Goal: Task Accomplishment & Management: Use online tool/utility

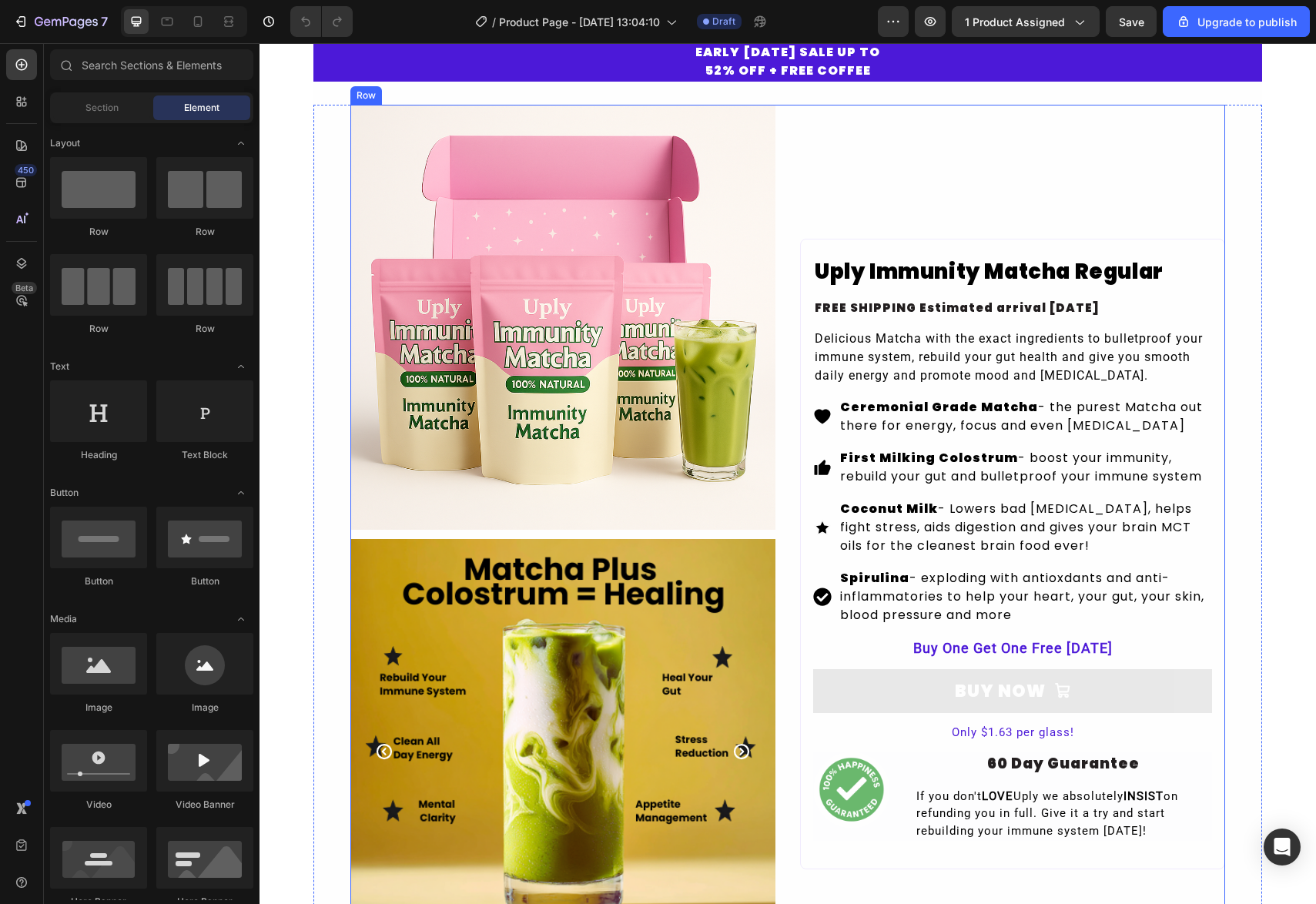
scroll to position [45, 0]
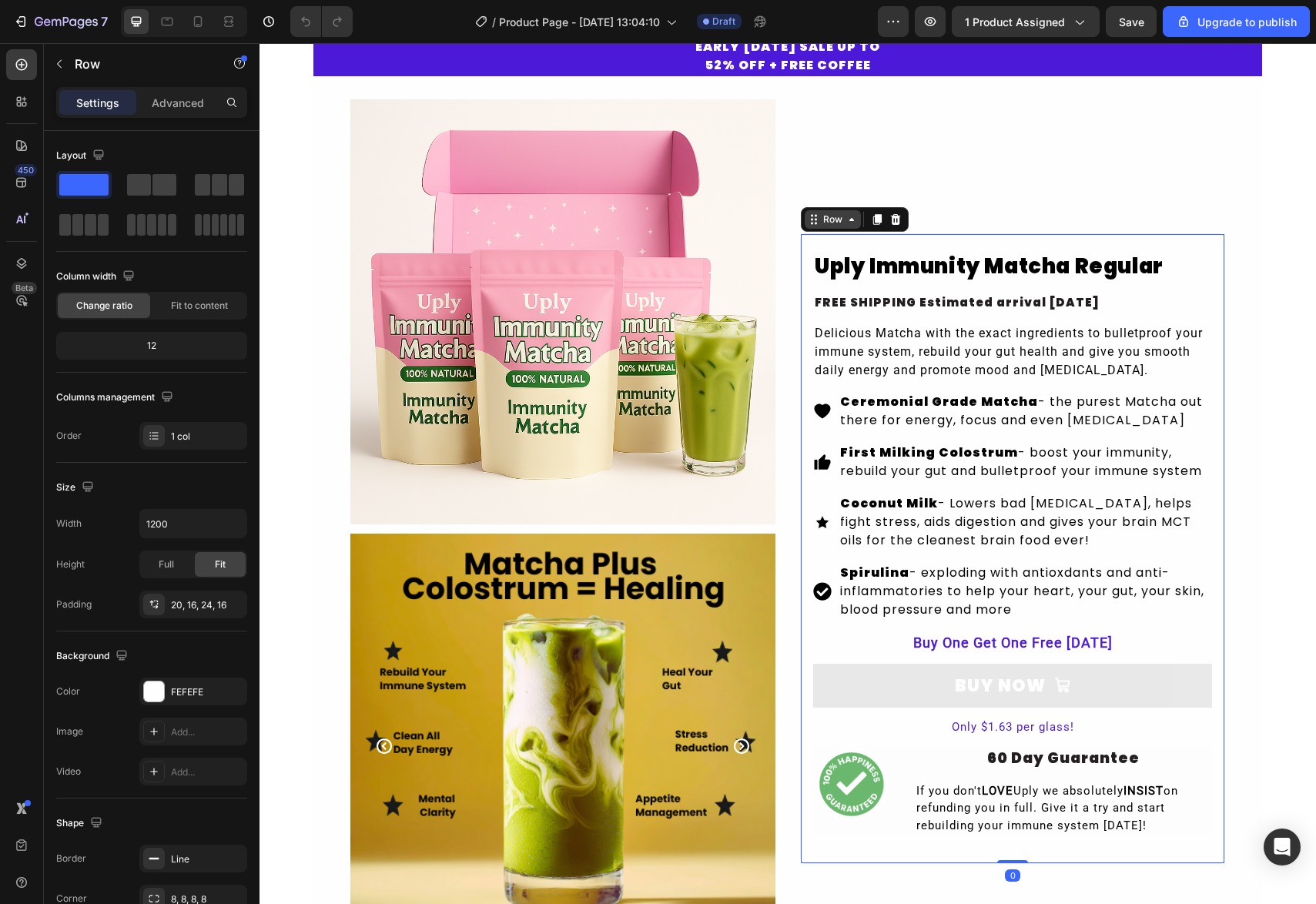
click at [811, 221] on div "Row" at bounding box center [854, 219] width 108 height 25
click at [174, 116] on div "Settings Advanced" at bounding box center [152, 102] width 191 height 31
click at [184, 96] on p "Advanced" at bounding box center [178, 102] width 53 height 16
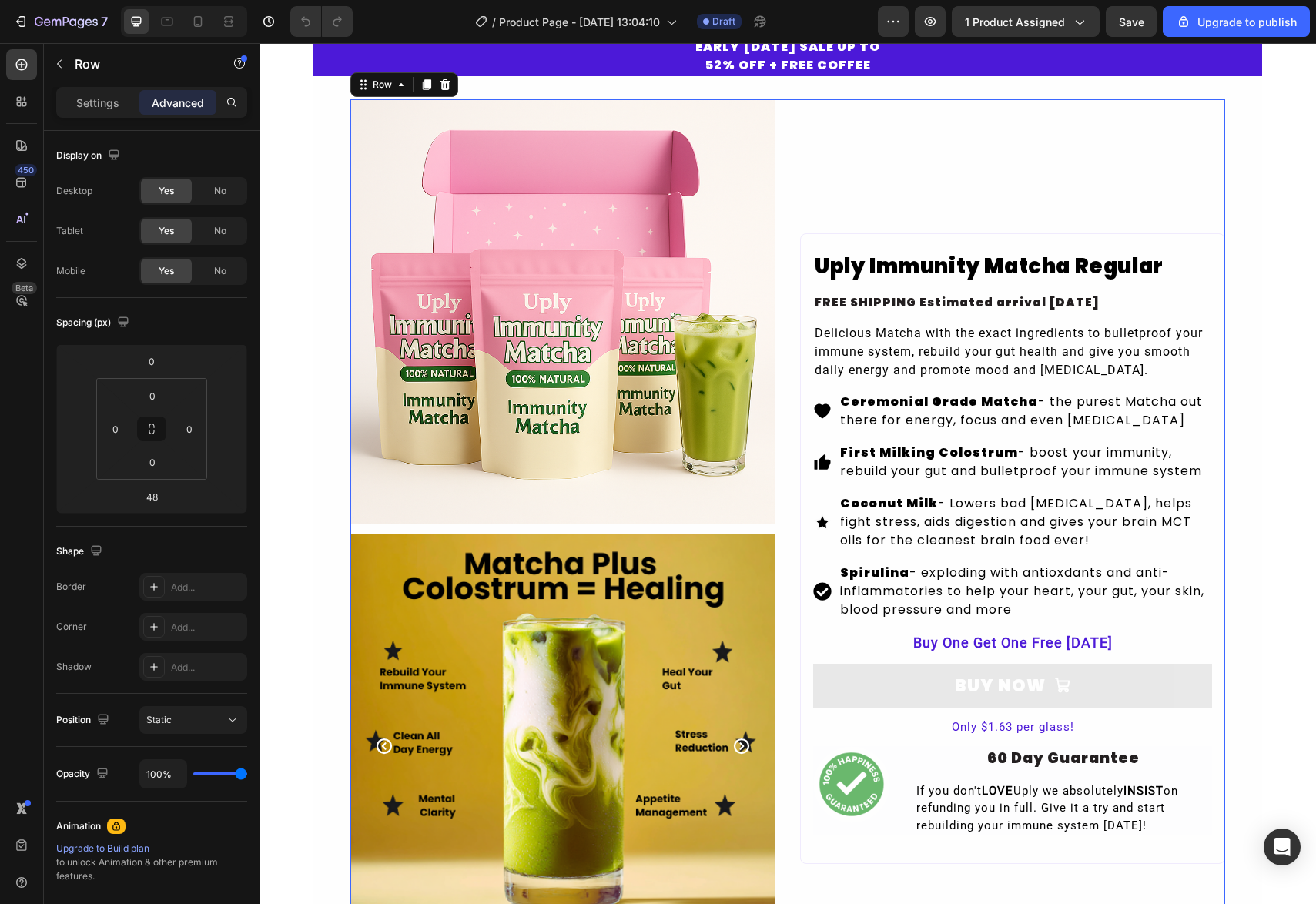
click at [853, 116] on div "Uply Immunity Matcha Regular Product Title FREE SHIPPING Estimated arrival Aug …" at bounding box center [1012, 549] width 425 height 899
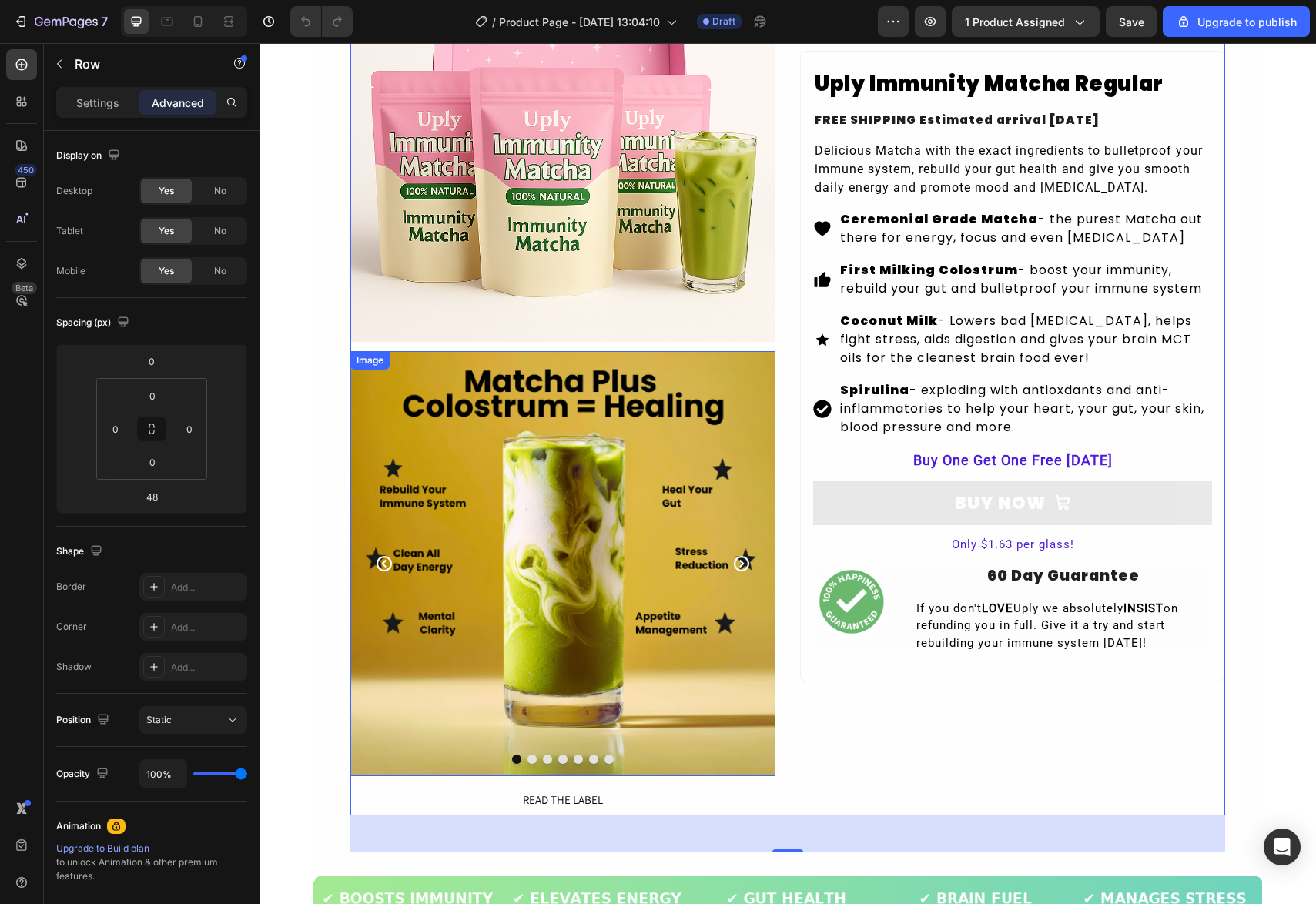
scroll to position [211, 0]
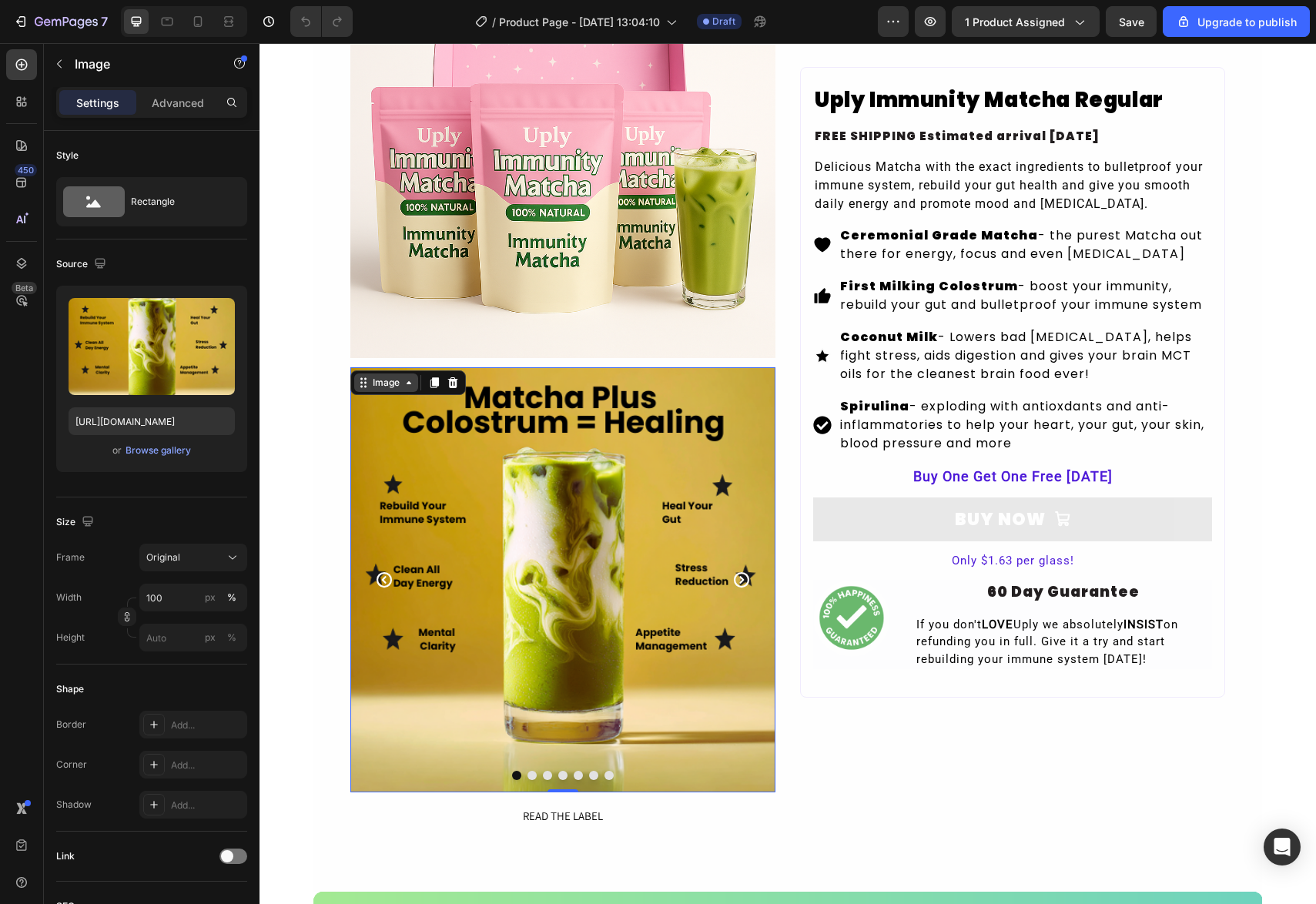
click at [363, 380] on div "Image" at bounding box center [386, 383] width 64 height 19
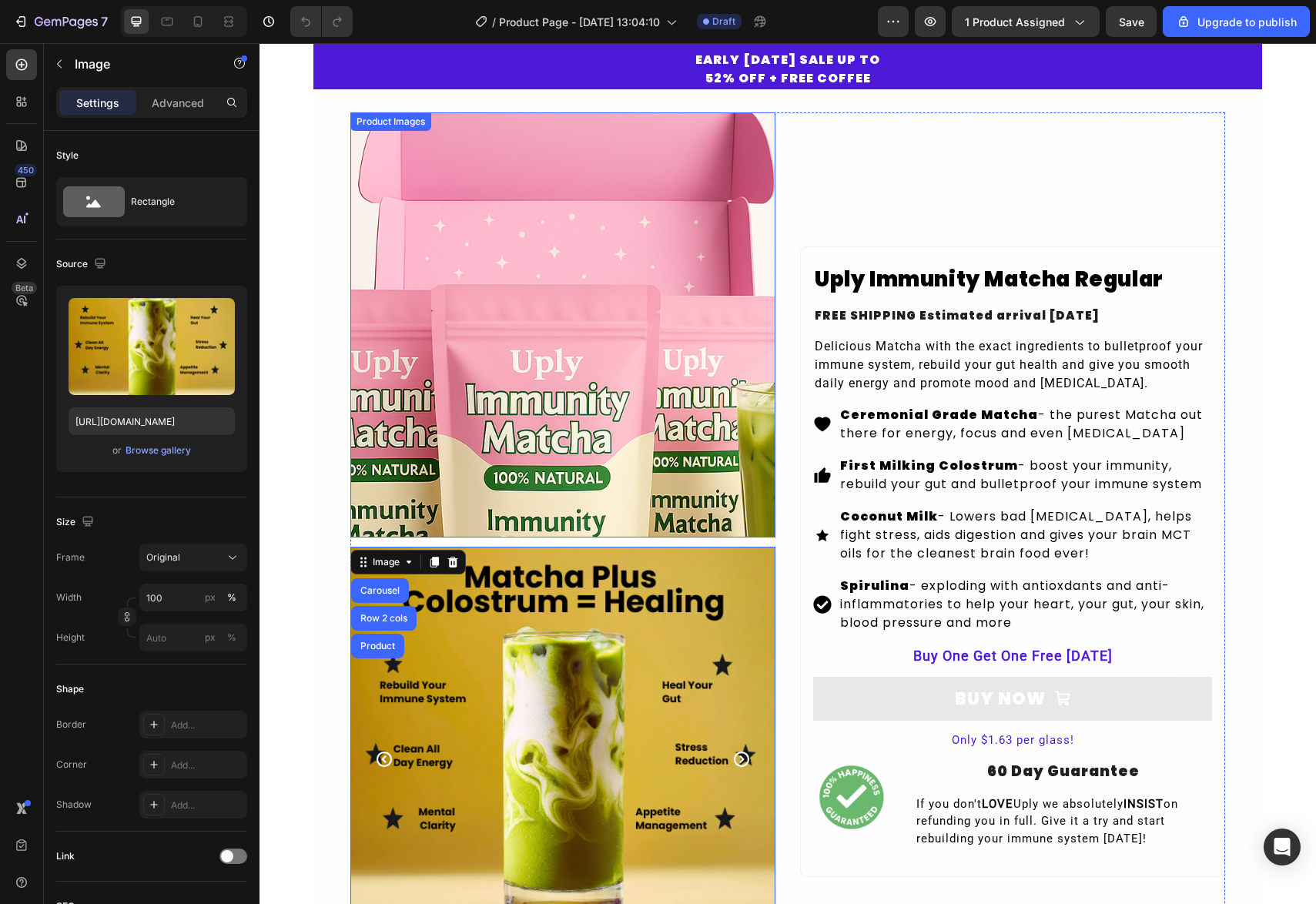
scroll to position [0, 0]
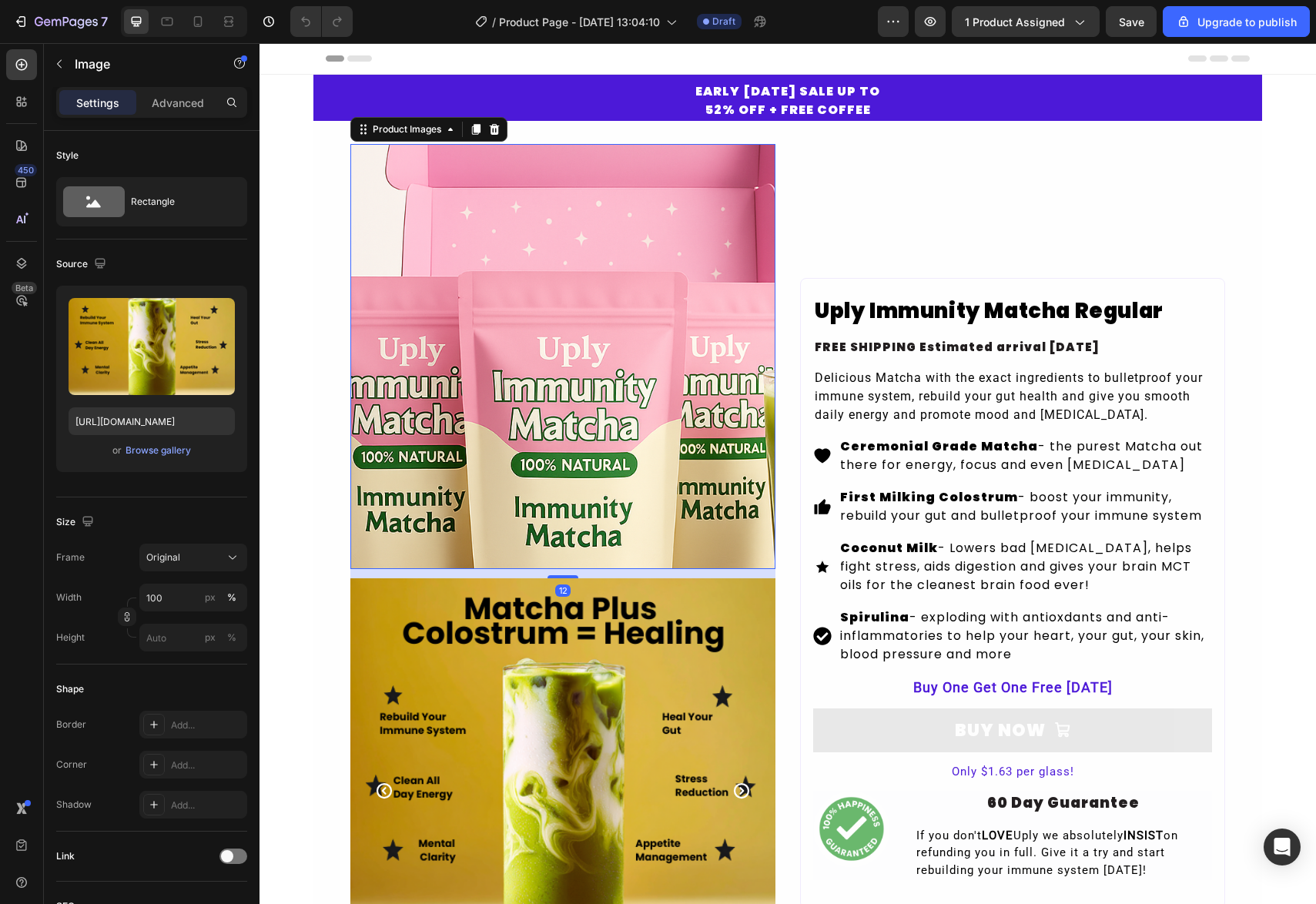
click at [496, 342] on img at bounding box center [563, 357] width 425 height 425
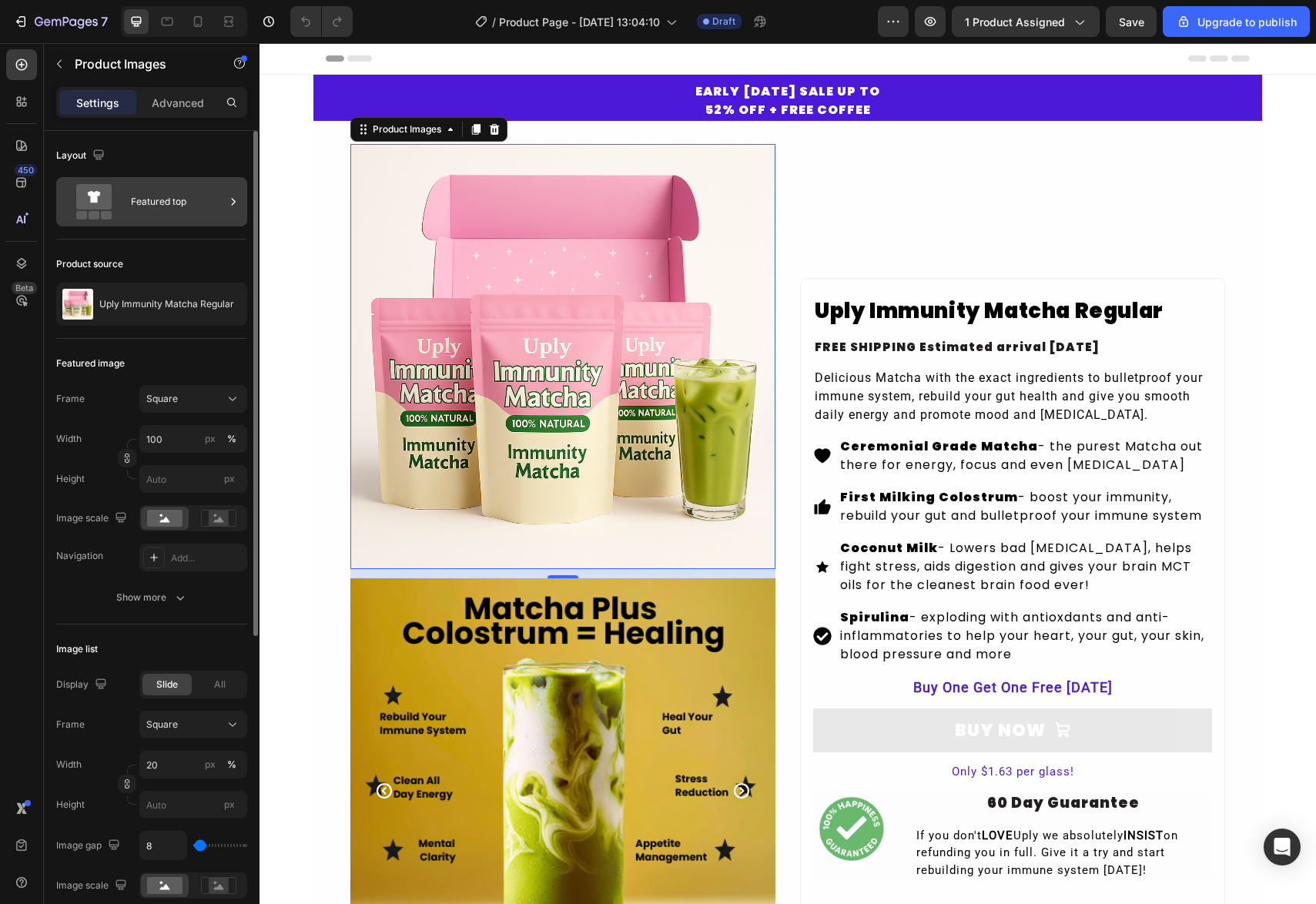
click at [159, 184] on div "Featured top" at bounding box center [177, 202] width 94 height 36
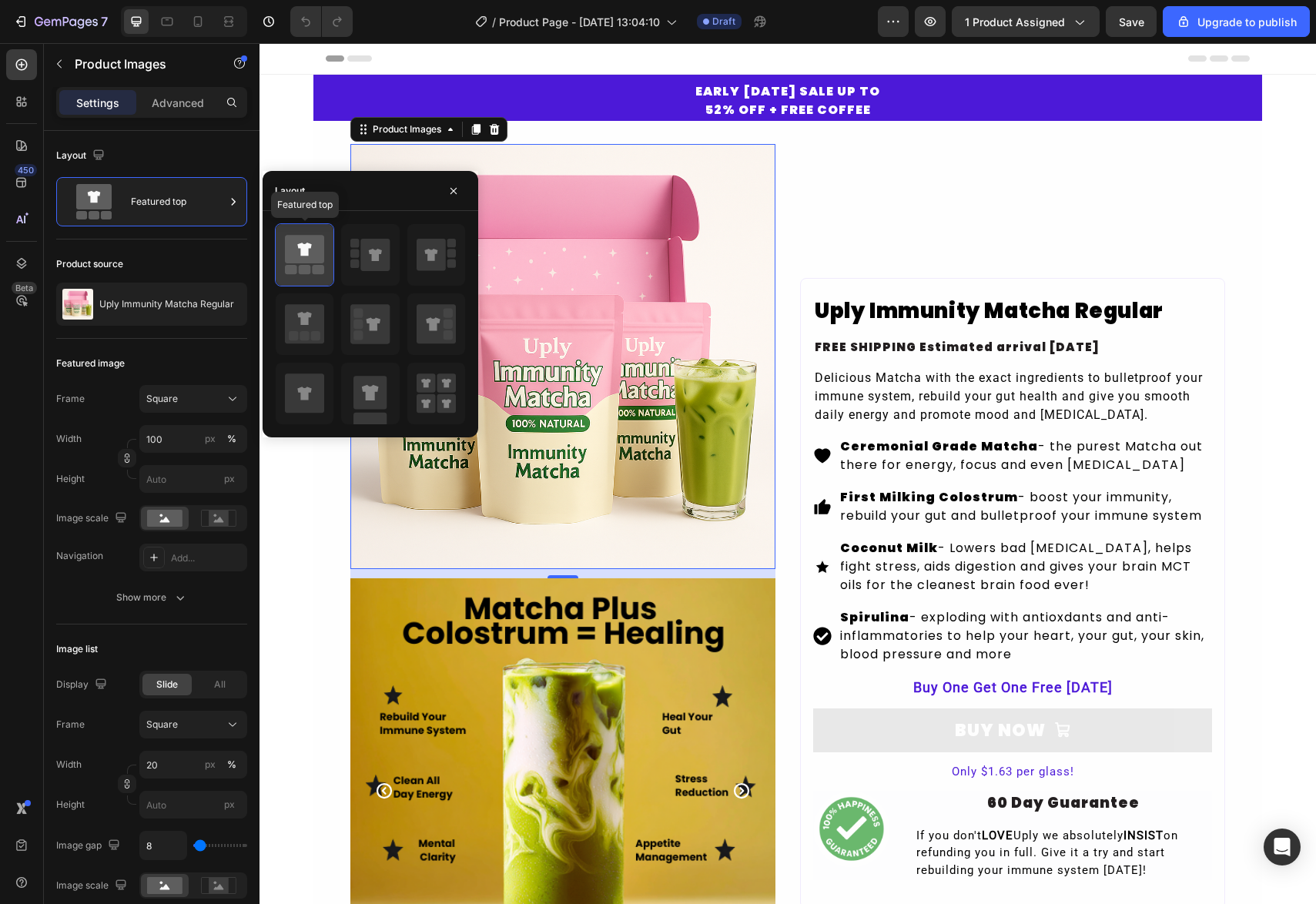
click at [306, 254] on icon at bounding box center [305, 249] width 14 height 13
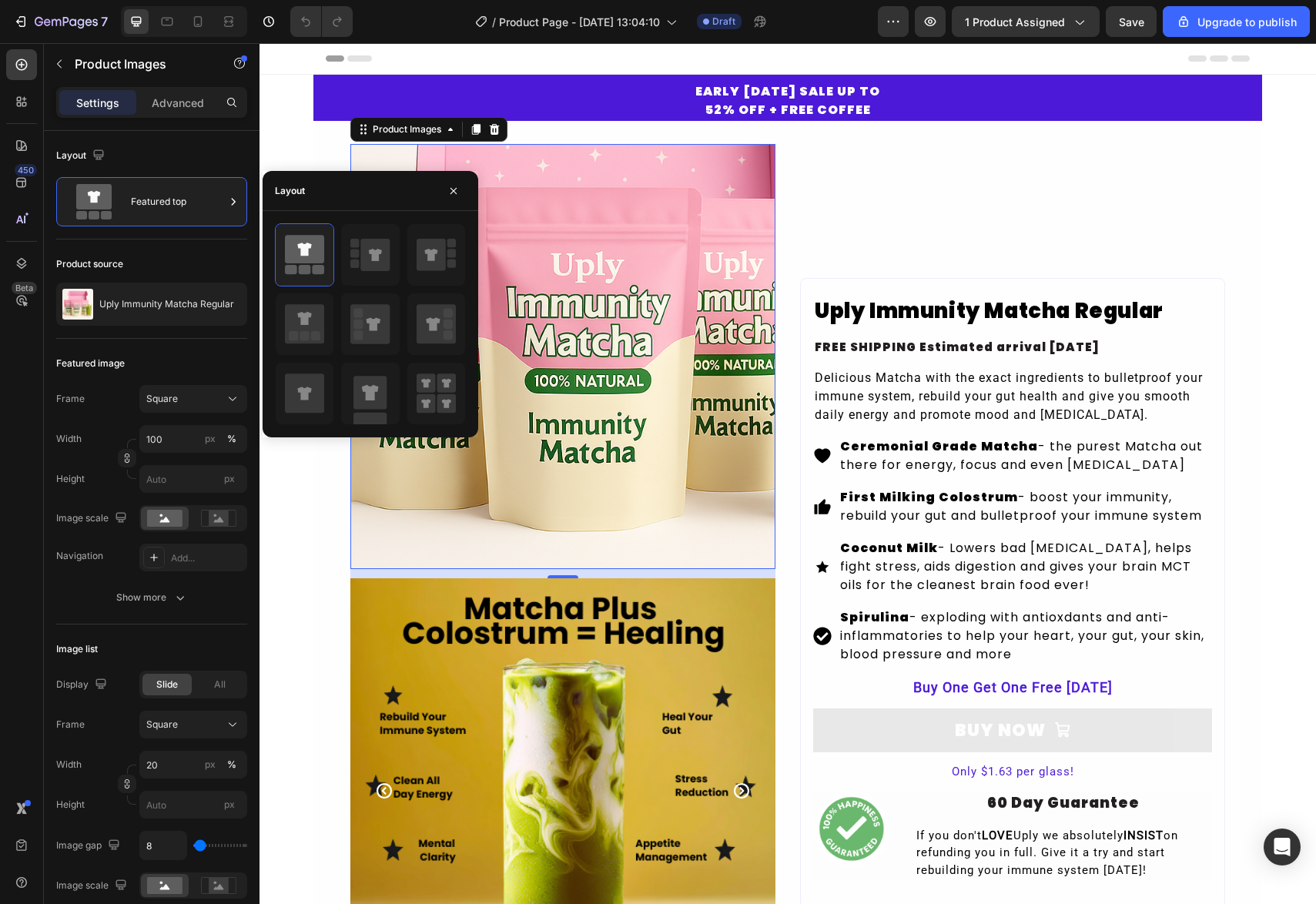
click at [468, 509] on img at bounding box center [563, 357] width 425 height 425
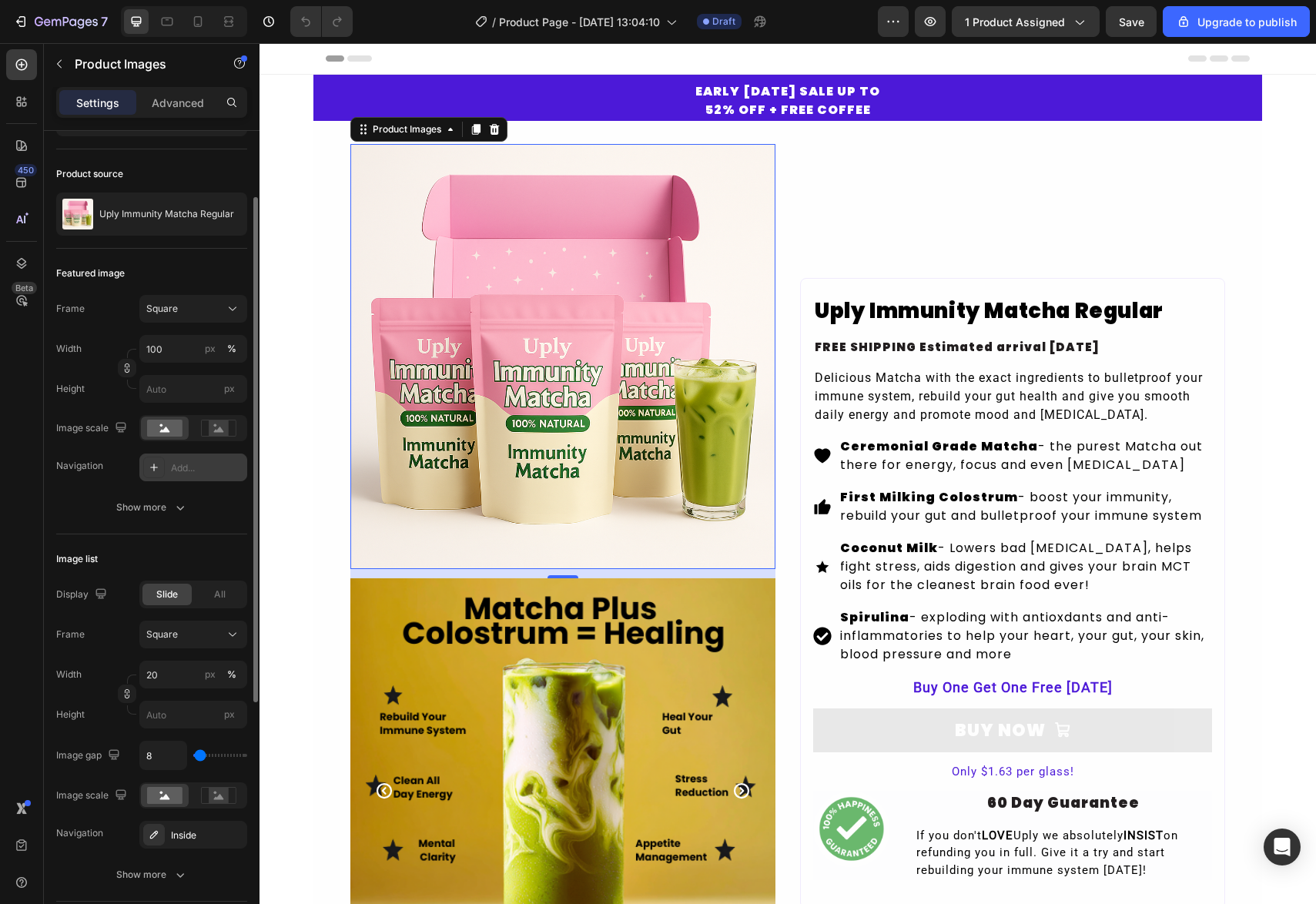
scroll to position [97, 0]
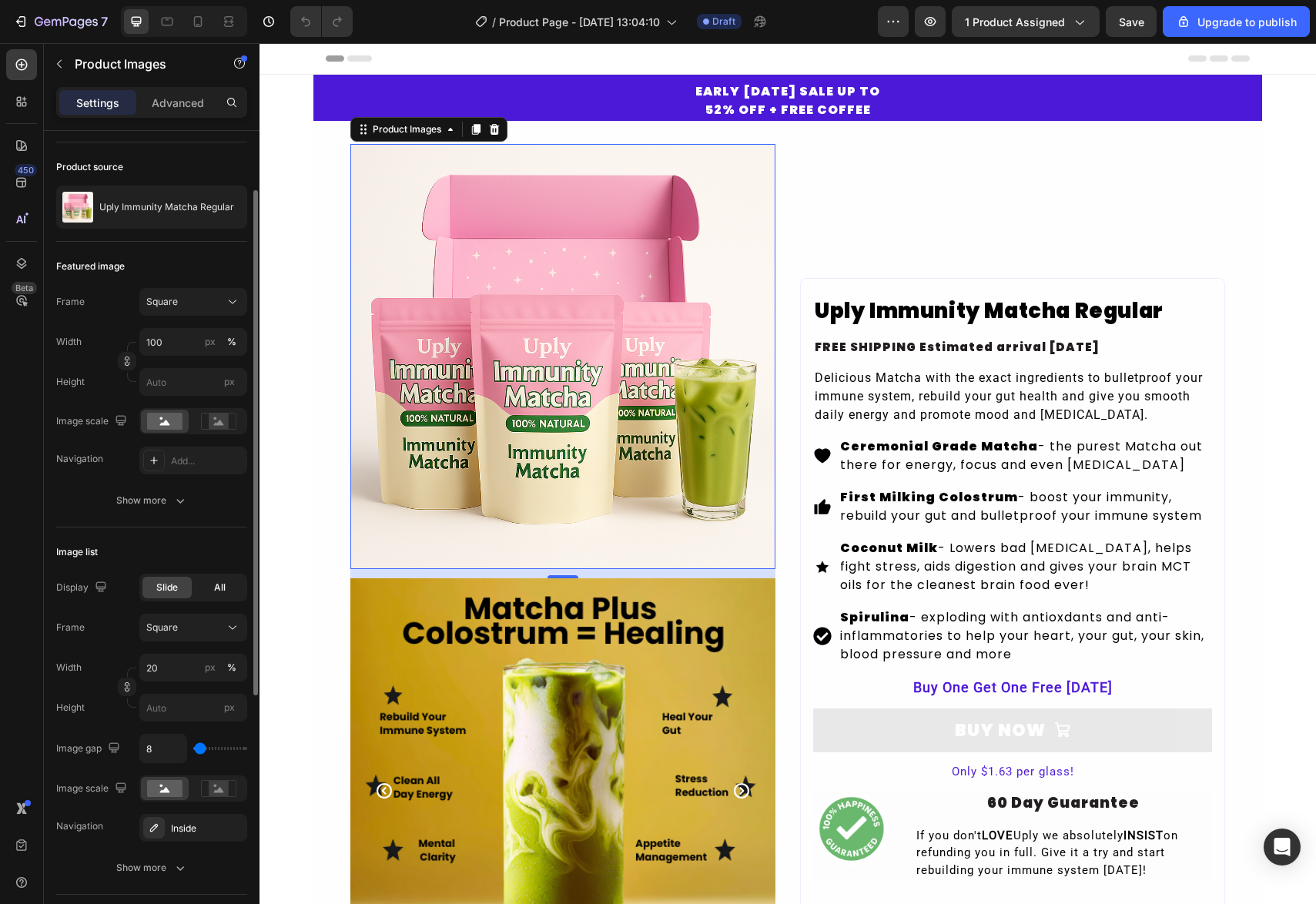
click at [206, 588] on div "All" at bounding box center [219, 588] width 50 height 22
click at [174, 588] on span "Slide" at bounding box center [167, 588] width 22 height 14
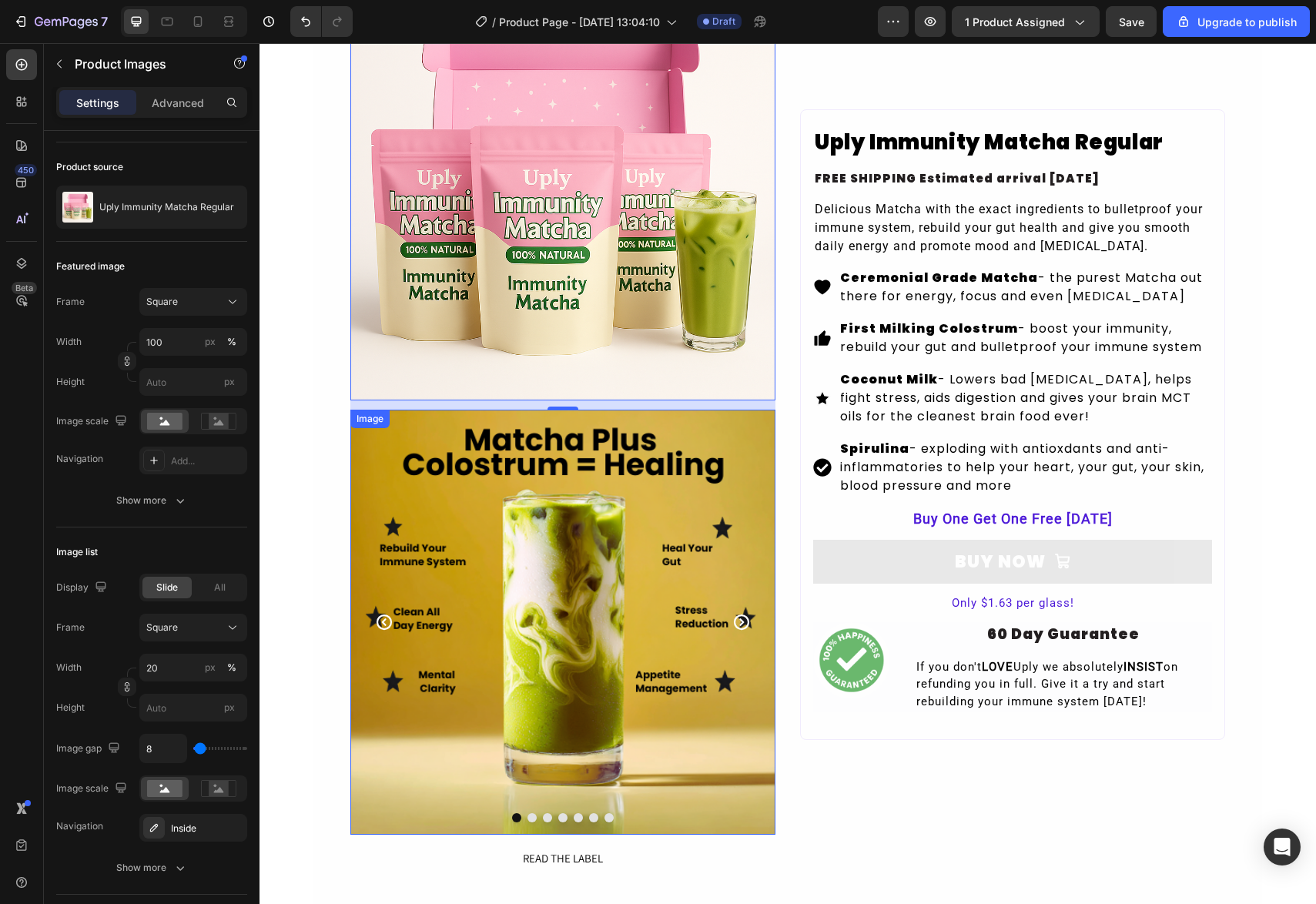
scroll to position [170, 0]
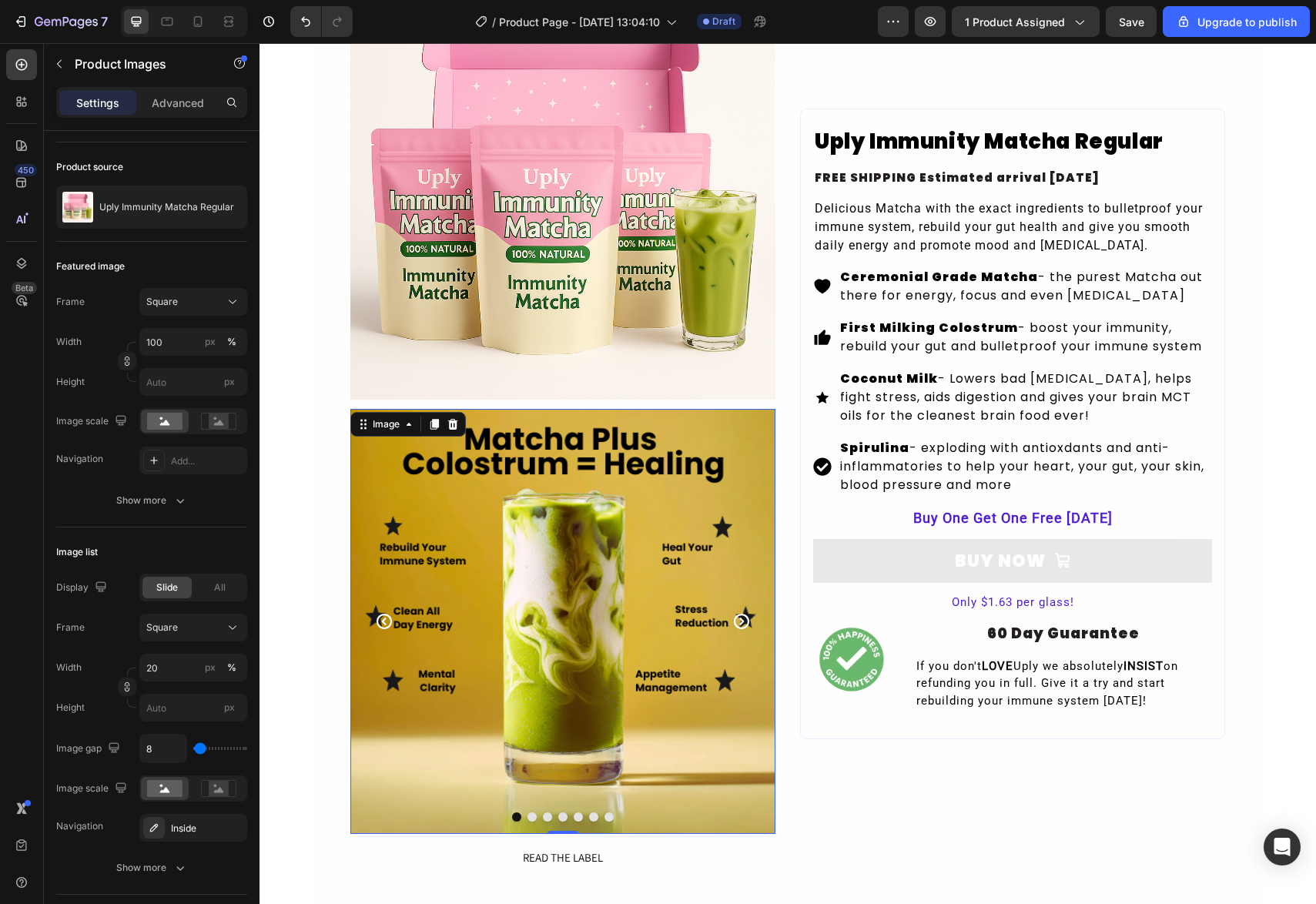
click at [526, 541] on img at bounding box center [563, 622] width 425 height 425
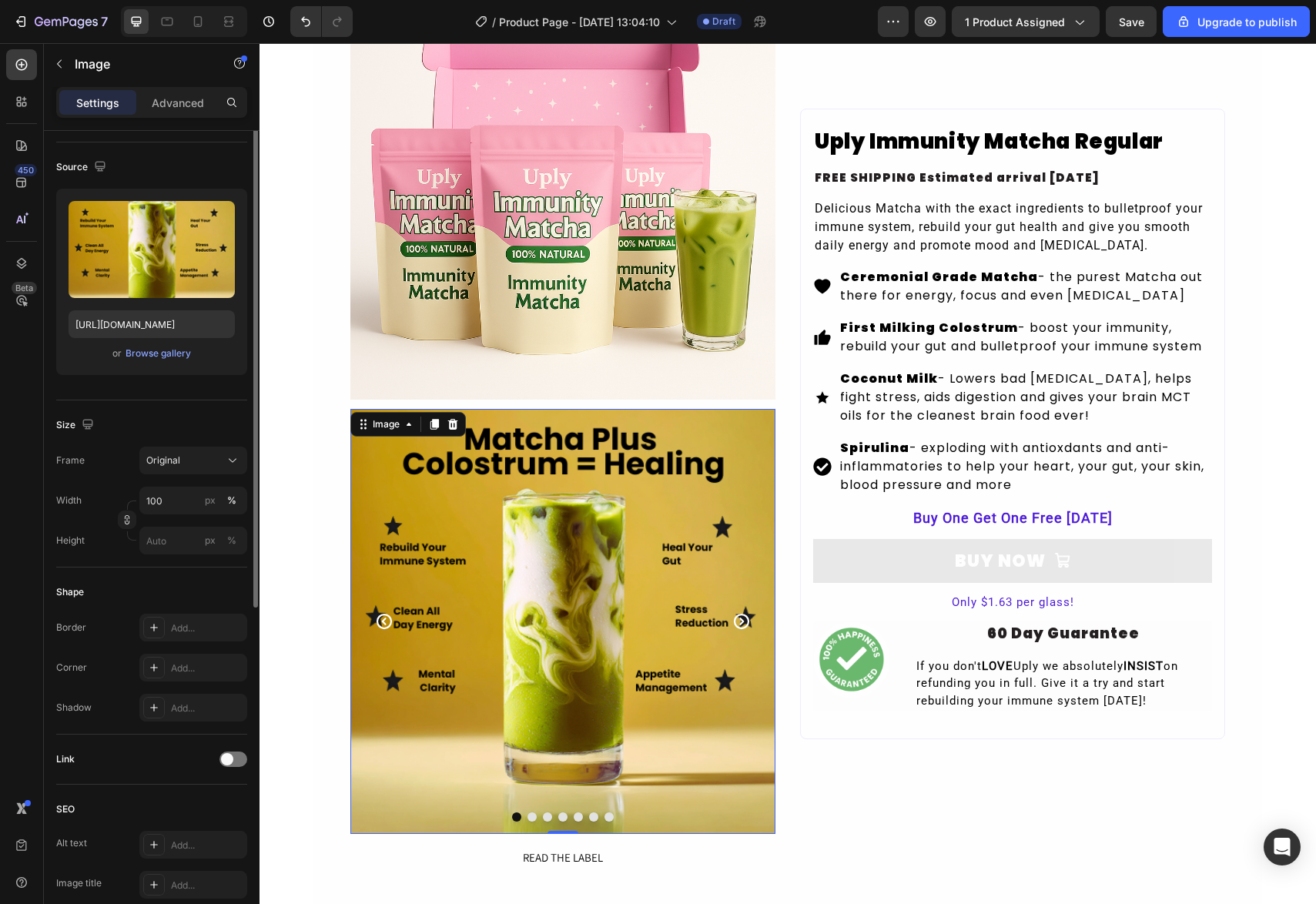
scroll to position [0, 0]
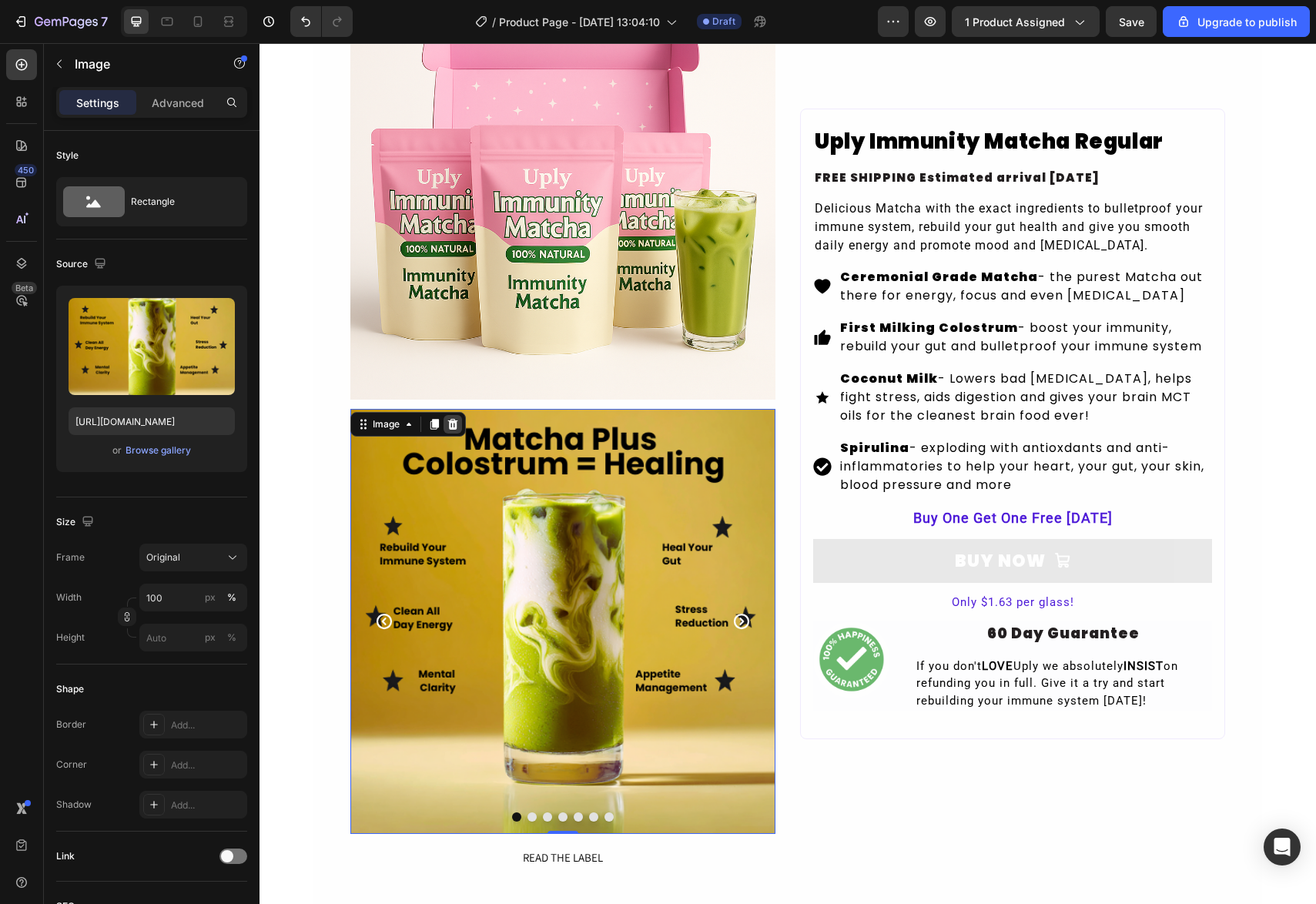
click at [450, 428] on icon at bounding box center [453, 425] width 10 height 11
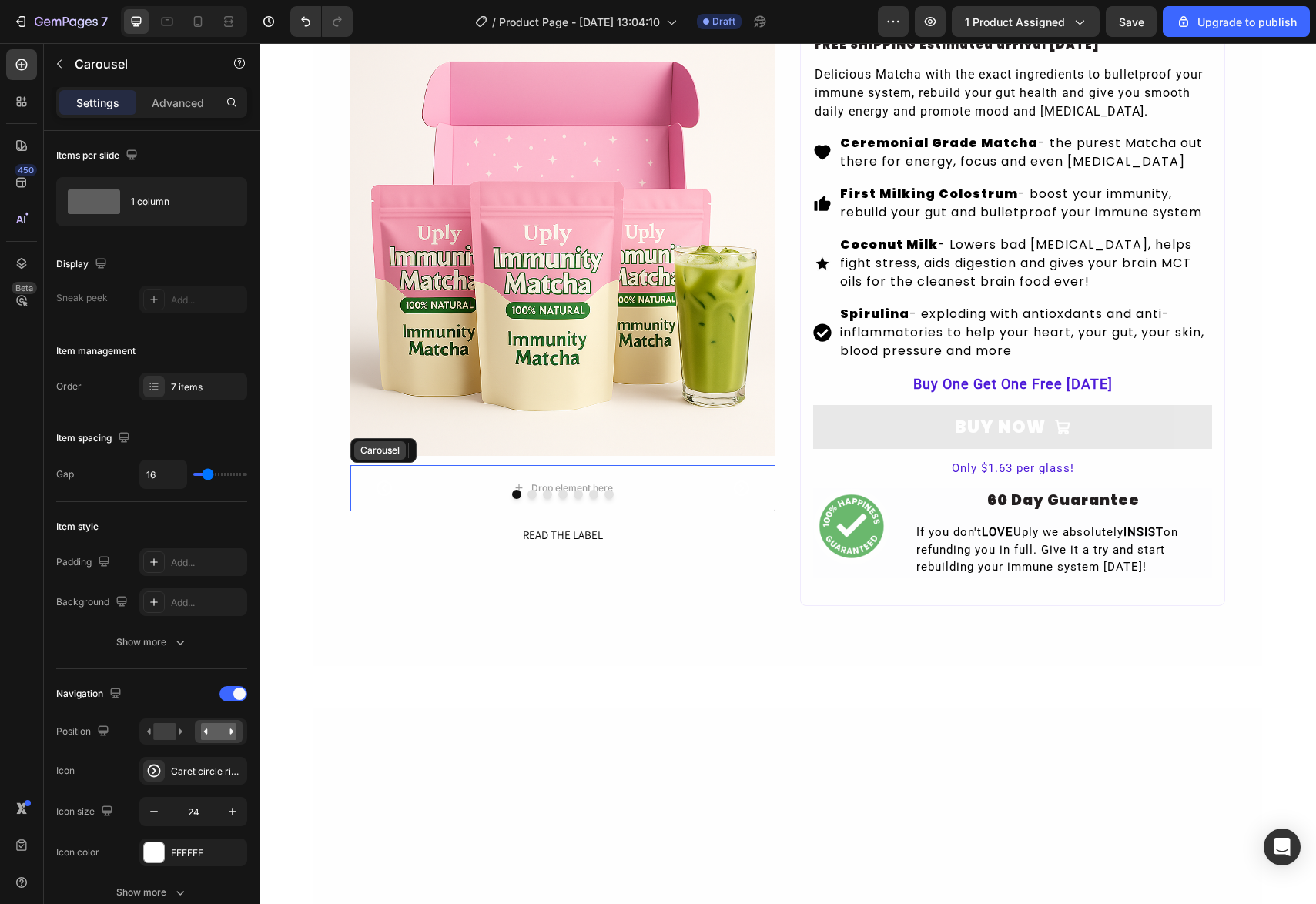
click at [388, 441] on div "Carousel" at bounding box center [380, 450] width 52 height 19
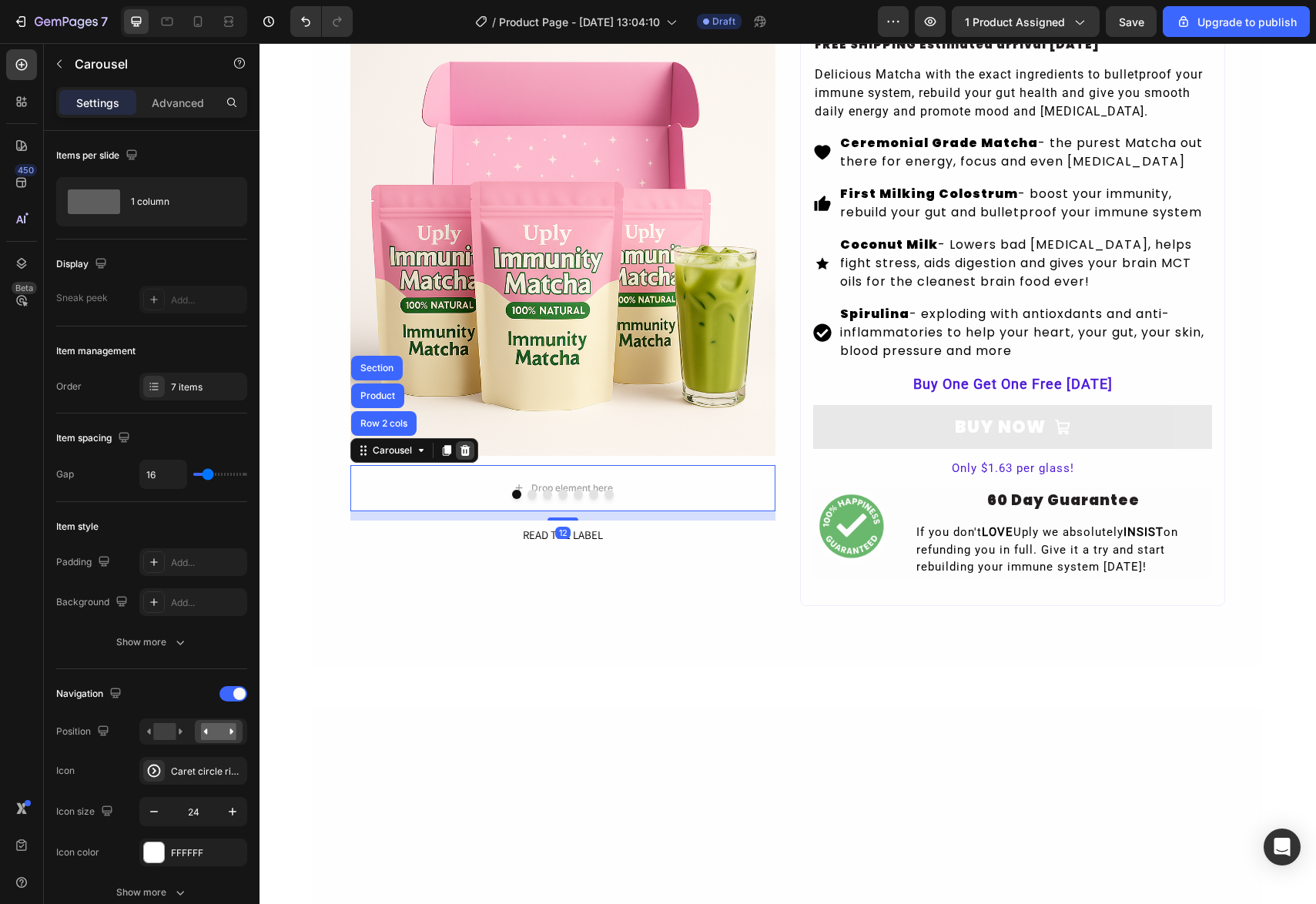
click at [473, 441] on div at bounding box center [465, 450] width 19 height 19
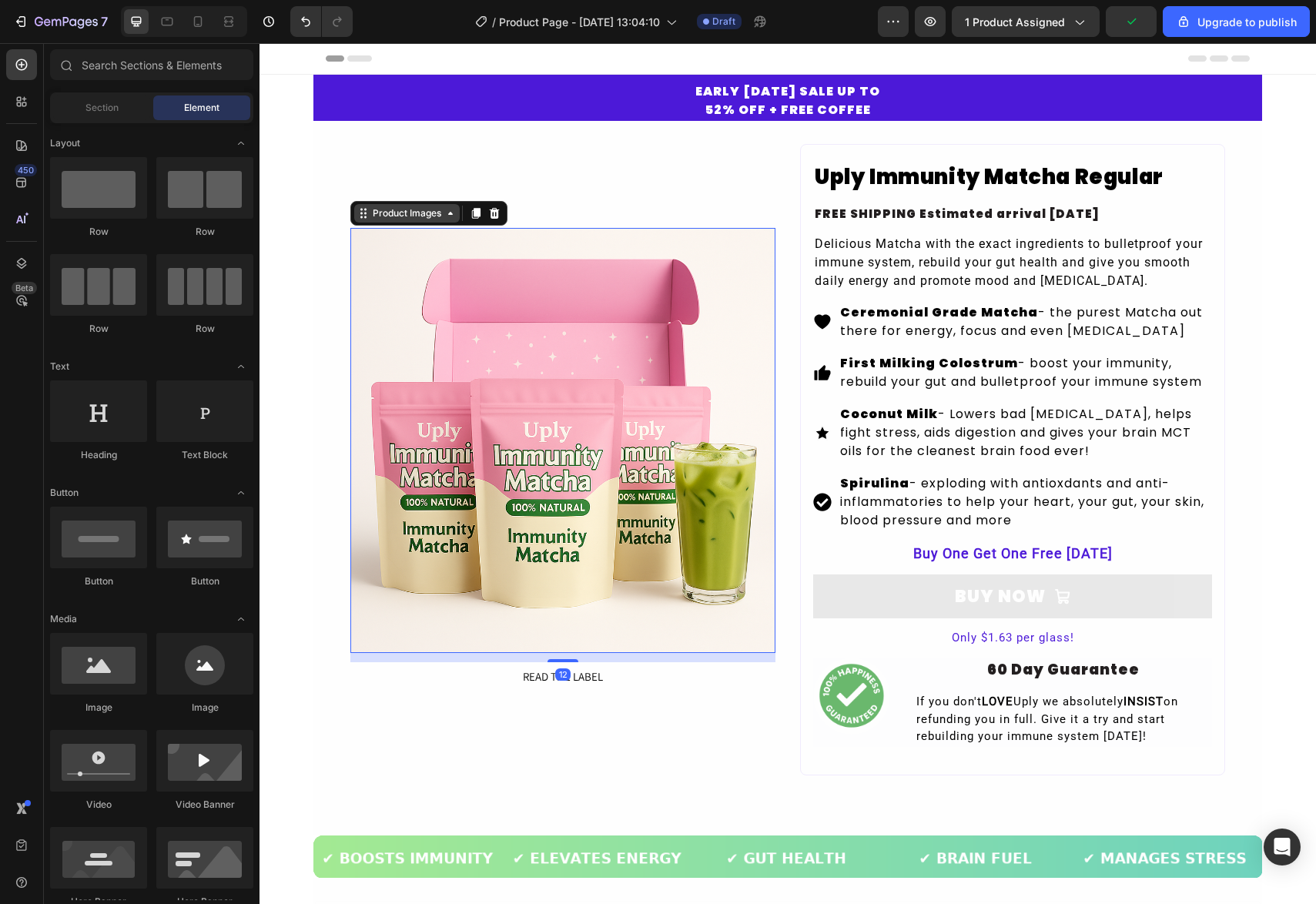
click at [404, 226] on div "Product Images" at bounding box center [429, 213] width 157 height 25
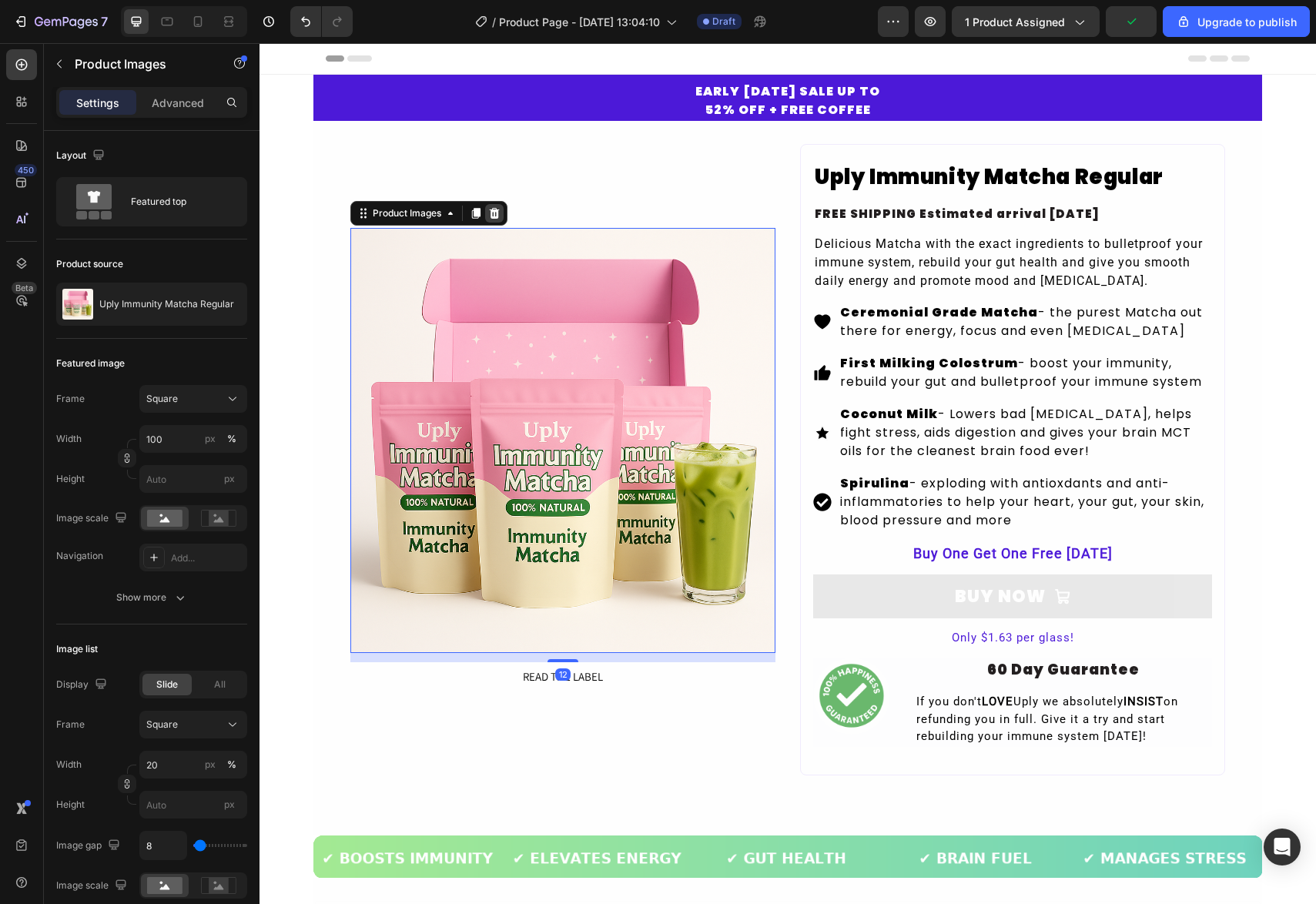
click at [498, 219] on icon at bounding box center [494, 213] width 12 height 12
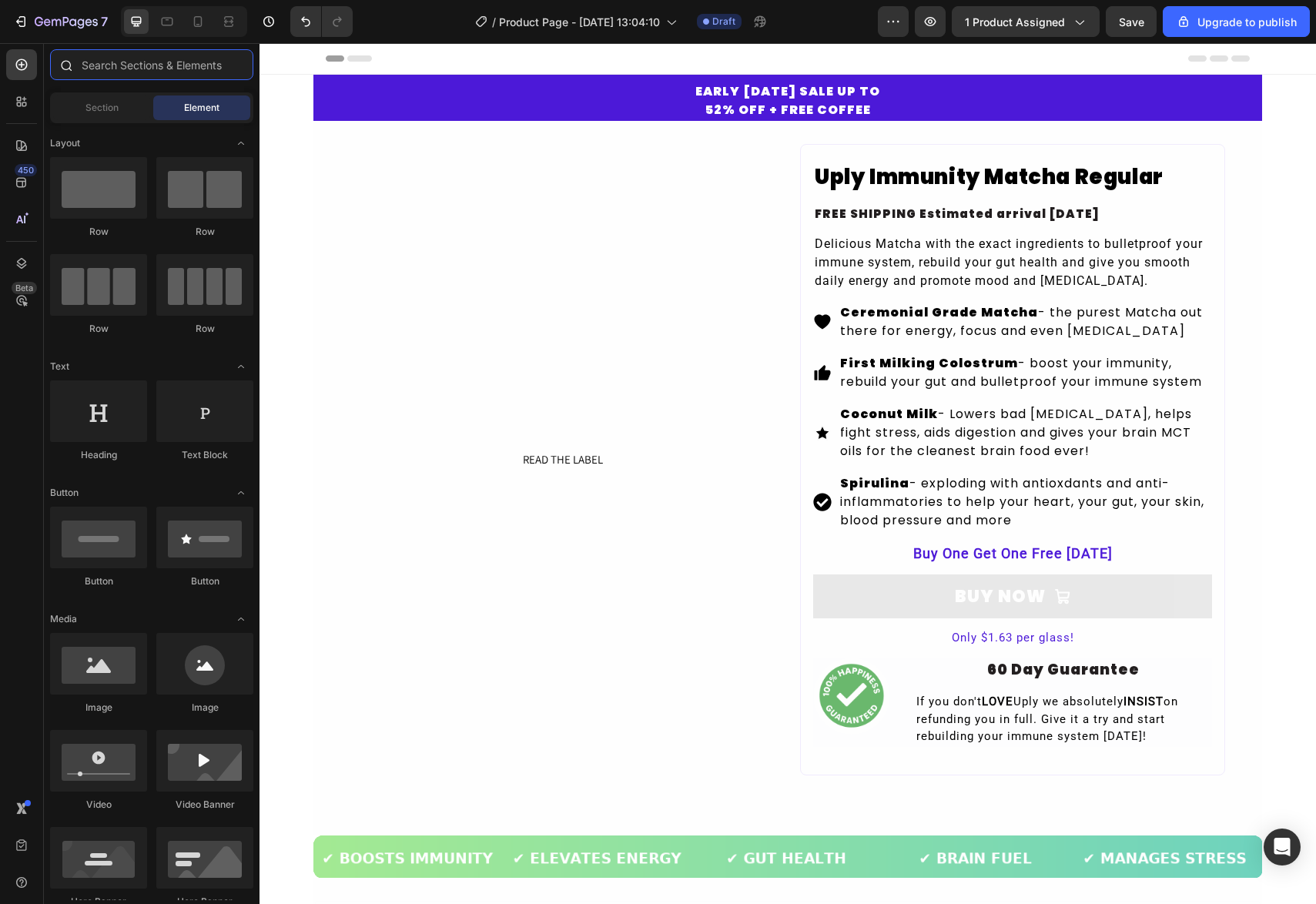
click at [136, 66] on input "text" at bounding box center [152, 65] width 203 height 31
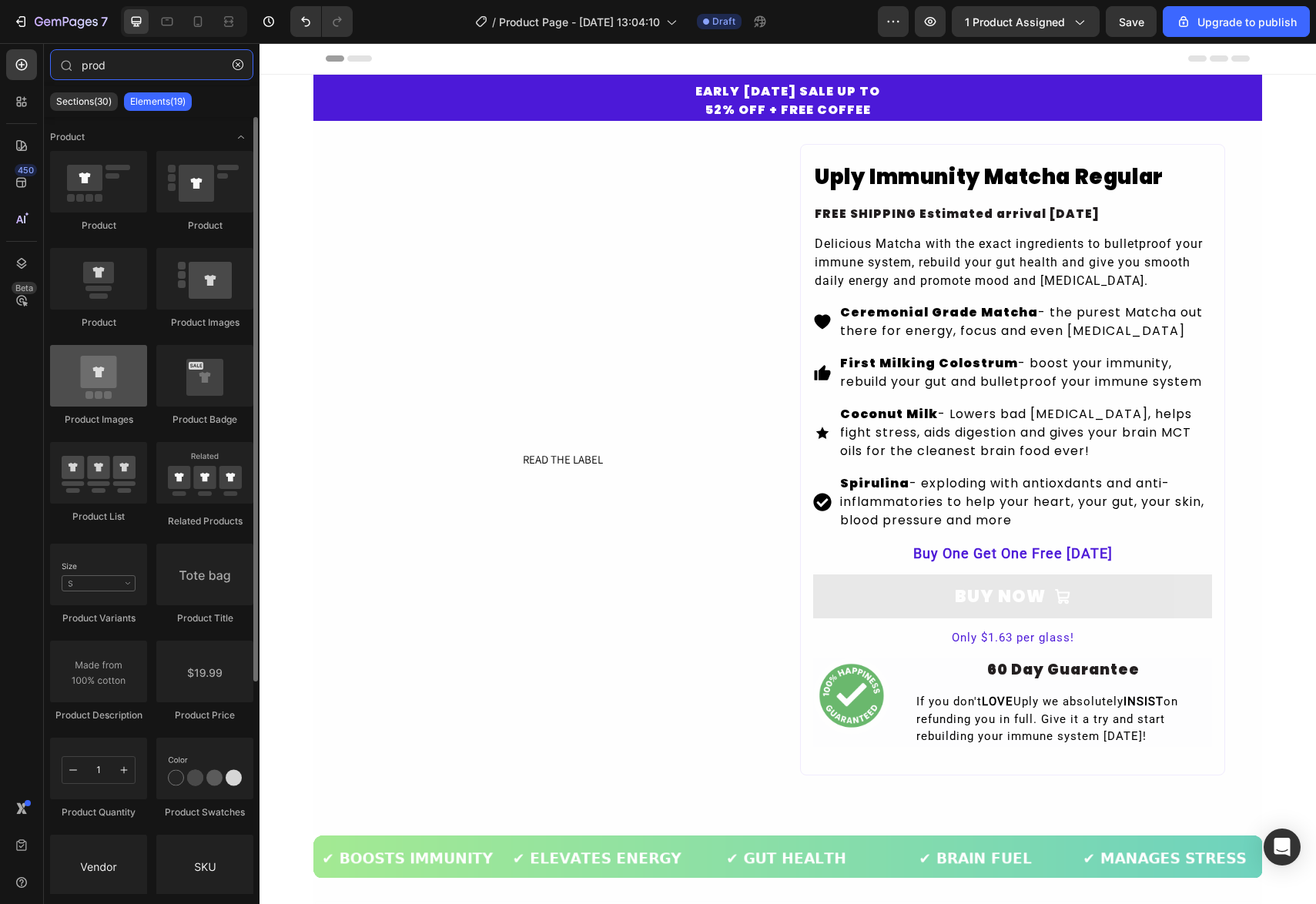
type input "prod"
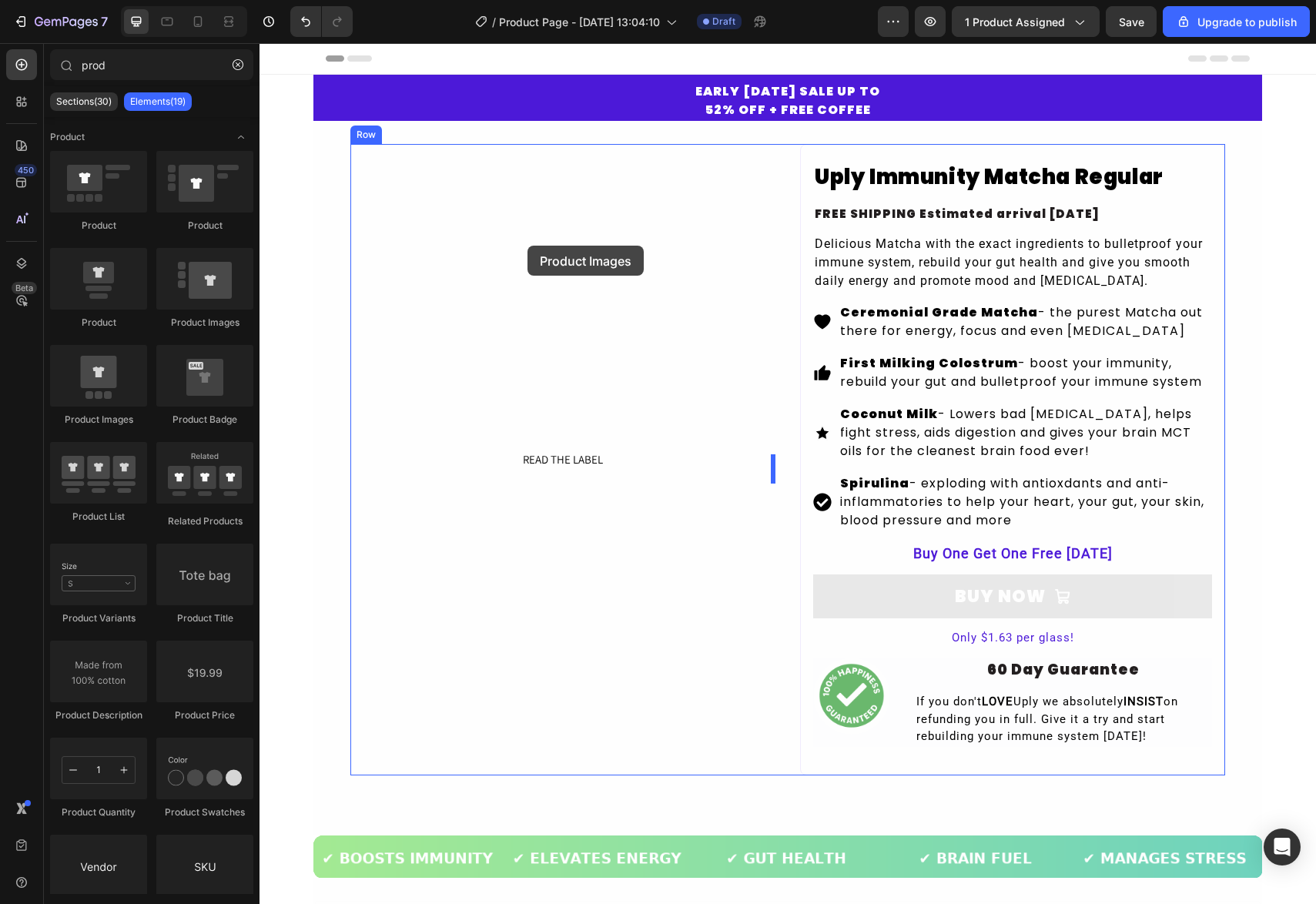
drag, startPoint x: 339, startPoint y: 427, endPoint x: 528, endPoint y: 246, distance: 261.7
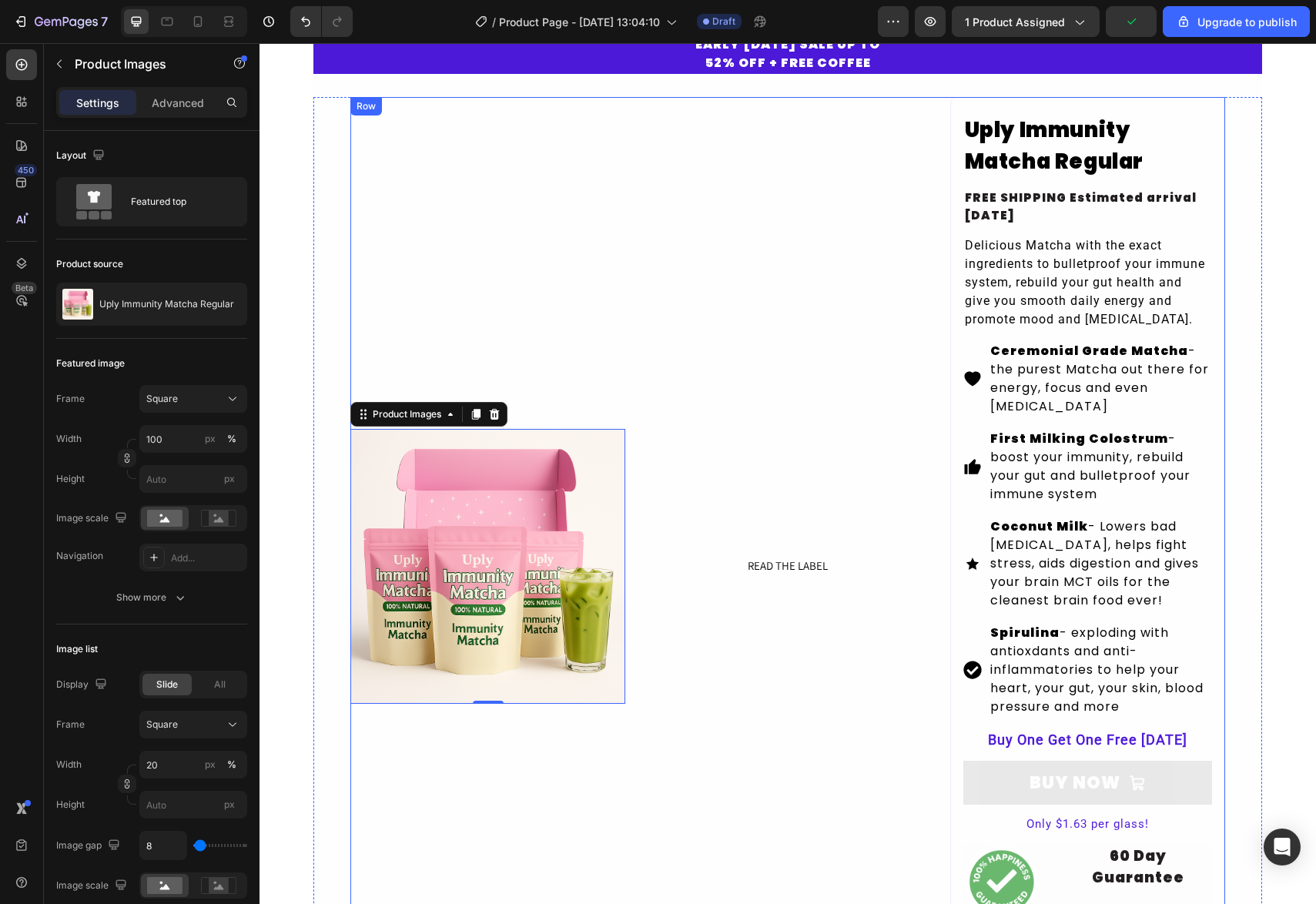
scroll to position [49, 0]
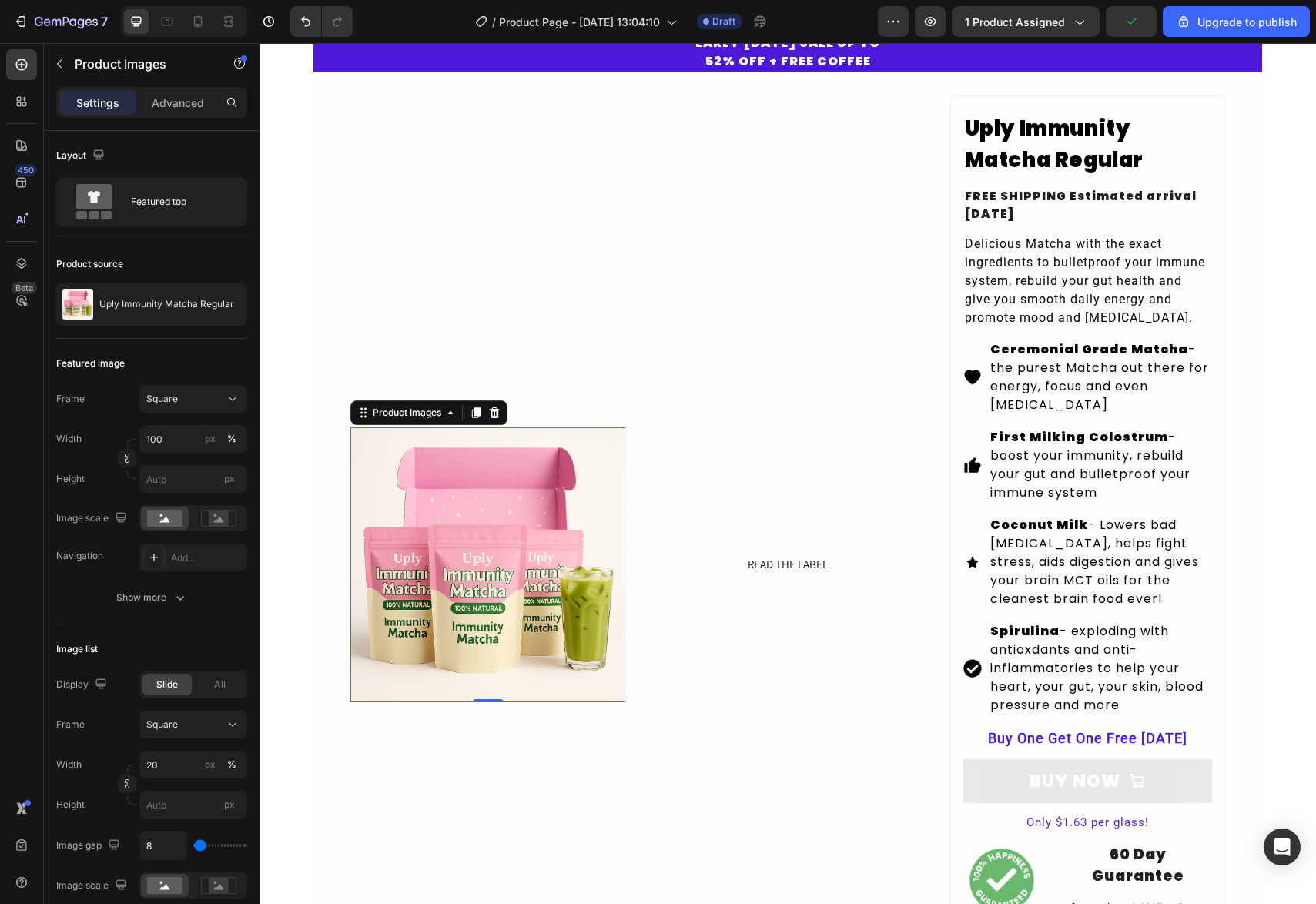
click at [495, 474] on img at bounding box center [487, 564] width 275 height 275
click at [304, 24] on icon "Undo/Redo" at bounding box center [306, 22] width 16 height 16
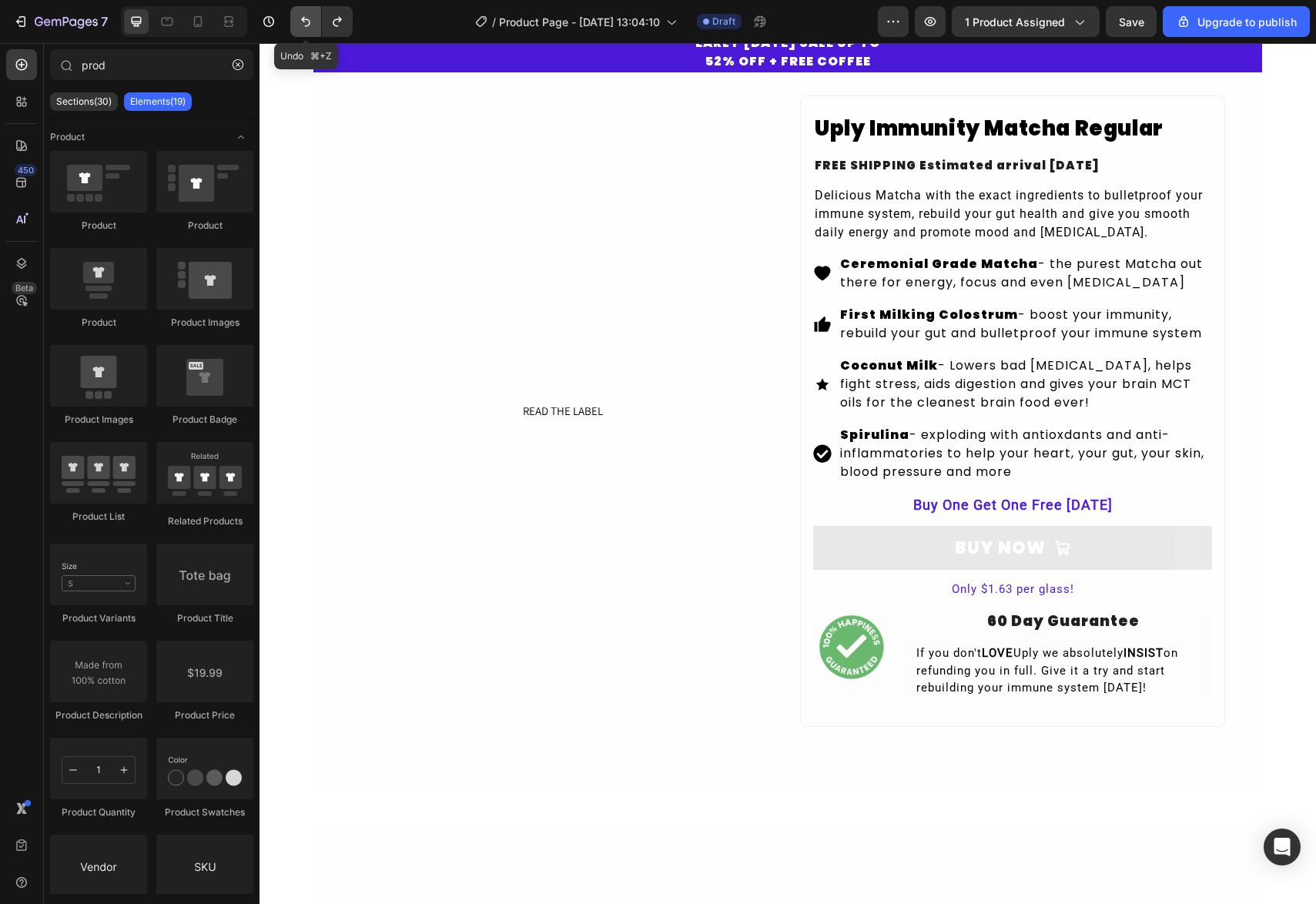
click at [304, 24] on icon "Undo/Redo" at bounding box center [306, 22] width 16 height 16
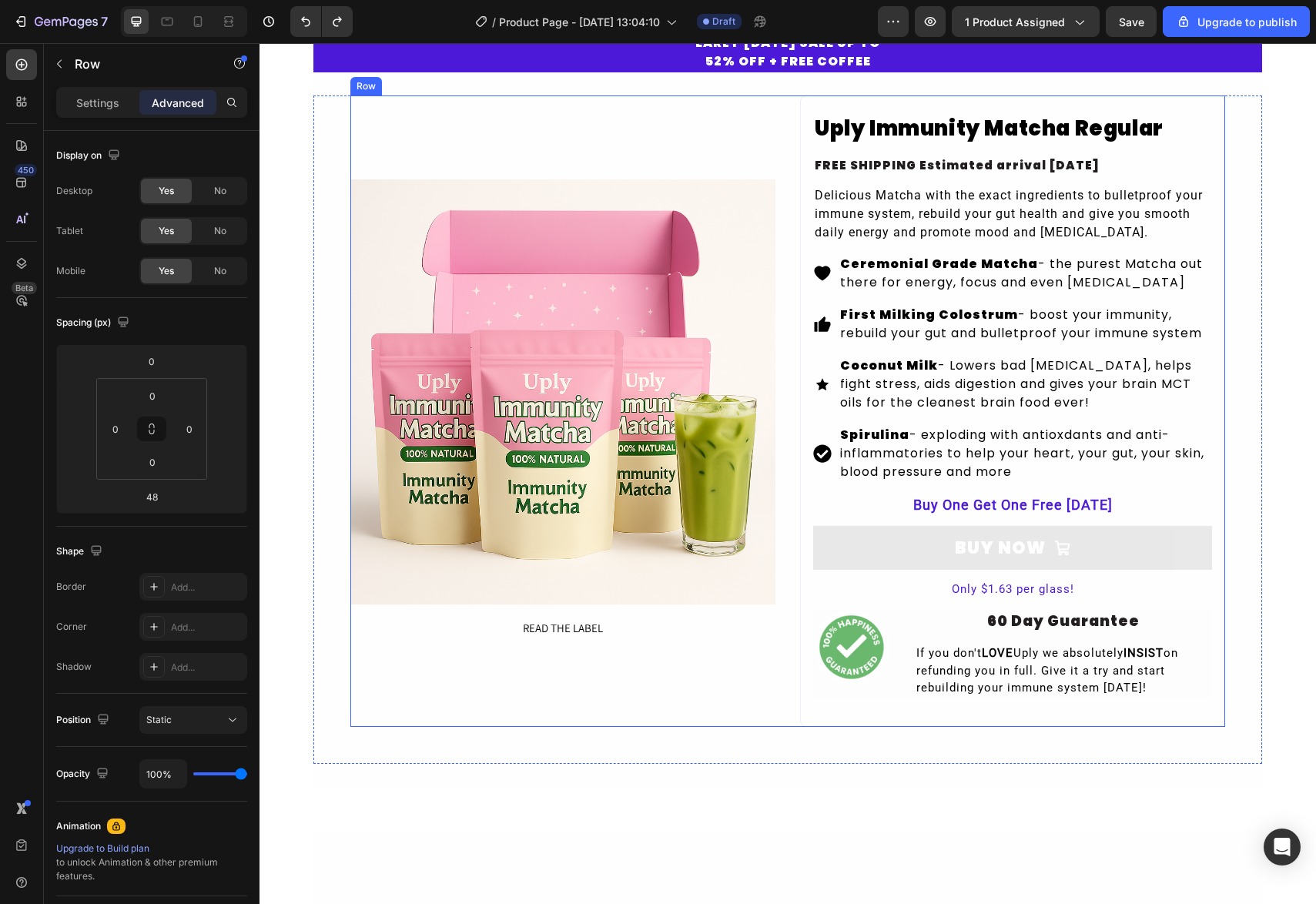
click at [486, 105] on div "Product Images READ THE LABEL Button" at bounding box center [563, 411] width 425 height 632
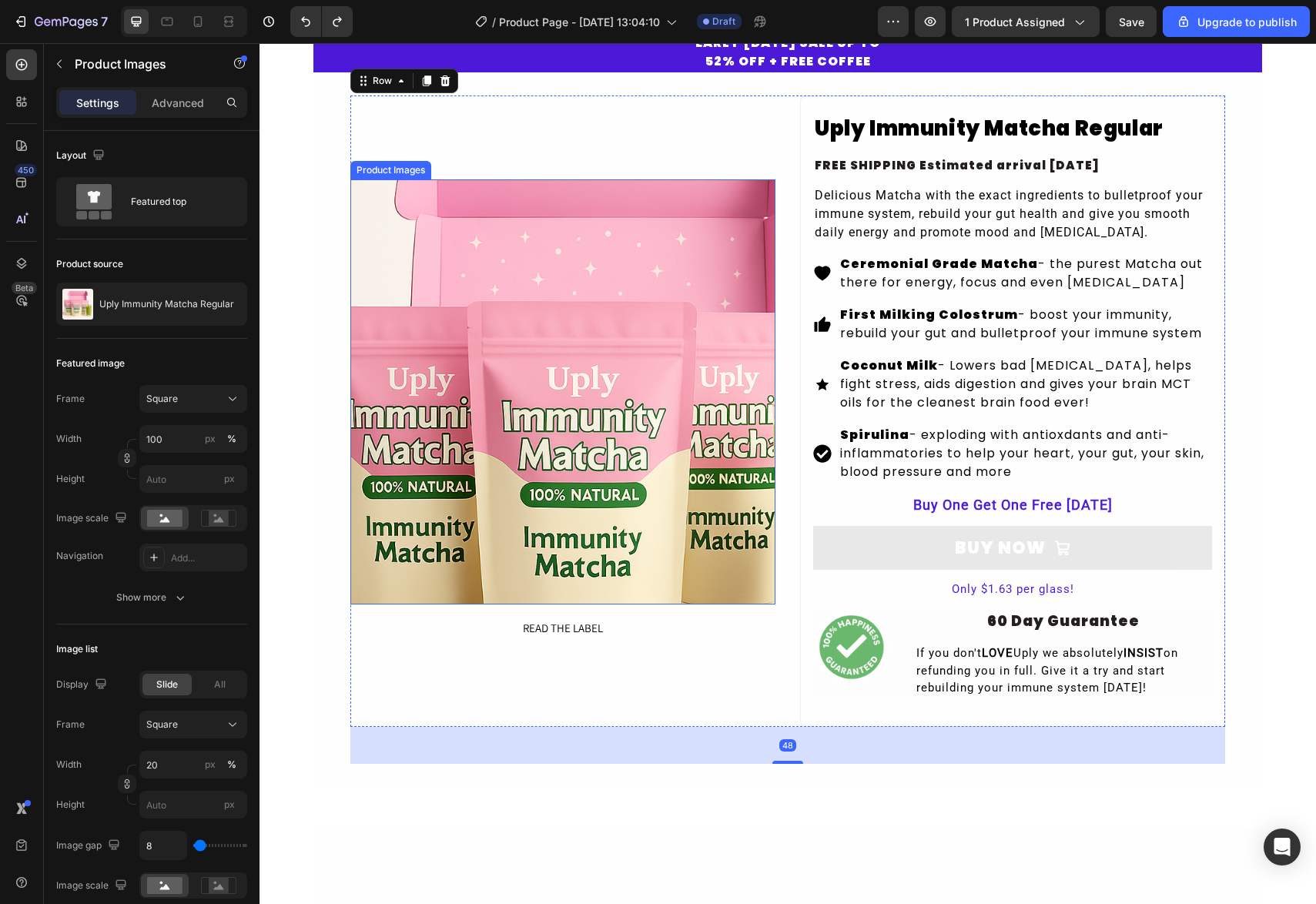
click at [477, 396] on img at bounding box center [563, 392] width 425 height 425
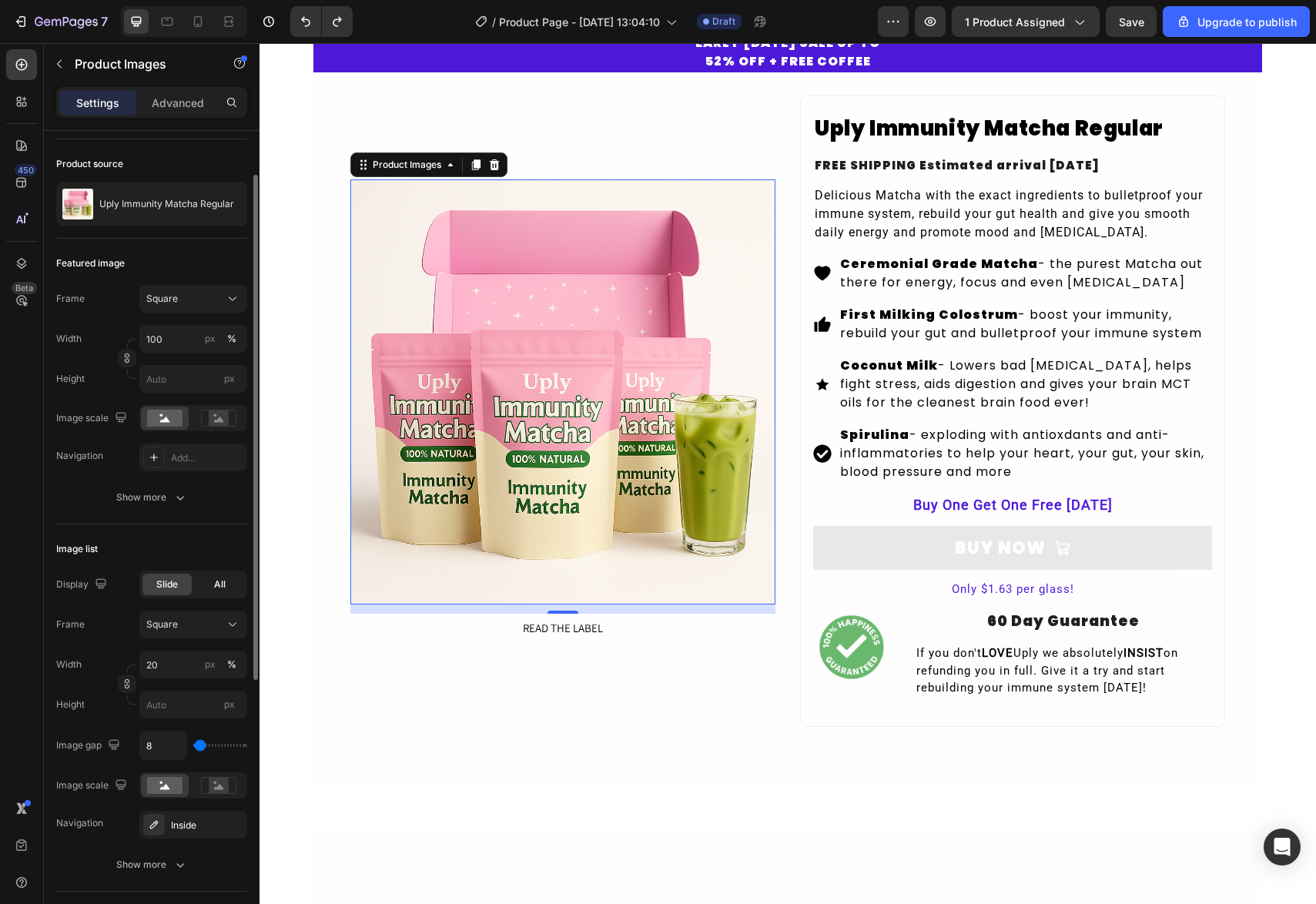
scroll to position [109, 0]
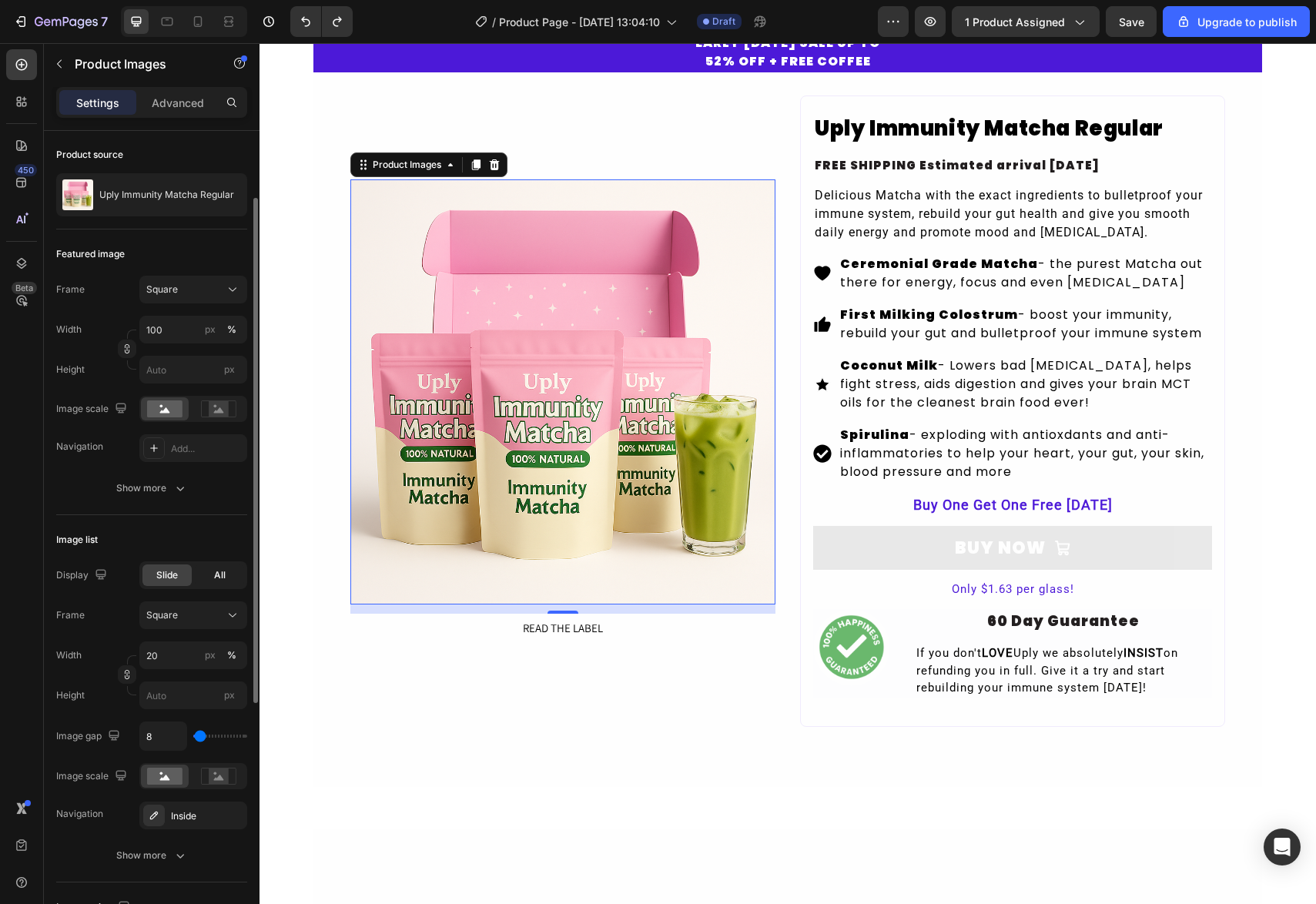
drag, startPoint x: 226, startPoint y: 561, endPoint x: 216, endPoint y: 578, distance: 19.7
click at [222, 568] on div "Slide All" at bounding box center [193, 575] width 108 height 28
click at [215, 578] on span "All" at bounding box center [219, 575] width 12 height 14
click at [175, 578] on span "Slide" at bounding box center [167, 575] width 22 height 14
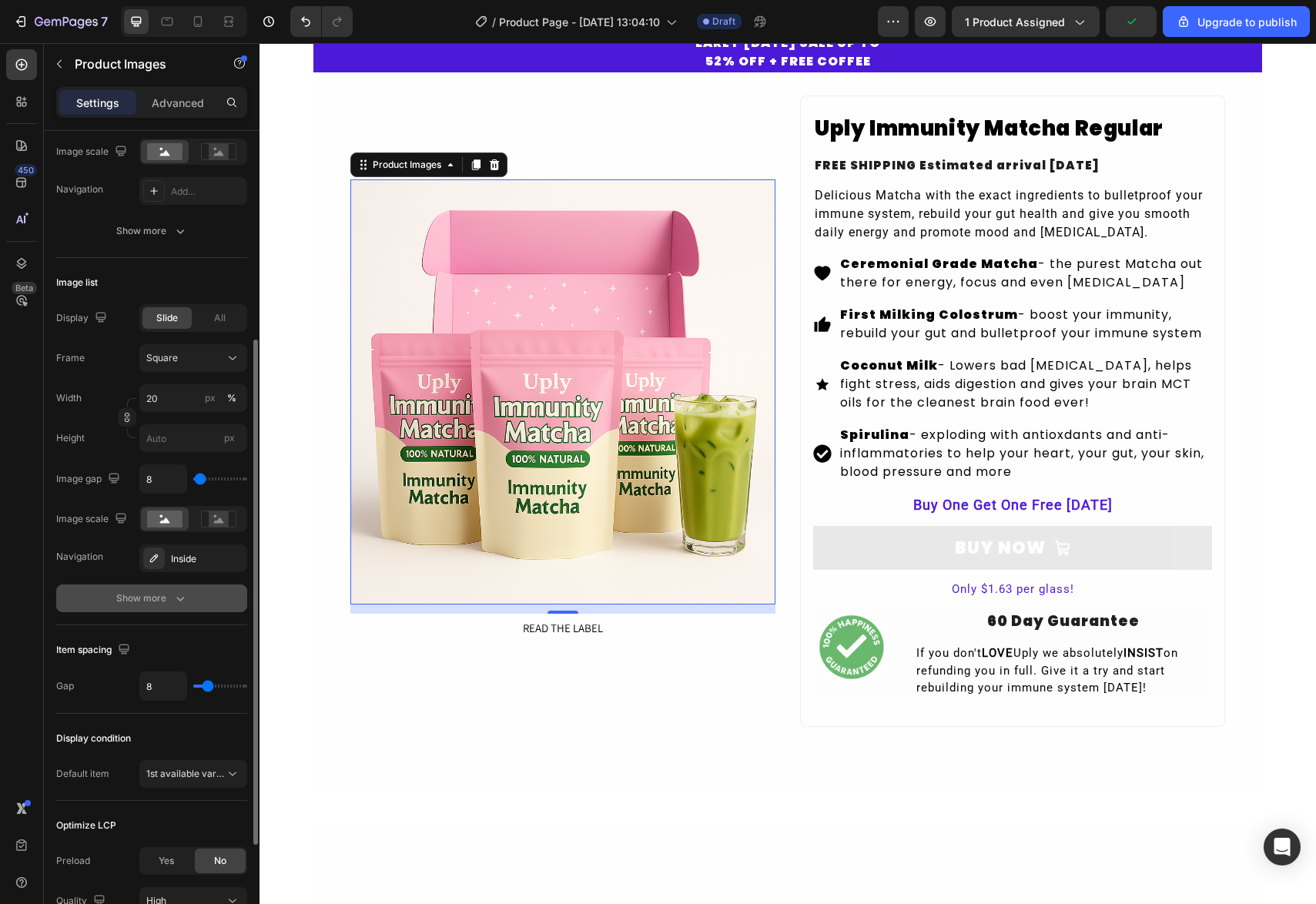
scroll to position [378, 0]
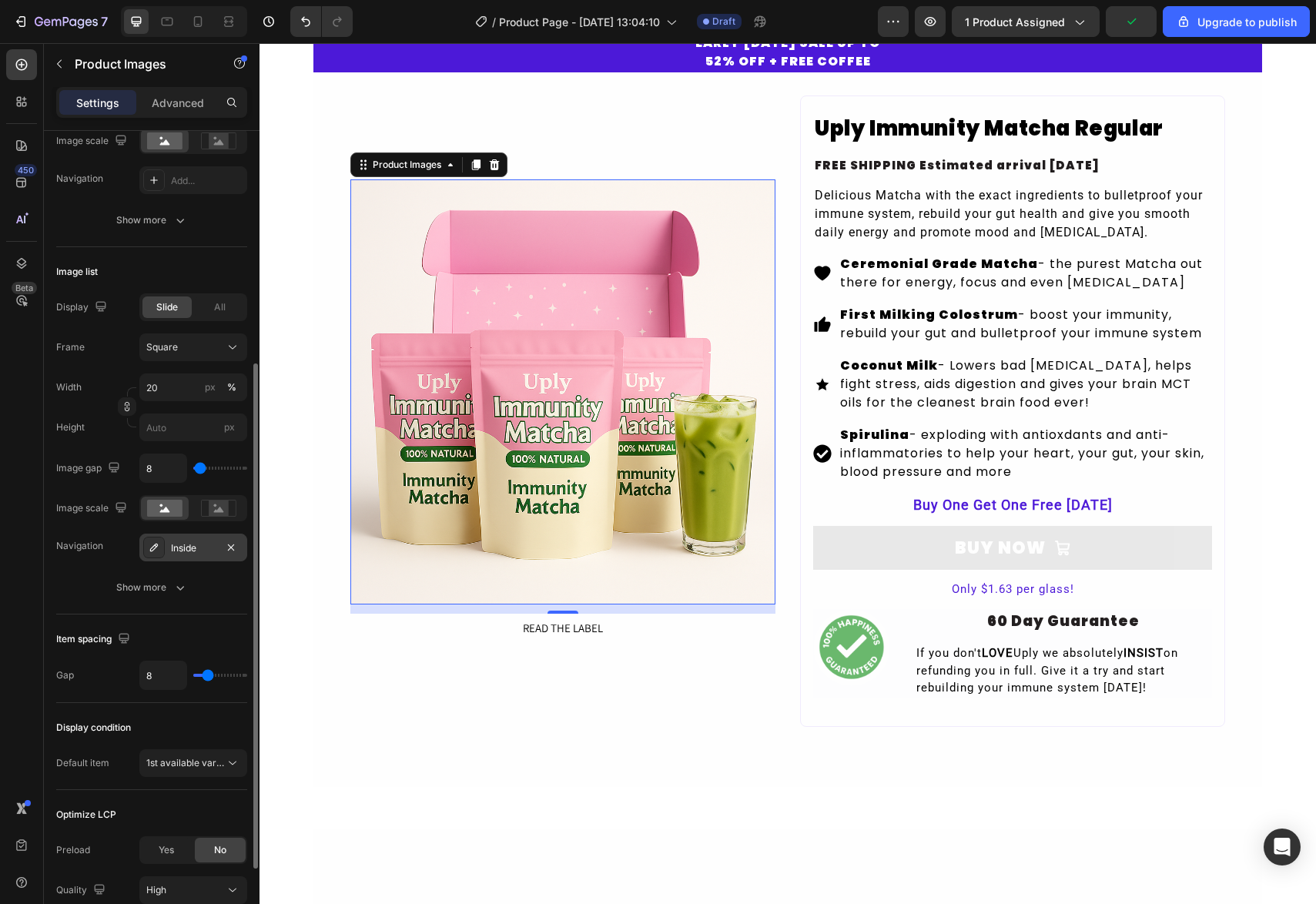
click at [192, 547] on div "Inside" at bounding box center [194, 548] width 45 height 14
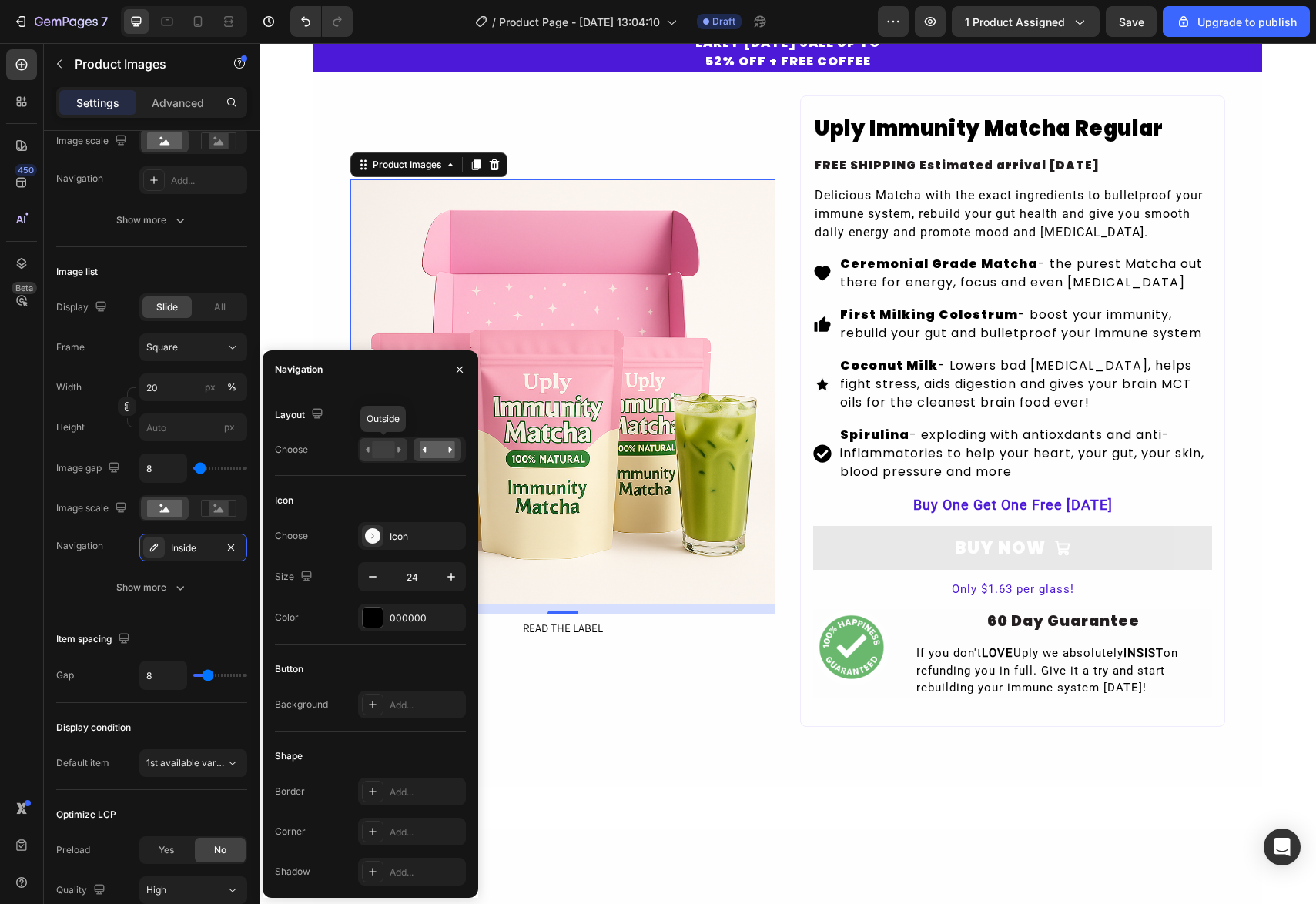
click at [386, 451] on rect at bounding box center [383, 450] width 22 height 17
click at [444, 448] on rect at bounding box center [438, 450] width 36 height 17
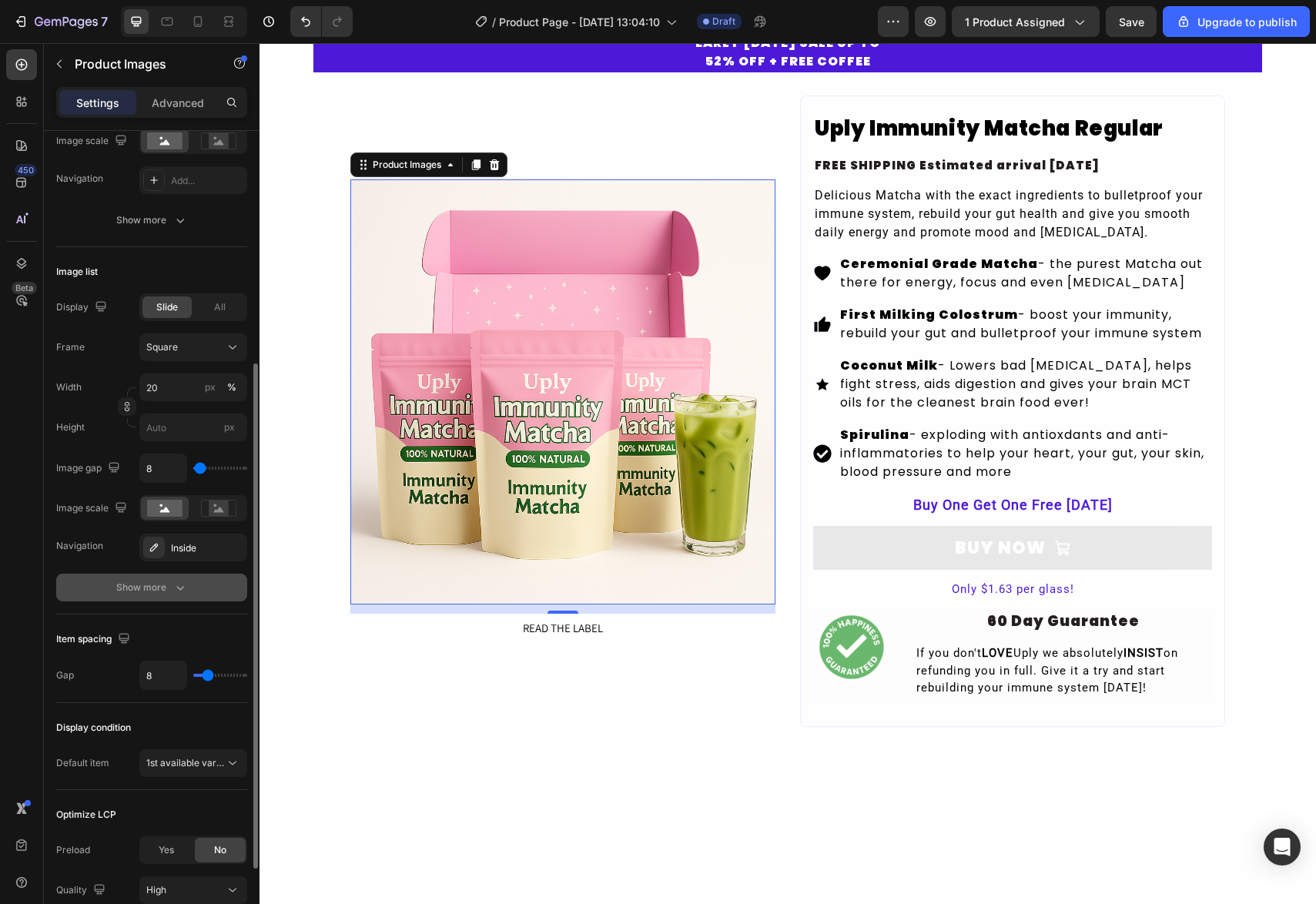
click at [133, 586] on div "Show more" at bounding box center [152, 588] width 71 height 16
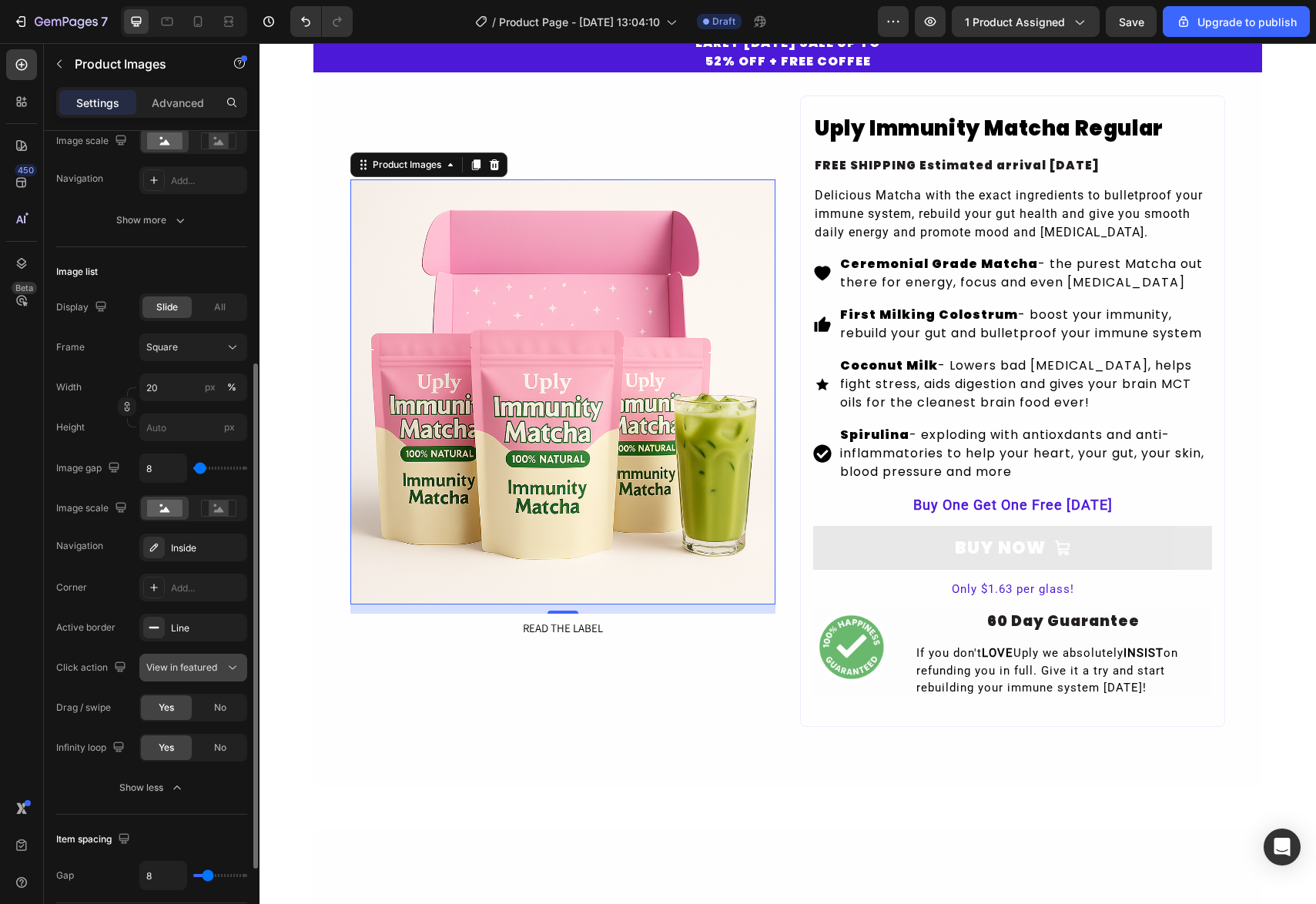
click at [206, 671] on span "View in featured" at bounding box center [181, 667] width 71 height 12
click at [182, 739] on span "Open Gallery" at bounding box center [175, 735] width 57 height 14
click at [199, 650] on div "Corner Add... Active border Line Click action Open Gallery Drag / swipe Yes No …" at bounding box center [152, 668] width 191 height 188
click at [186, 664] on span "Open Gallery" at bounding box center [175, 667] width 57 height 12
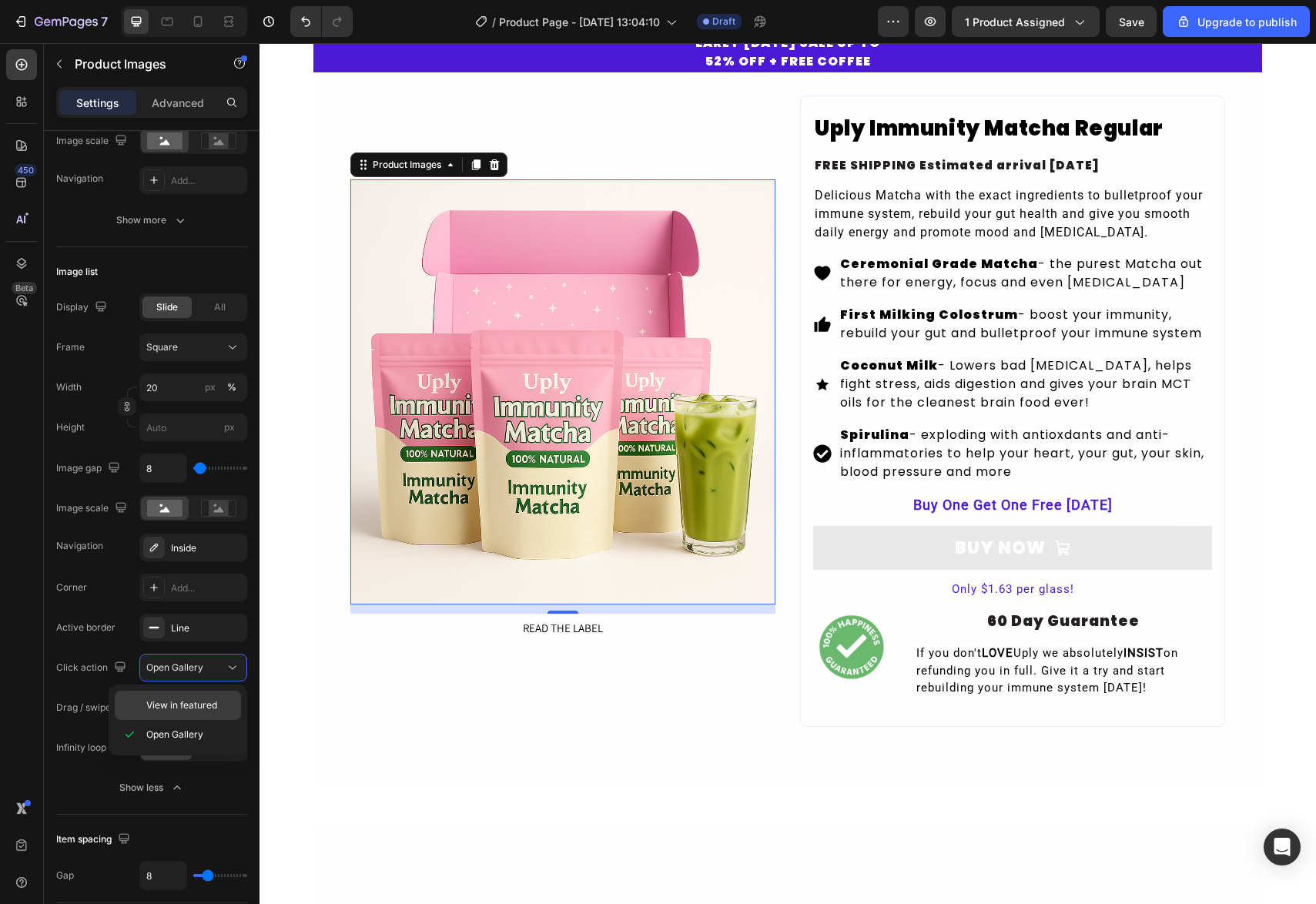
click at [177, 699] on span "View in featured" at bounding box center [181, 706] width 71 height 14
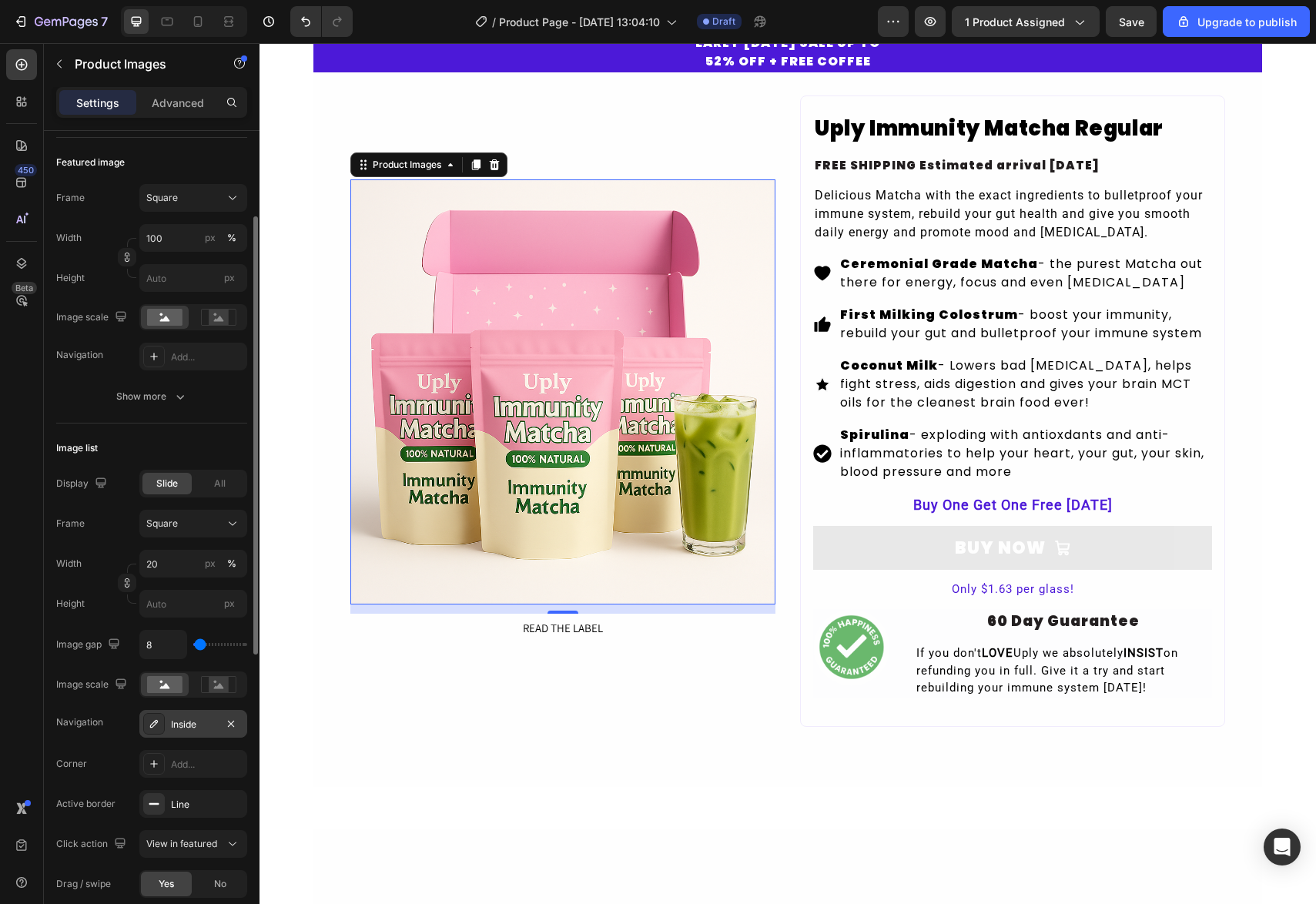
scroll to position [0, 0]
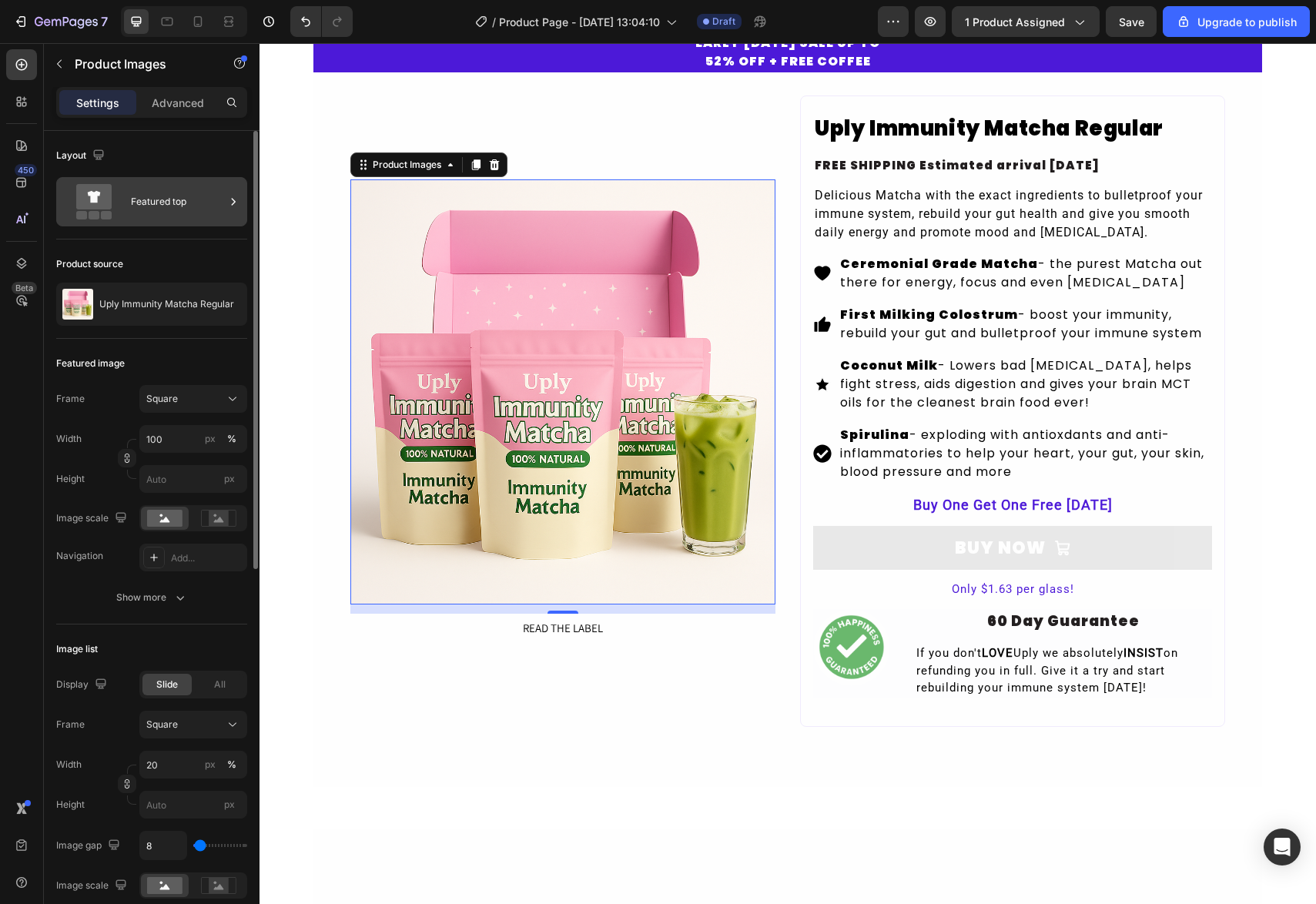
click at [176, 190] on div "Featured top" at bounding box center [177, 202] width 94 height 36
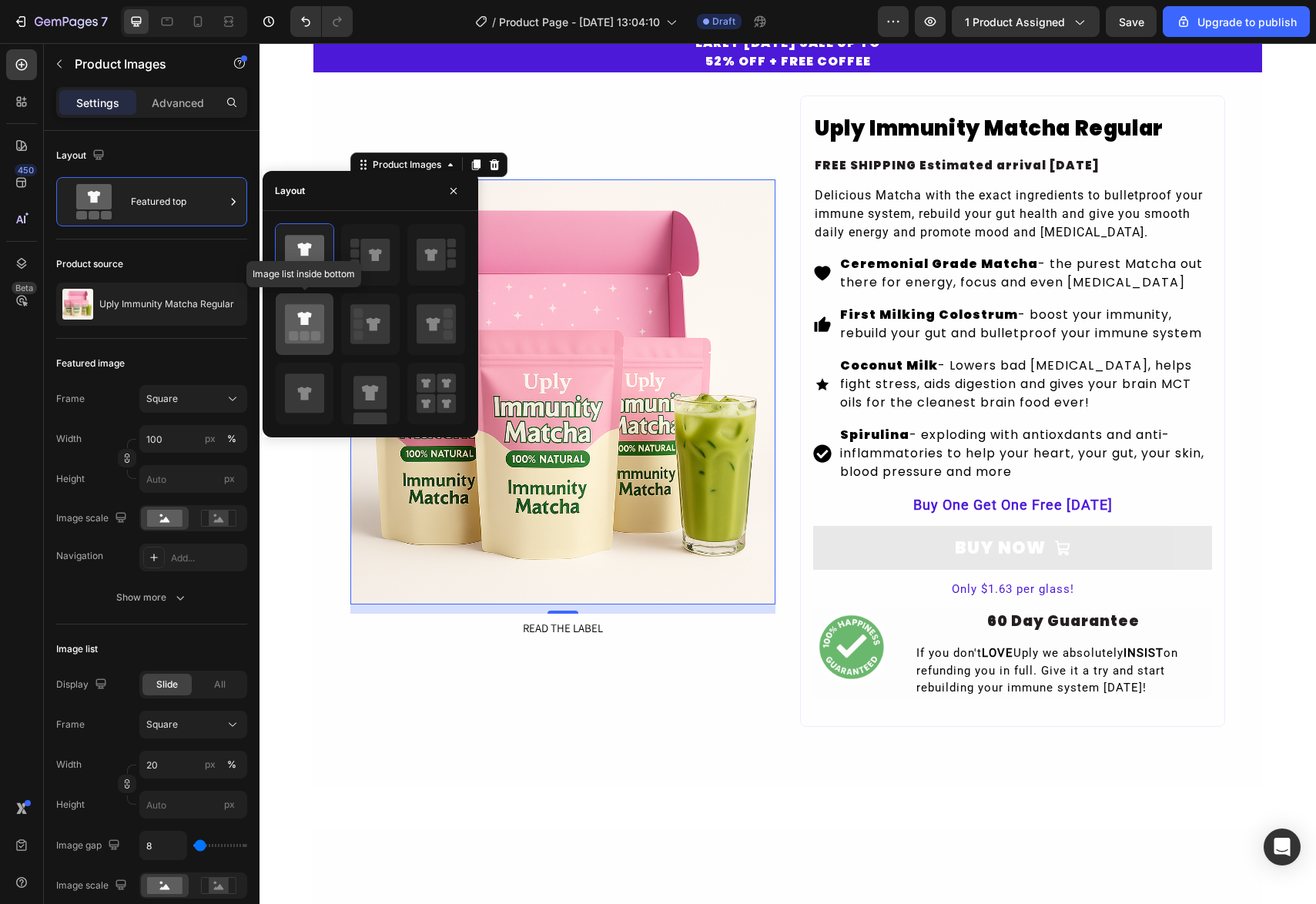
click at [295, 326] on icon at bounding box center [305, 323] width 40 height 40
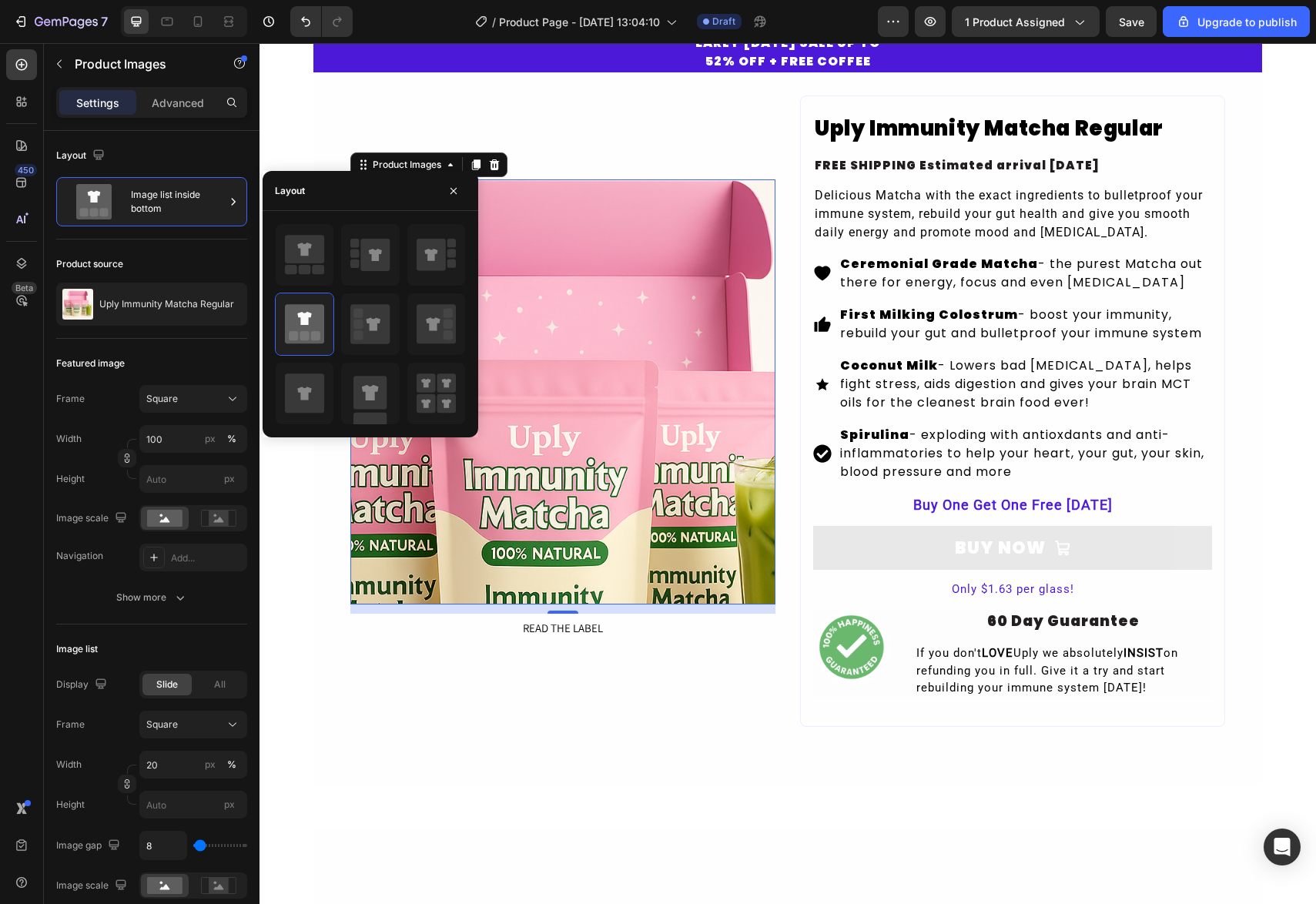
click at [553, 279] on img at bounding box center [563, 392] width 425 height 425
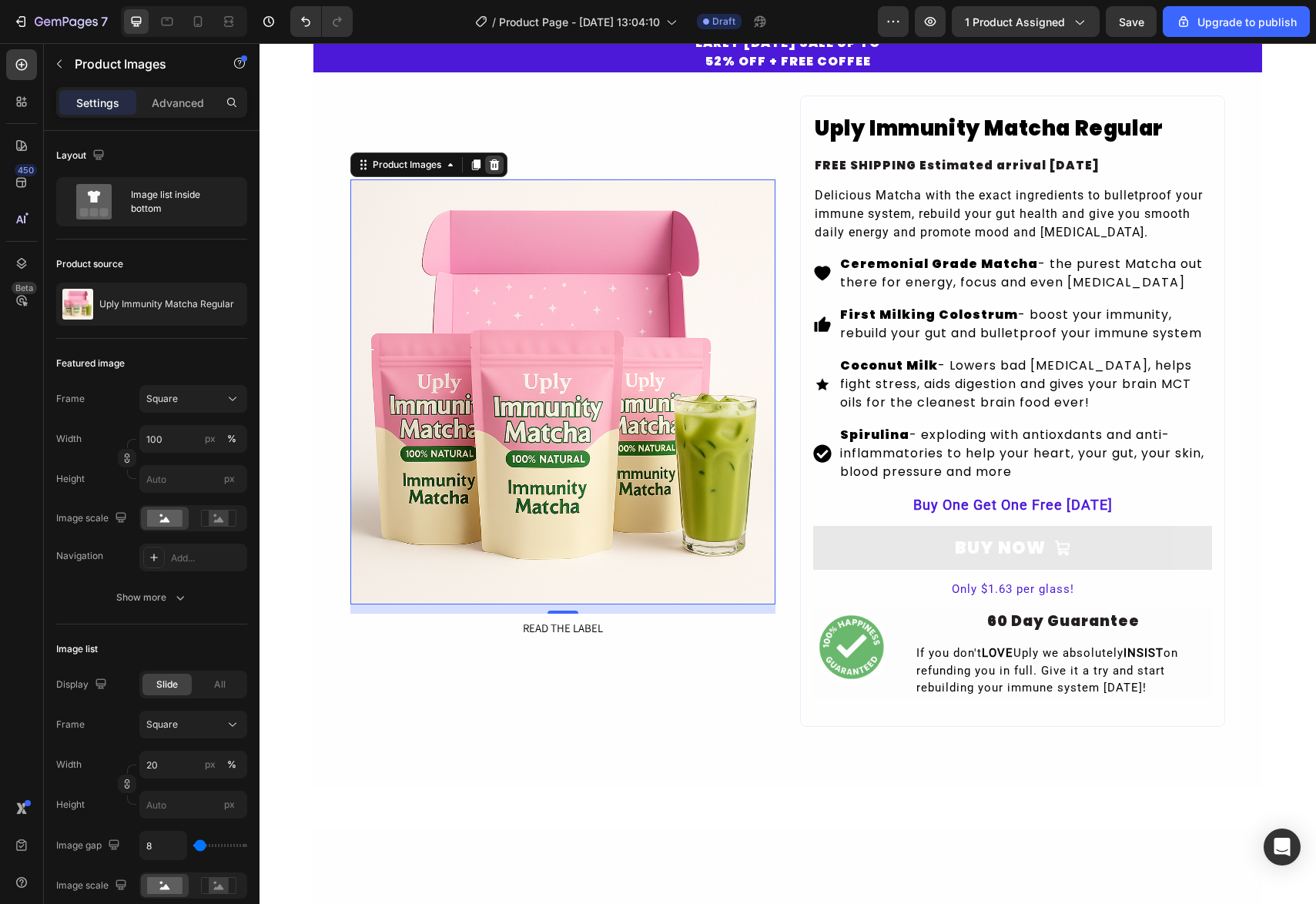
click at [494, 170] on icon at bounding box center [494, 164] width 10 height 11
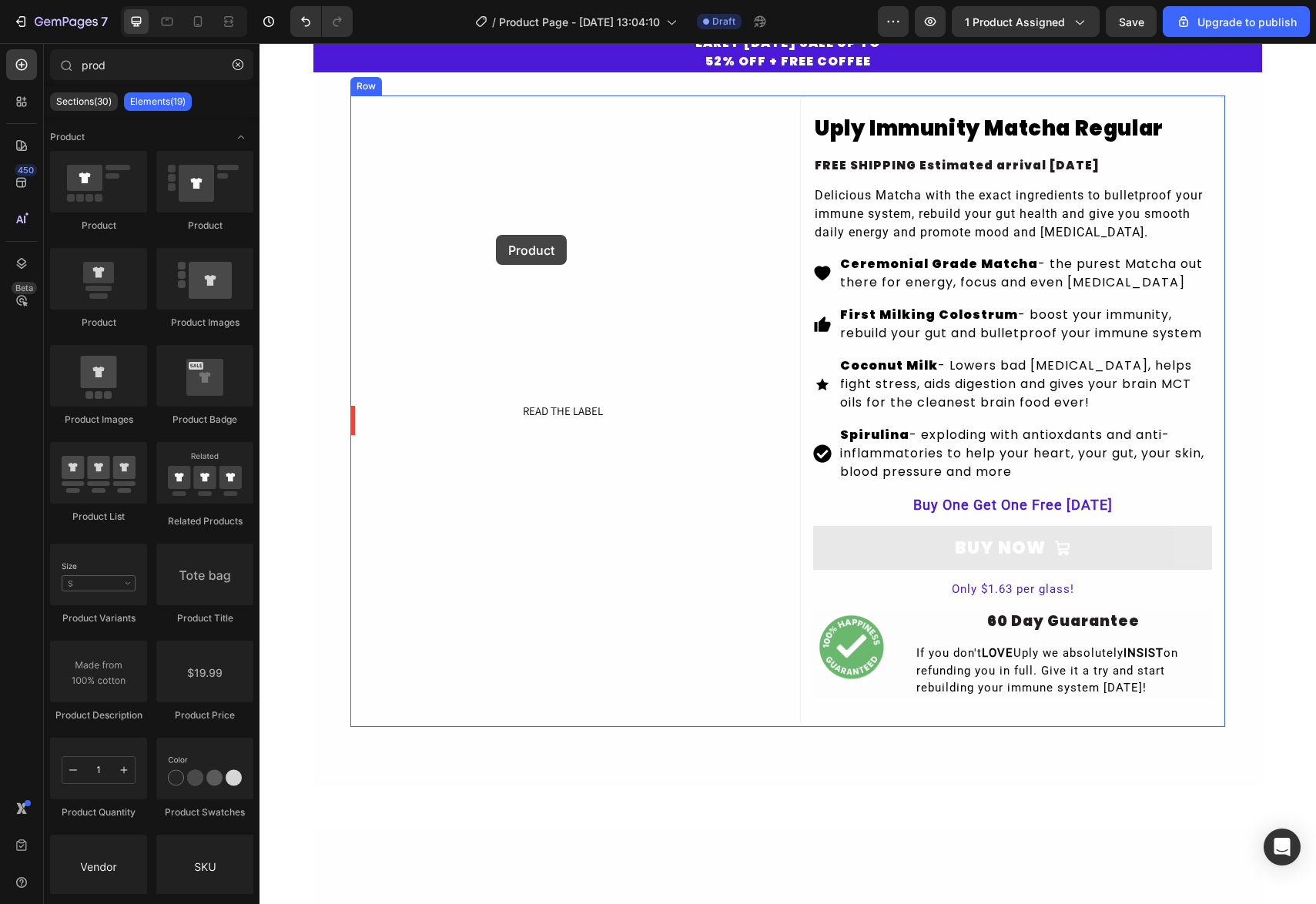
drag, startPoint x: 470, startPoint y: 273, endPoint x: 496, endPoint y: 235, distance: 46.0
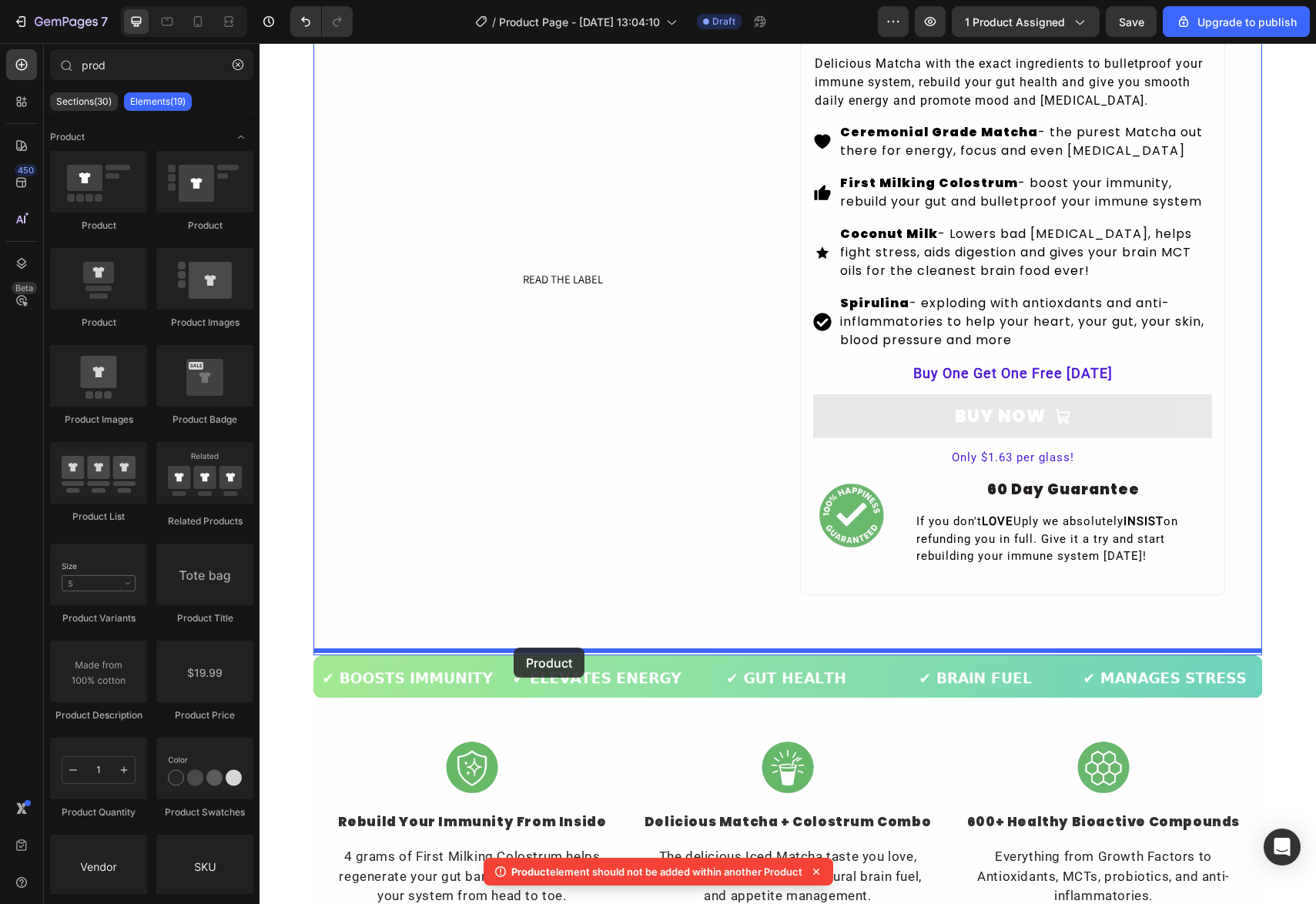
scroll to position [179, 0]
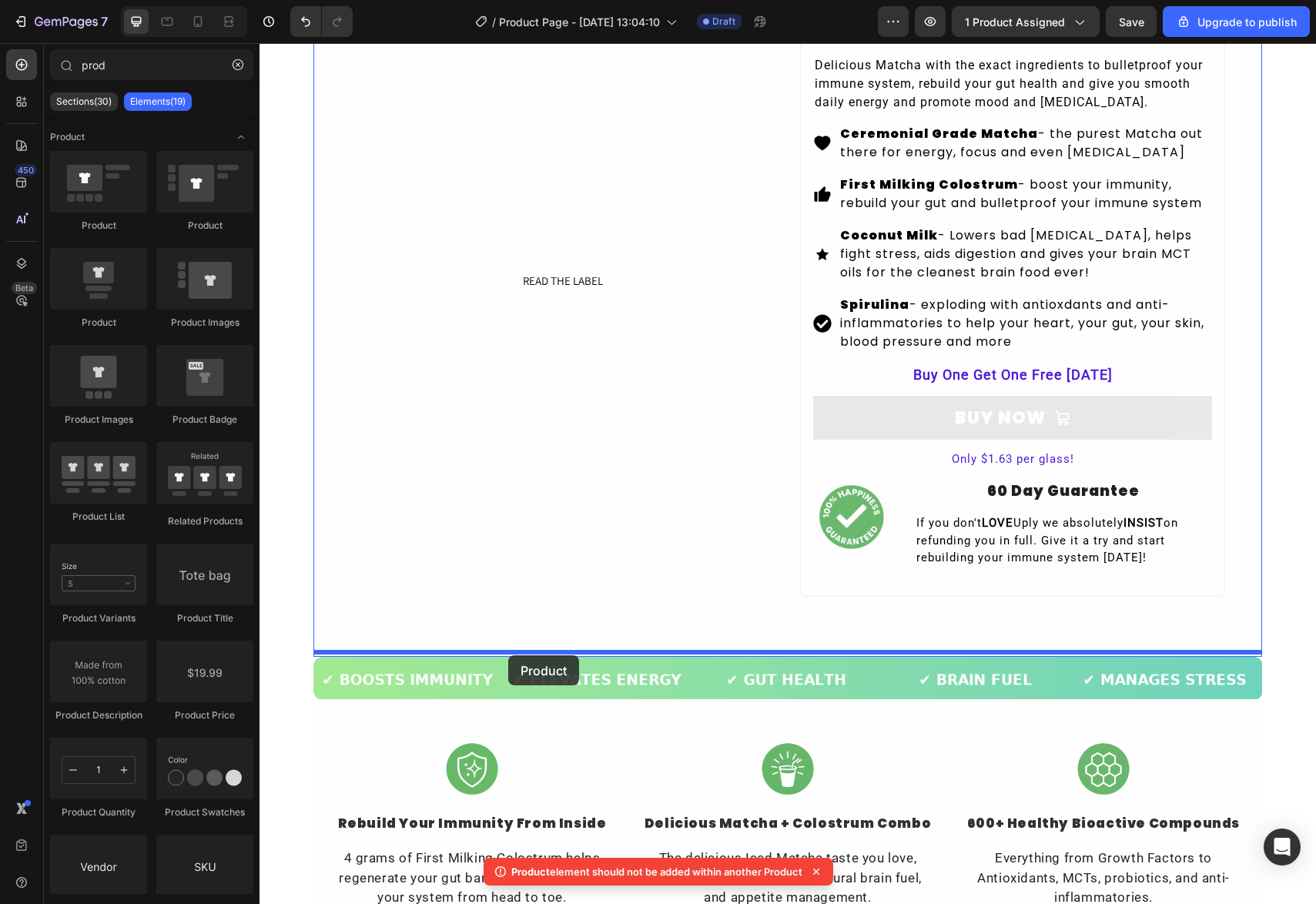
drag, startPoint x: 371, startPoint y: 249, endPoint x: 508, endPoint y: 657, distance: 430.4
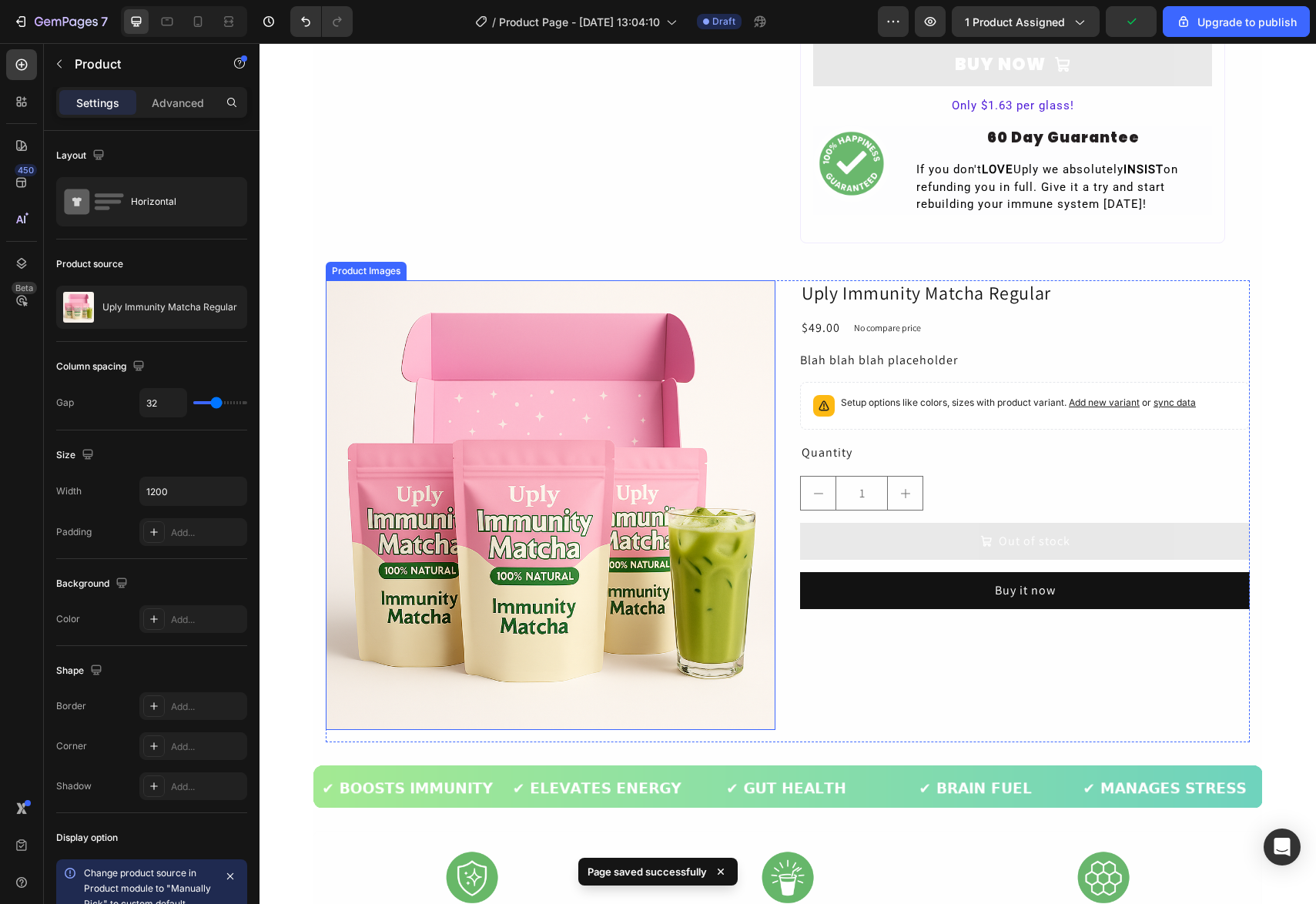
scroll to position [532, 0]
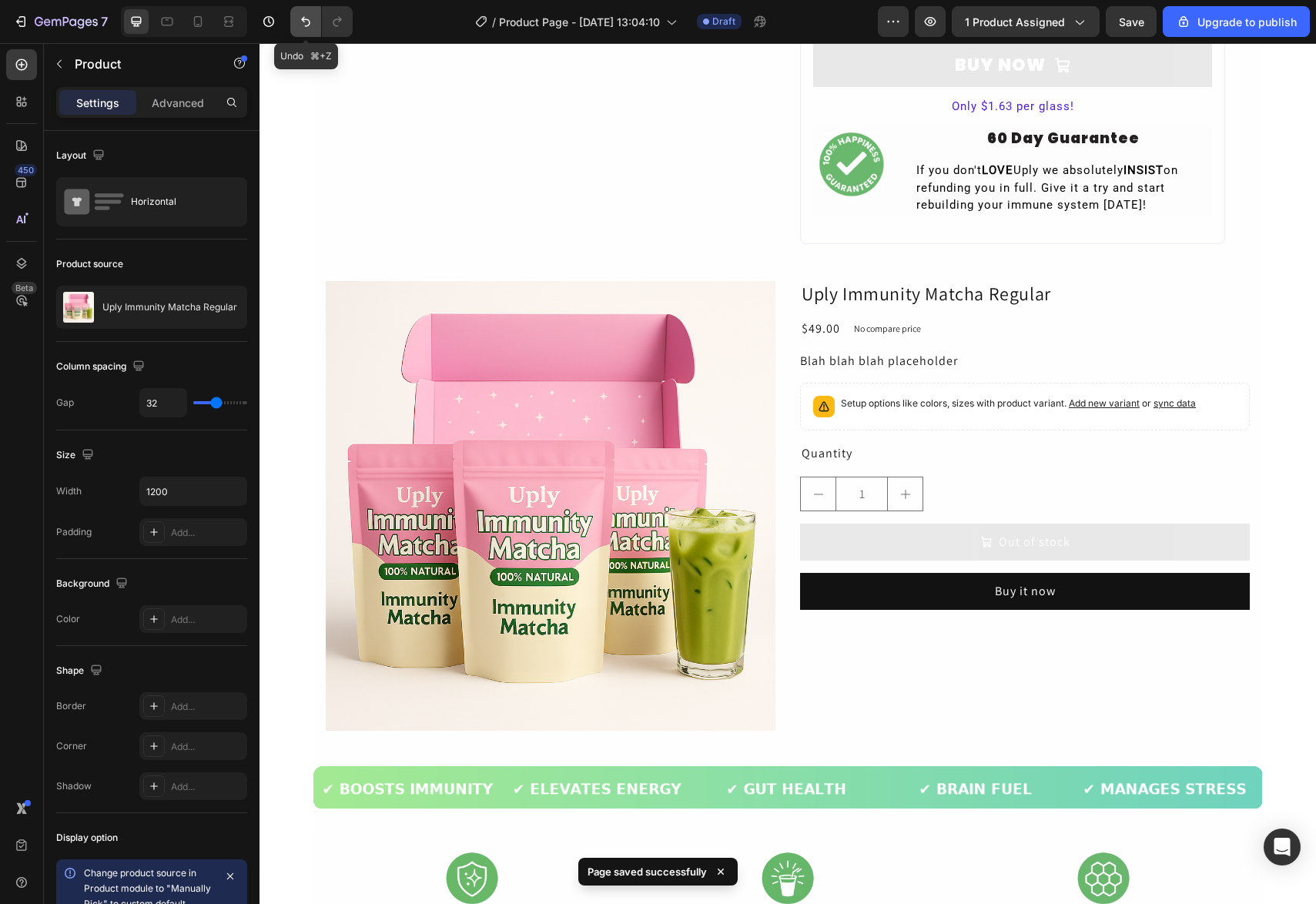
click at [301, 24] on icon "Undo/Redo" at bounding box center [306, 22] width 16 height 16
click at [300, 22] on icon "Undo/Redo" at bounding box center [306, 22] width 16 height 16
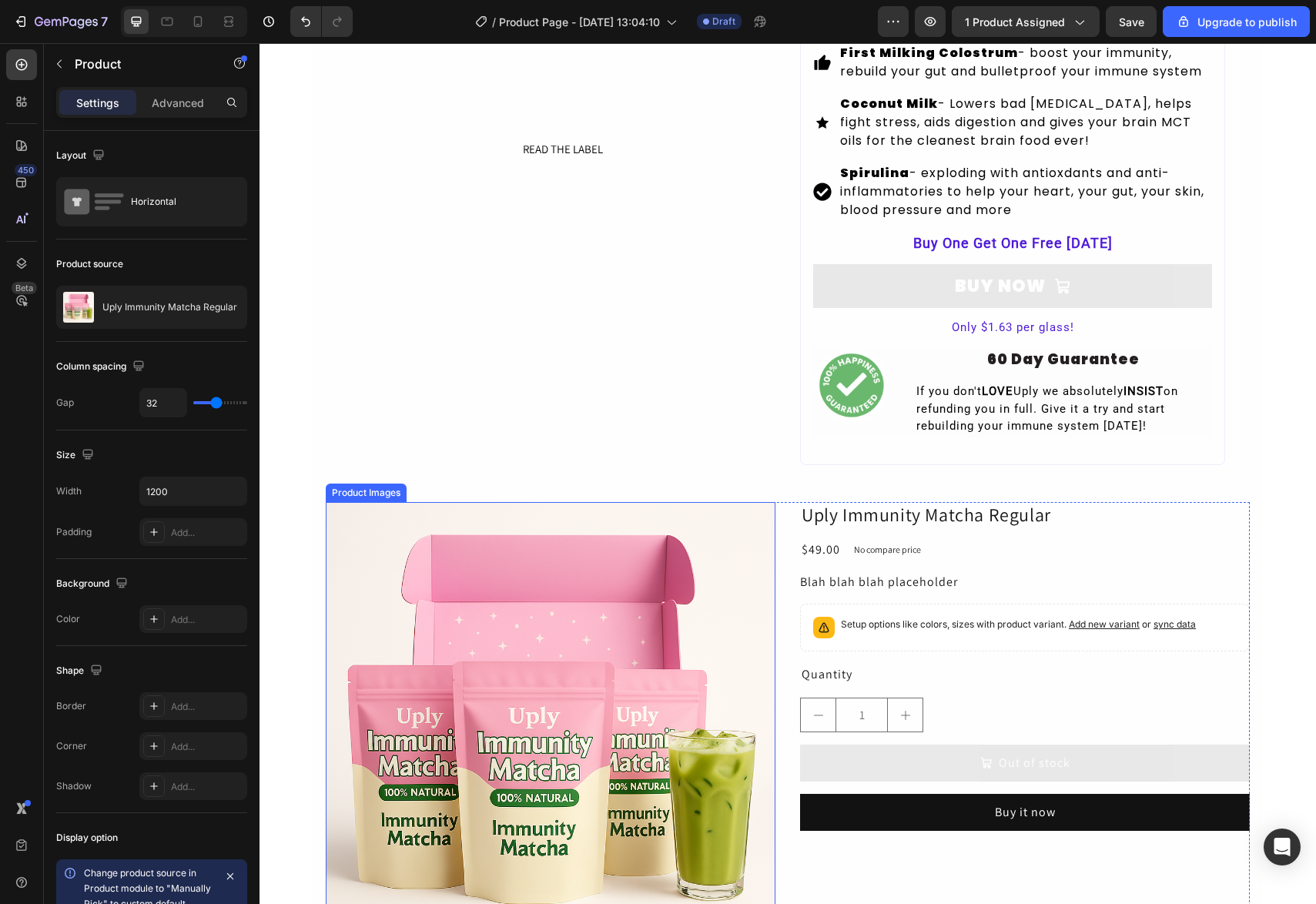
scroll to position [320, 0]
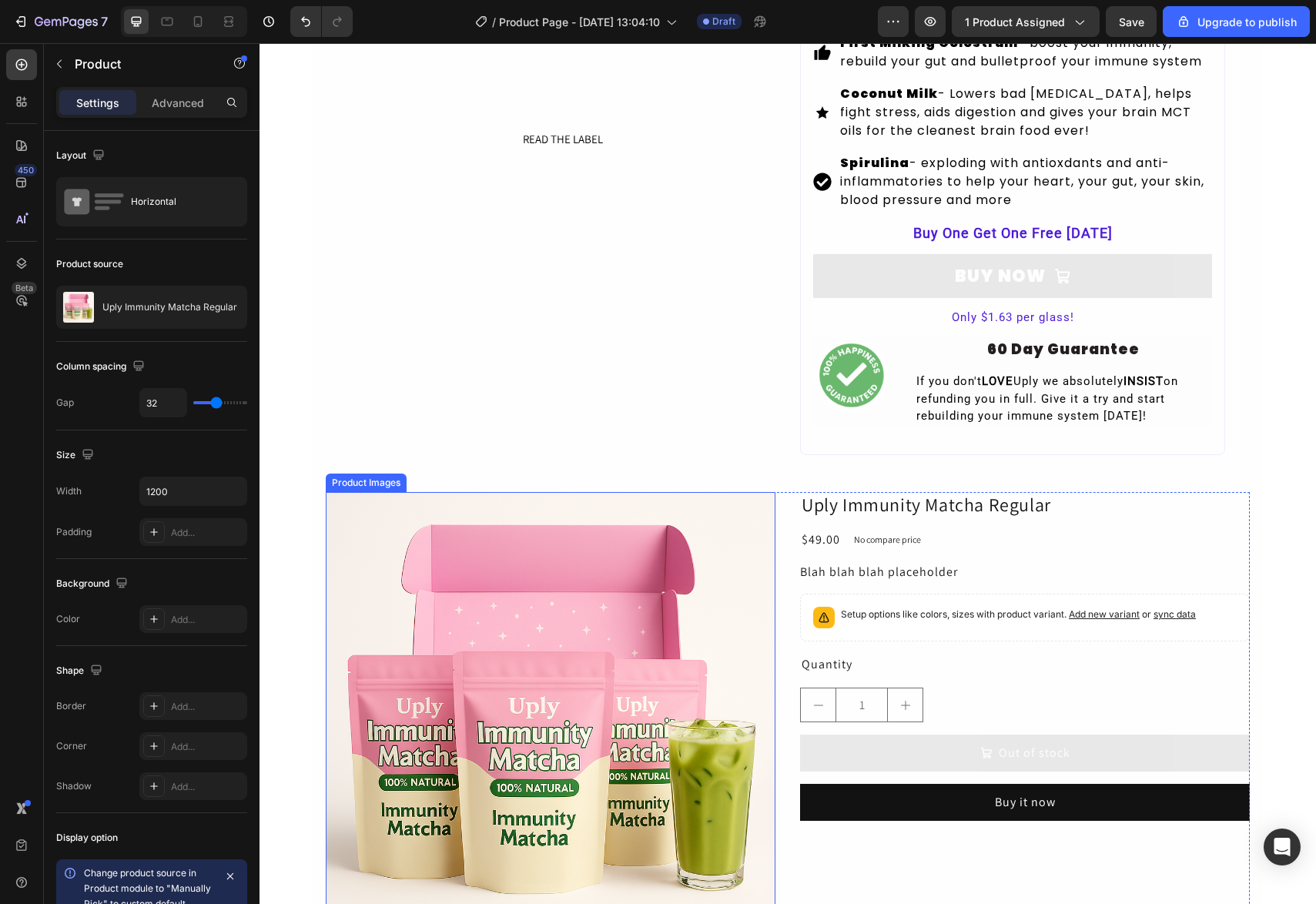
click at [373, 492] on div "Product Images" at bounding box center [366, 483] width 81 height 19
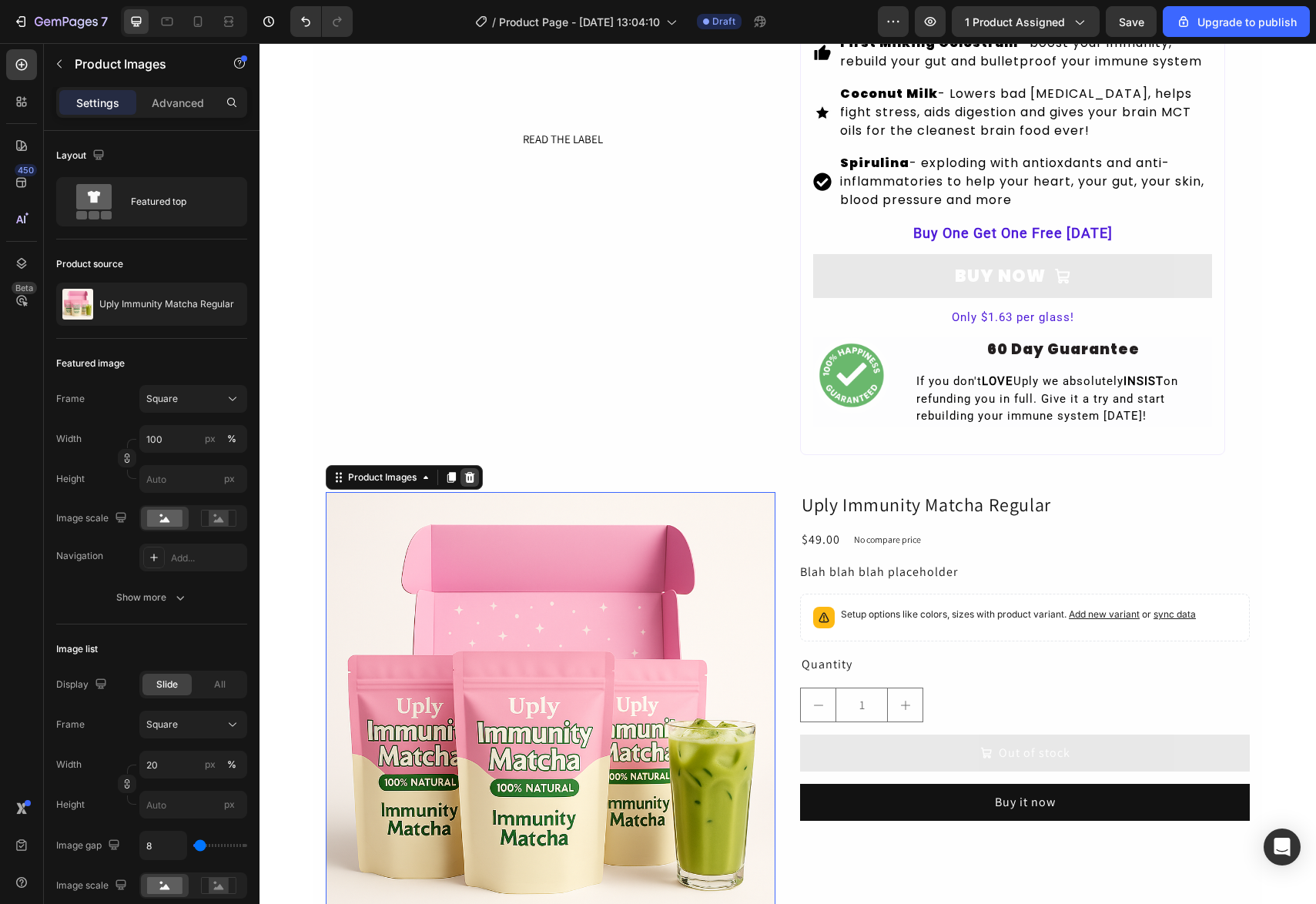
click at [474, 484] on icon at bounding box center [470, 478] width 12 height 12
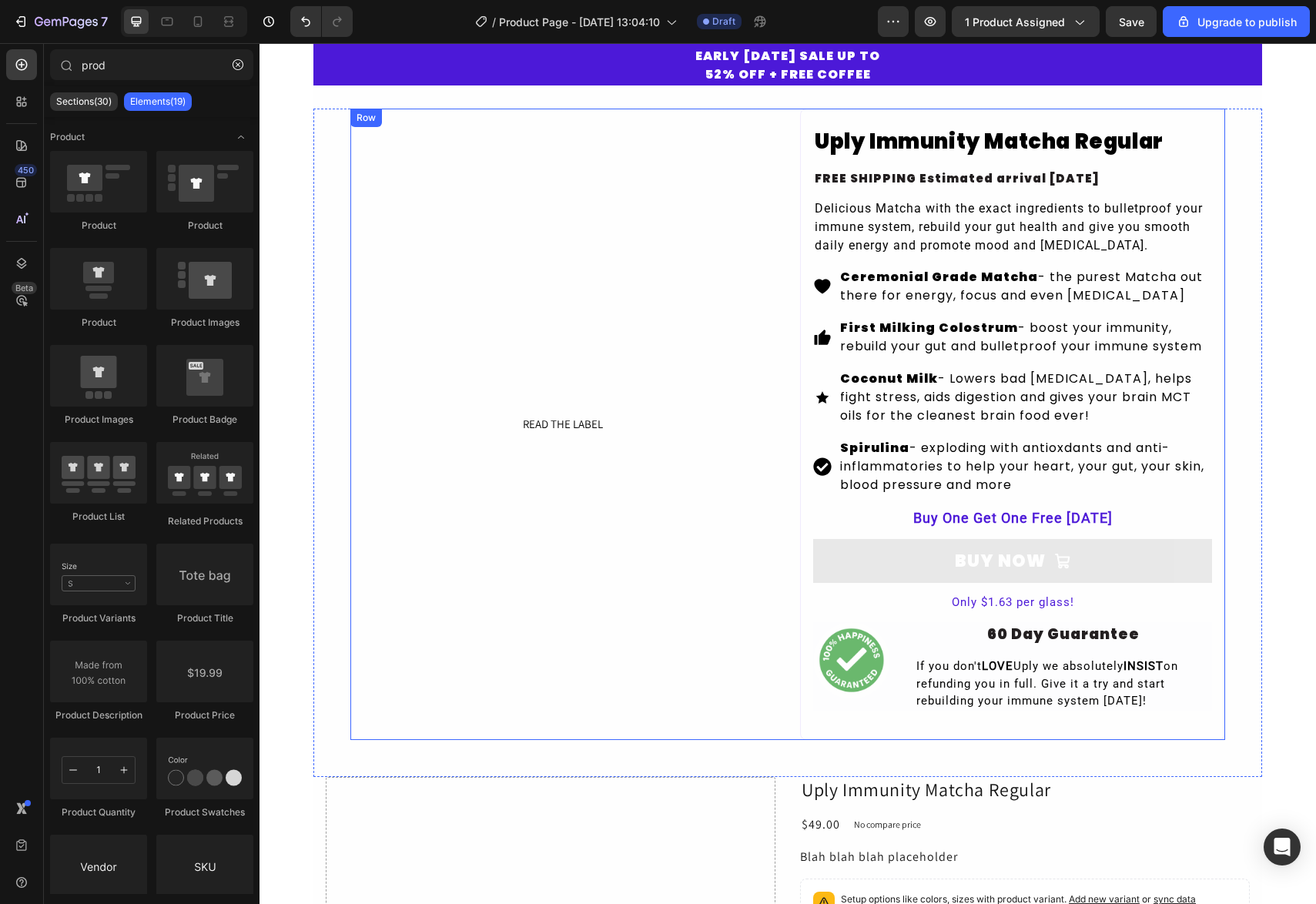
scroll to position [0, 0]
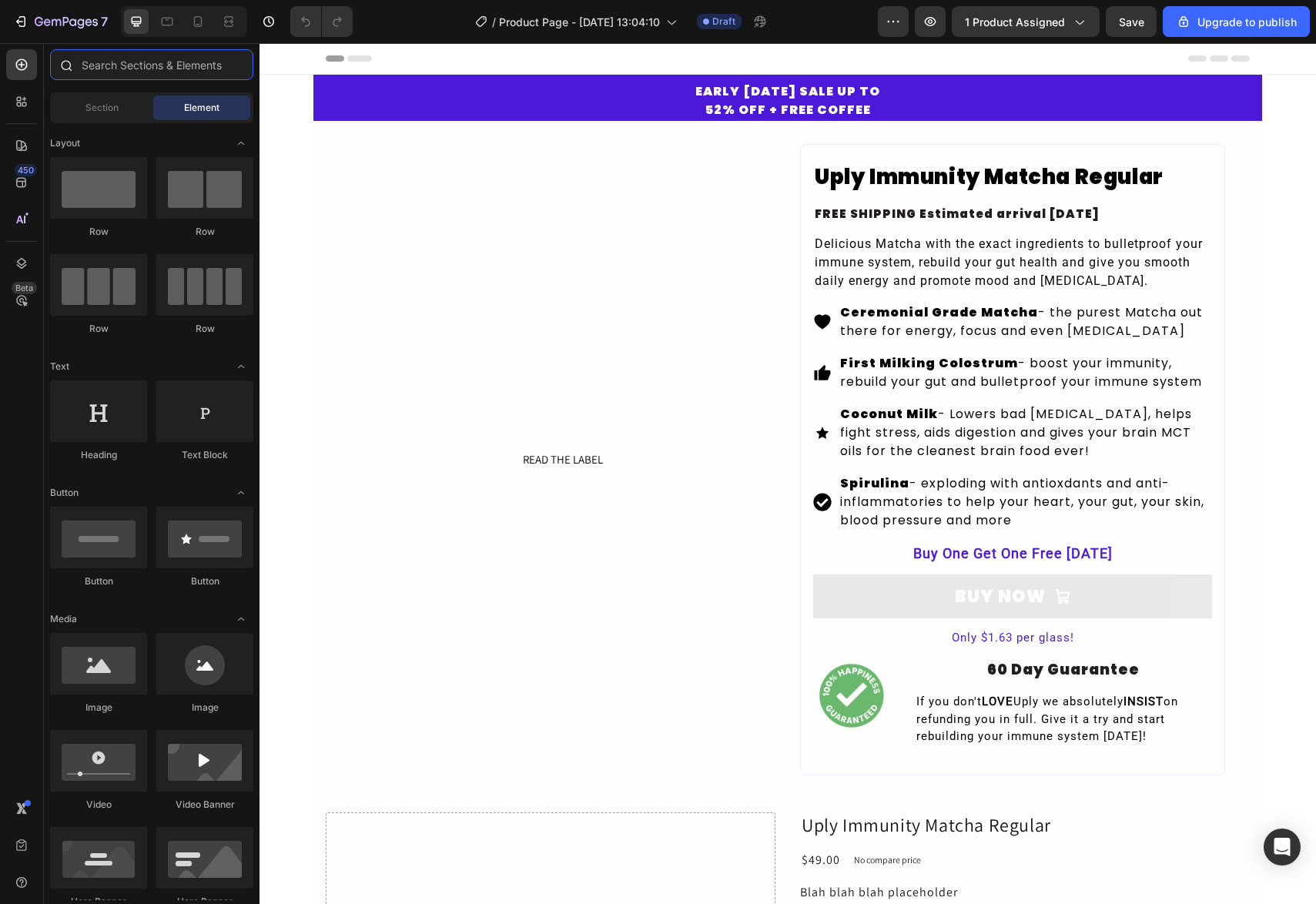
click at [117, 71] on input "text" at bounding box center [152, 65] width 203 height 31
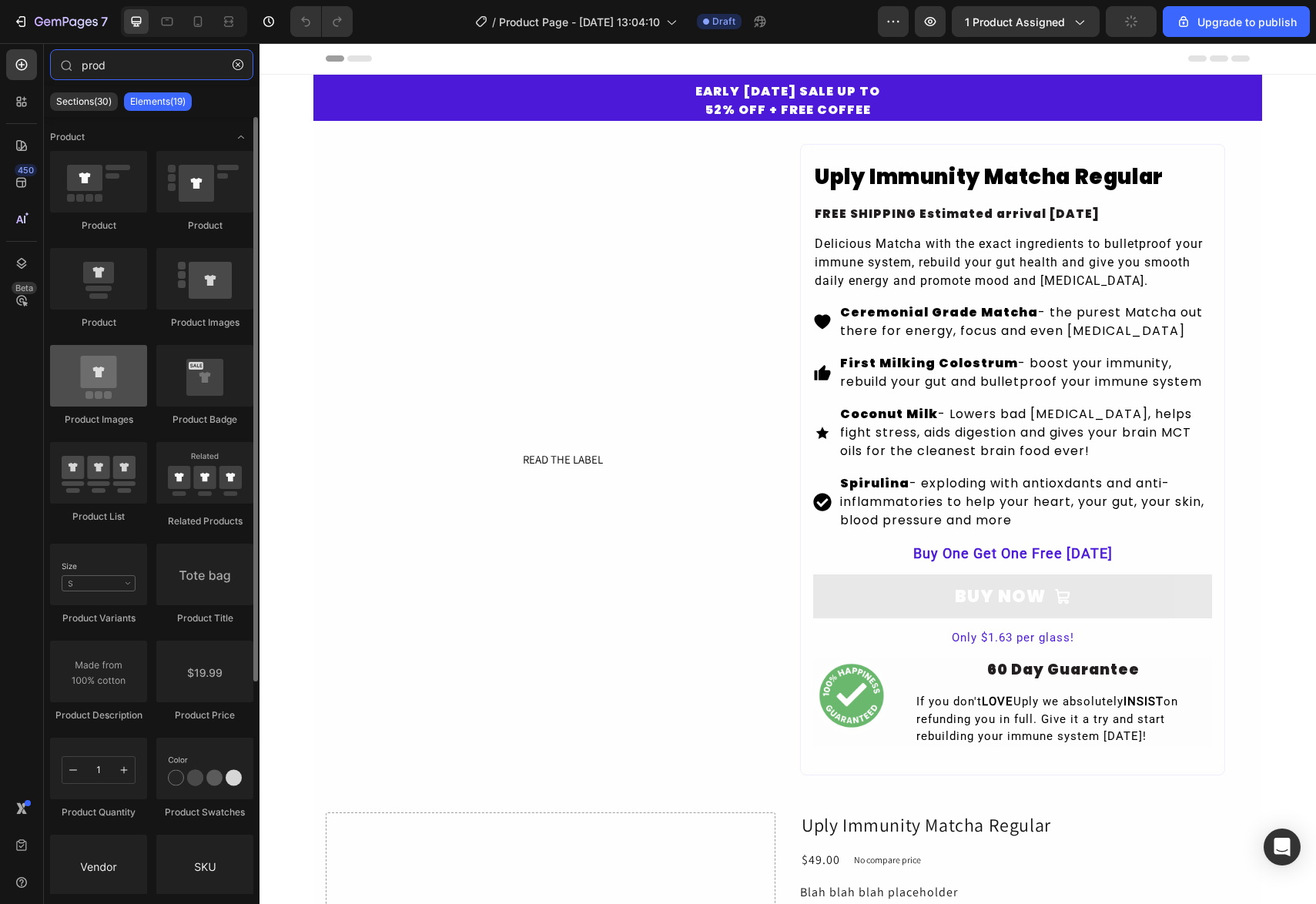
type input "prod"
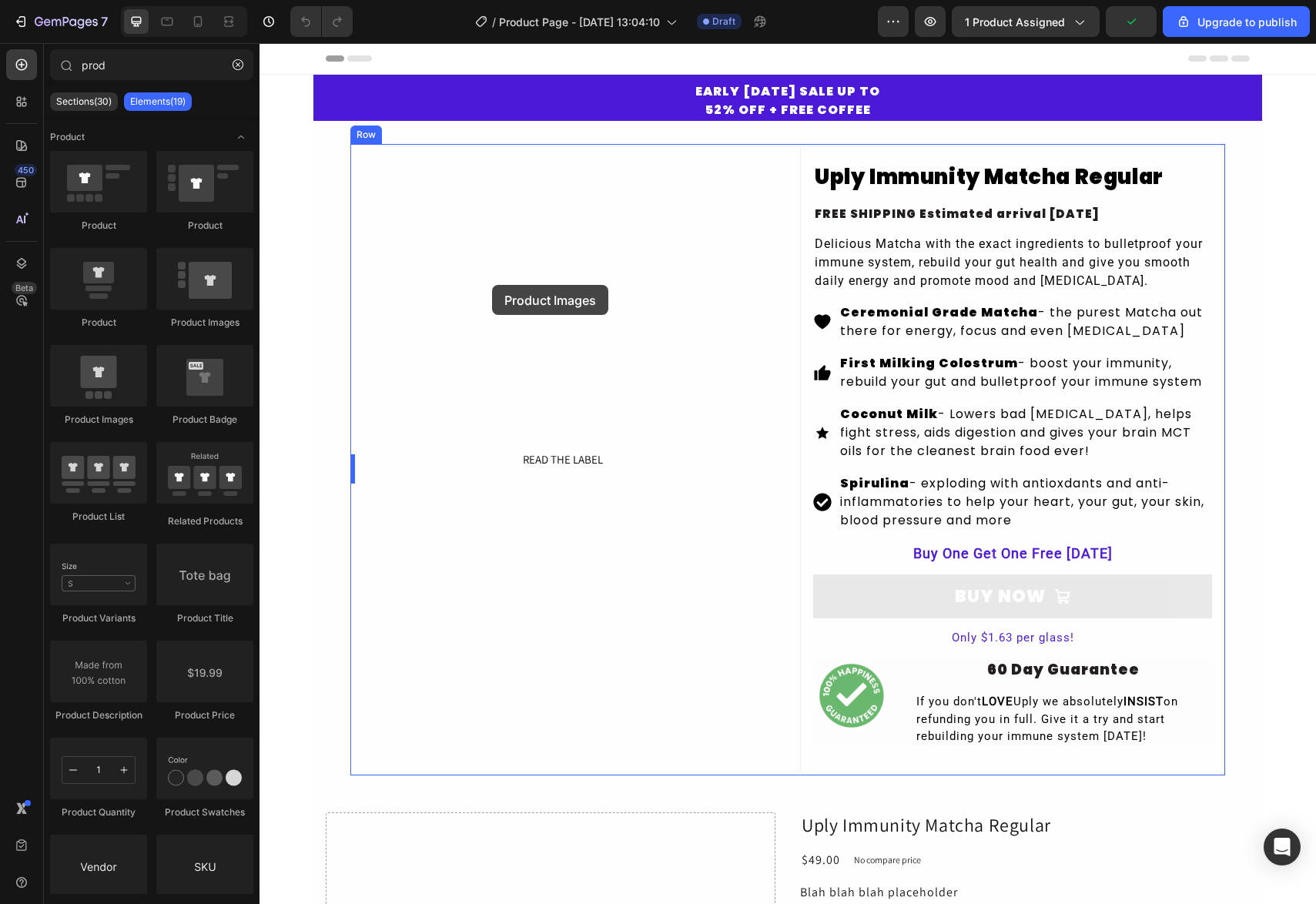
drag, startPoint x: 365, startPoint y: 423, endPoint x: 492, endPoint y: 285, distance: 187.5
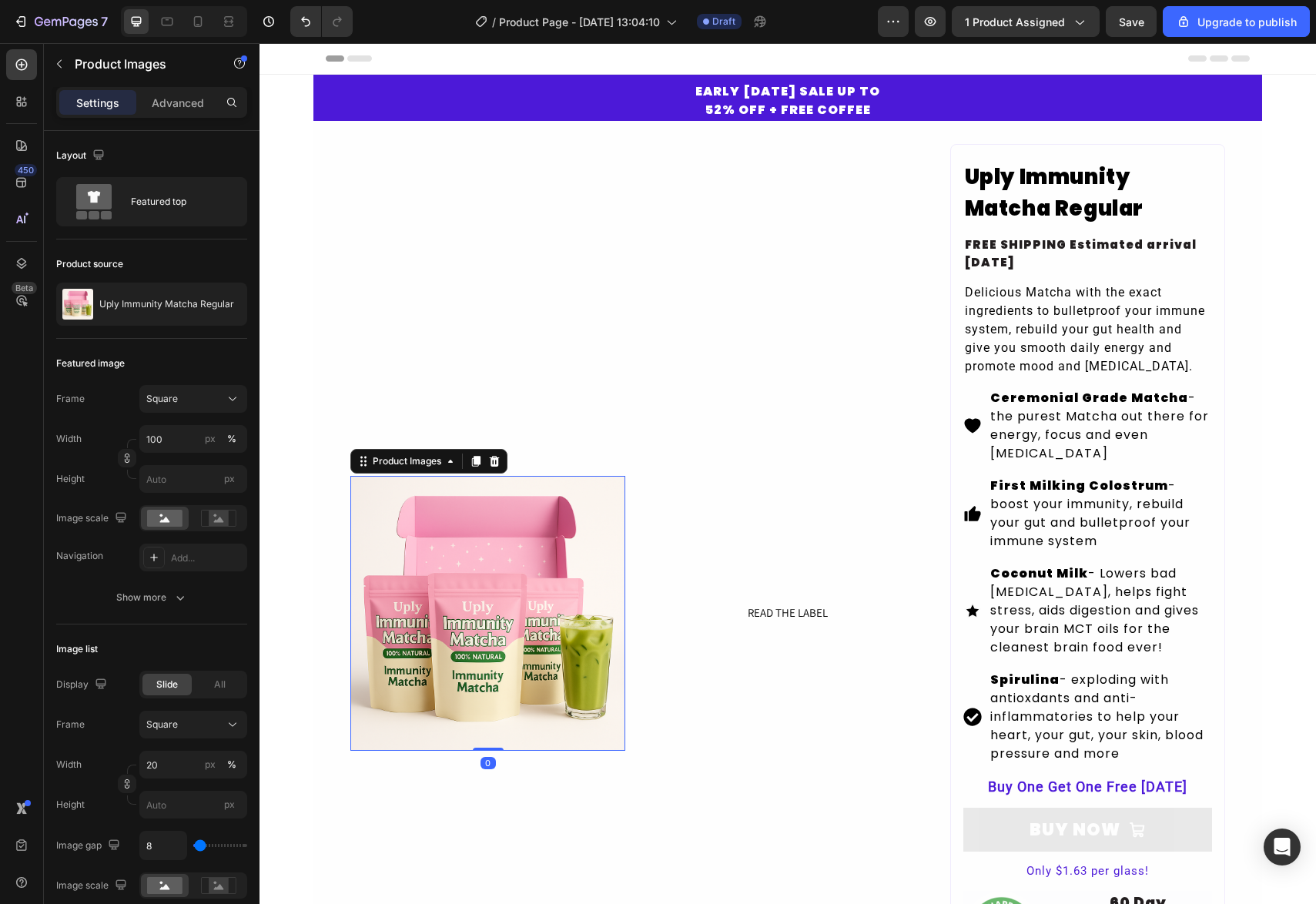
click at [450, 562] on img at bounding box center [487, 613] width 275 height 275
click at [224, 523] on rect at bounding box center [219, 519] width 20 height 16
click at [162, 521] on icon at bounding box center [165, 519] width 10 height 5
click at [158, 202] on div "Featured top" at bounding box center [177, 202] width 94 height 36
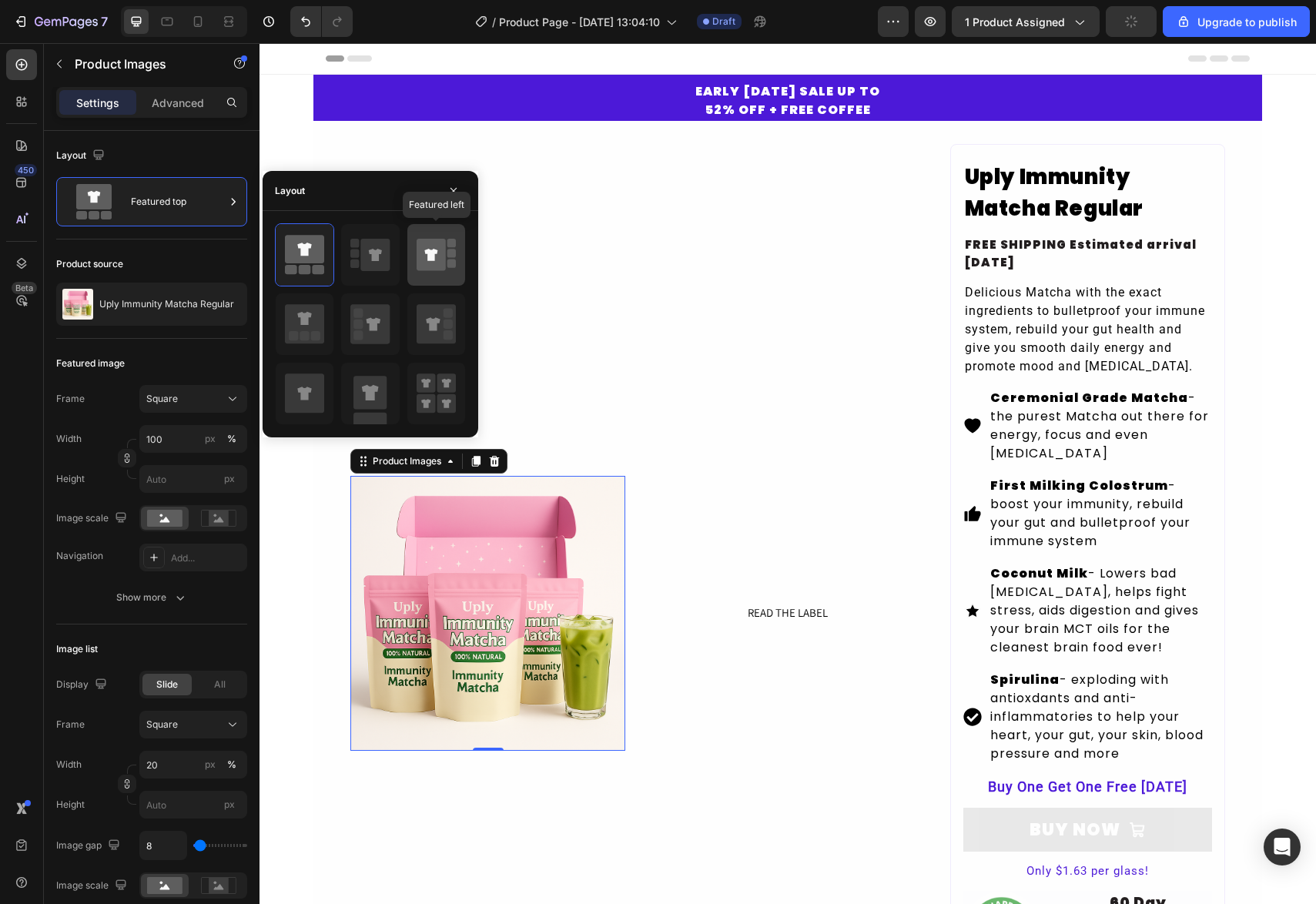
click at [439, 255] on icon at bounding box center [432, 255] width 29 height 33
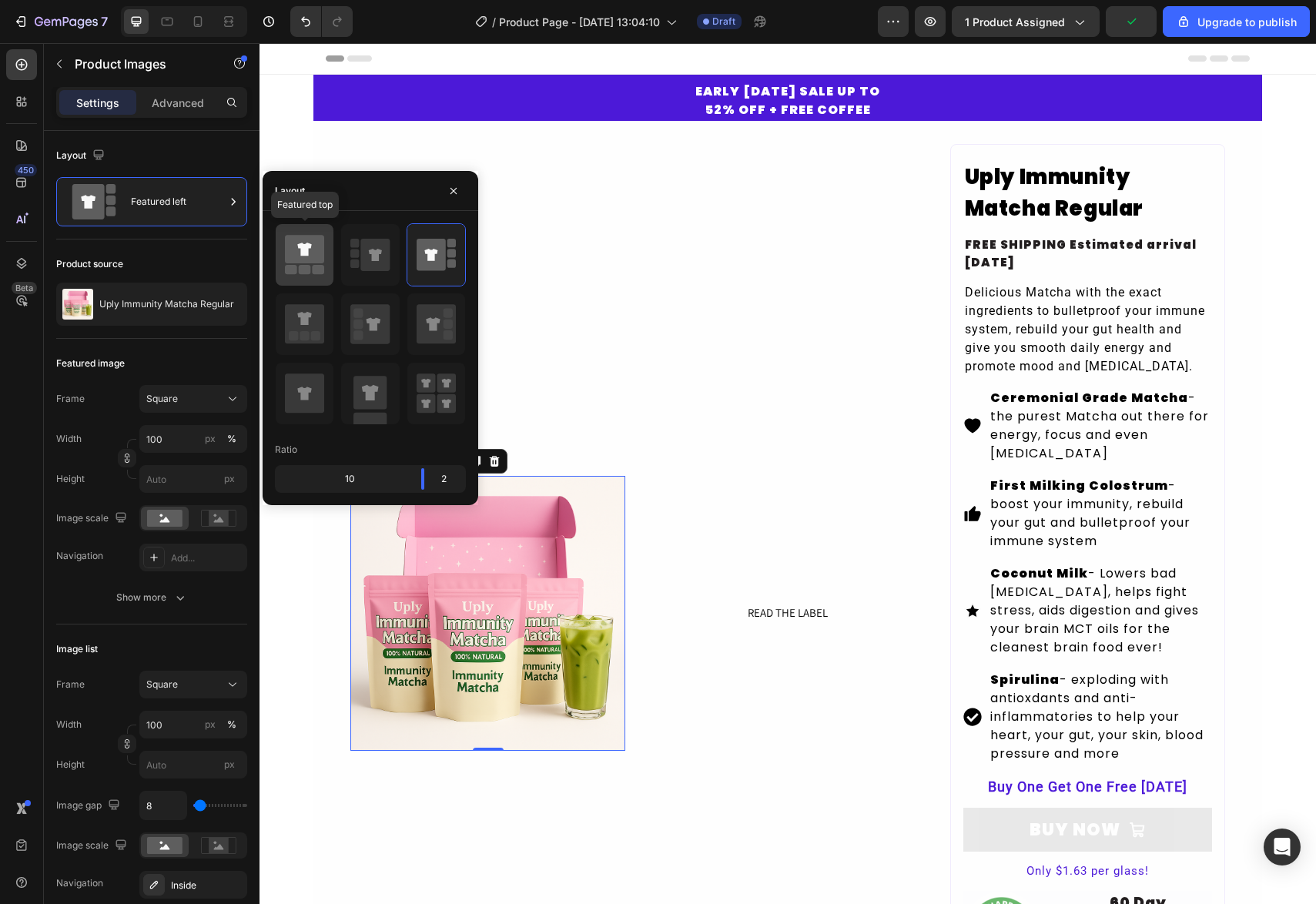
click at [297, 251] on icon at bounding box center [305, 249] width 40 height 29
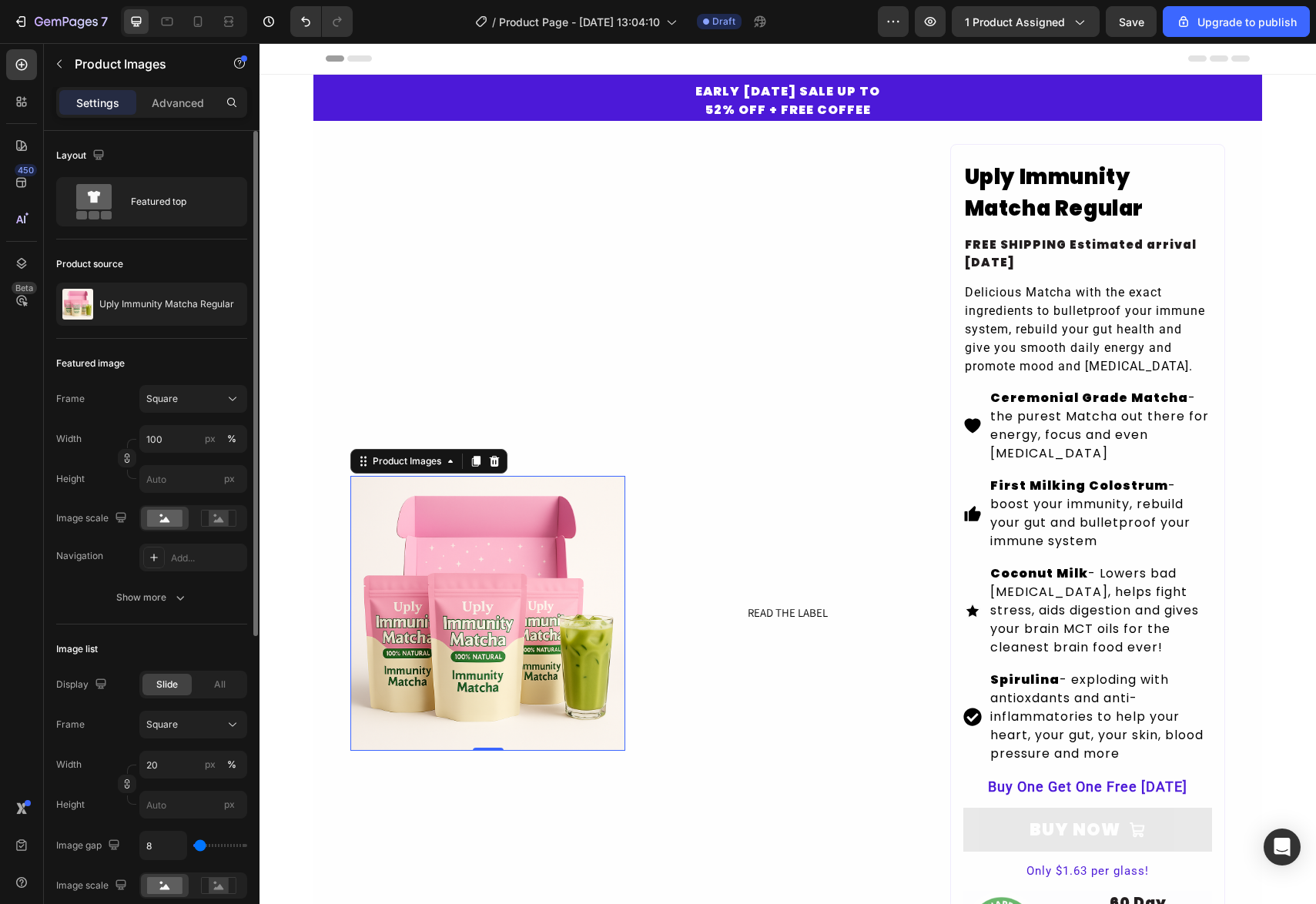
click at [160, 240] on div "Product source Uply Immunity Matcha Regular" at bounding box center [152, 289] width 191 height 99
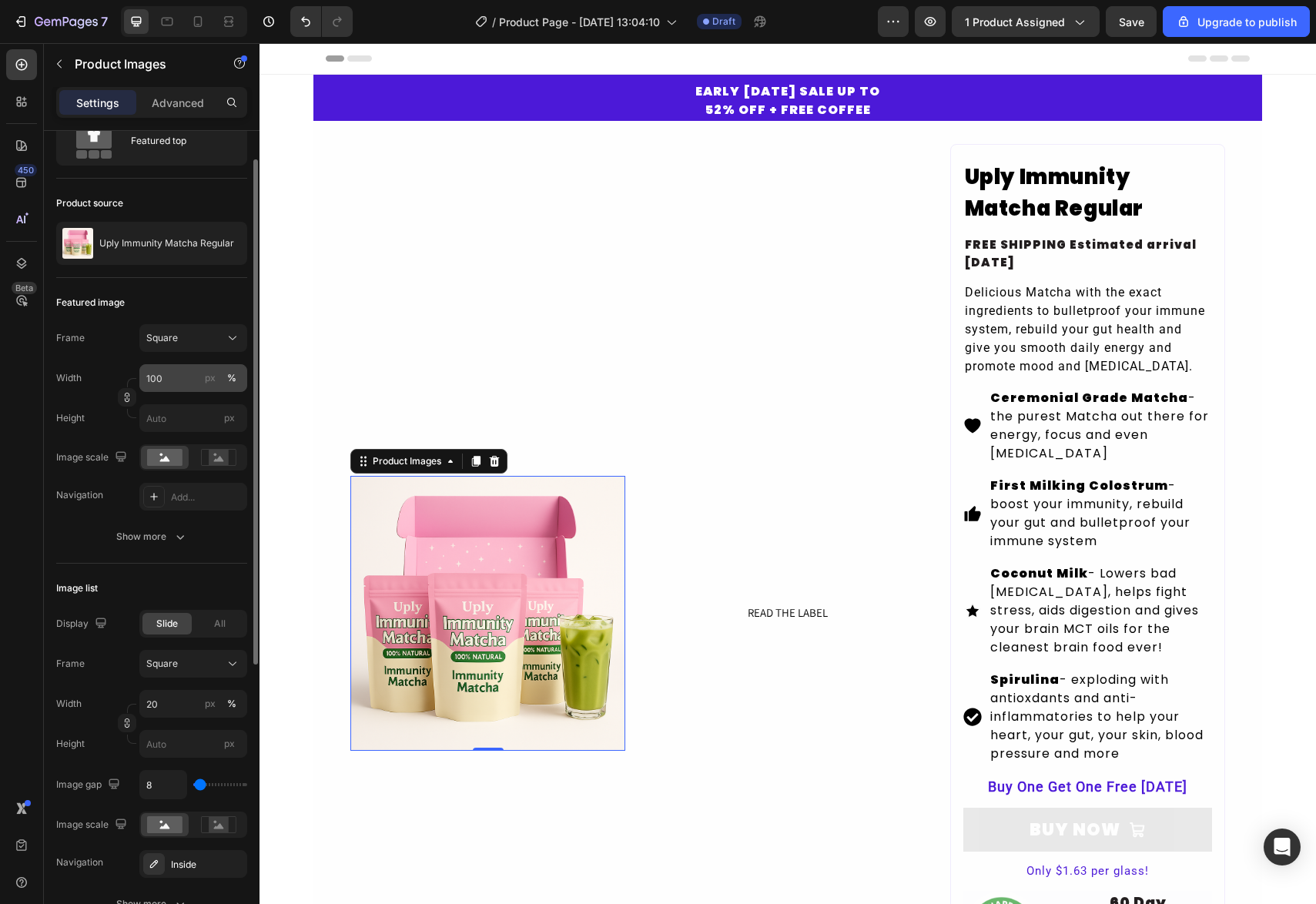
scroll to position [67, 0]
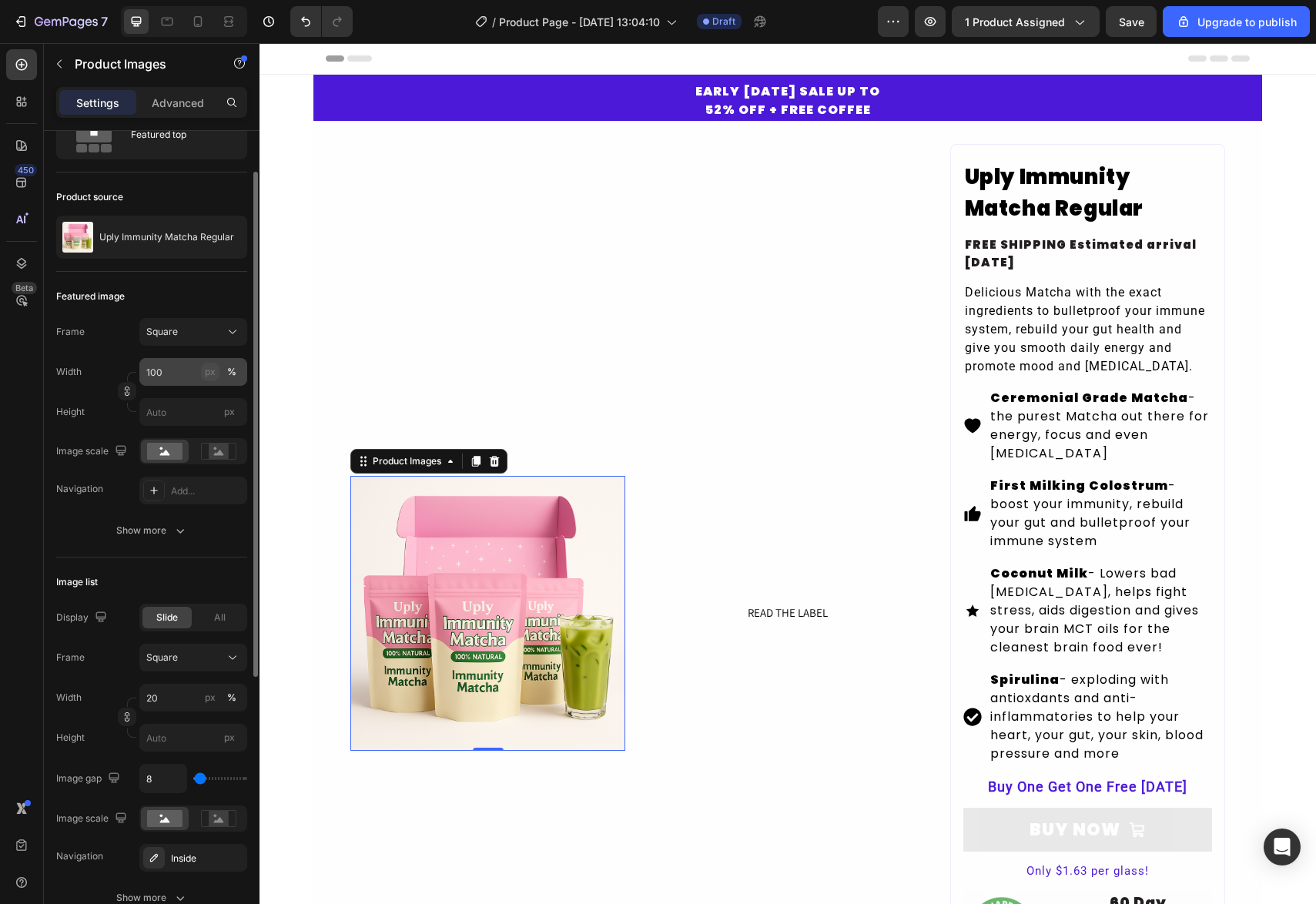
click at [208, 375] on div "px" at bounding box center [210, 372] width 11 height 14
type input "100"
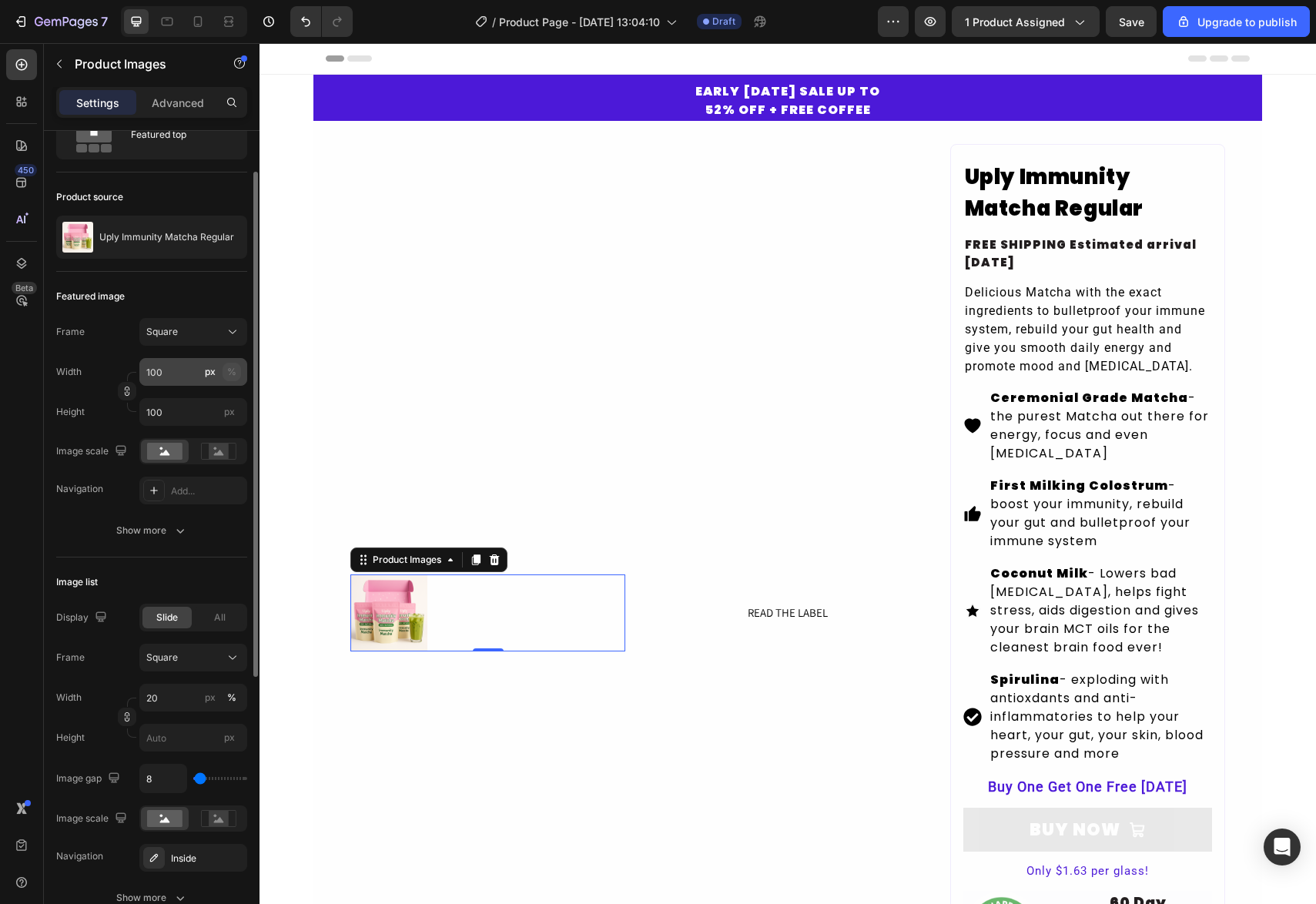
click at [235, 376] on div "%" at bounding box center [232, 372] width 9 height 14
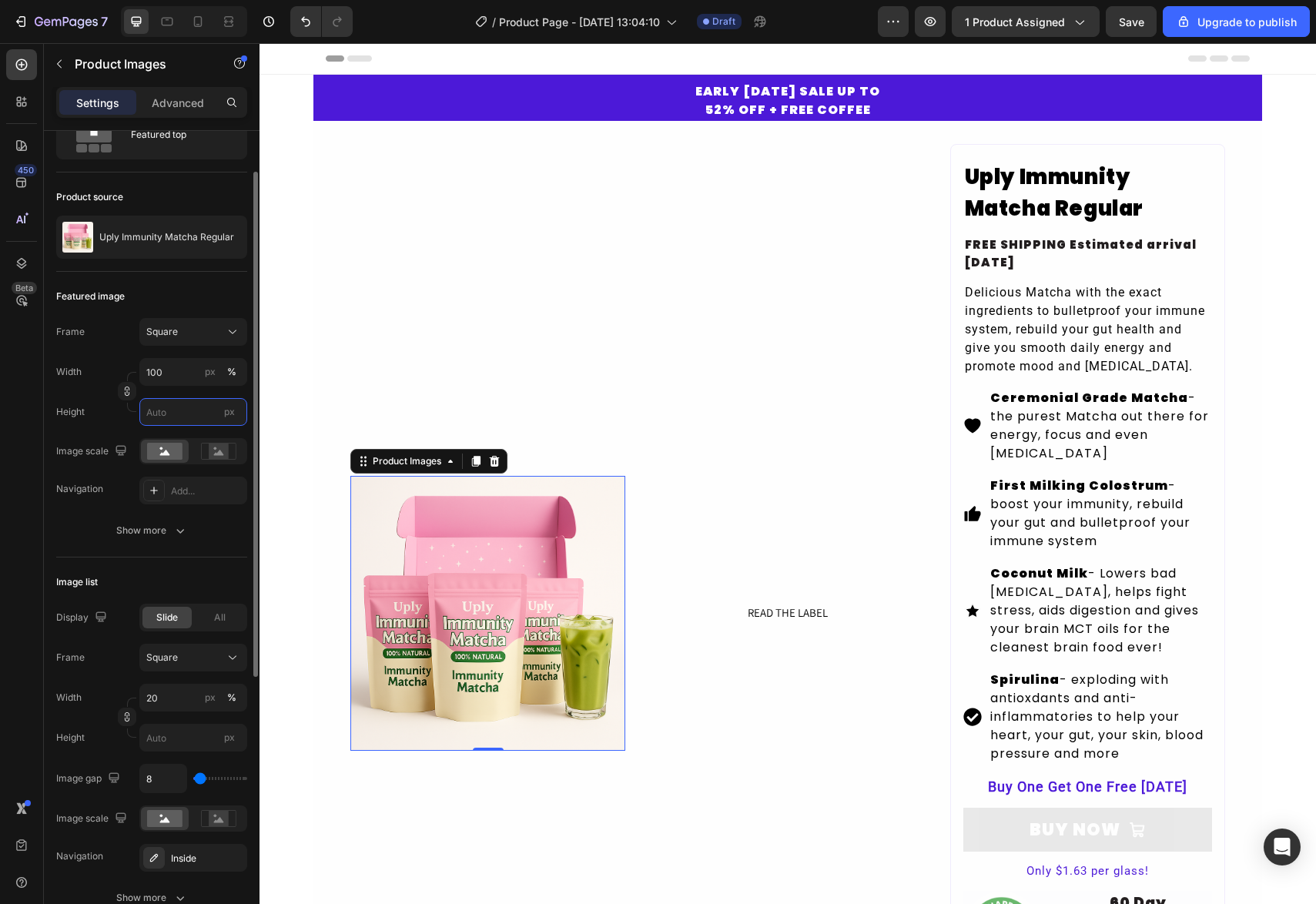
click at [174, 418] on input "px" at bounding box center [193, 412] width 108 height 28
drag, startPoint x: 178, startPoint y: 369, endPoint x: 150, endPoint y: 377, distance: 29.1
click at [129, 366] on div "Width 100 px %" at bounding box center [152, 372] width 191 height 28
click at [177, 373] on input "100" at bounding box center [193, 372] width 108 height 28
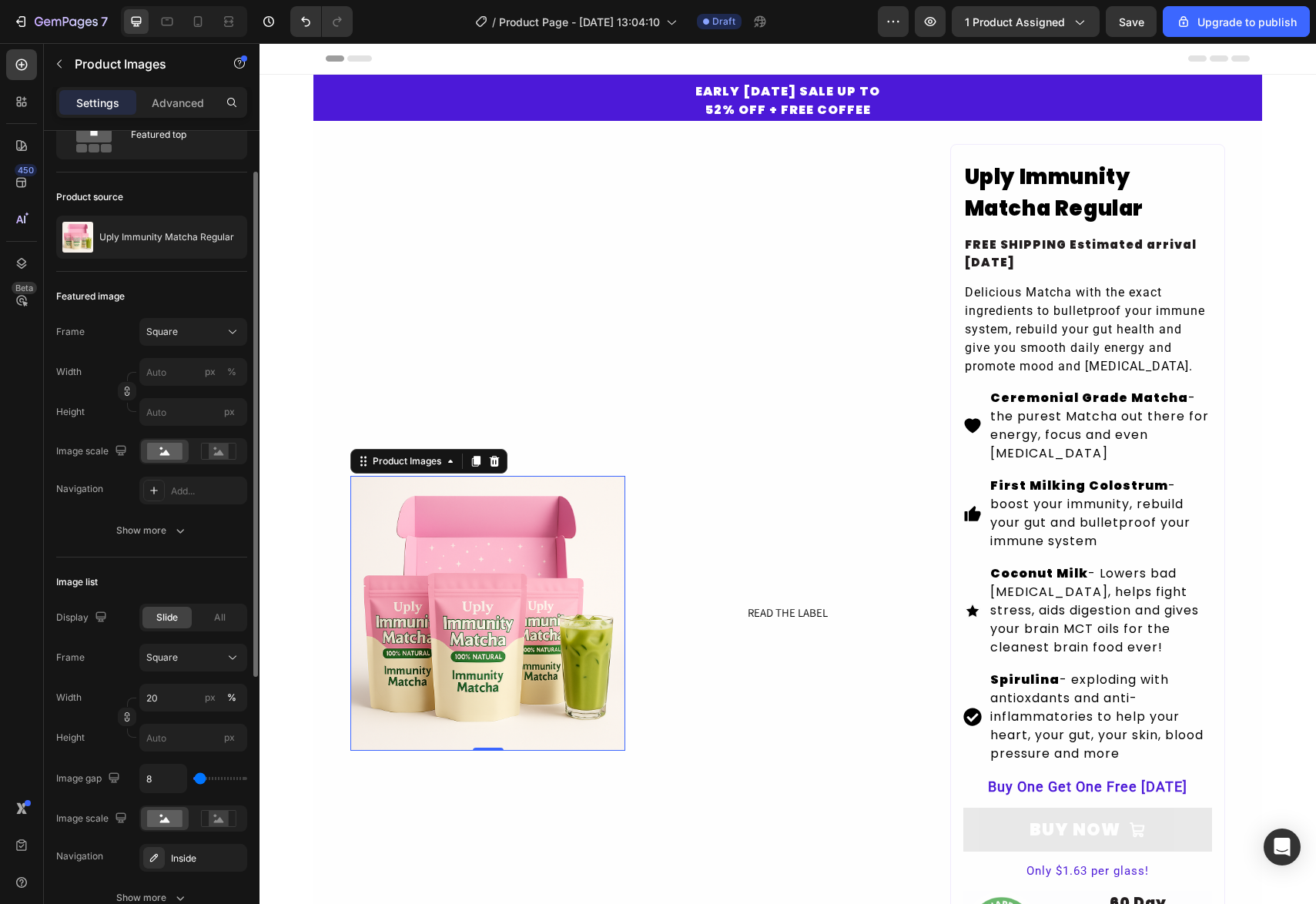
click at [83, 500] on div "Navigation" at bounding box center [80, 489] width 47 height 25
click at [157, 499] on div at bounding box center [154, 491] width 22 height 22
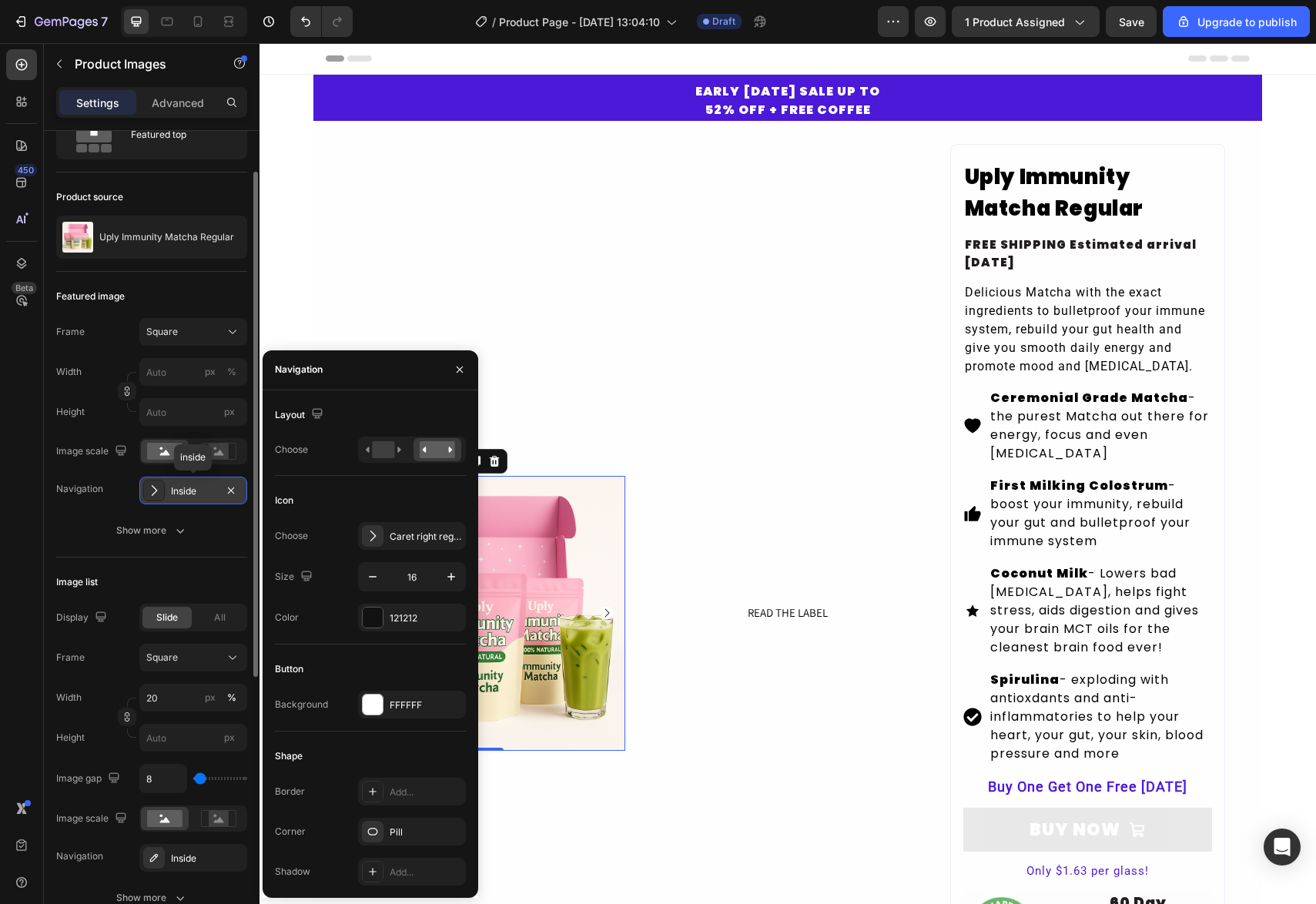
click at [159, 498] on icon at bounding box center [154, 491] width 16 height 16
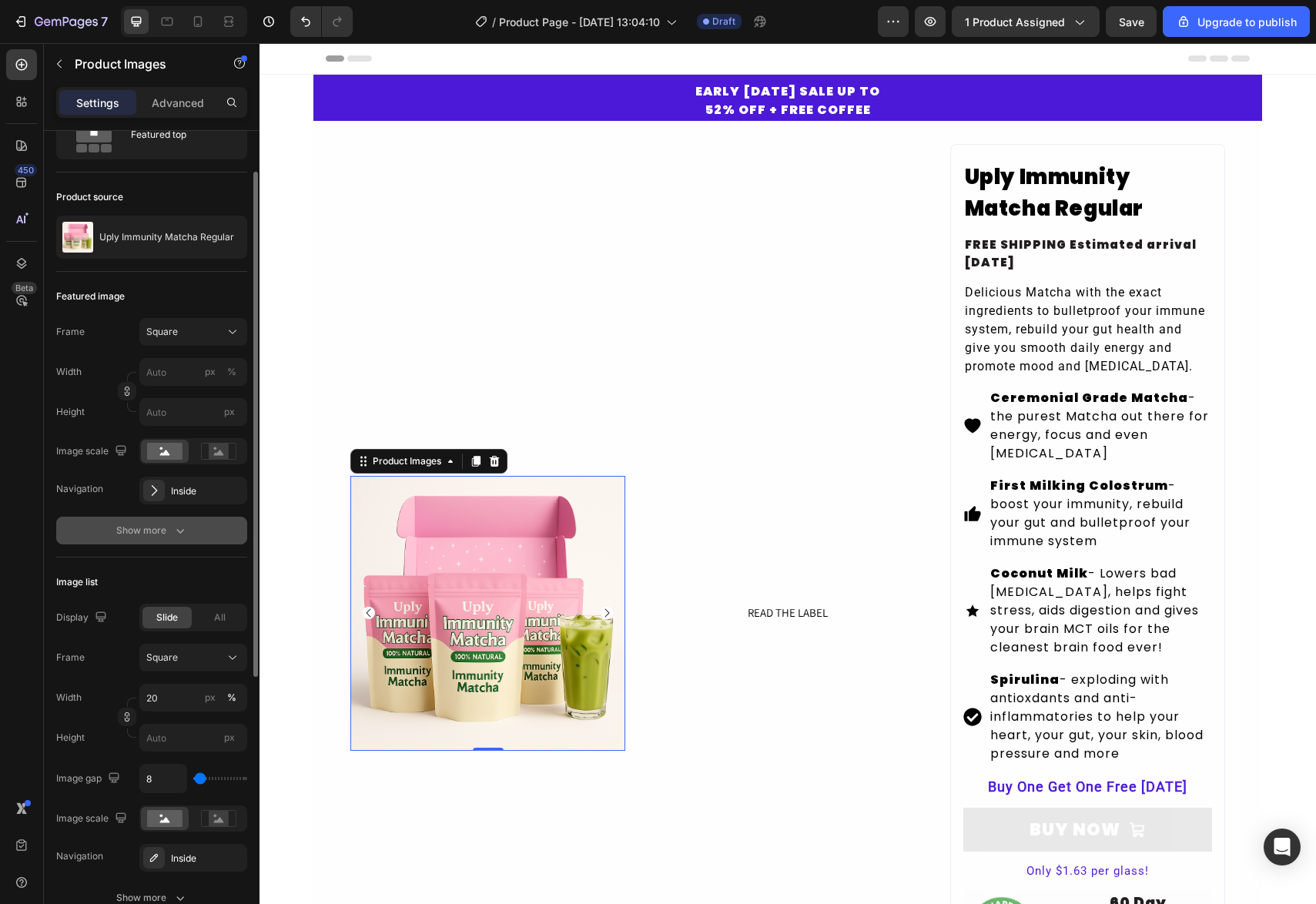
click at [151, 528] on div "Show more" at bounding box center [152, 531] width 71 height 16
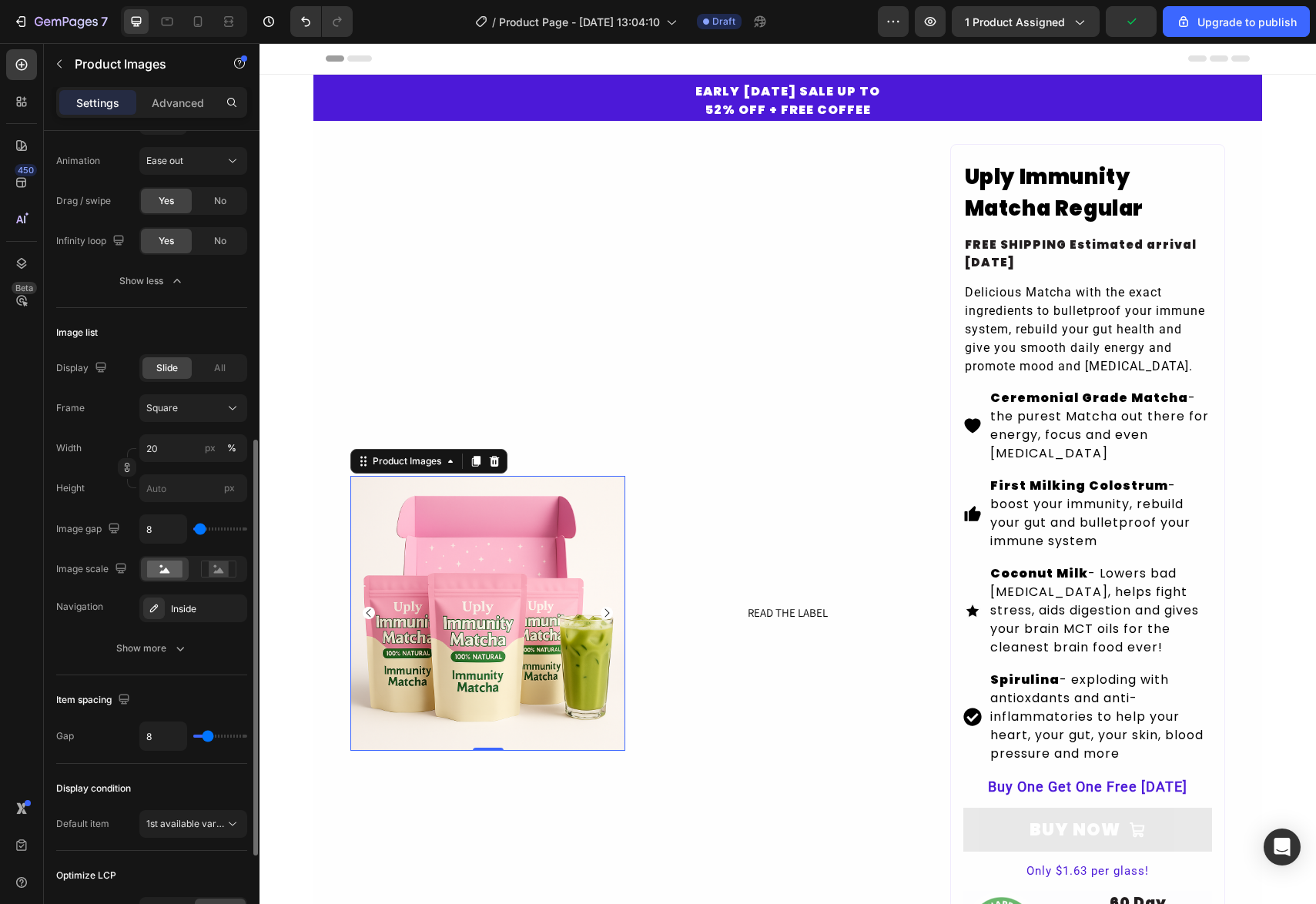
scroll to position [601, 0]
click at [224, 571] on rect at bounding box center [219, 567] width 20 height 16
click at [160, 570] on icon at bounding box center [165, 568] width 10 height 5
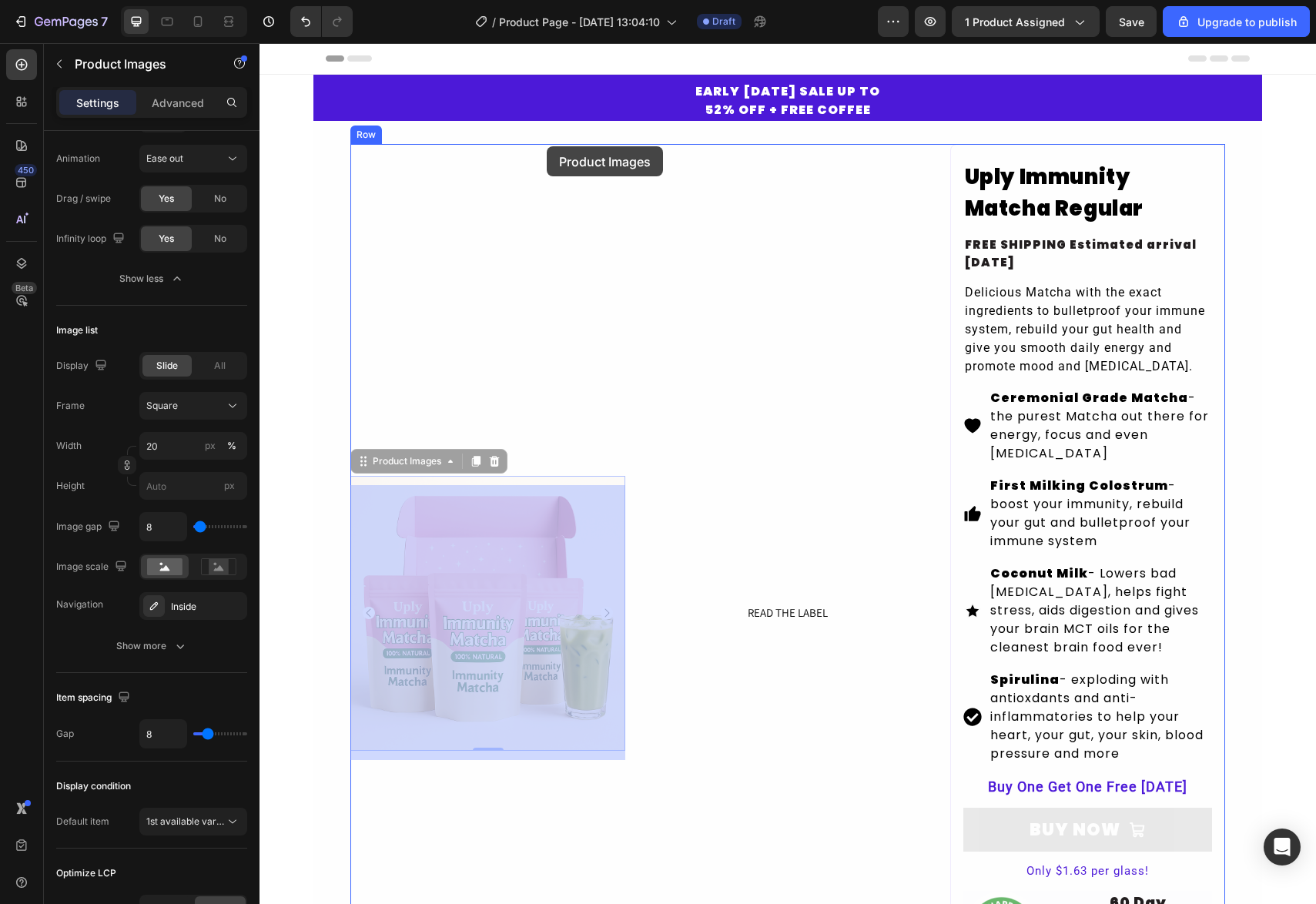
drag, startPoint x: 423, startPoint y: 476, endPoint x: 546, endPoint y: 147, distance: 351.2
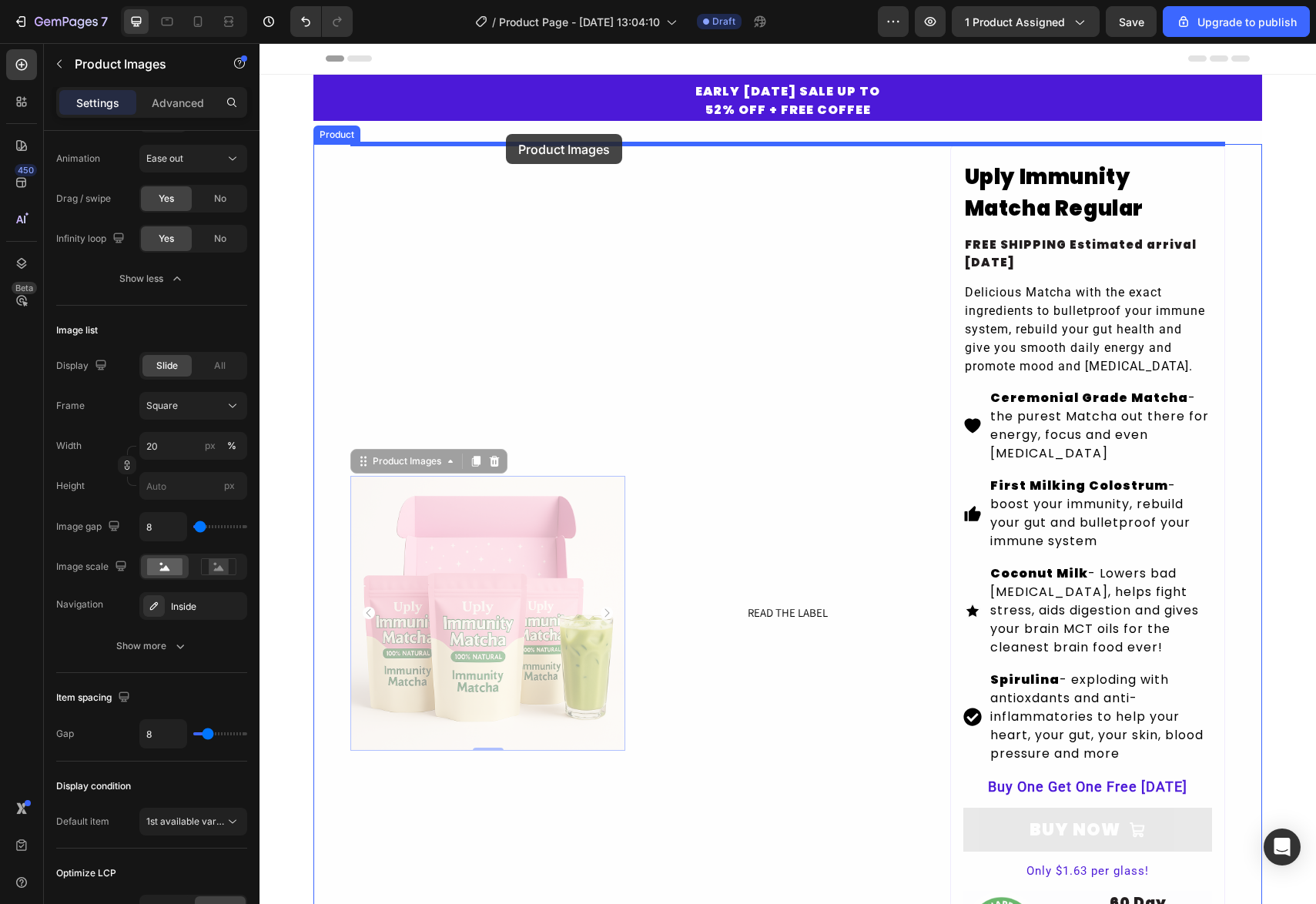
drag, startPoint x: 415, startPoint y: 476, endPoint x: 508, endPoint y: 134, distance: 354.4
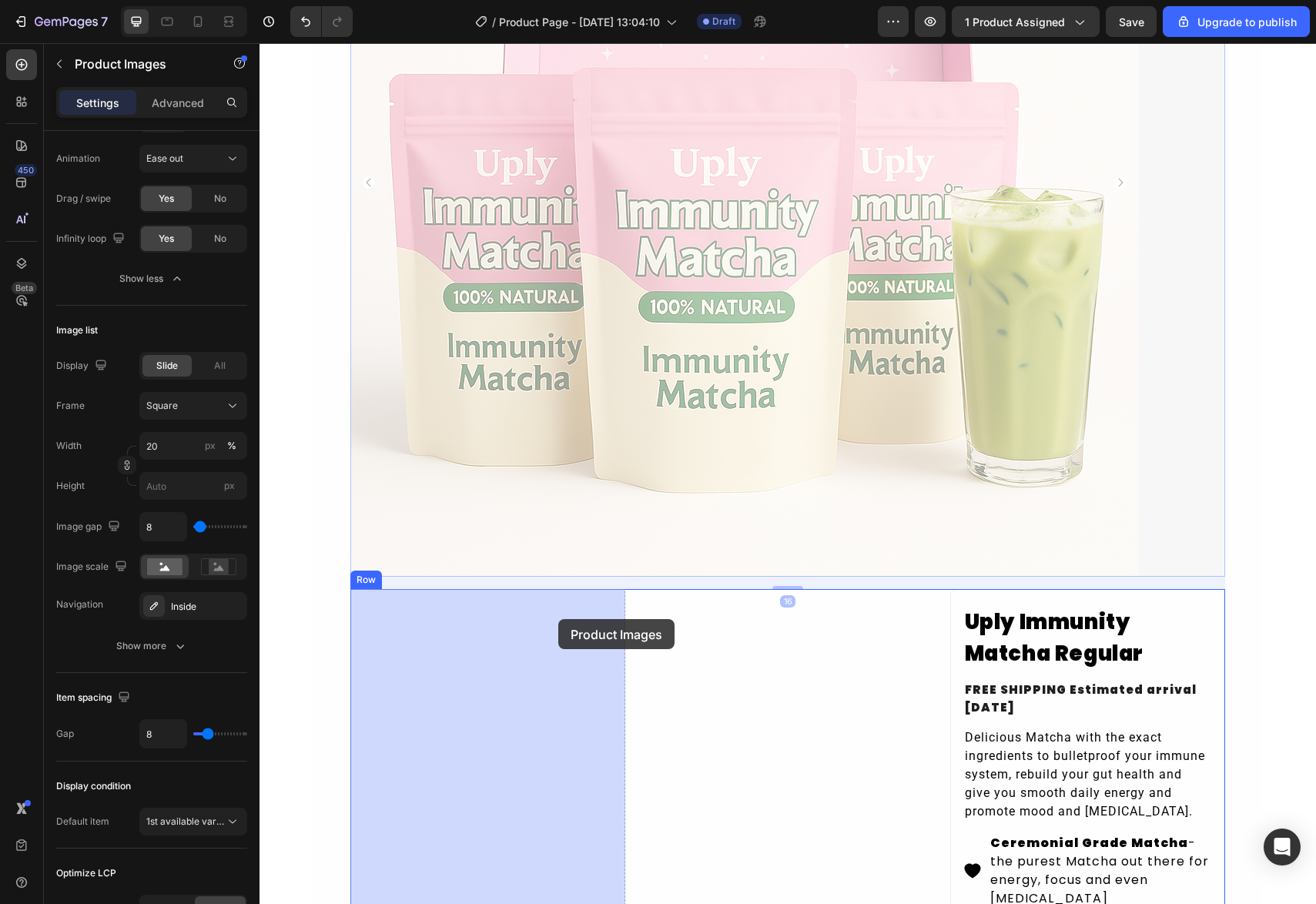
scroll to position [355, 0]
drag, startPoint x: 425, startPoint y: 131, endPoint x: 552, endPoint y: 623, distance: 508.1
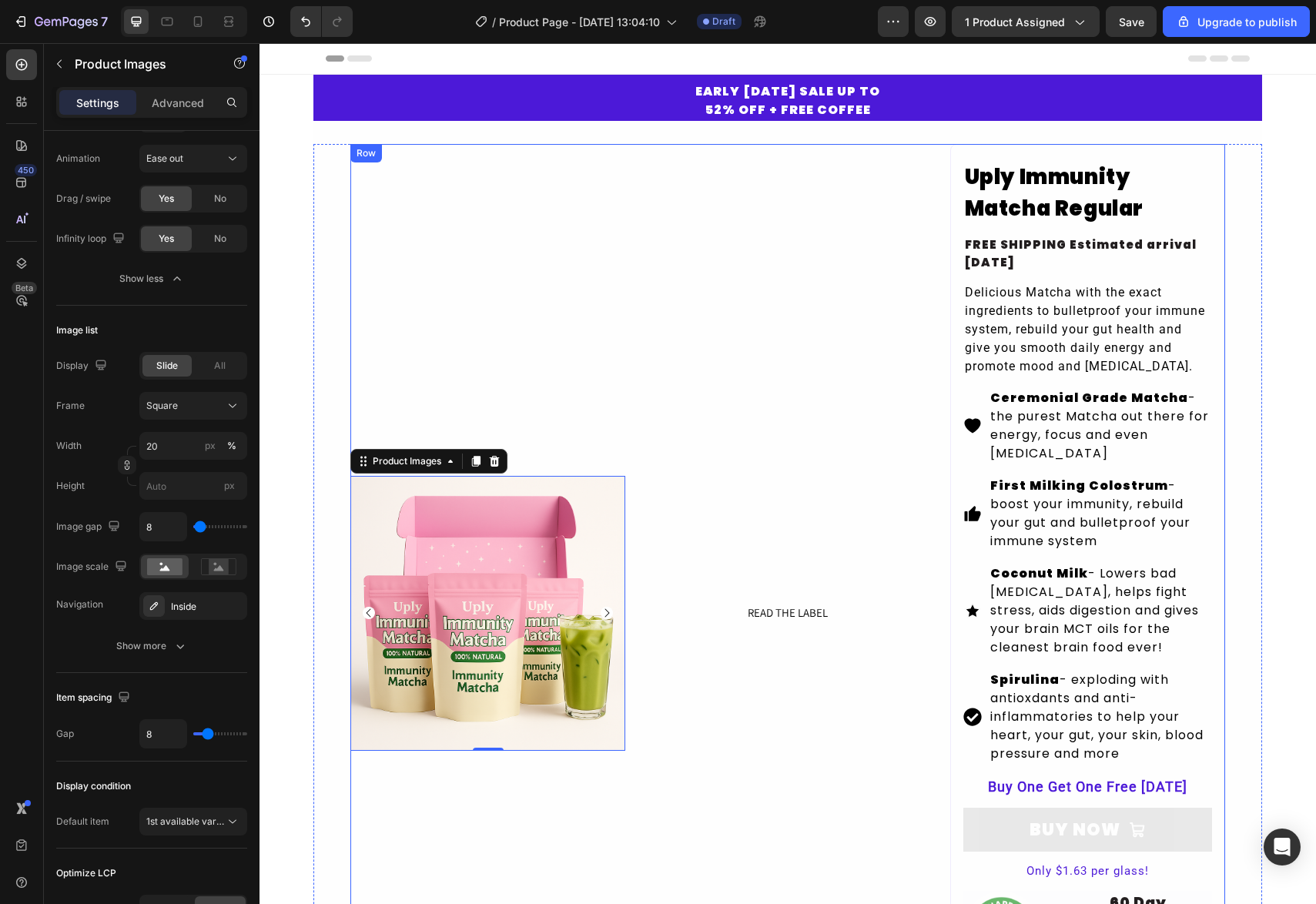
scroll to position [0, 0]
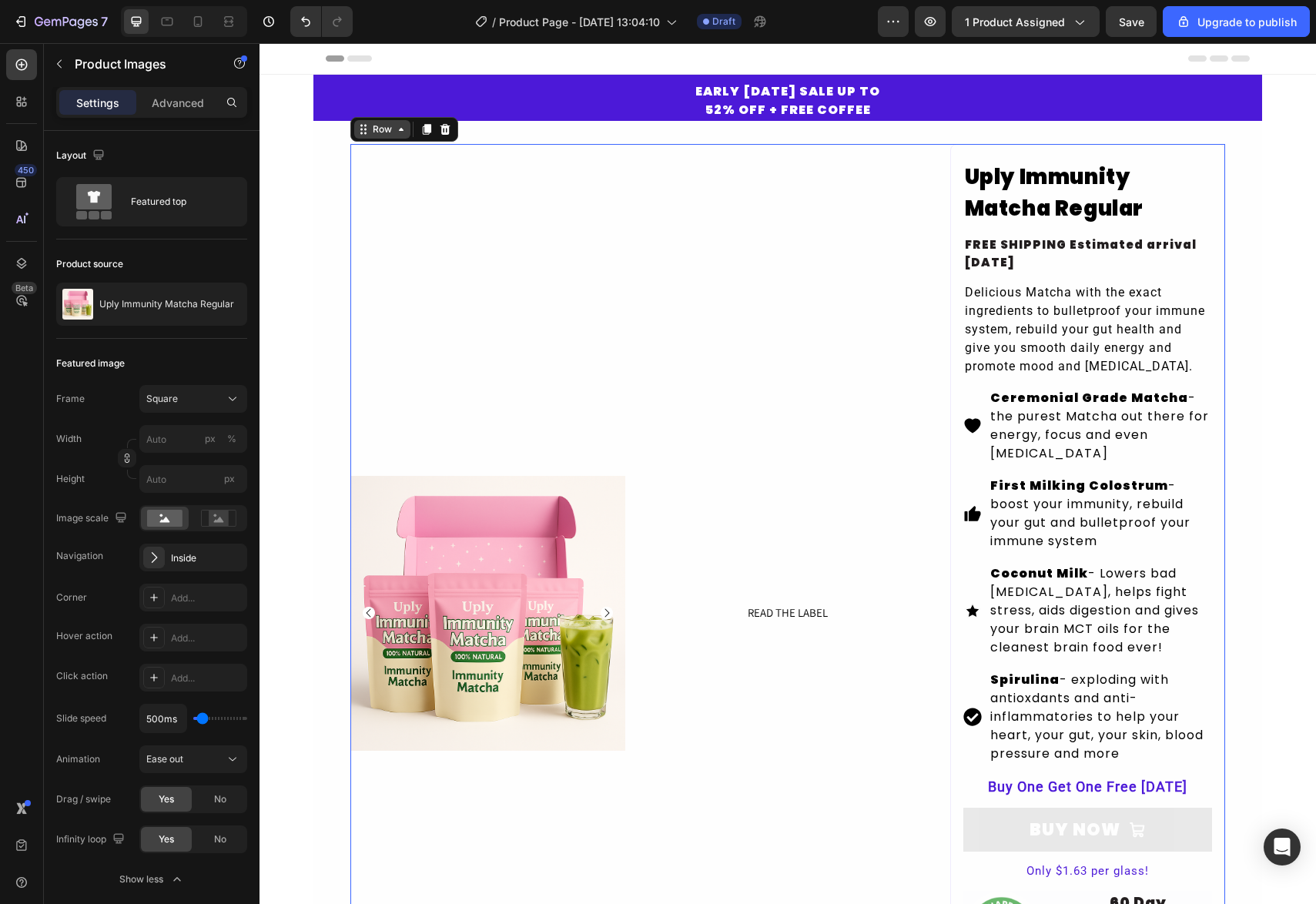
click at [367, 157] on div "Product Images READ THE LABEL Button Uply Immunity Matcha Regular Product Title…" at bounding box center [787, 613] width 875 height 939
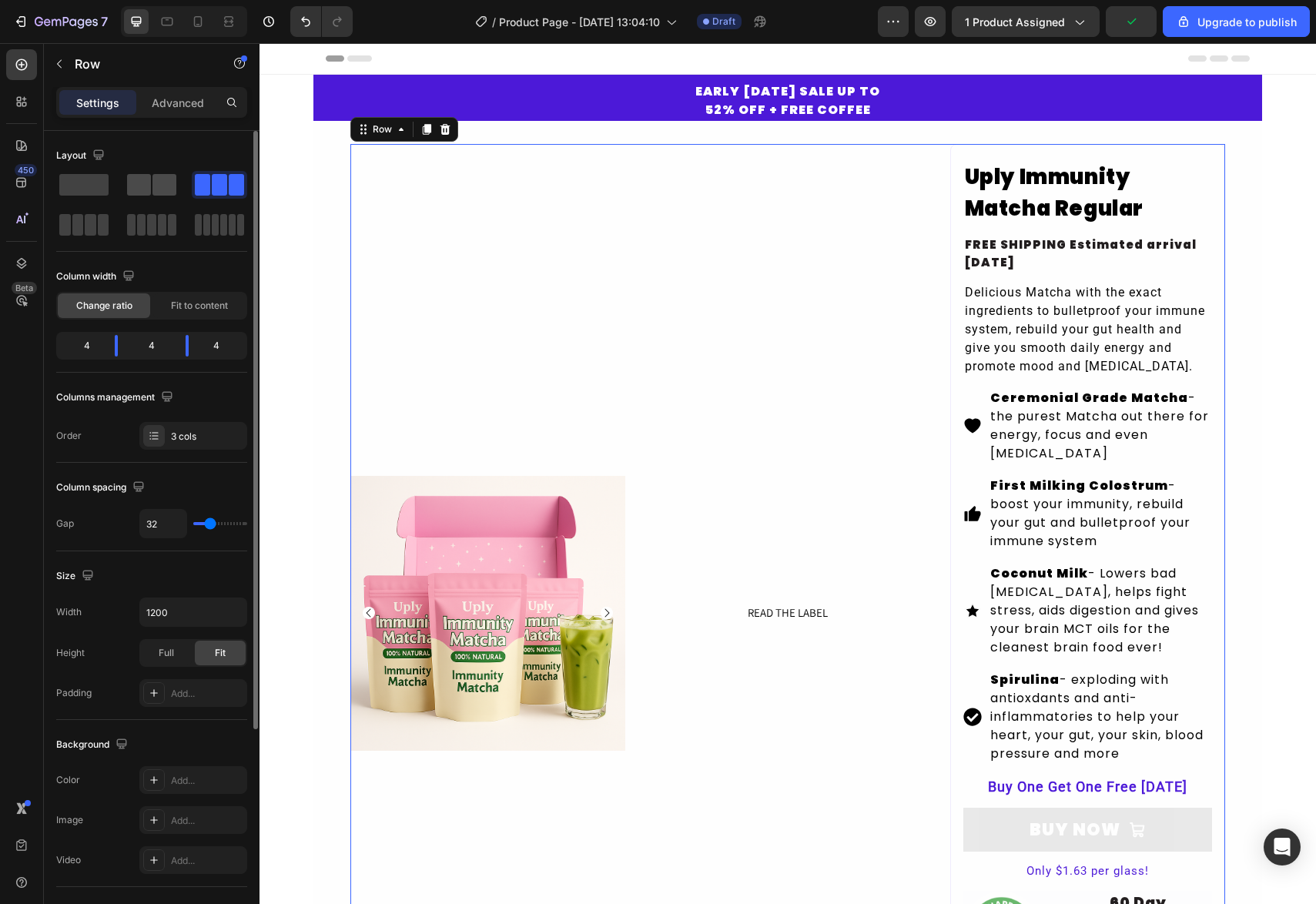
click at [153, 183] on span at bounding box center [164, 185] width 24 height 22
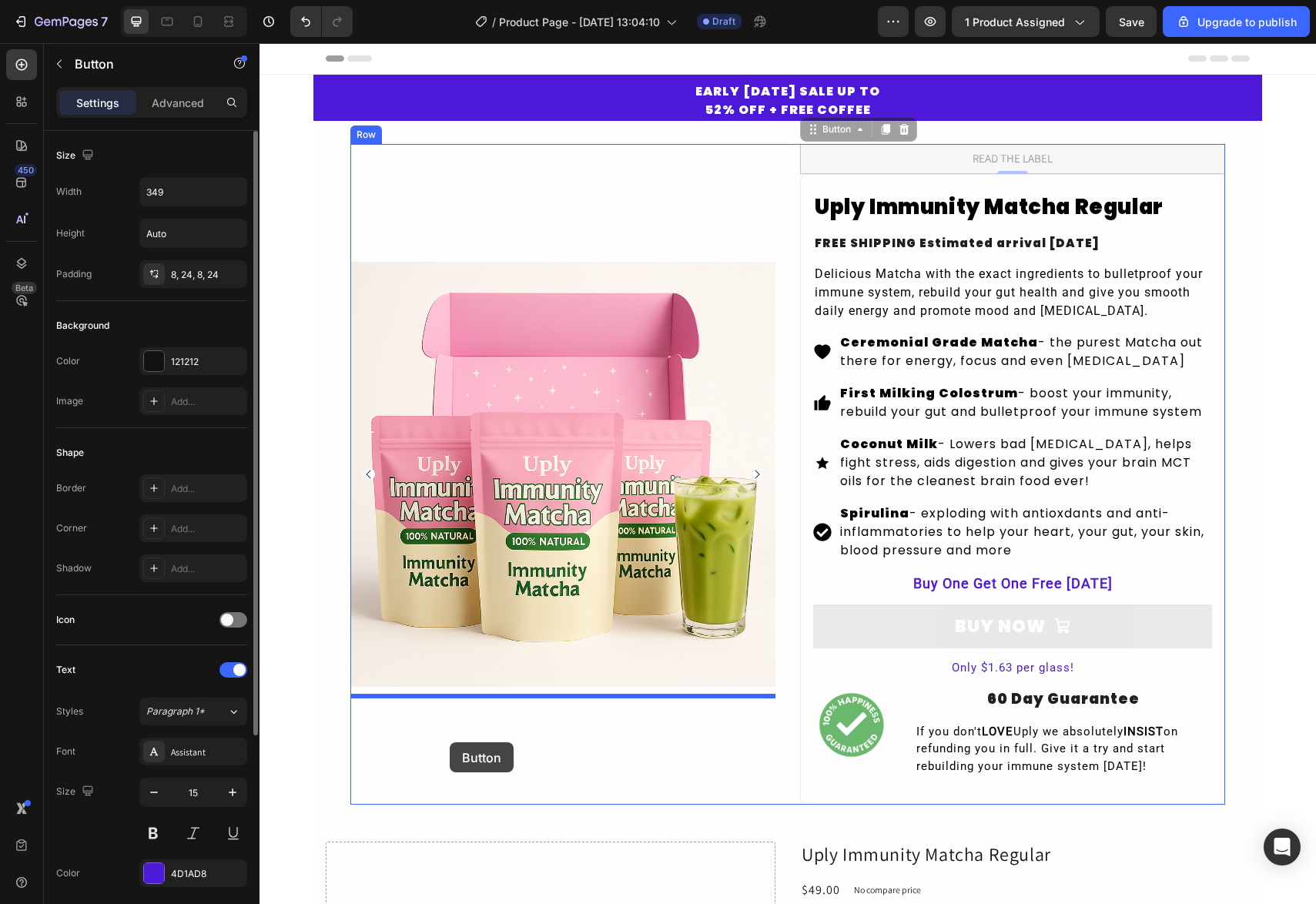
drag, startPoint x: 829, startPoint y: 136, endPoint x: 445, endPoint y: 744, distance: 719.1
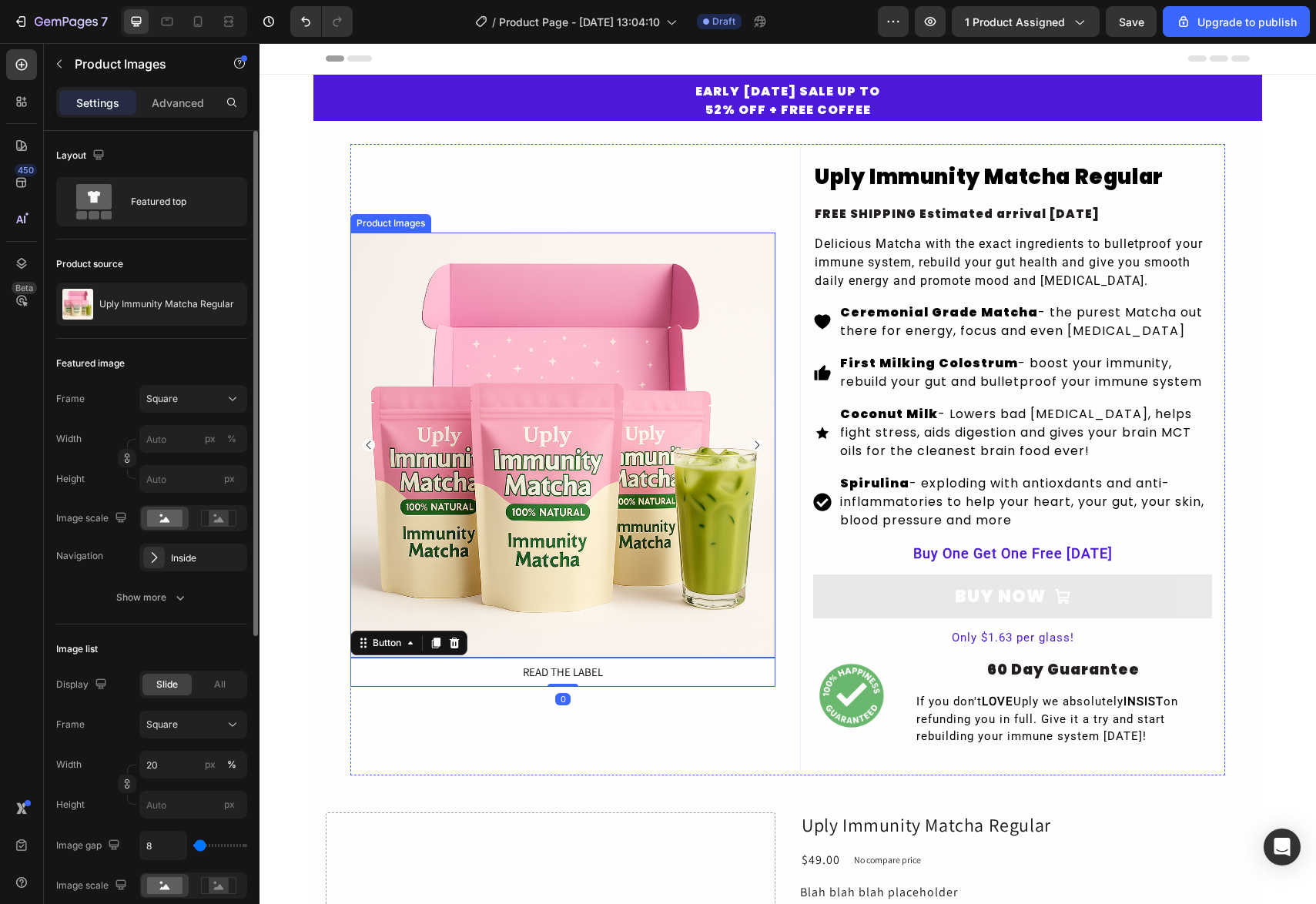
click at [556, 450] on img at bounding box center [563, 445] width 425 height 425
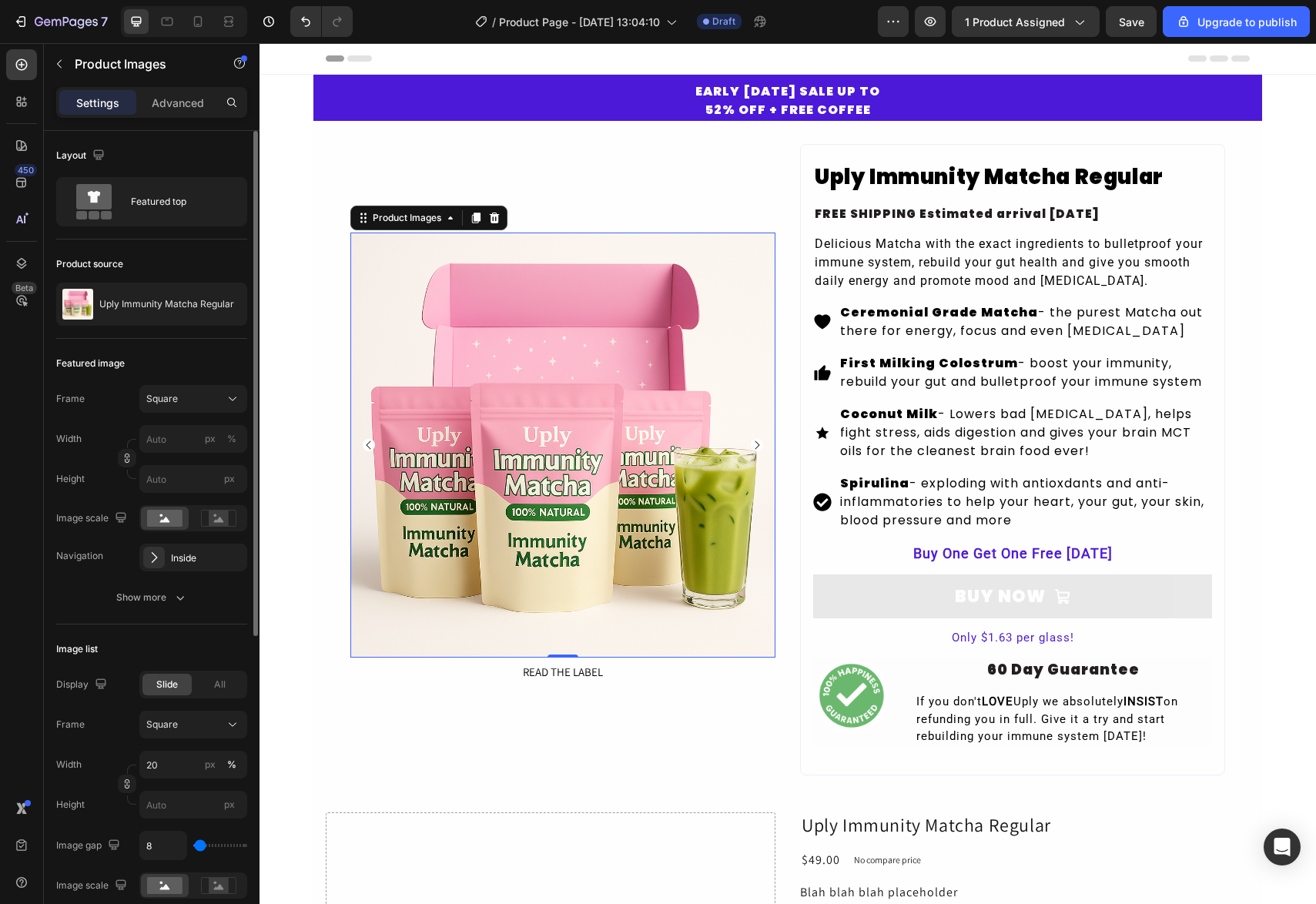
click at [572, 354] on img at bounding box center [563, 445] width 425 height 425
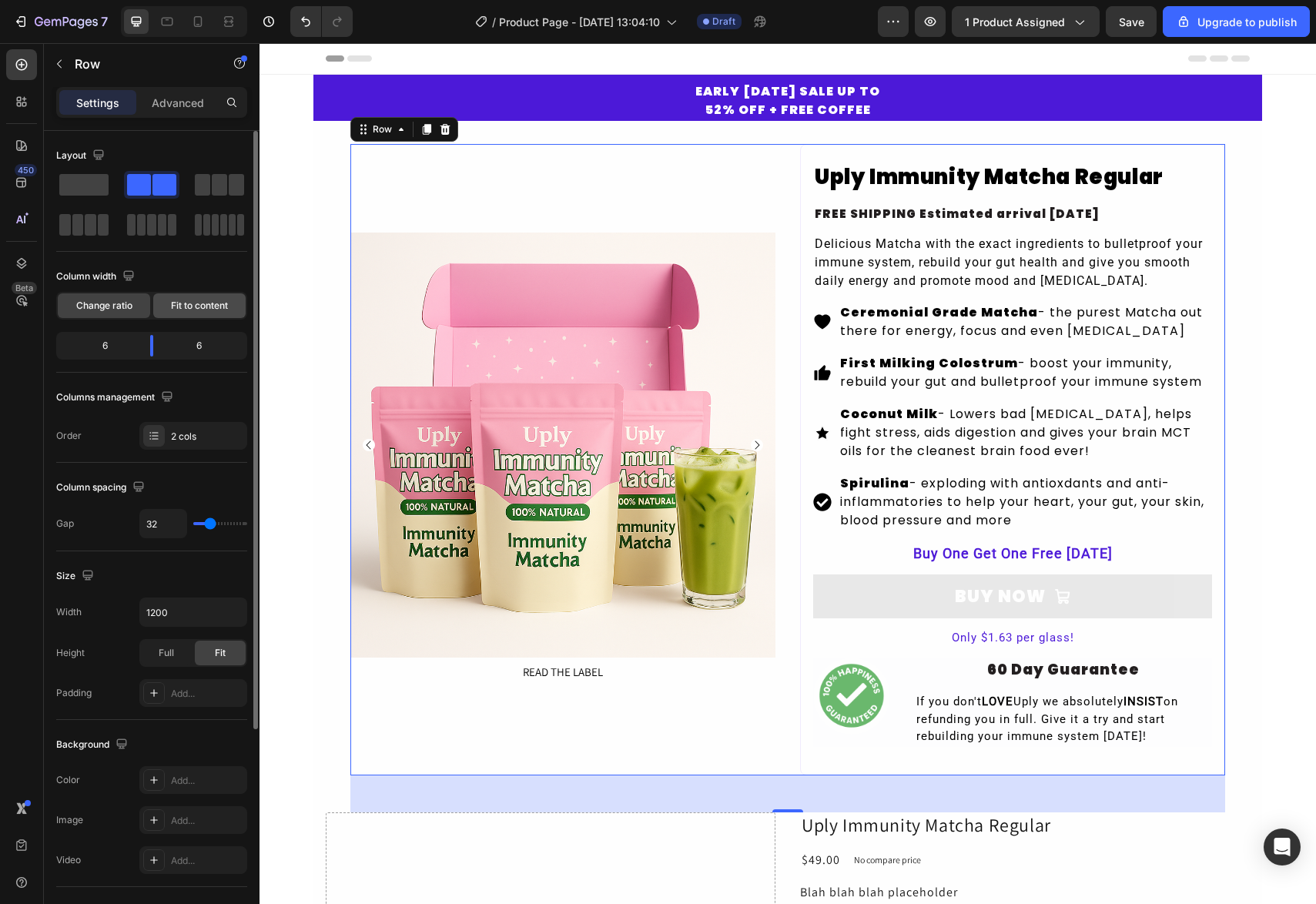
click at [185, 307] on span "Fit to content" at bounding box center [200, 306] width 57 height 14
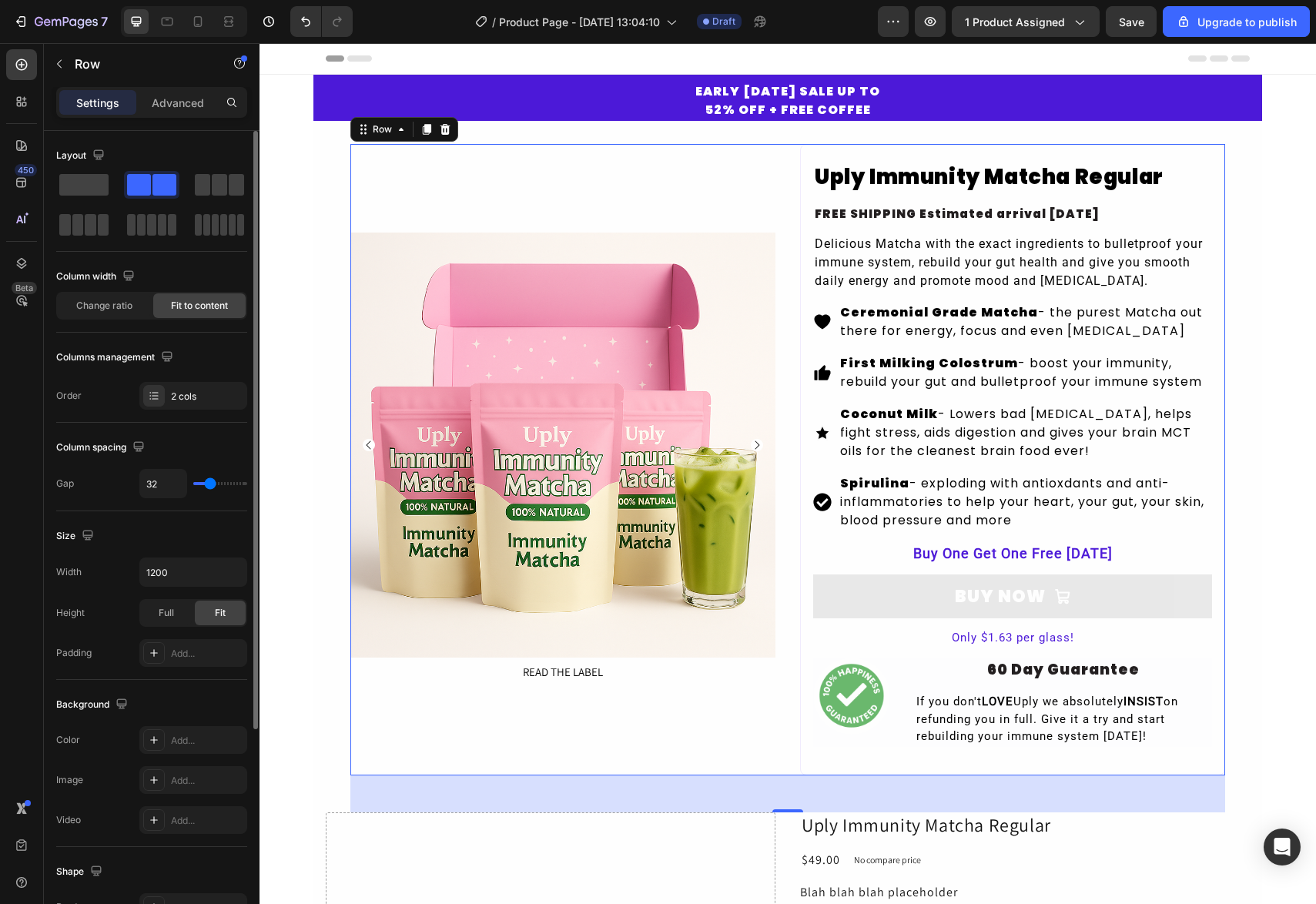
click at [205, 488] on div "32" at bounding box center [193, 484] width 108 height 29
type input "24"
type input "21"
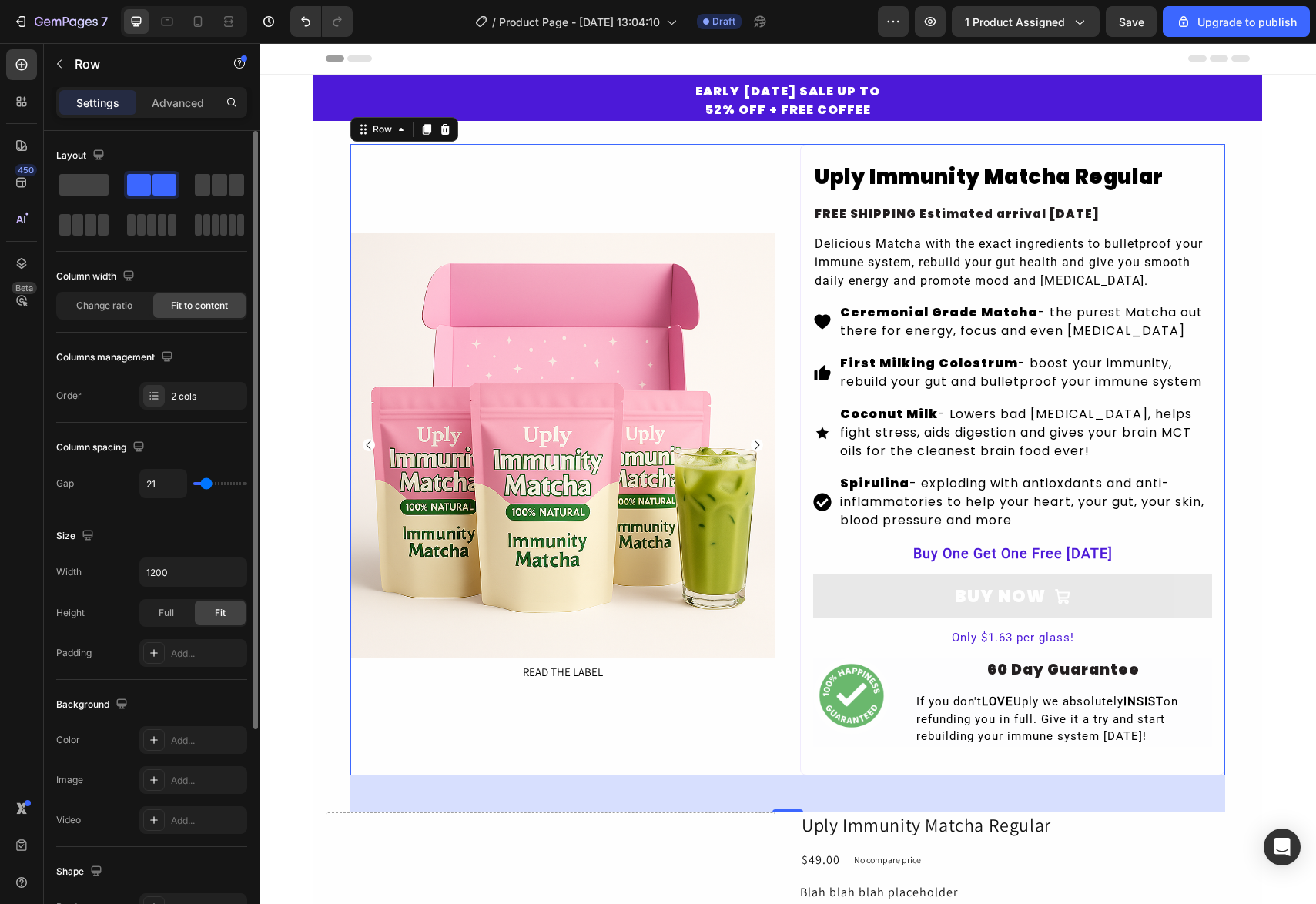
type input "19"
type input "17"
type input "14"
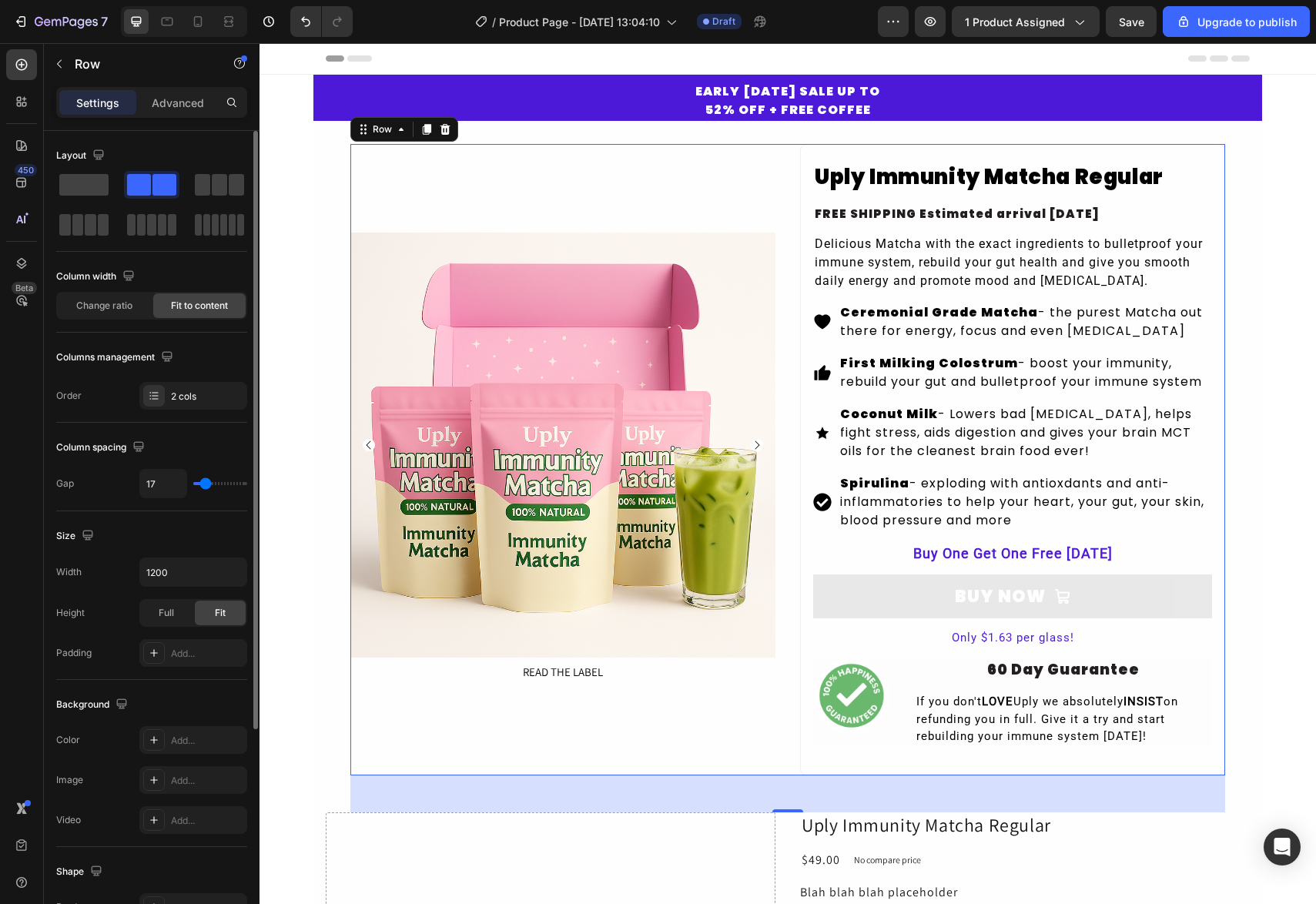
type input "14"
type input "9"
type input "8"
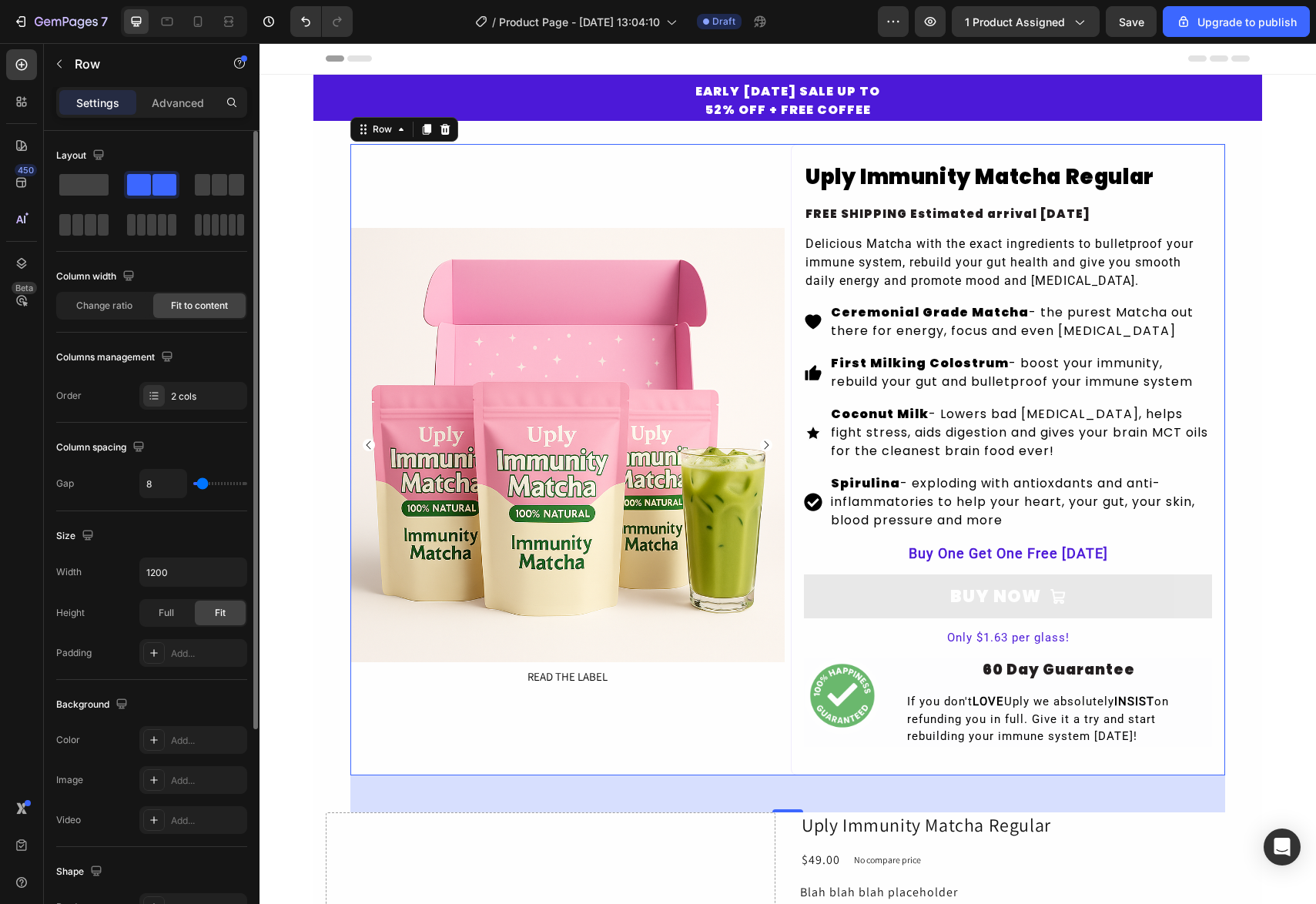
type input "6"
type input "0"
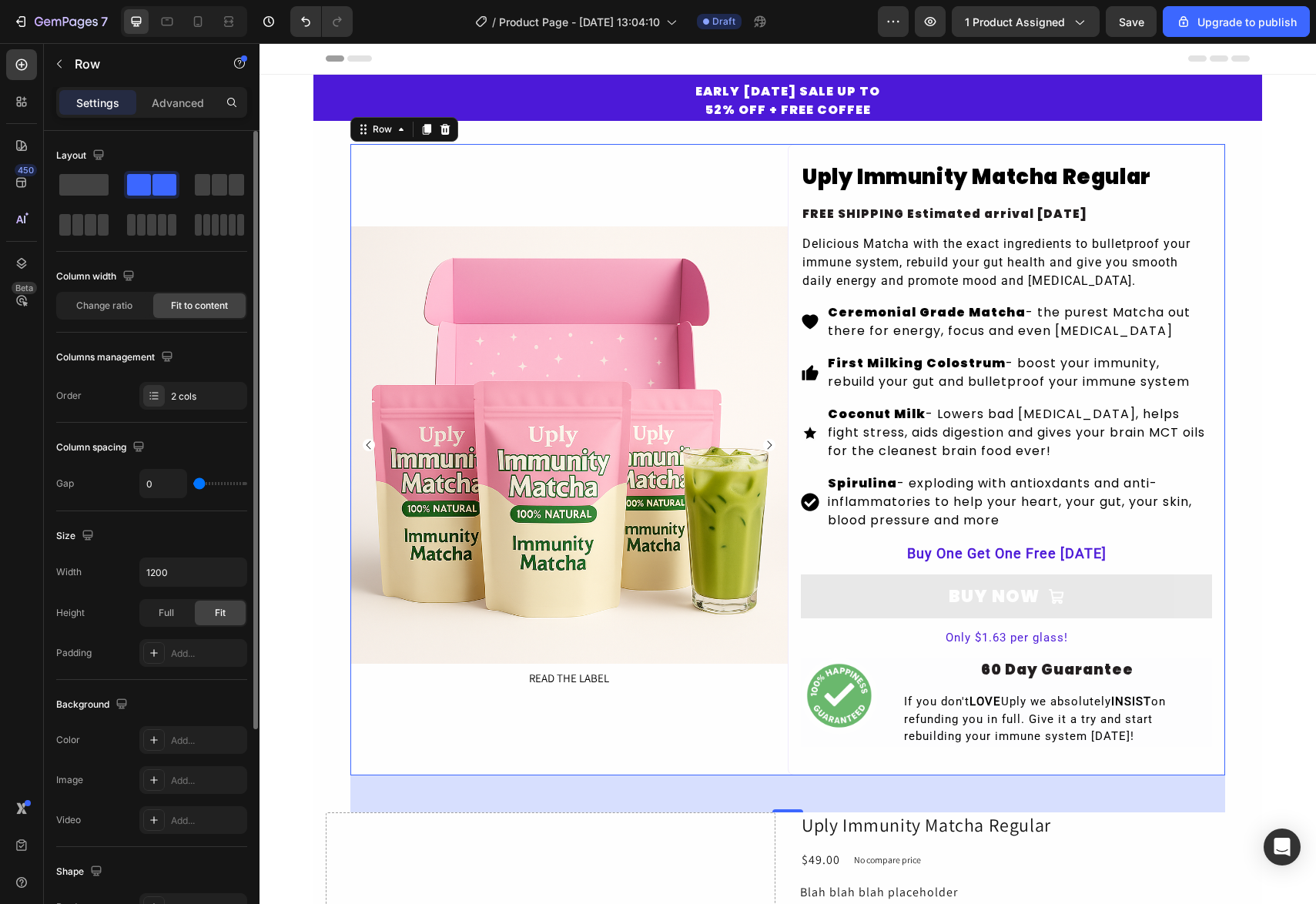
type input "5"
type input "8"
type input "9"
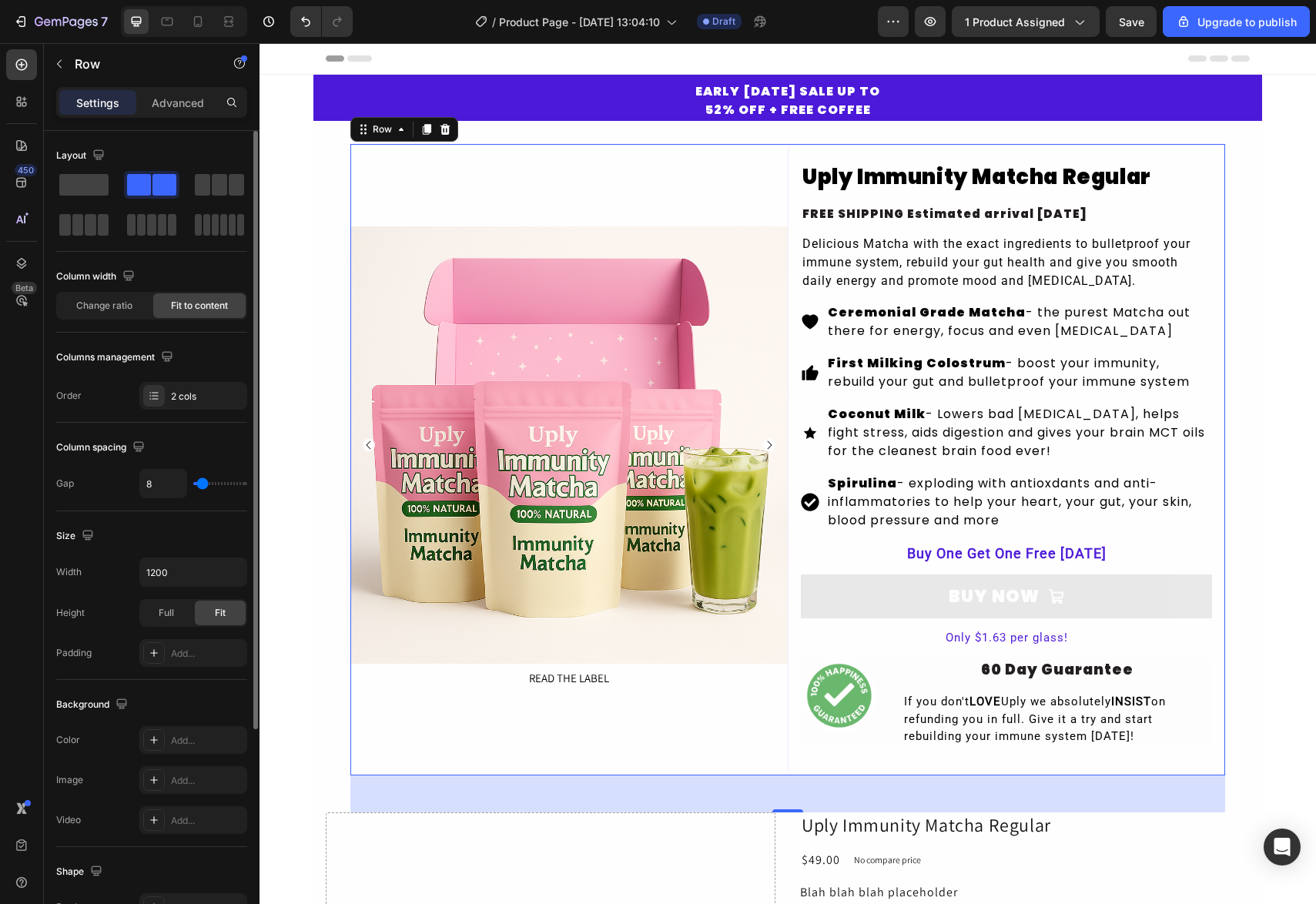
type input "9"
type input "11"
type input "12"
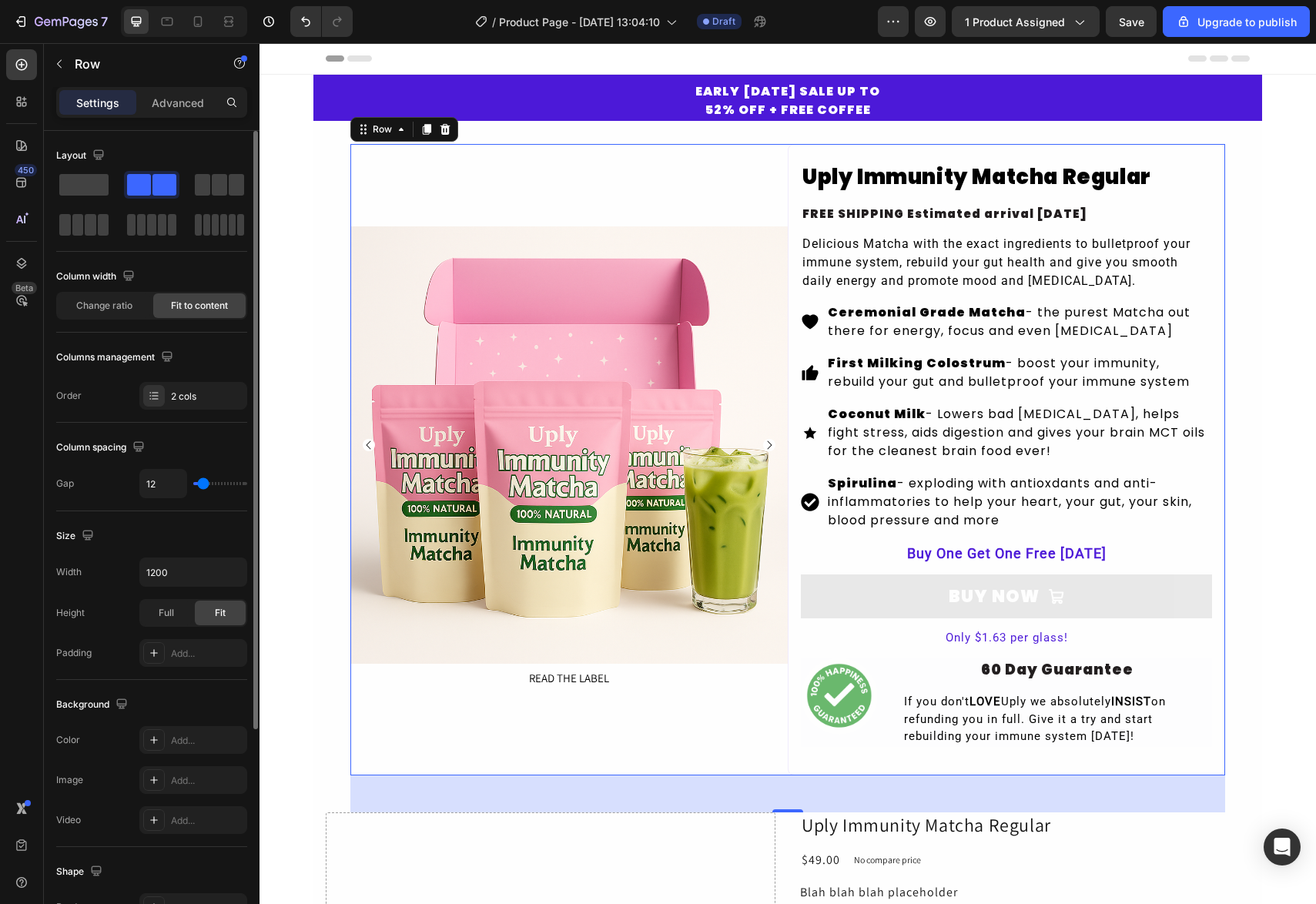
type input "13"
type input "15"
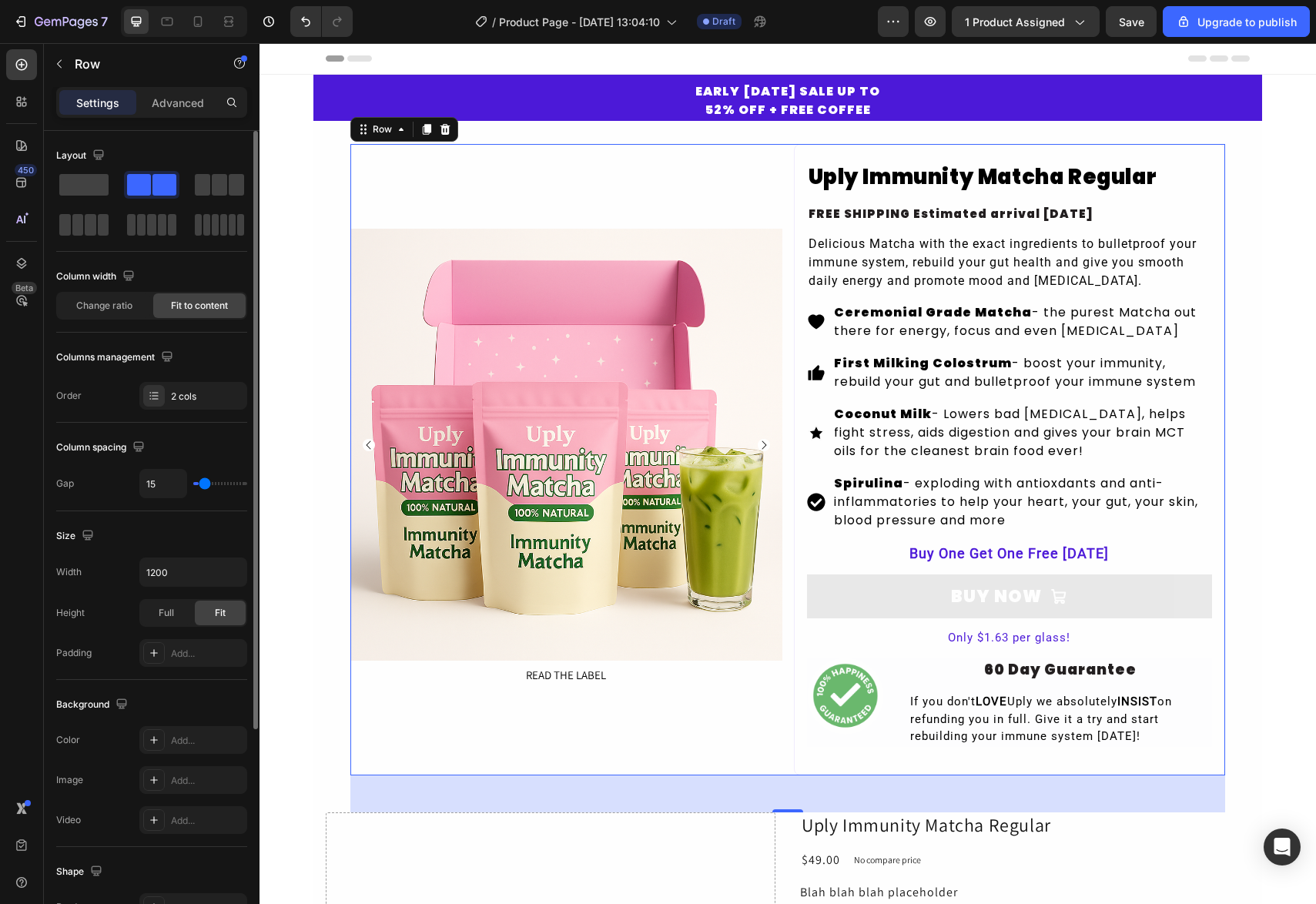
type input "17"
type input "21"
type input "23"
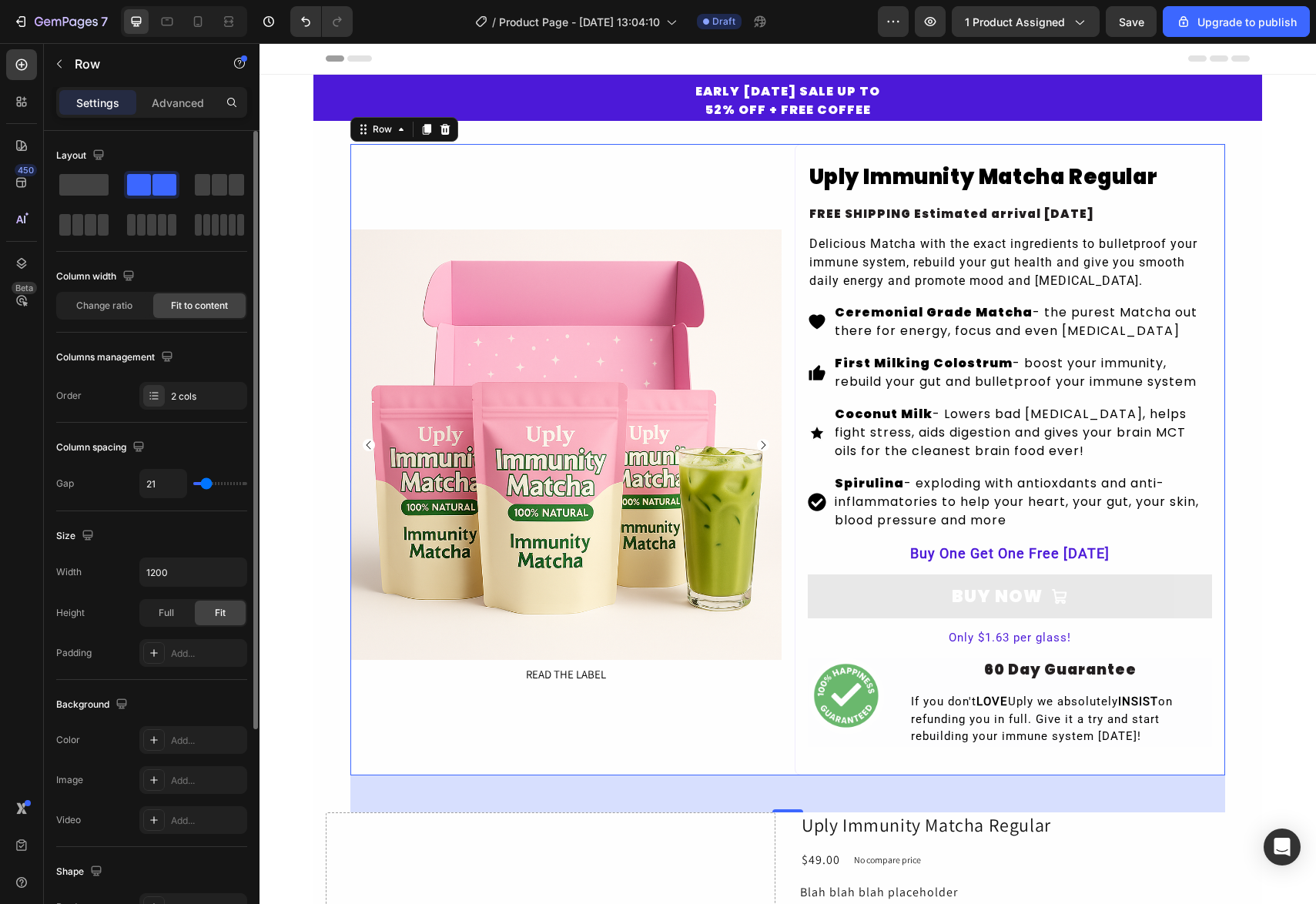
type input "23"
type input "27"
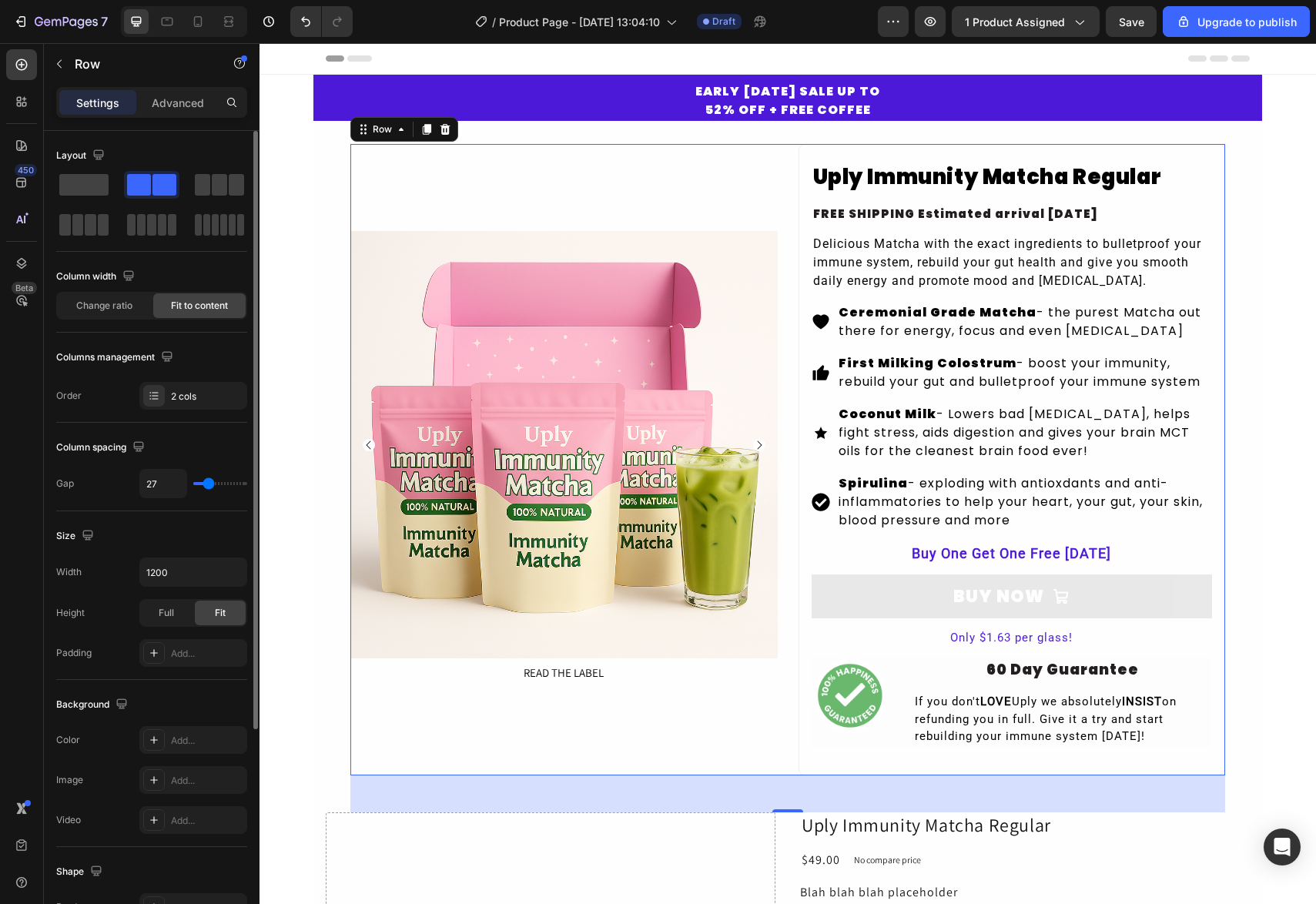
type input "27"
drag, startPoint x: 208, startPoint y: 485, endPoint x: 191, endPoint y: 479, distance: 18.0
click at [208, 492] on div "27" at bounding box center [193, 484] width 108 height 29
click at [119, 308] on span "Change ratio" at bounding box center [104, 306] width 57 height 14
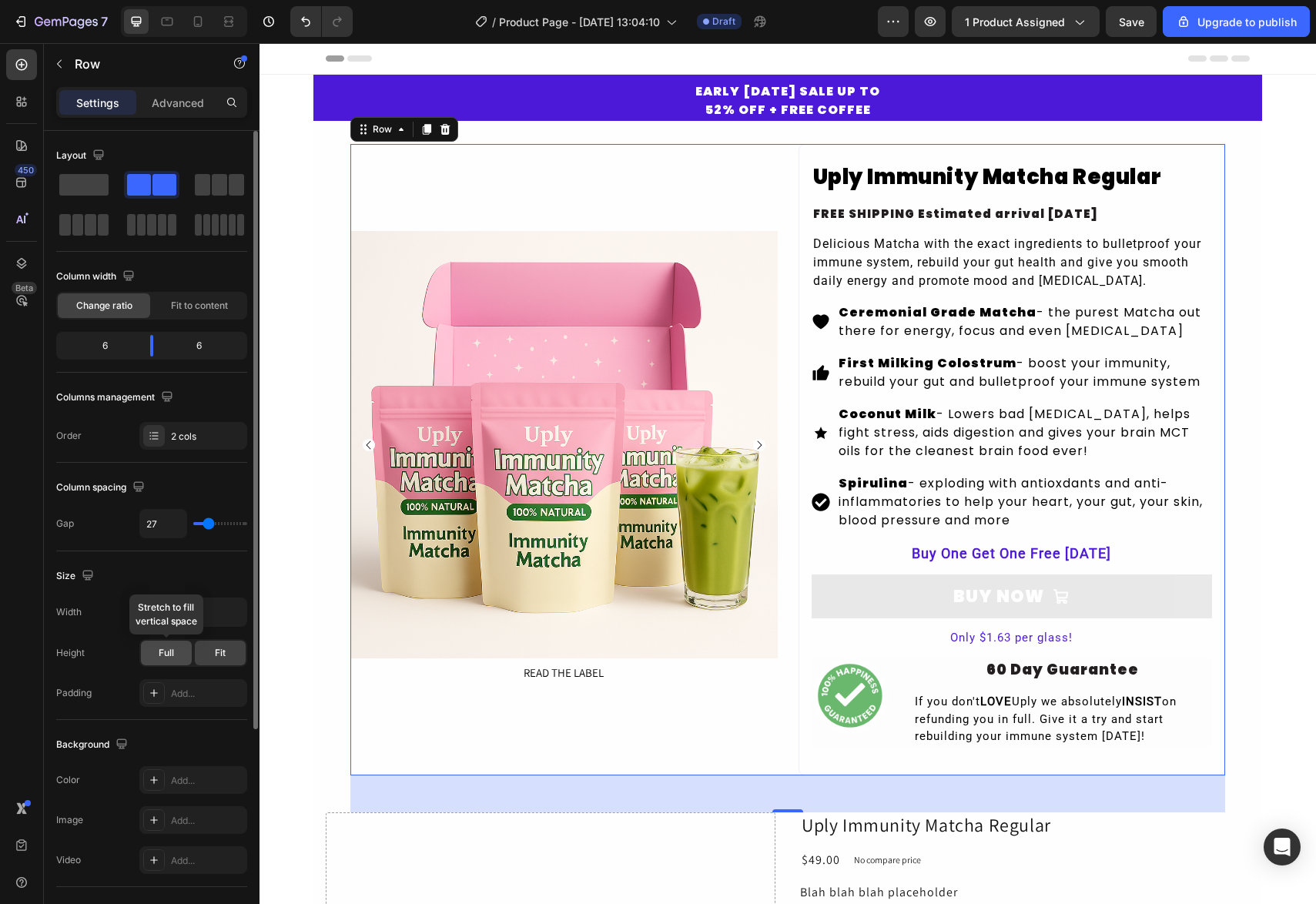
click at [164, 652] on span "Full" at bounding box center [167, 654] width 16 height 14
click at [211, 650] on div "Fit" at bounding box center [220, 654] width 51 height 25
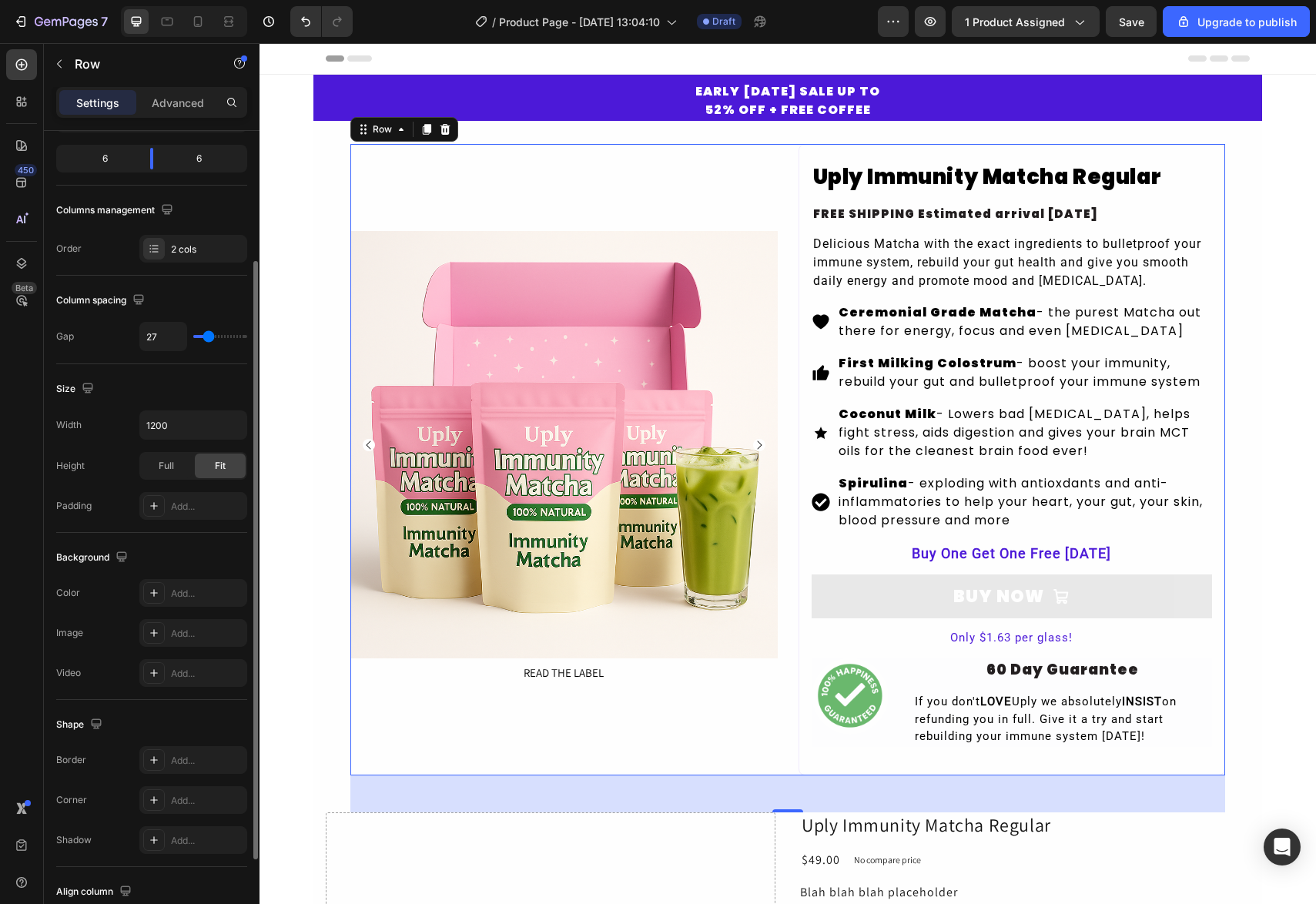
scroll to position [298, 0]
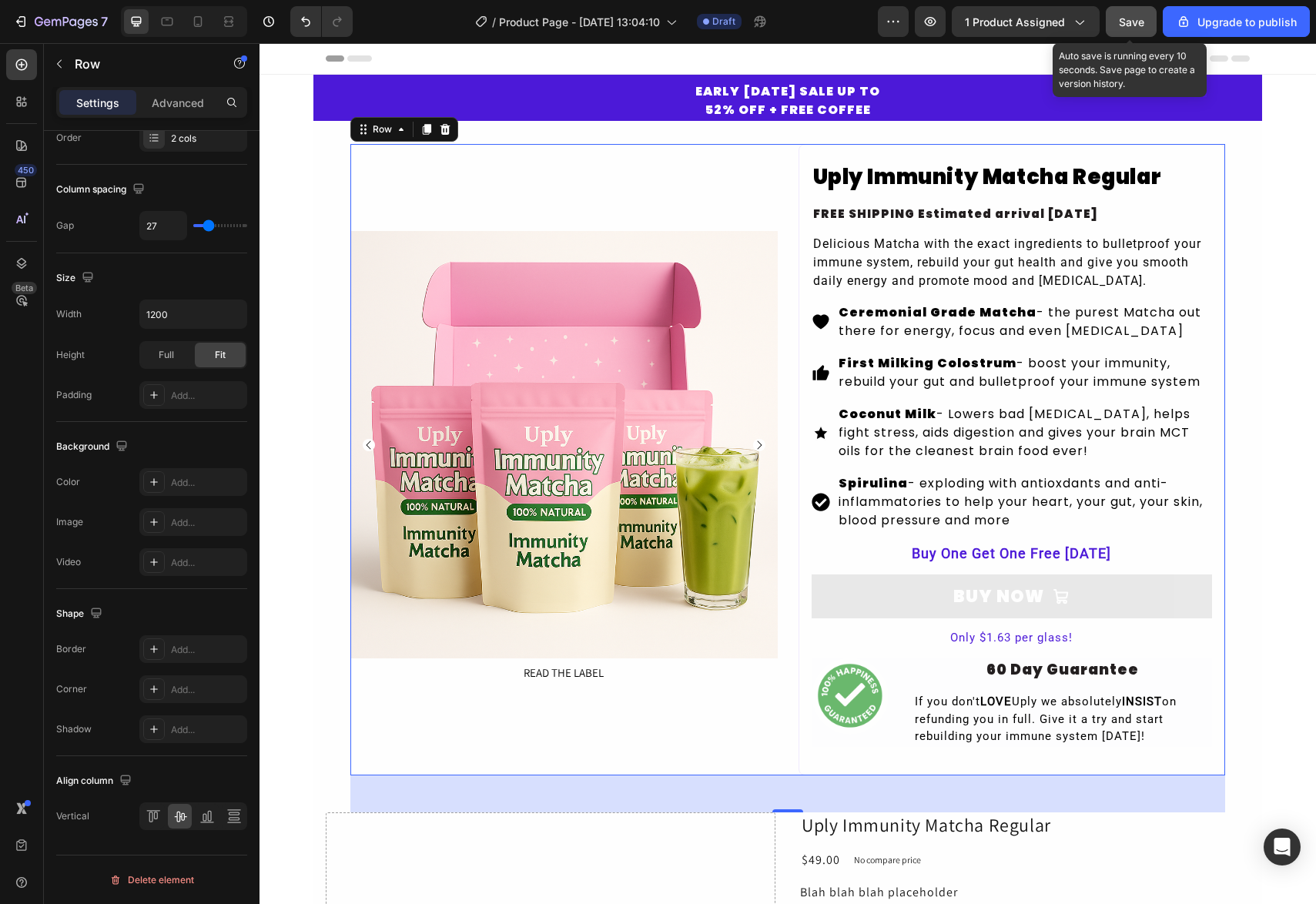
click at [1138, 29] on div "Save" at bounding box center [1132, 22] width 26 height 16
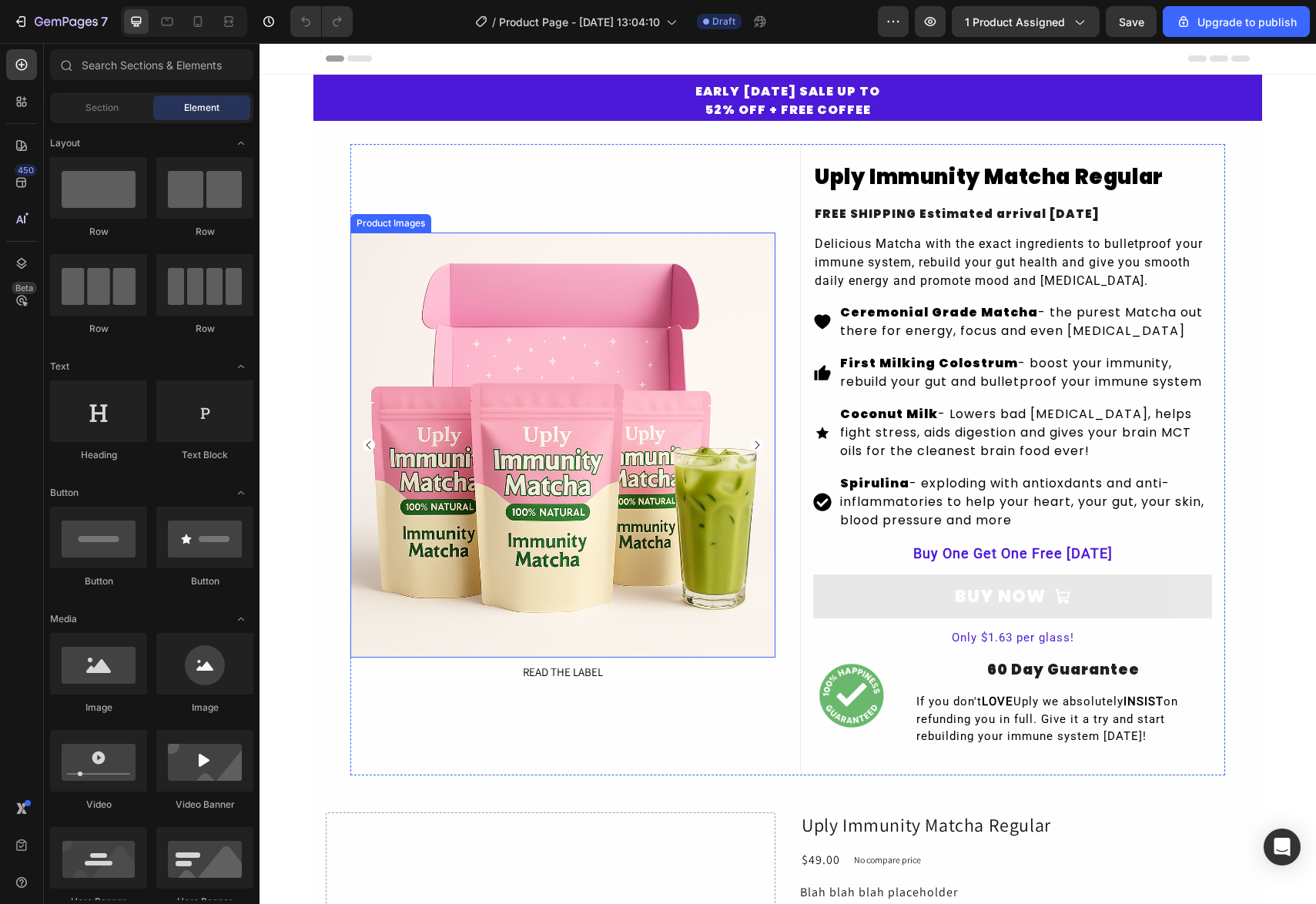
click at [494, 495] on img at bounding box center [563, 445] width 425 height 425
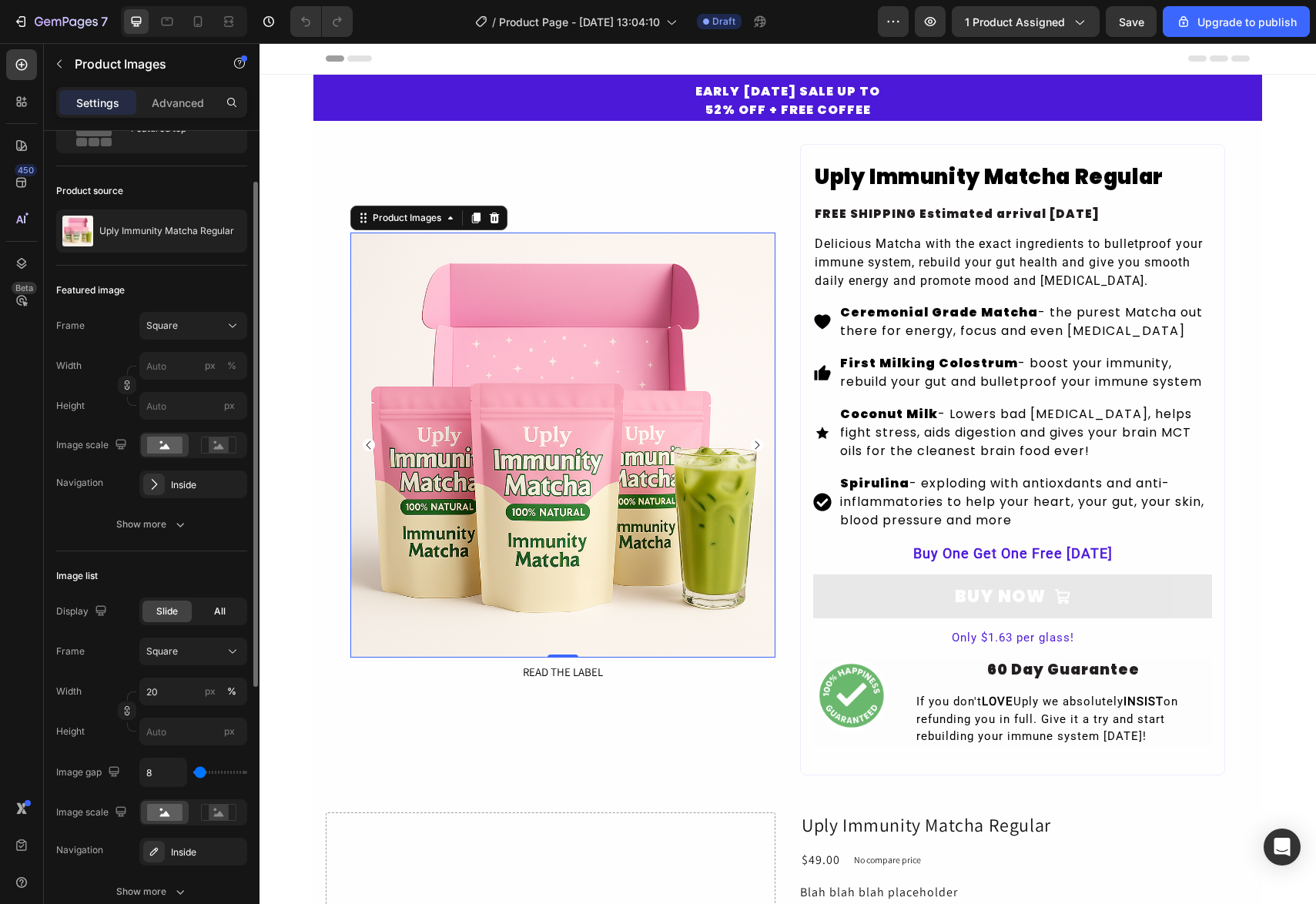
scroll to position [77, 0]
click at [206, 604] on div "All" at bounding box center [219, 608] width 50 height 22
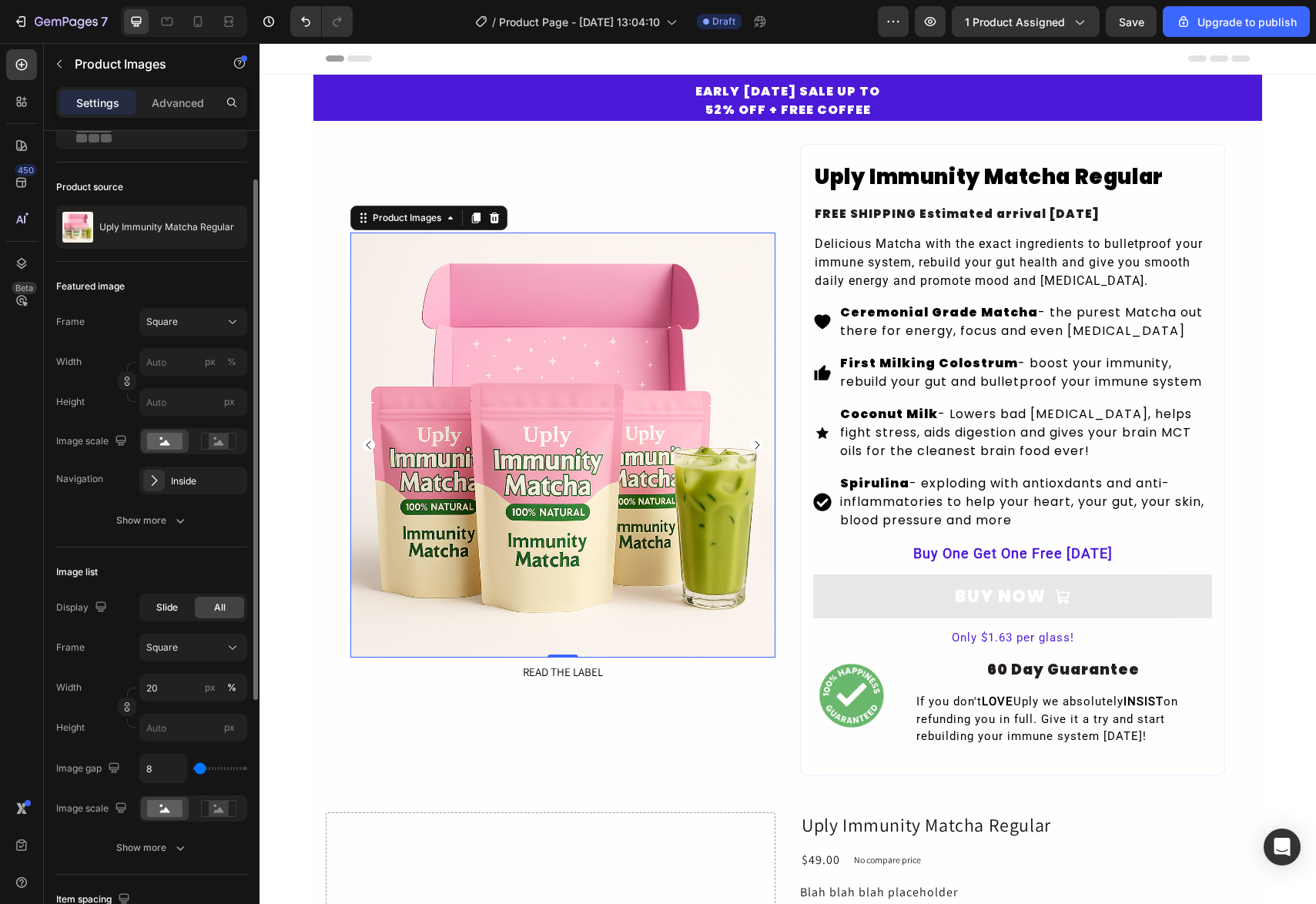
click at [168, 606] on span "Slide" at bounding box center [167, 608] width 22 height 14
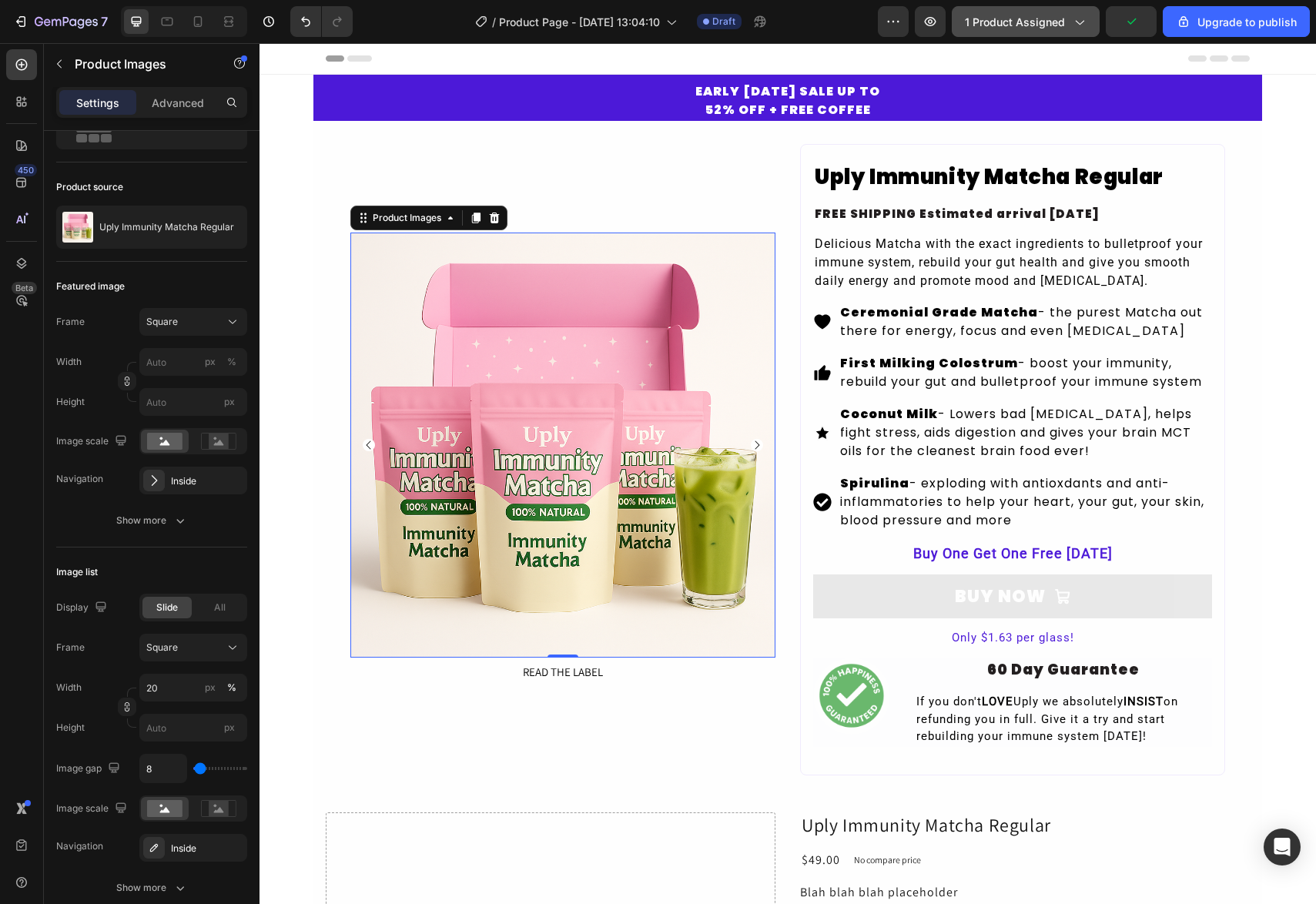
click at [1015, 24] on span "1 product assigned" at bounding box center [1015, 22] width 100 height 16
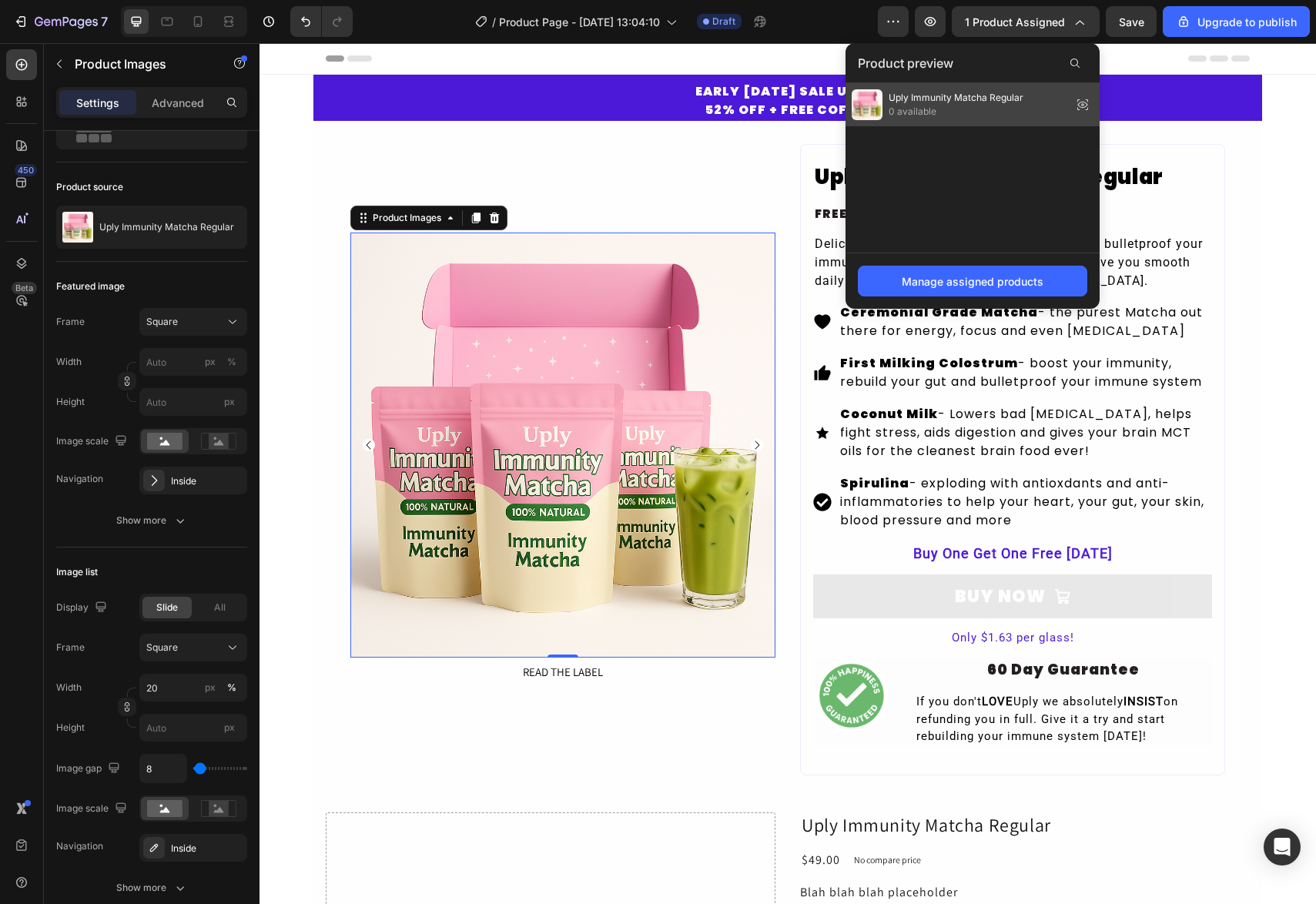
click at [962, 109] on span "0 available" at bounding box center [956, 112] width 135 height 14
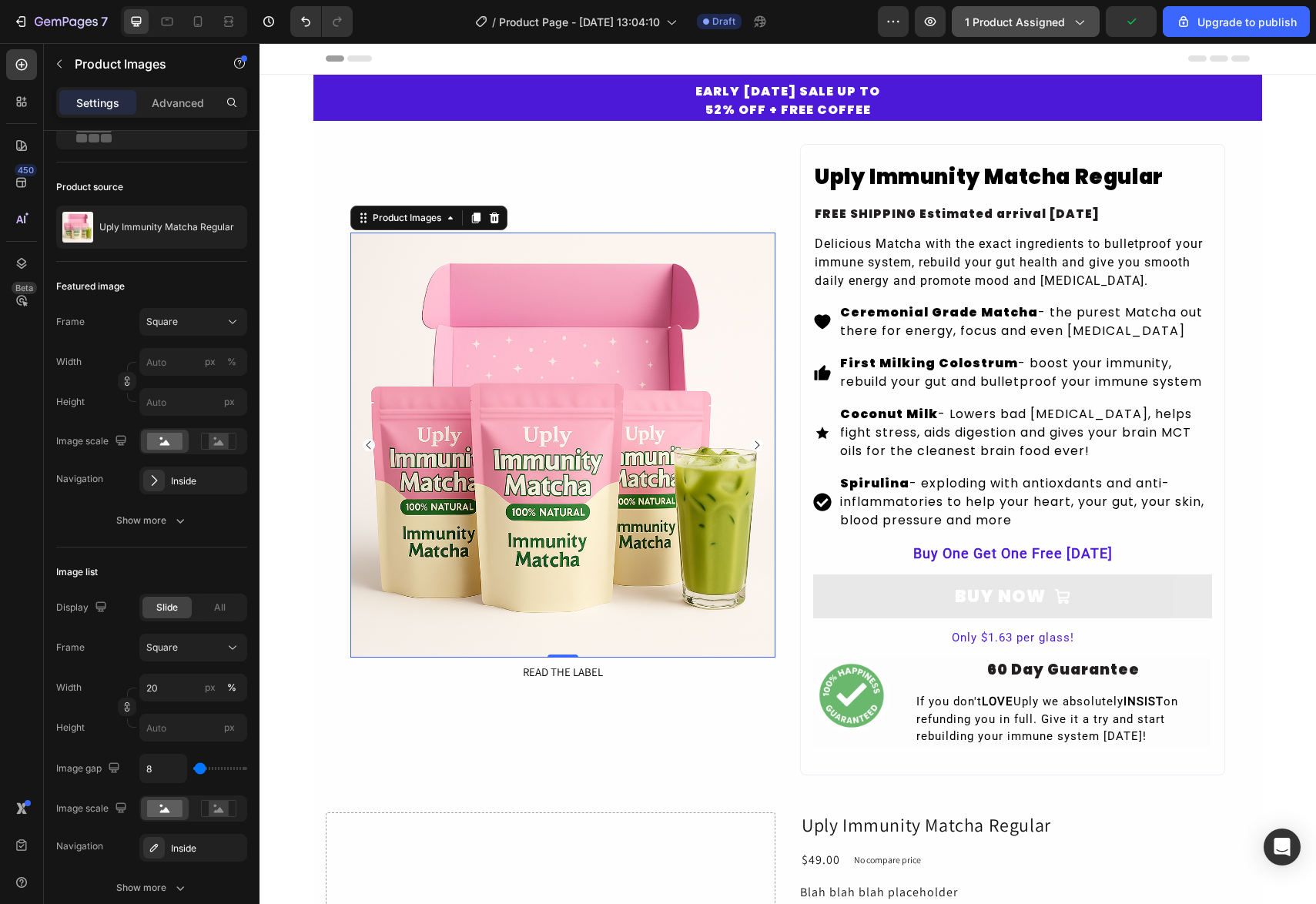
click at [1011, 23] on span "1 product assigned" at bounding box center [1015, 22] width 100 height 16
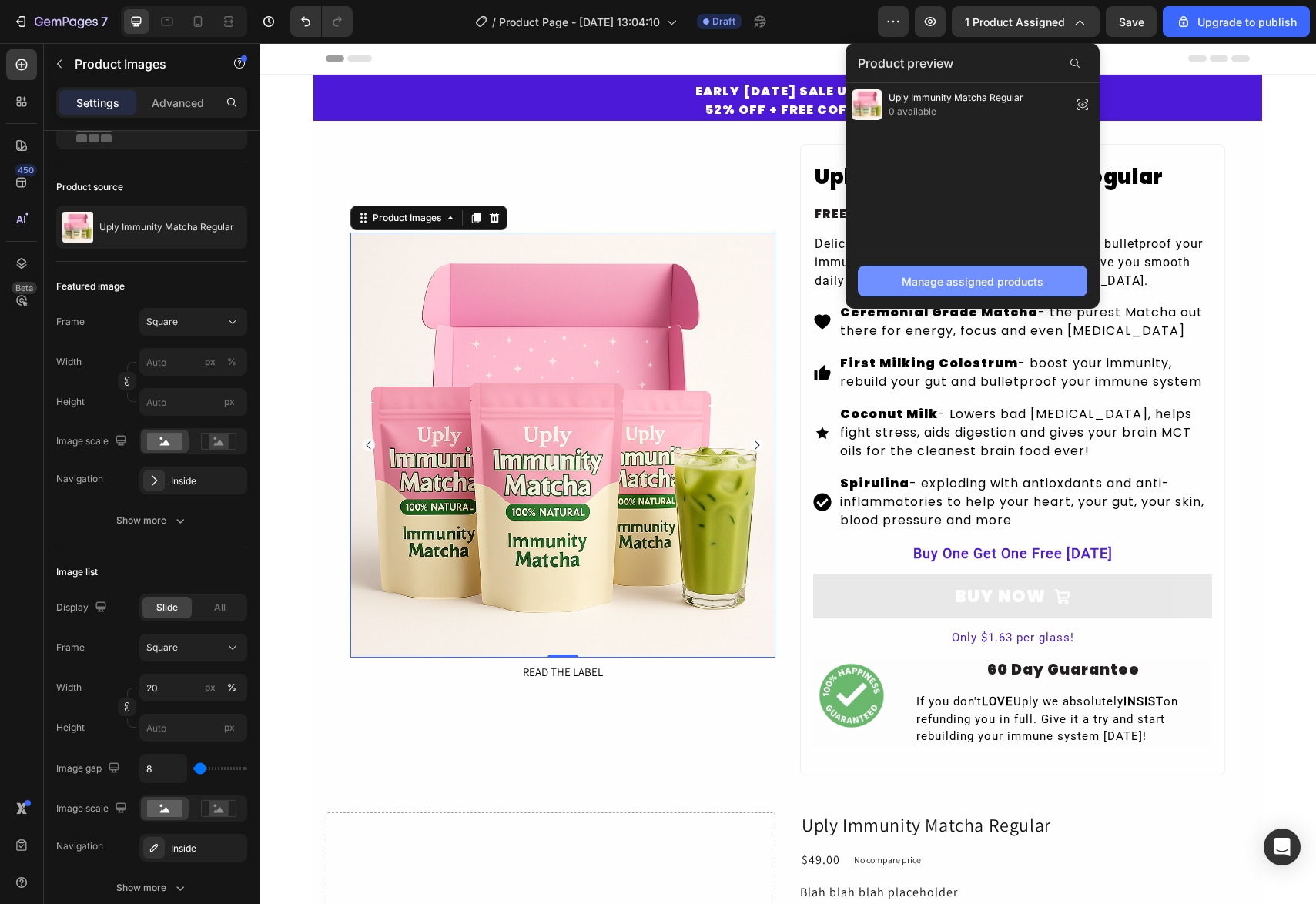
click at [950, 279] on div "Manage assigned products" at bounding box center [972, 281] width 142 height 16
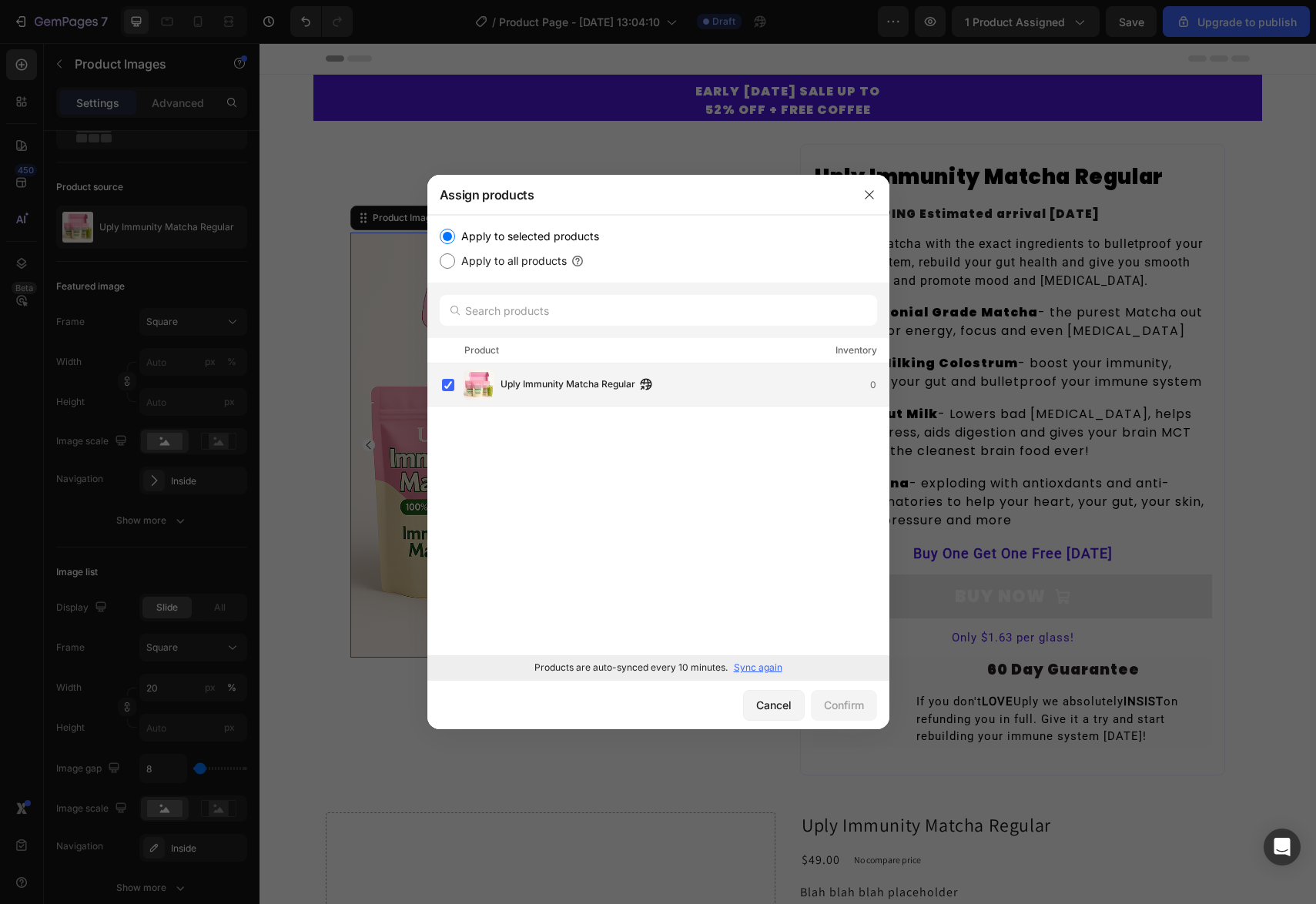
click at [565, 389] on span "Uply Immunity Matcha Regular" at bounding box center [568, 385] width 135 height 17
click at [853, 711] on div "Confirm" at bounding box center [844, 705] width 40 height 16
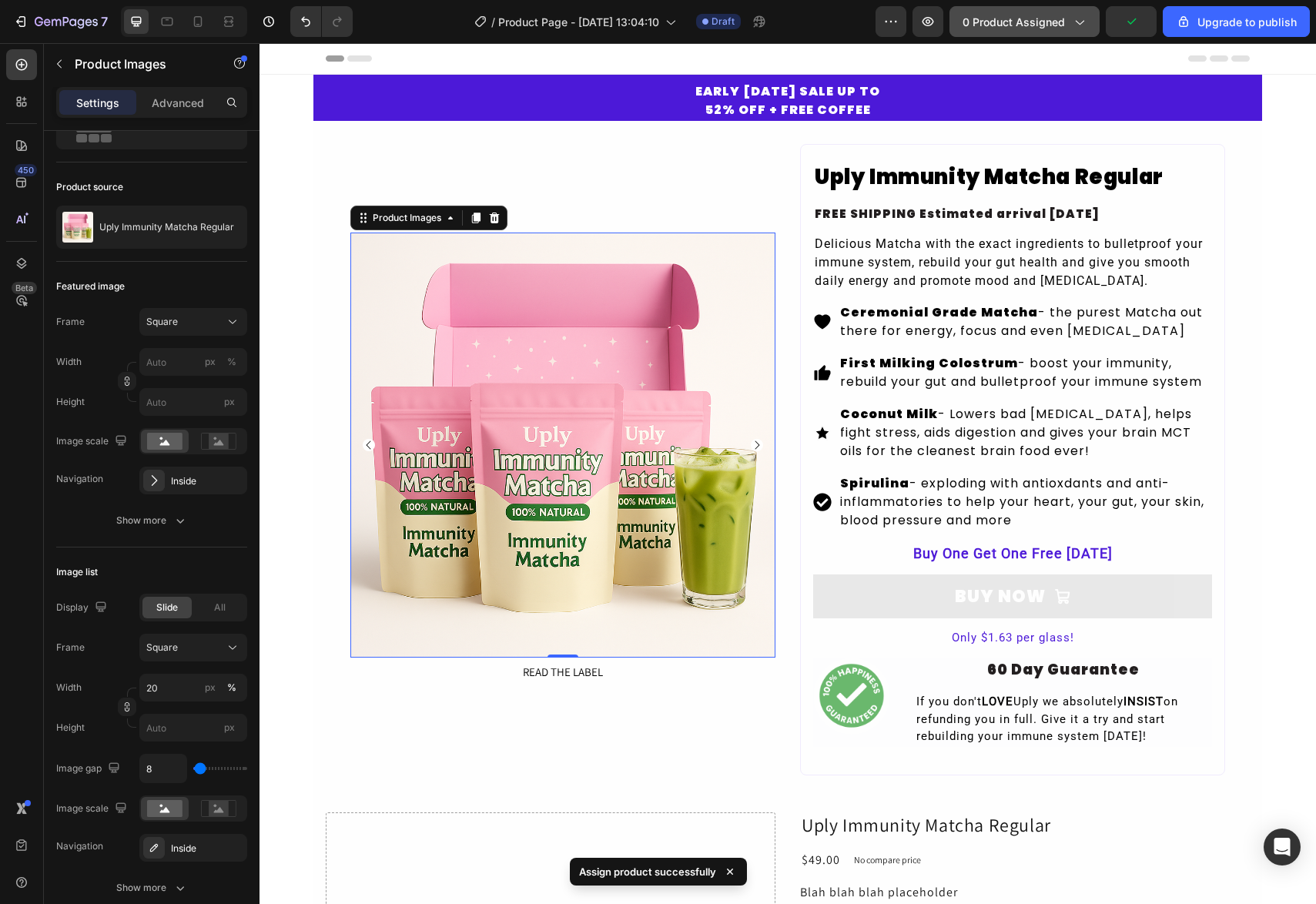
click at [1032, 23] on span "0 product assigned" at bounding box center [1014, 22] width 102 height 16
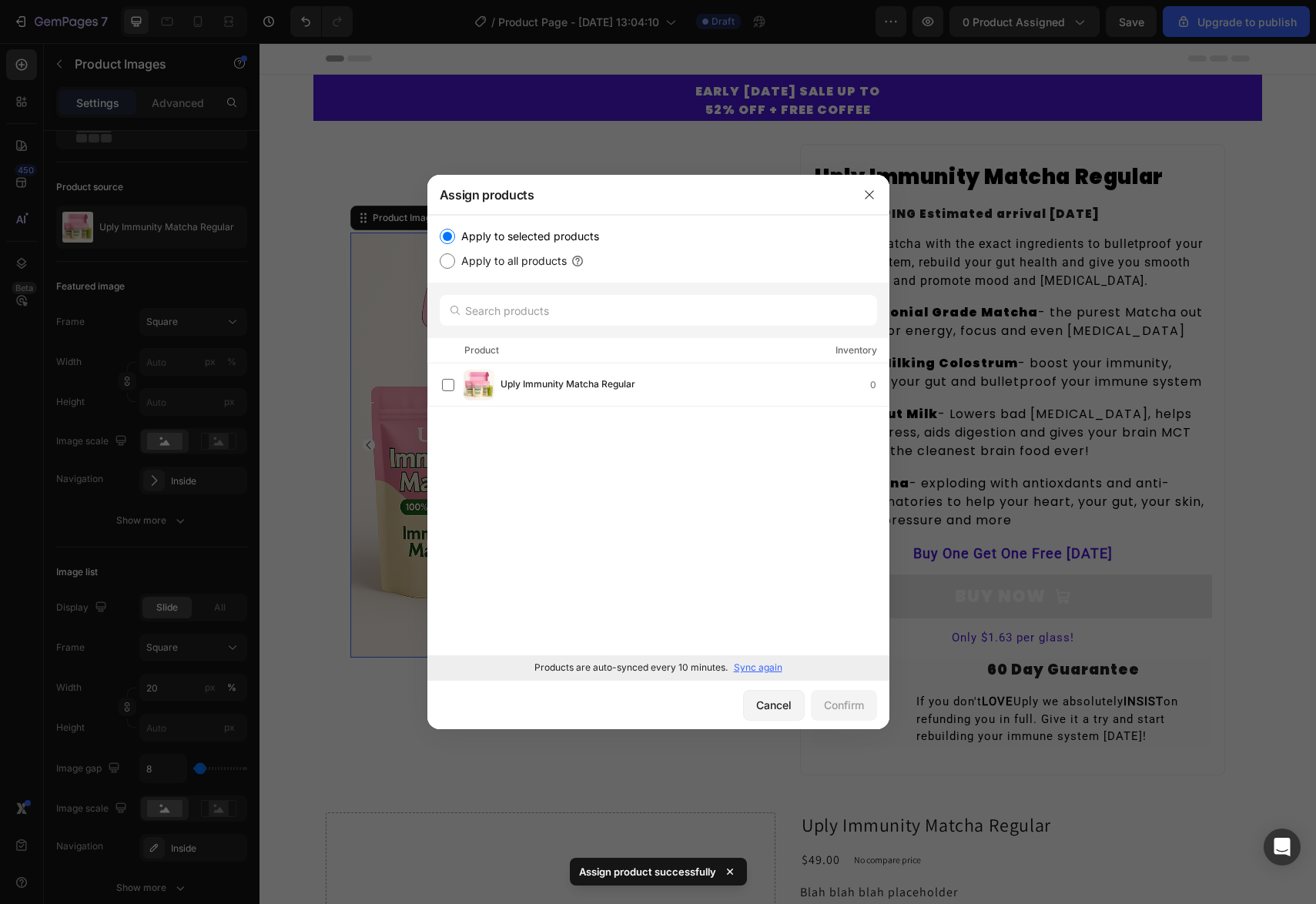
click at [549, 408] on div "Uply Immunity Matcha Regular 0 Load more" at bounding box center [658, 509] width 462 height 292
click at [555, 389] on span "Uply Immunity Matcha Regular" at bounding box center [568, 385] width 135 height 17
click at [842, 705] on div "Confirm" at bounding box center [844, 705] width 40 height 16
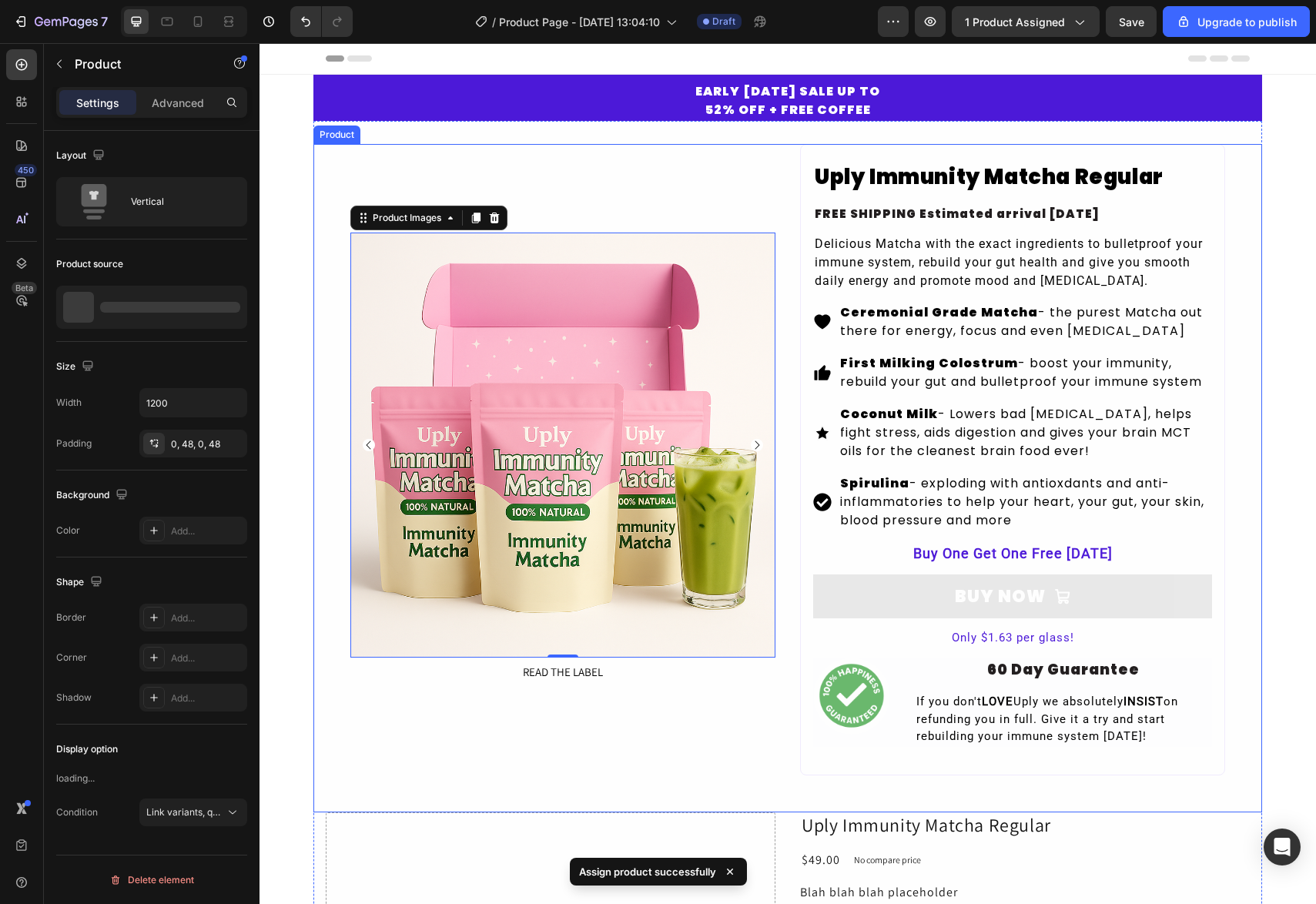
scroll to position [0, 0]
click at [336, 150] on div "Product Images 0 READ THE LABEL Button Uply Immunity Matcha Regular Product Tit…" at bounding box center [787, 478] width 949 height 668
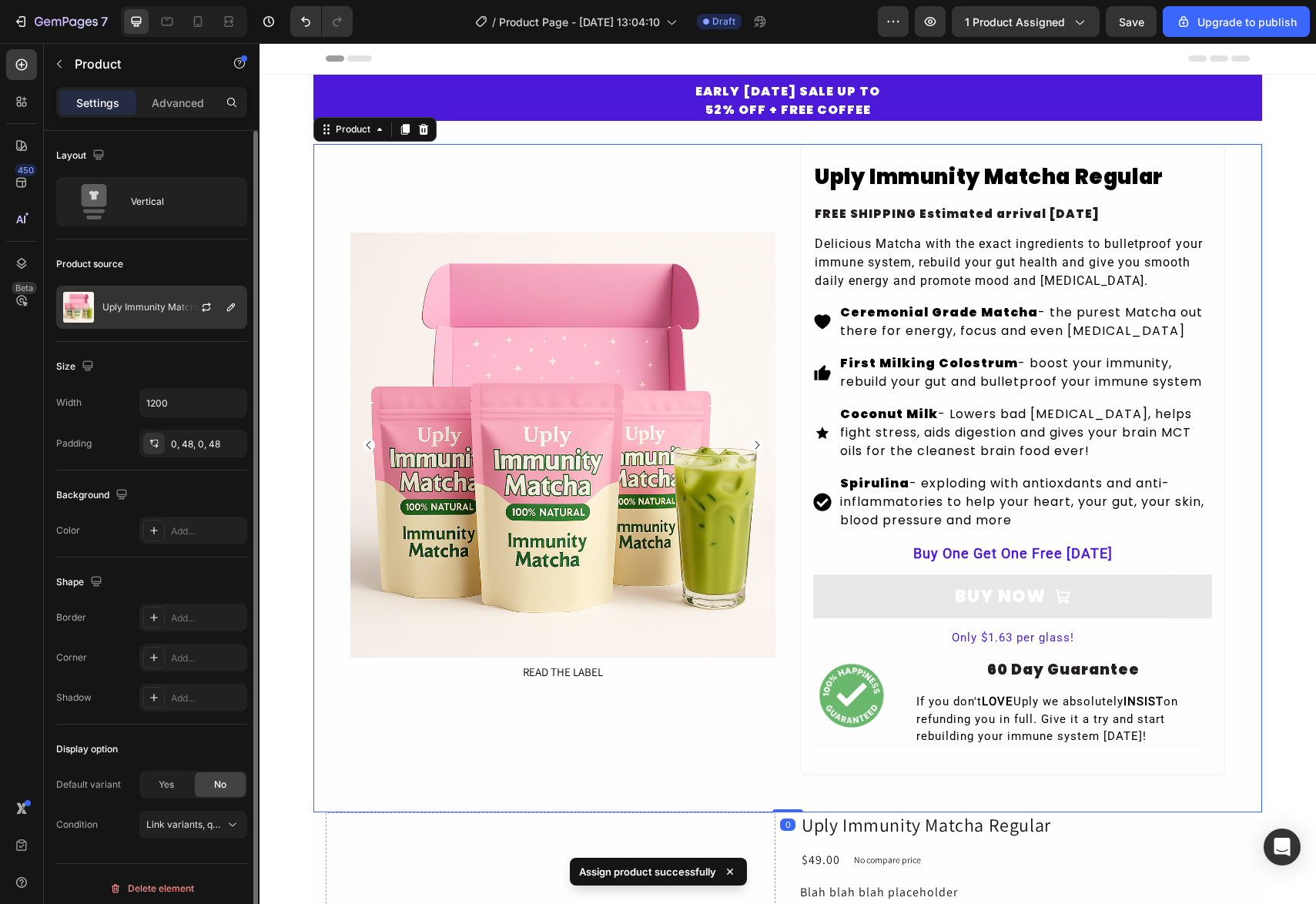
click at [139, 319] on div "Uply Immunity Matcha Regular" at bounding box center [152, 308] width 191 height 43
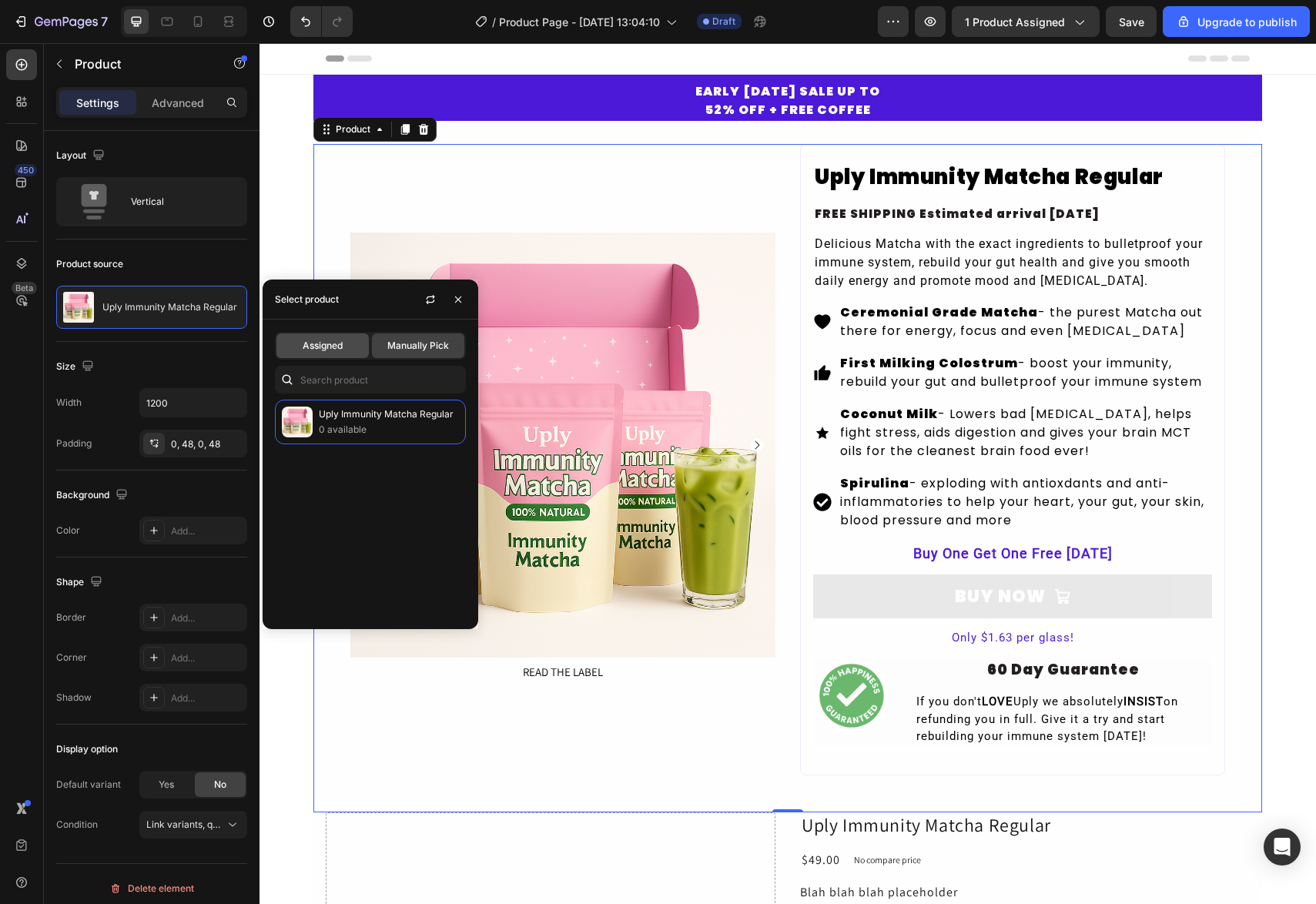
click at [325, 346] on span "Assigned" at bounding box center [322, 346] width 40 height 14
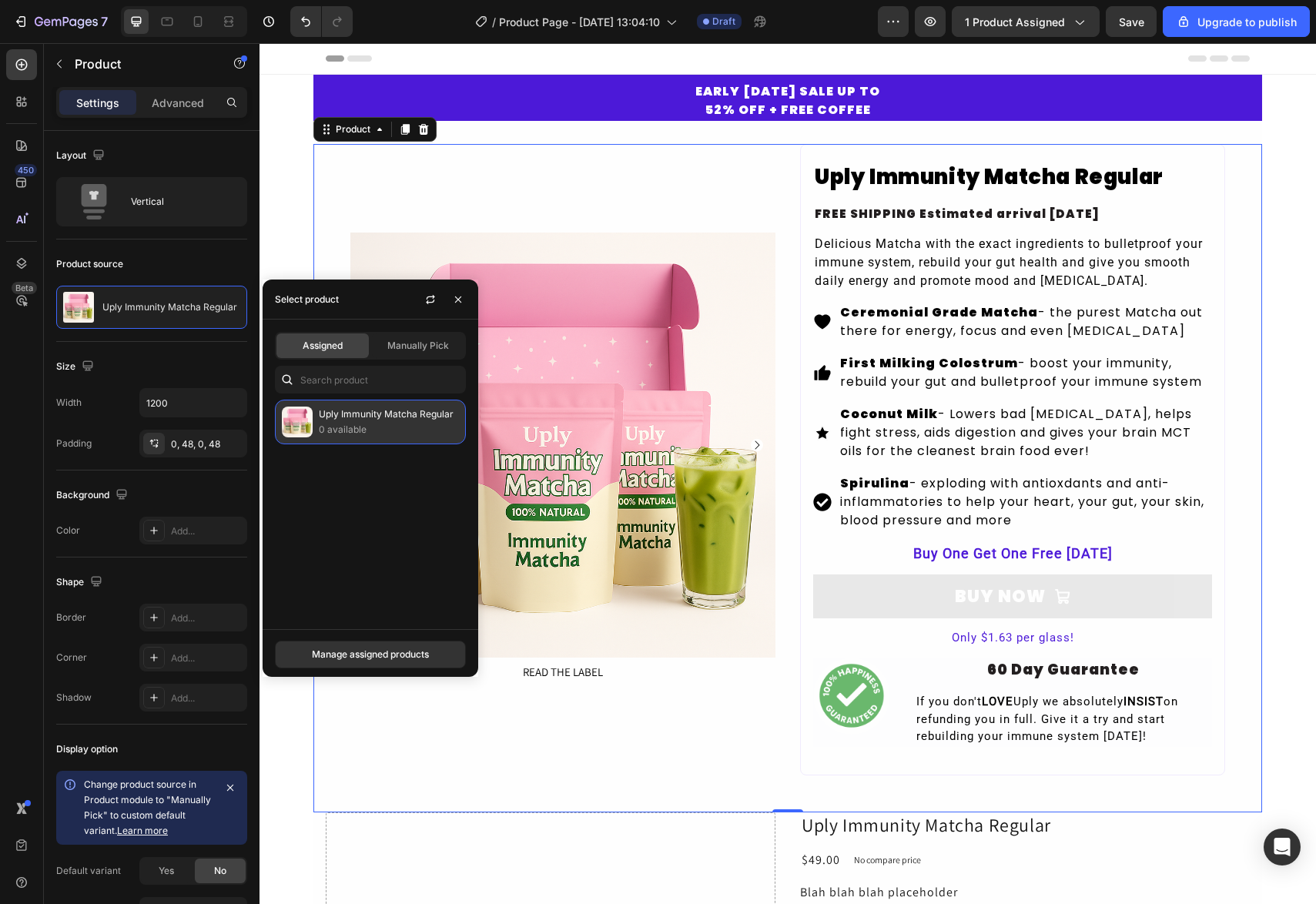
click at [359, 420] on p "Uply Immunity Matcha Regular" at bounding box center [388, 415] width 140 height 16
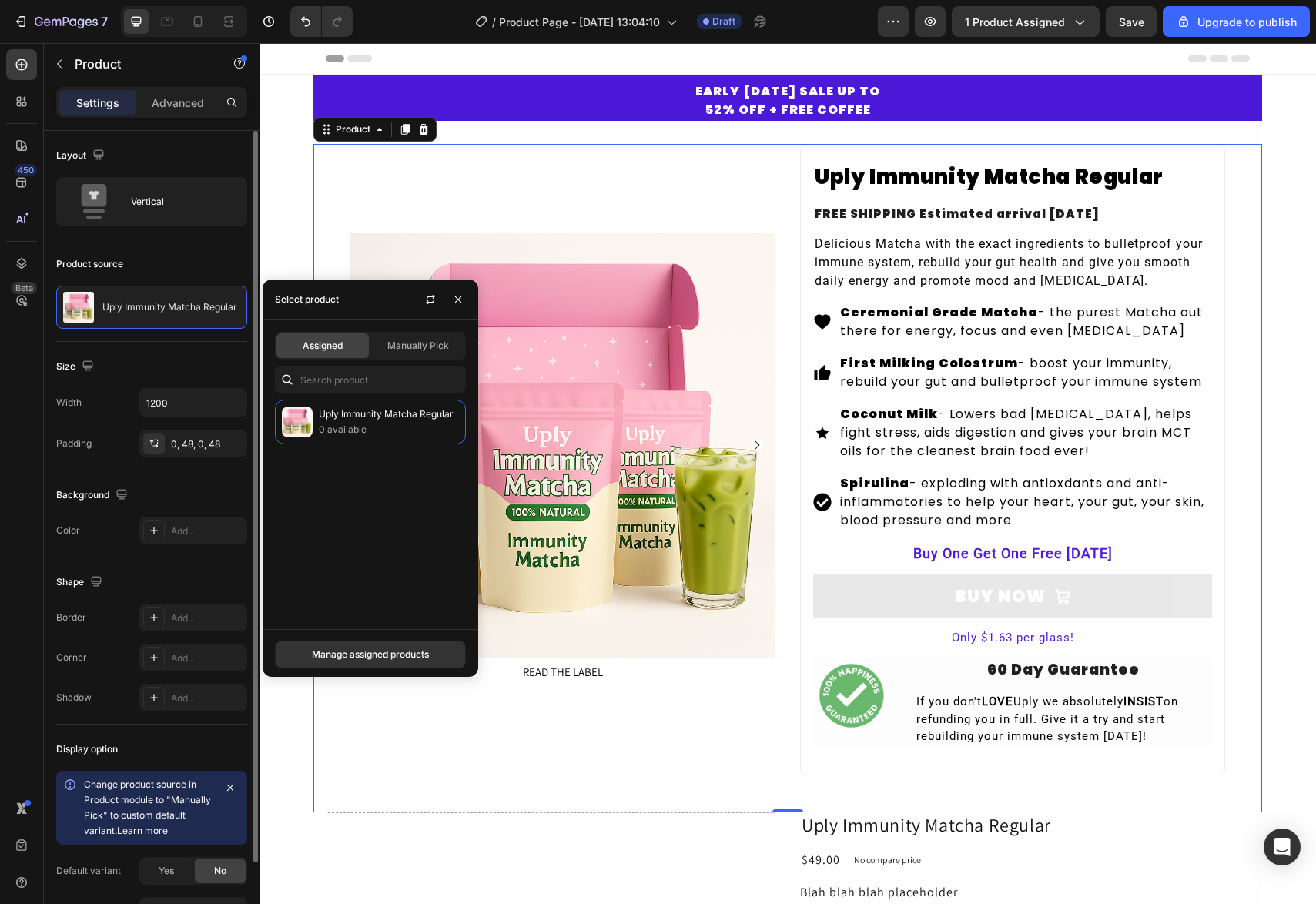
click at [188, 479] on div "Background The changes might be hidden by the video. Color Add..." at bounding box center [152, 514] width 191 height 87
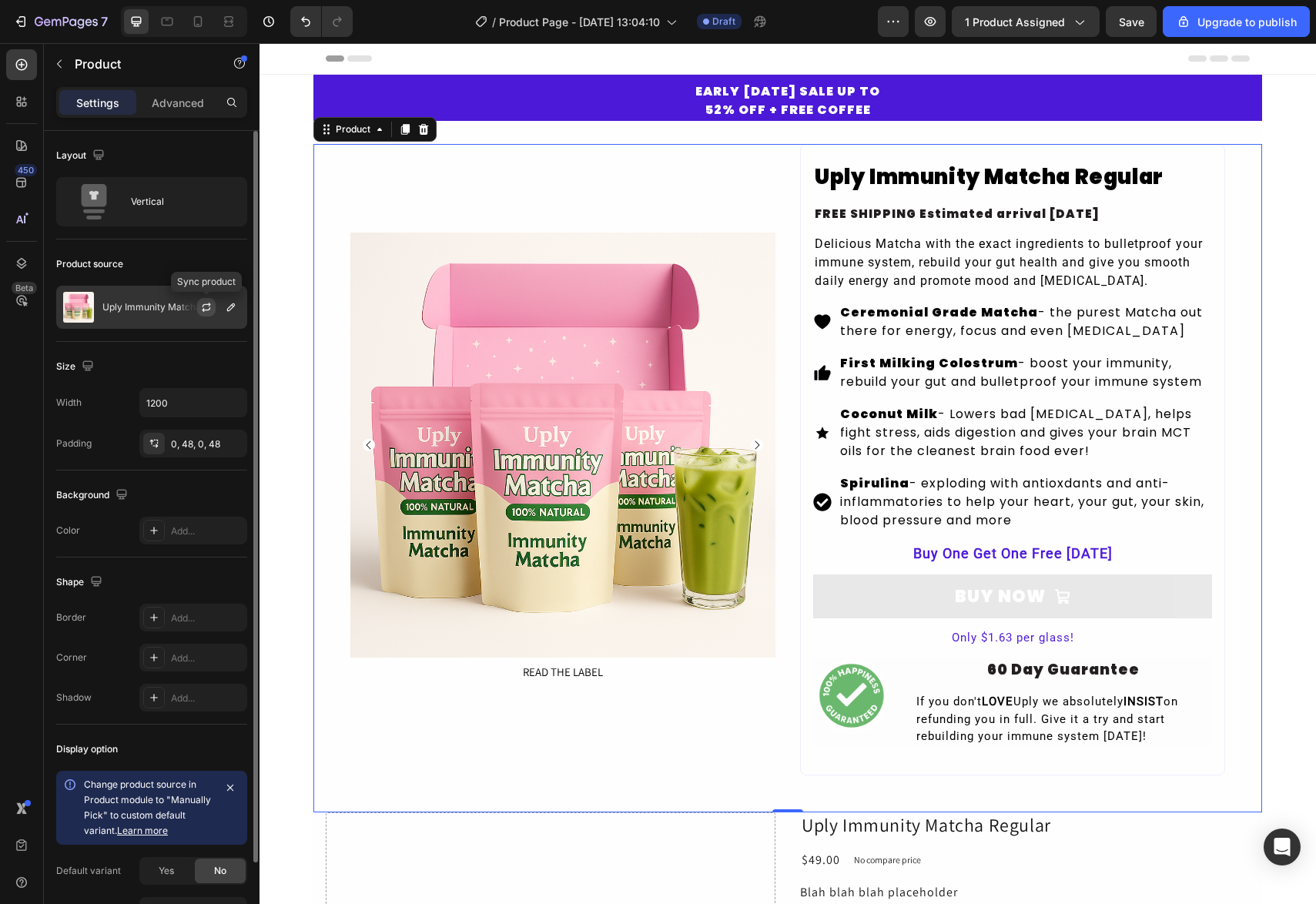
click at [204, 309] on icon "button" at bounding box center [205, 309] width 9 height 5
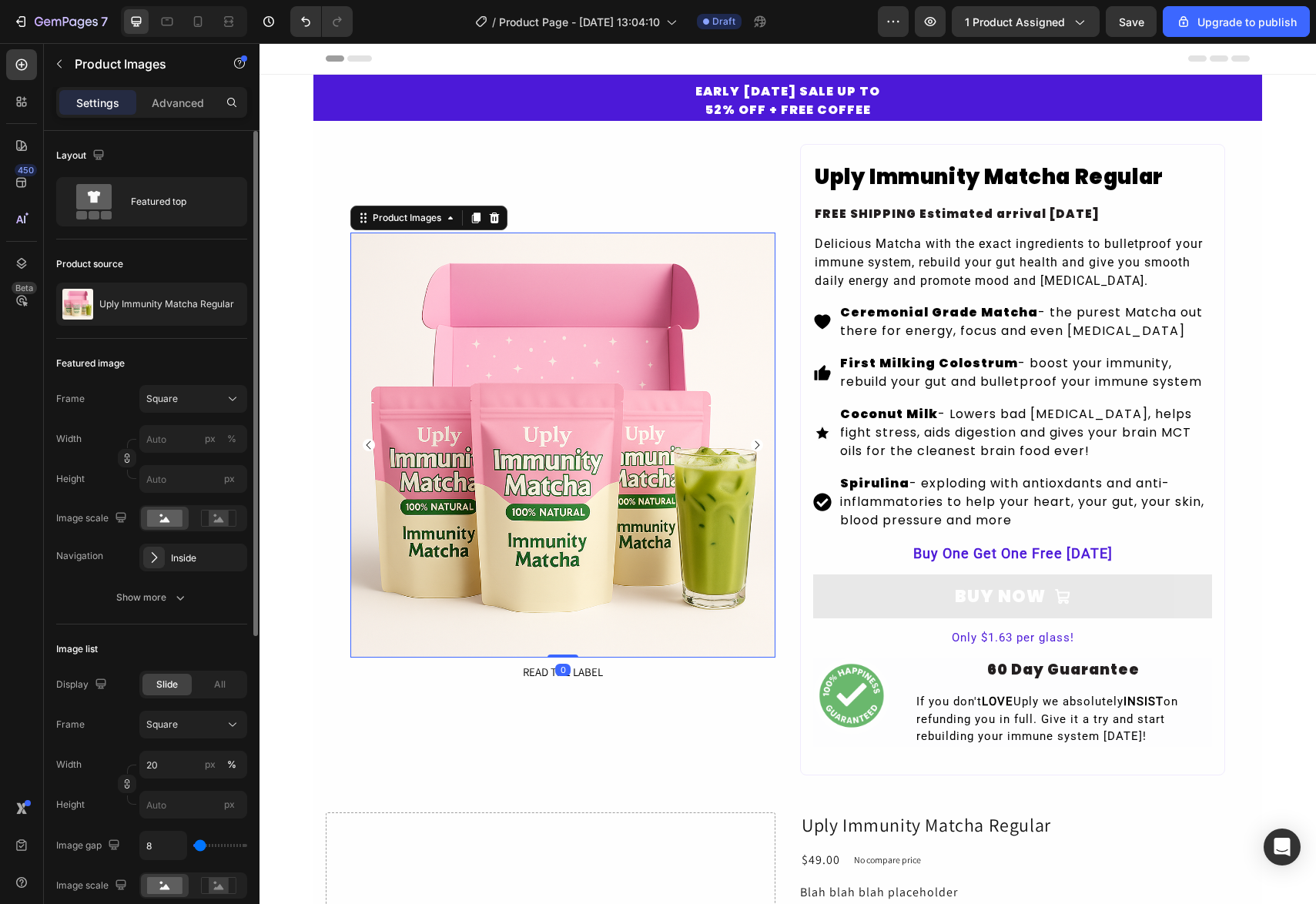
click at [445, 350] on img at bounding box center [563, 445] width 425 height 425
click at [175, 209] on div "Featured top" at bounding box center [177, 202] width 94 height 36
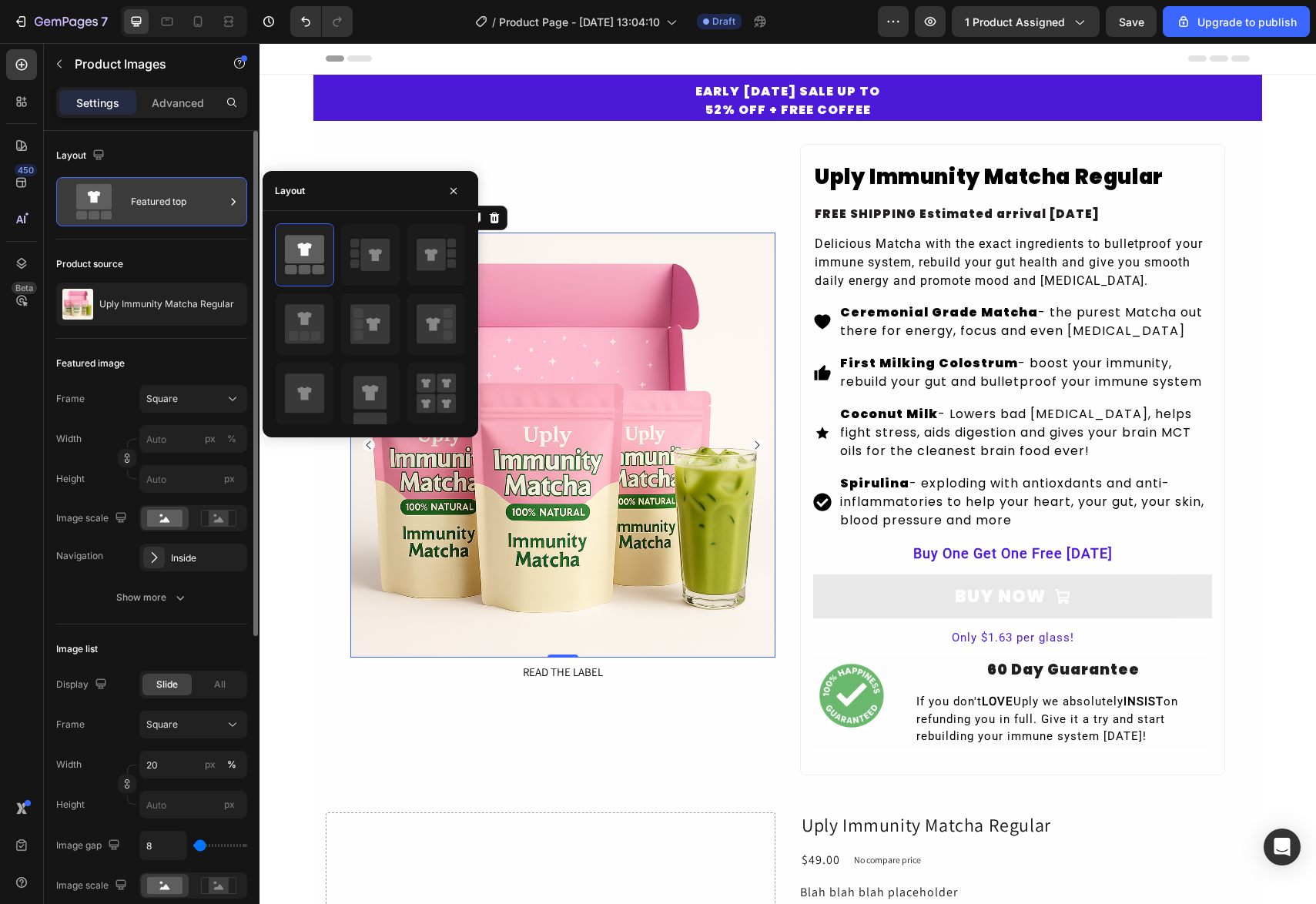
click at [175, 212] on div "Featured top" at bounding box center [177, 202] width 94 height 36
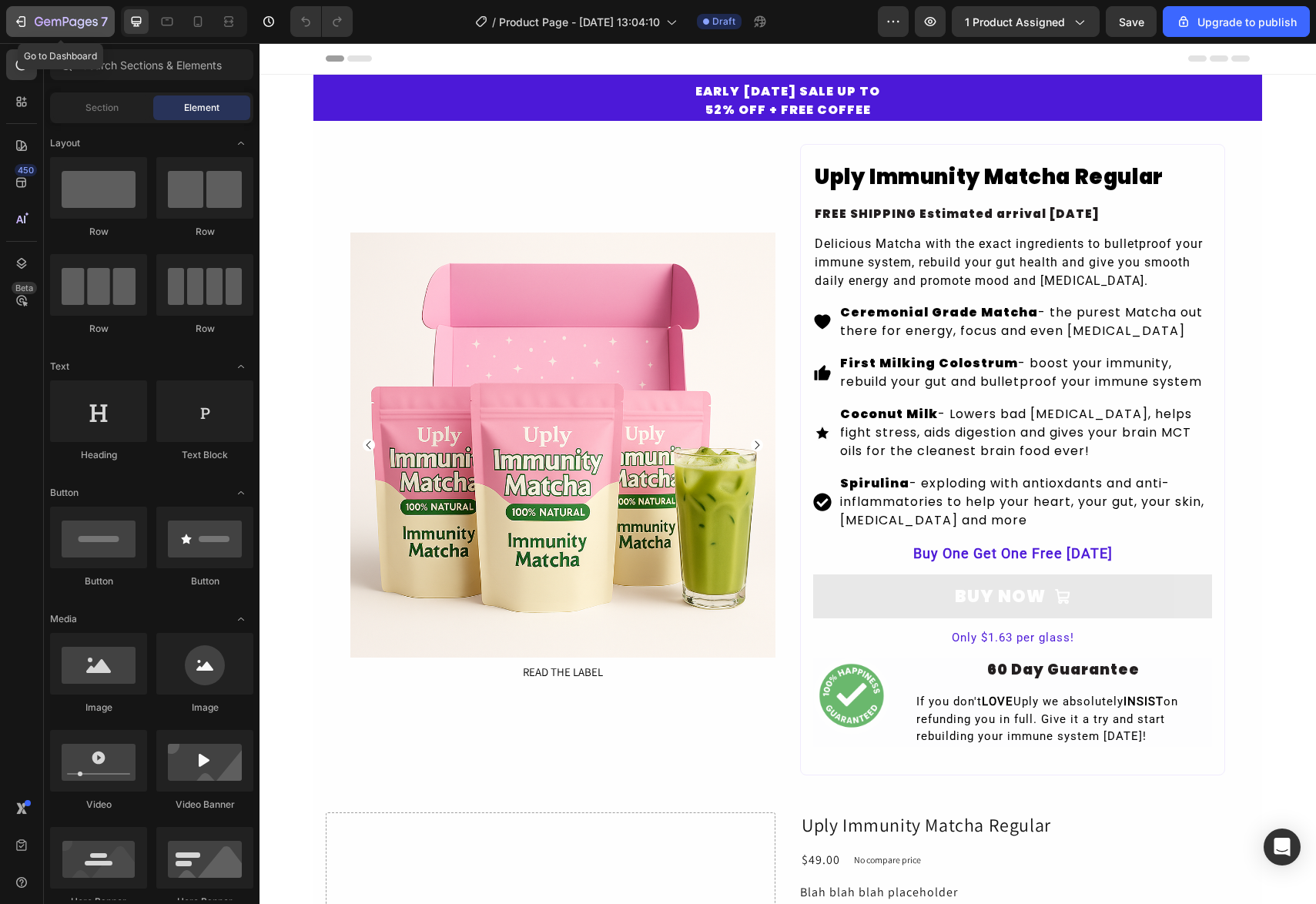
click at [33, 20] on div "7" at bounding box center [60, 22] width 95 height 19
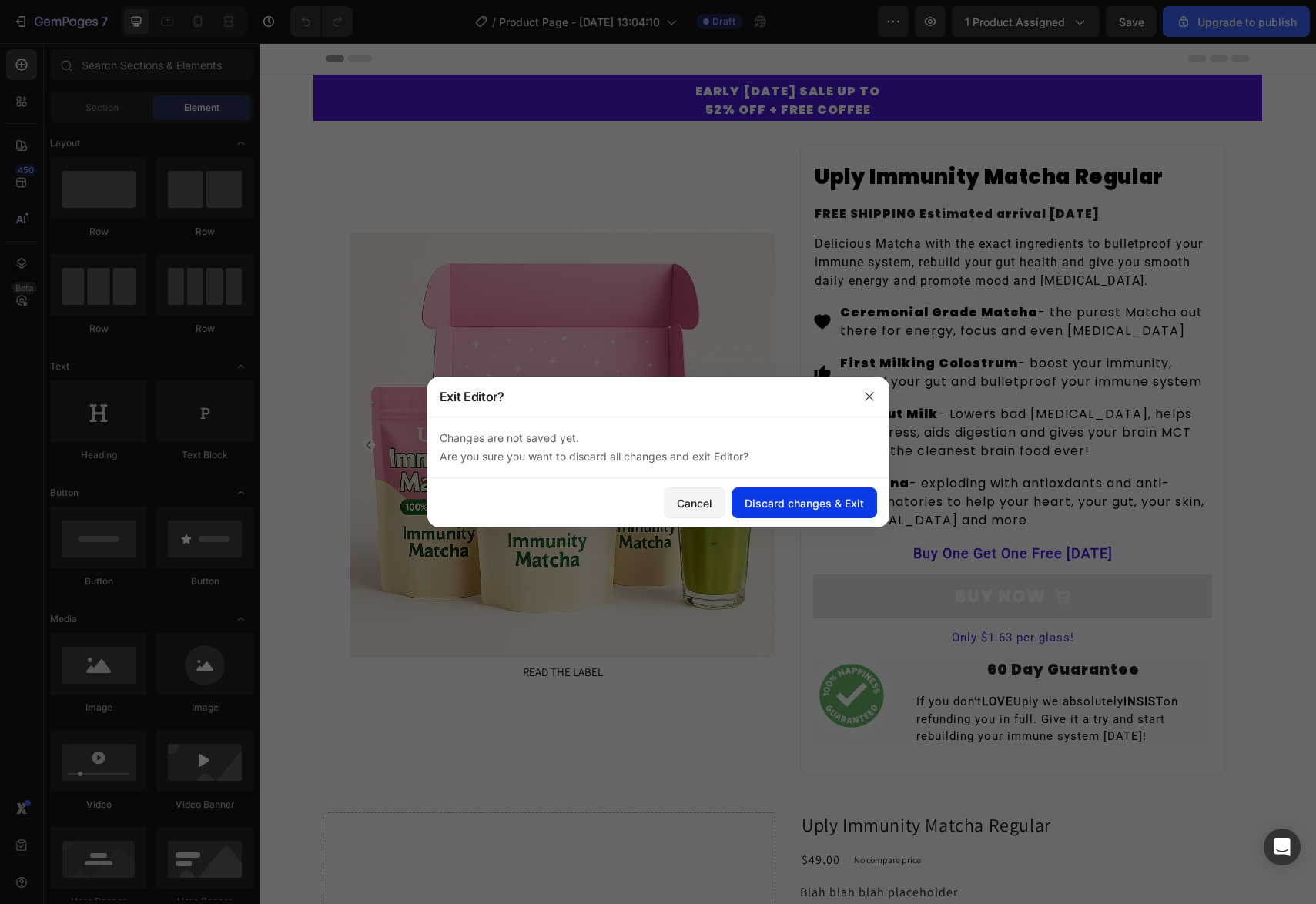
click at [765, 500] on div "Discard changes & Exit" at bounding box center [804, 503] width 119 height 16
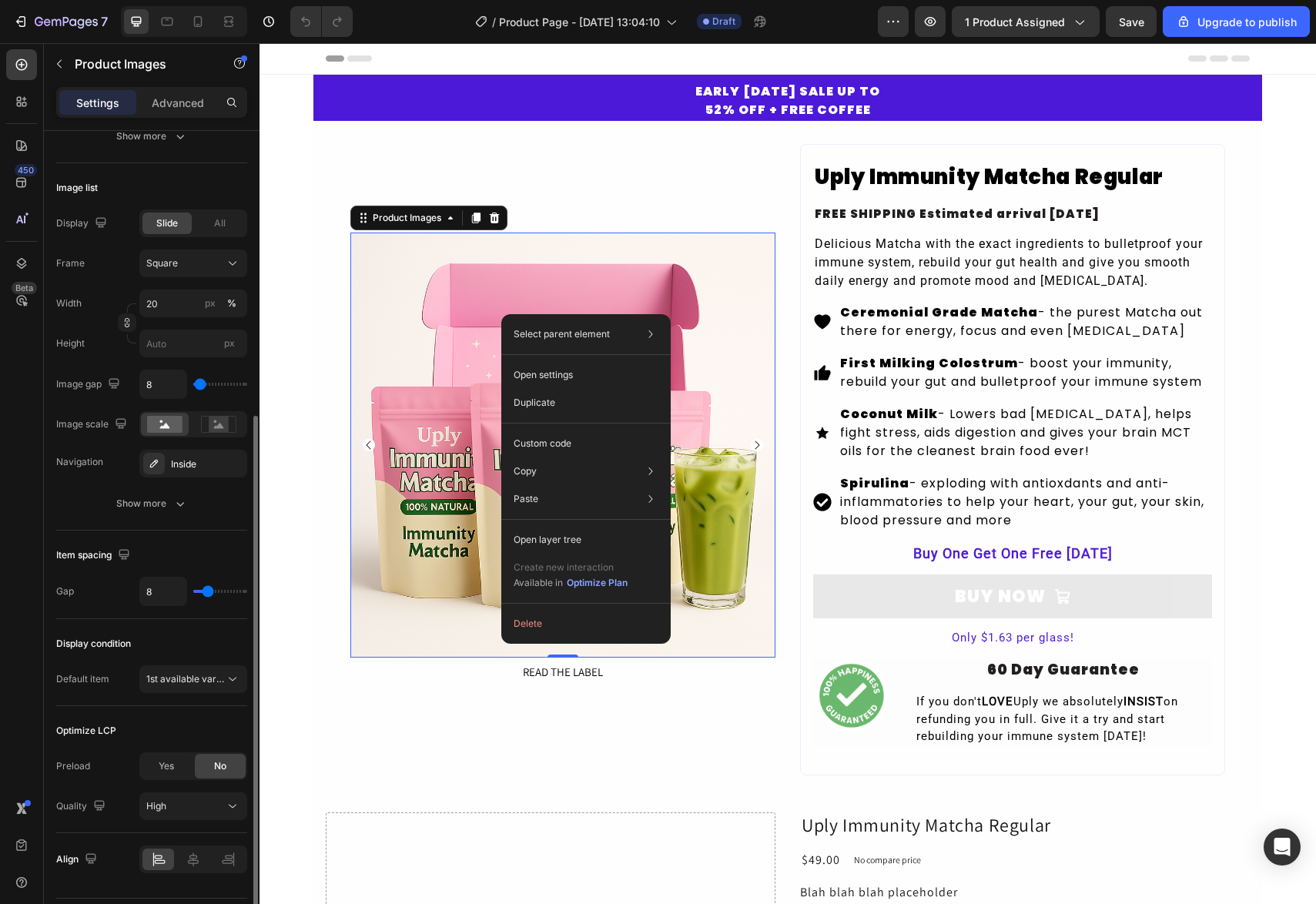
scroll to position [505, 0]
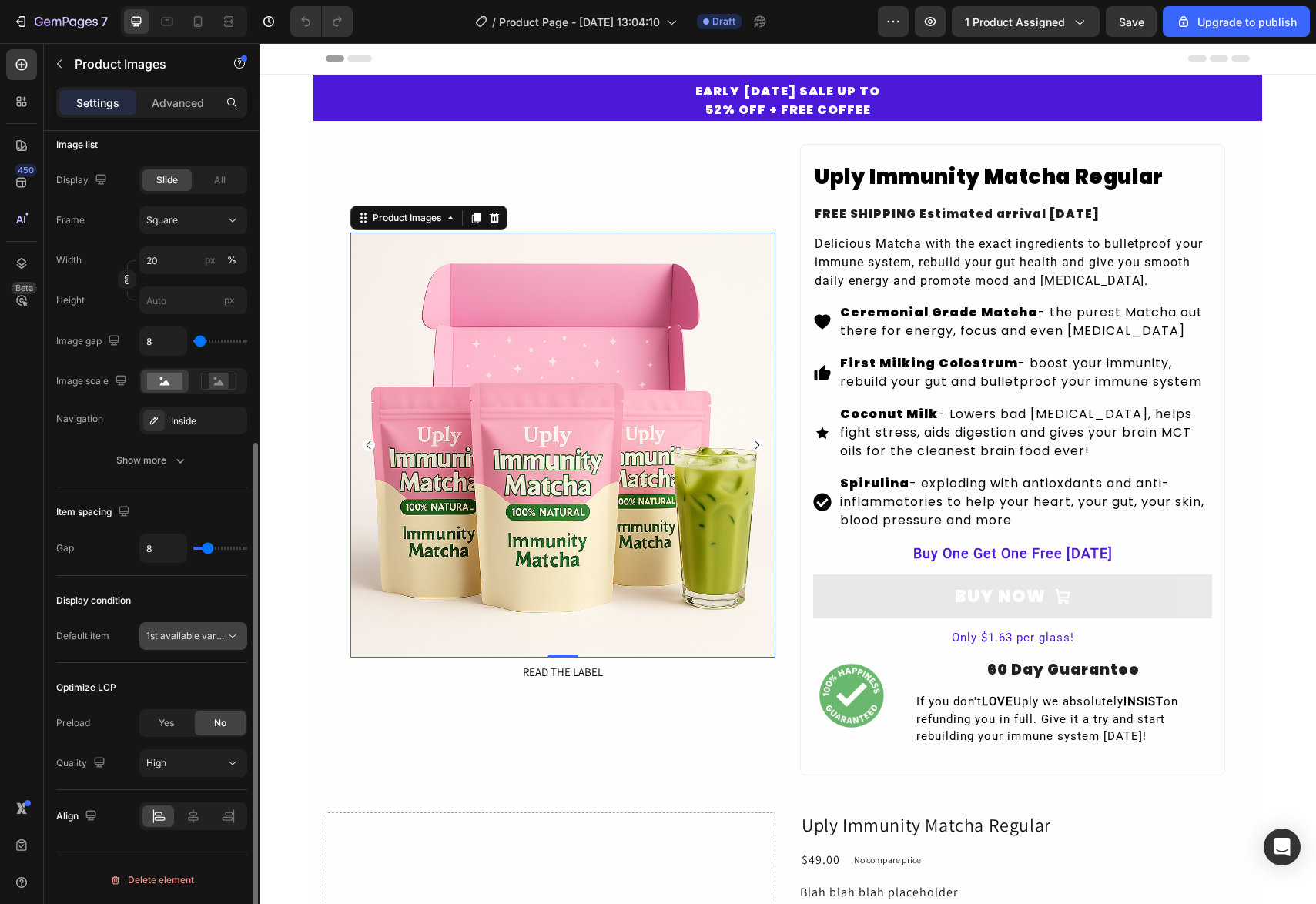
click at [183, 643] on div "1st available variant" at bounding box center [193, 637] width 94 height 16
click at [184, 643] on span "1st available variant" at bounding box center [189, 638] width 86 height 12
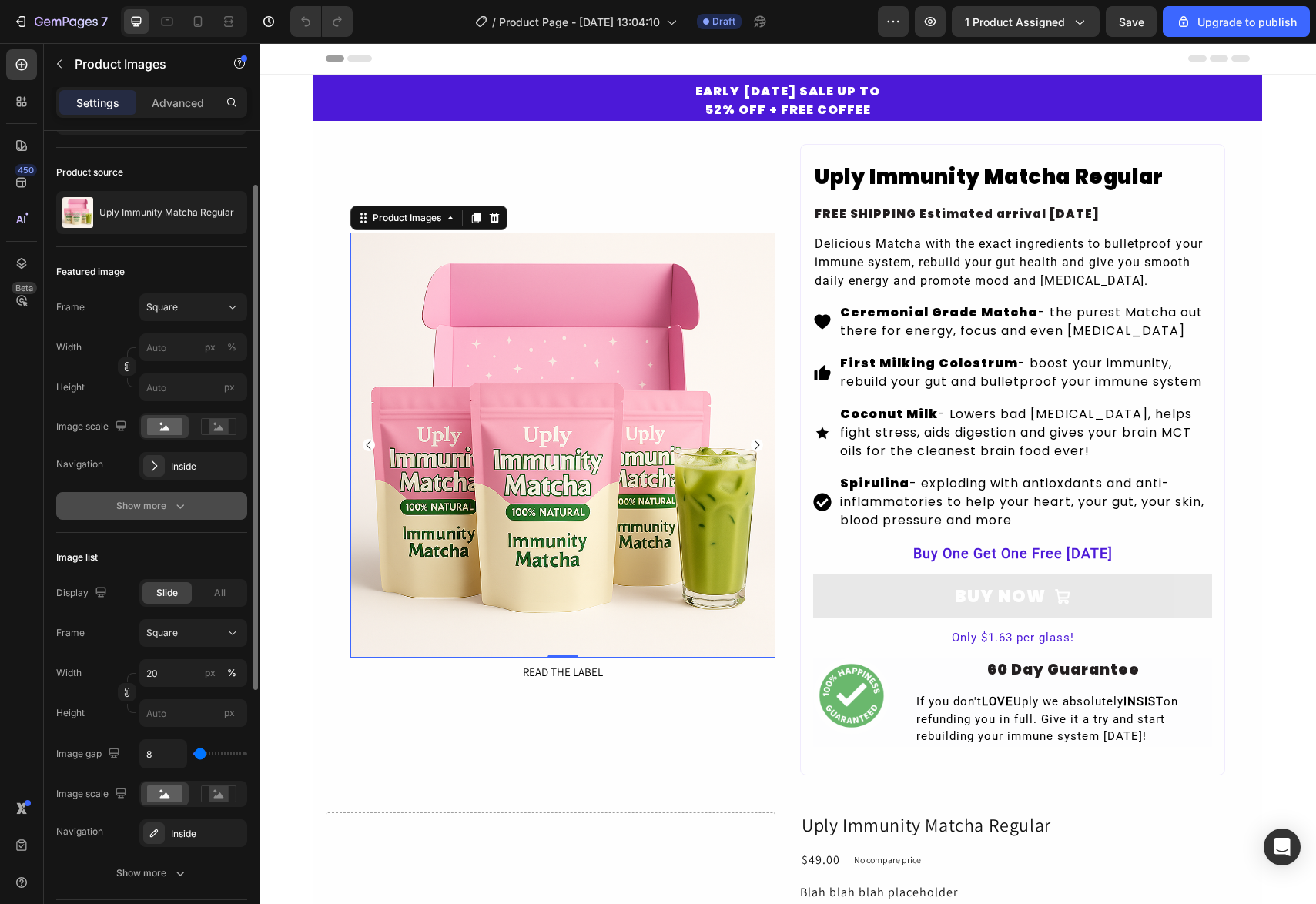
scroll to position [89, 0]
click at [212, 599] on div "All" at bounding box center [219, 595] width 50 height 22
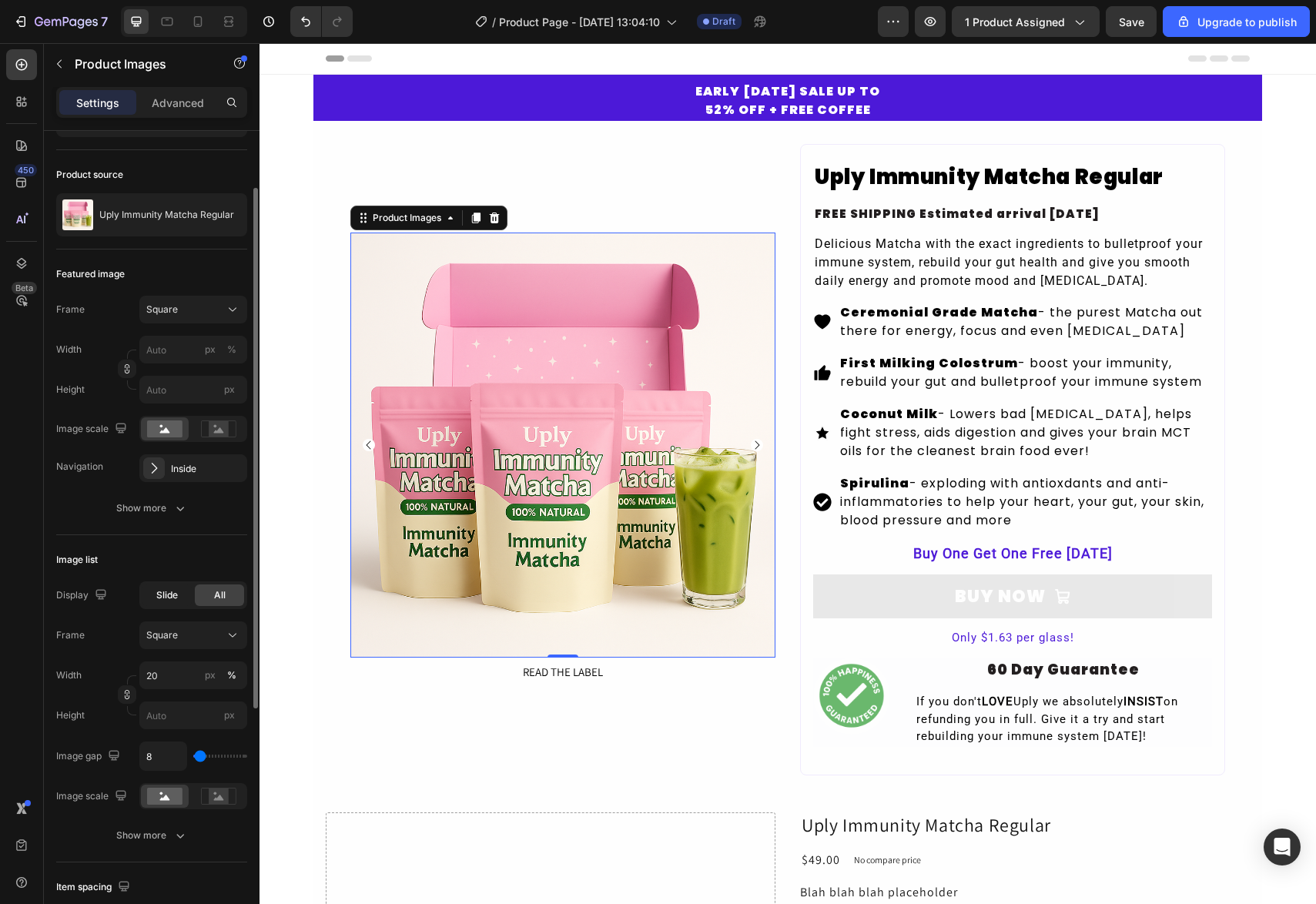
click at [177, 603] on div "Slide" at bounding box center [167, 595] width 50 height 22
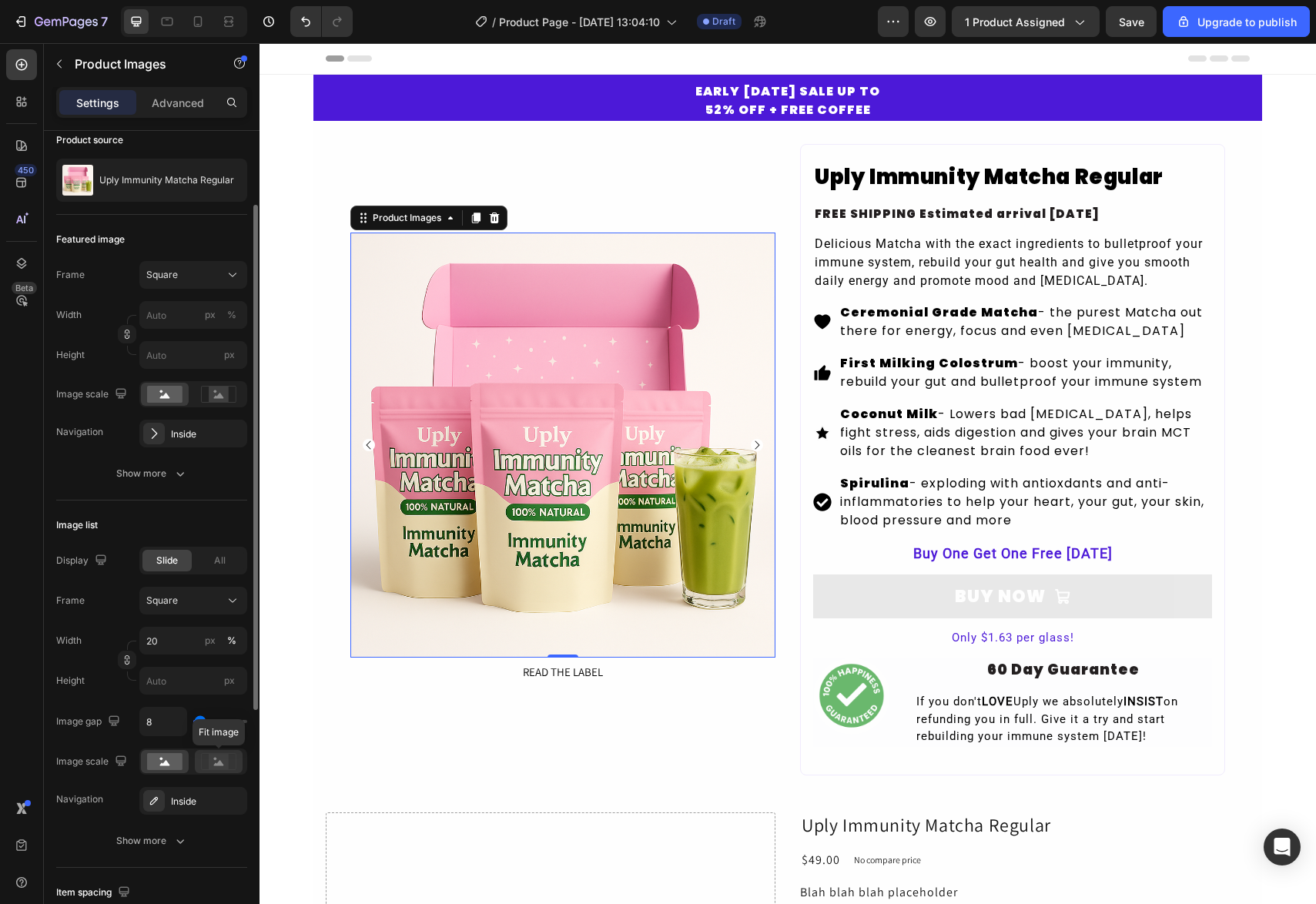
scroll to position [122, 0]
click at [214, 761] on g at bounding box center [218, 764] width 35 height 16
click at [153, 767] on rect at bounding box center [165, 764] width 36 height 17
click at [168, 840] on div "Show more" at bounding box center [152, 843] width 71 height 16
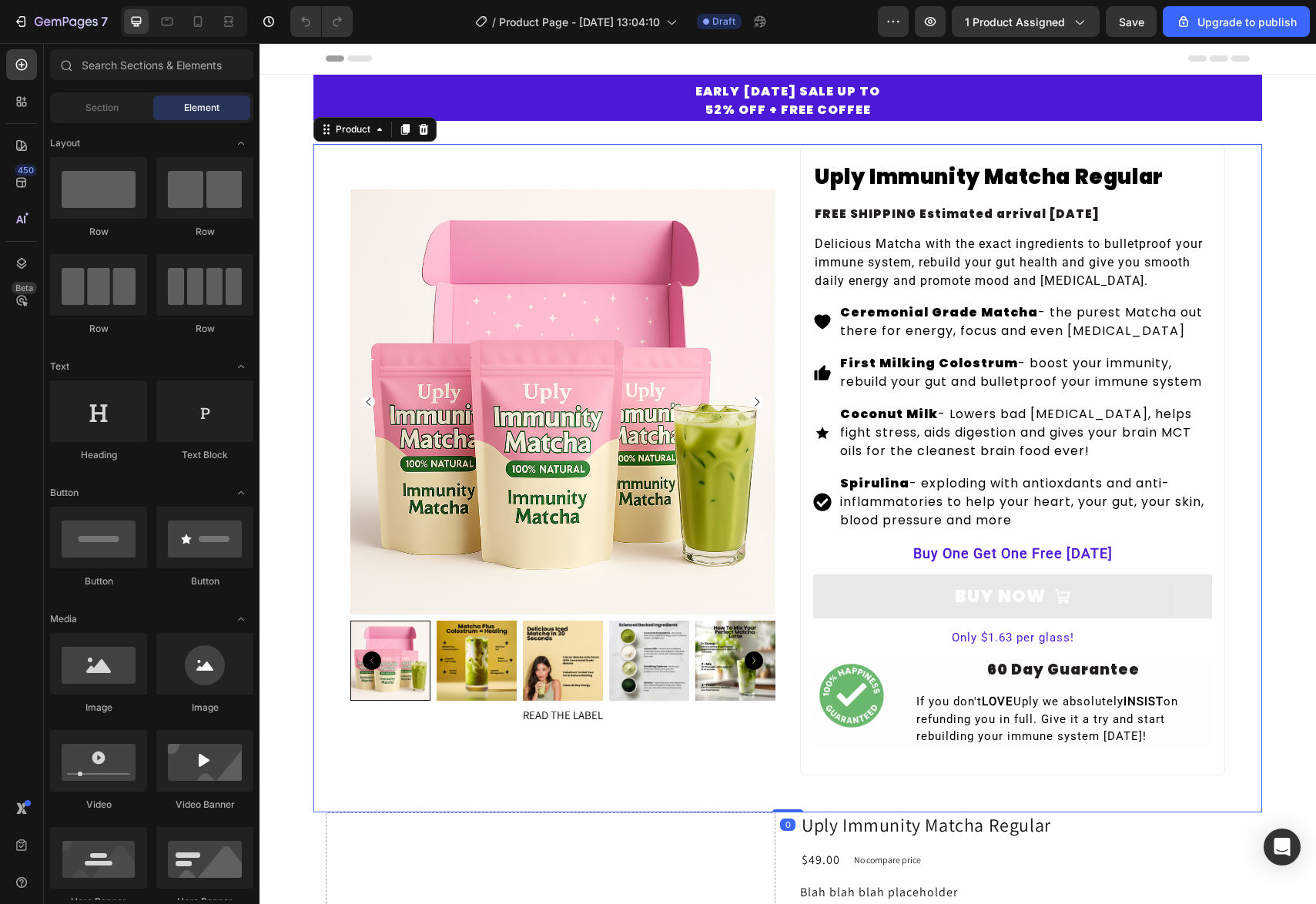
click at [332, 204] on div "Product Images READ THE LABEL Button Uply Immunity Matcha Regular Product Title…" at bounding box center [787, 478] width 949 height 668
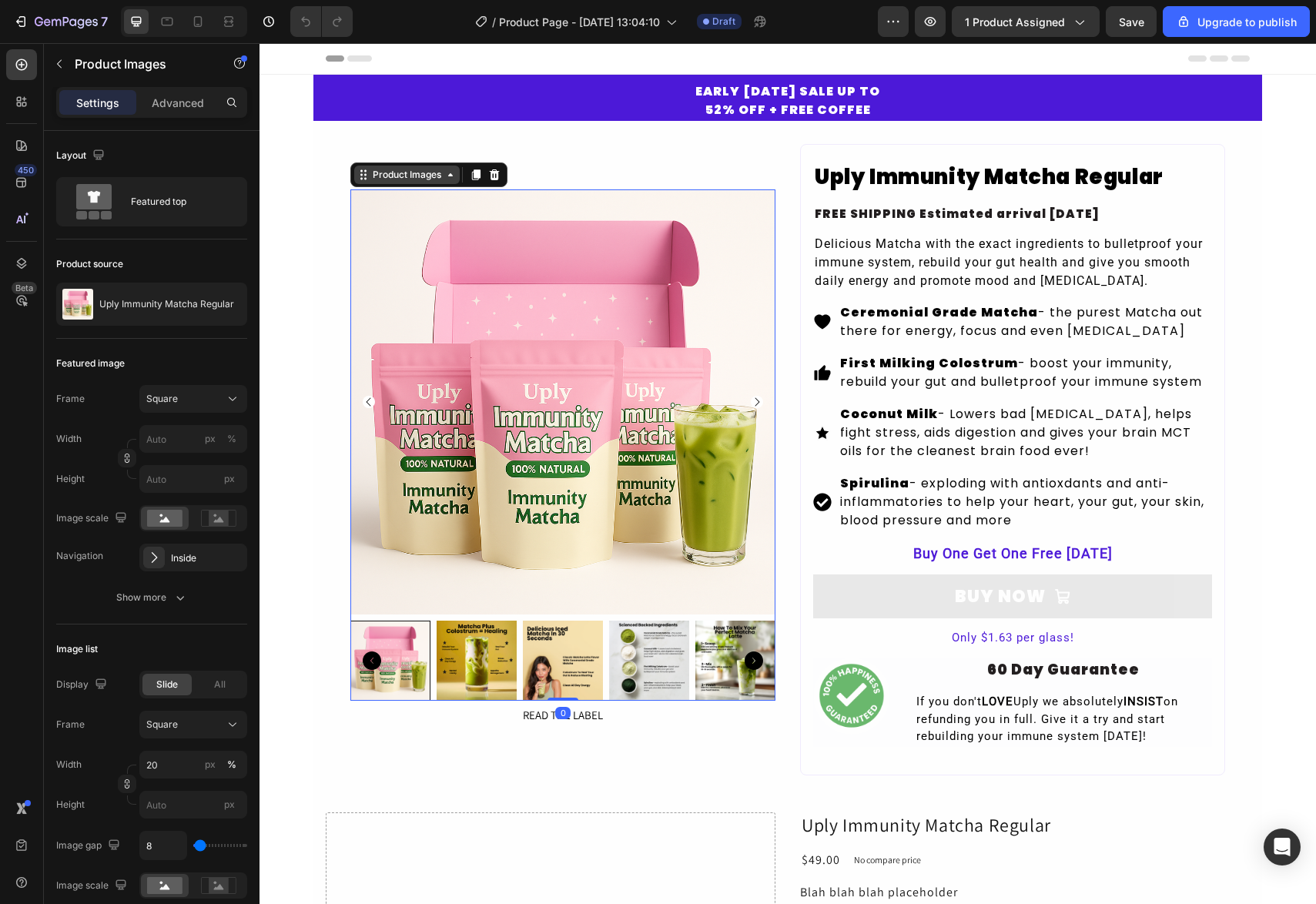
click at [392, 181] on div "Product Images" at bounding box center [407, 175] width 74 height 14
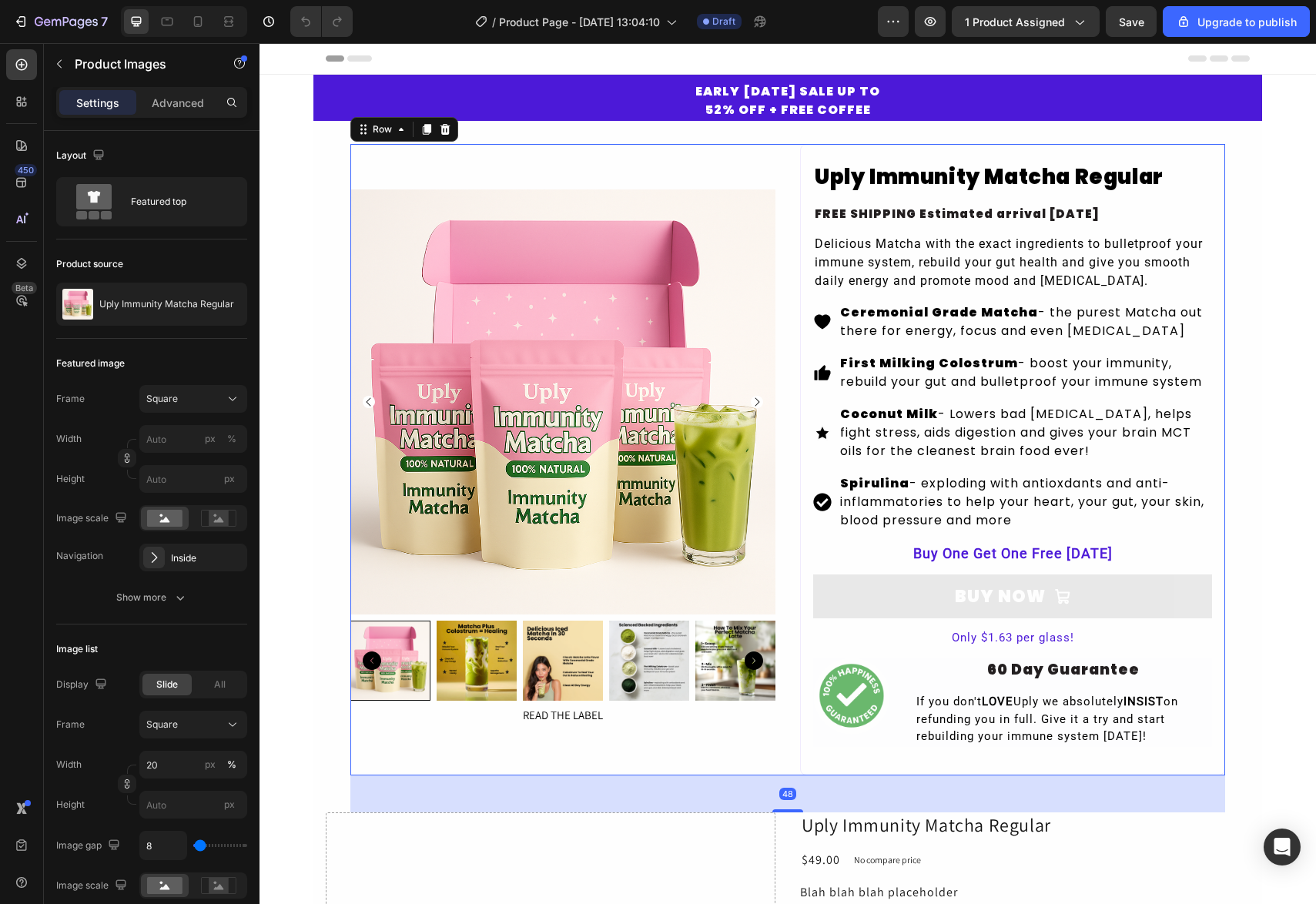
click at [561, 149] on div "Product Images READ THE LABEL Button" at bounding box center [563, 460] width 425 height 632
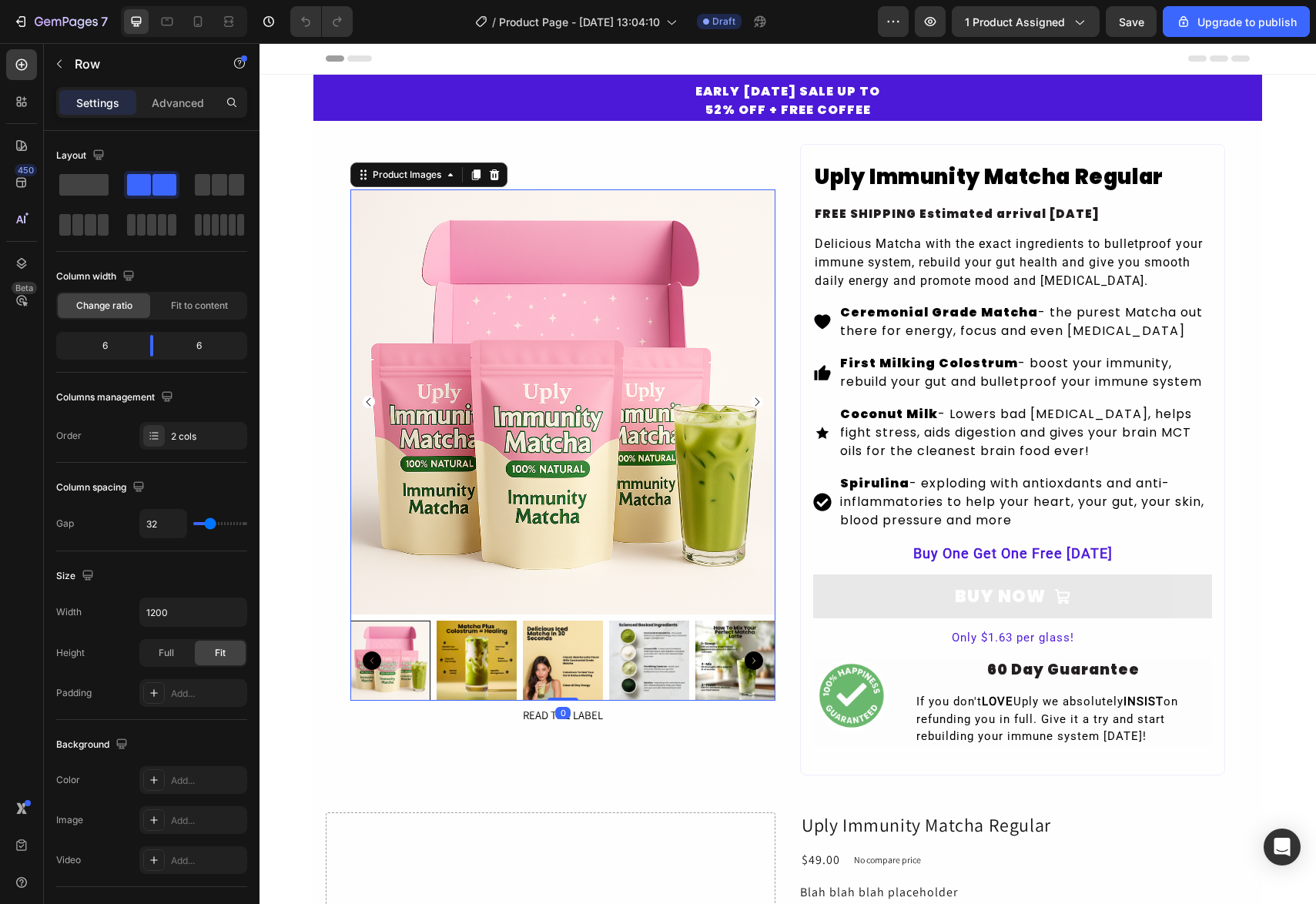
click at [520, 216] on img at bounding box center [563, 402] width 425 height 425
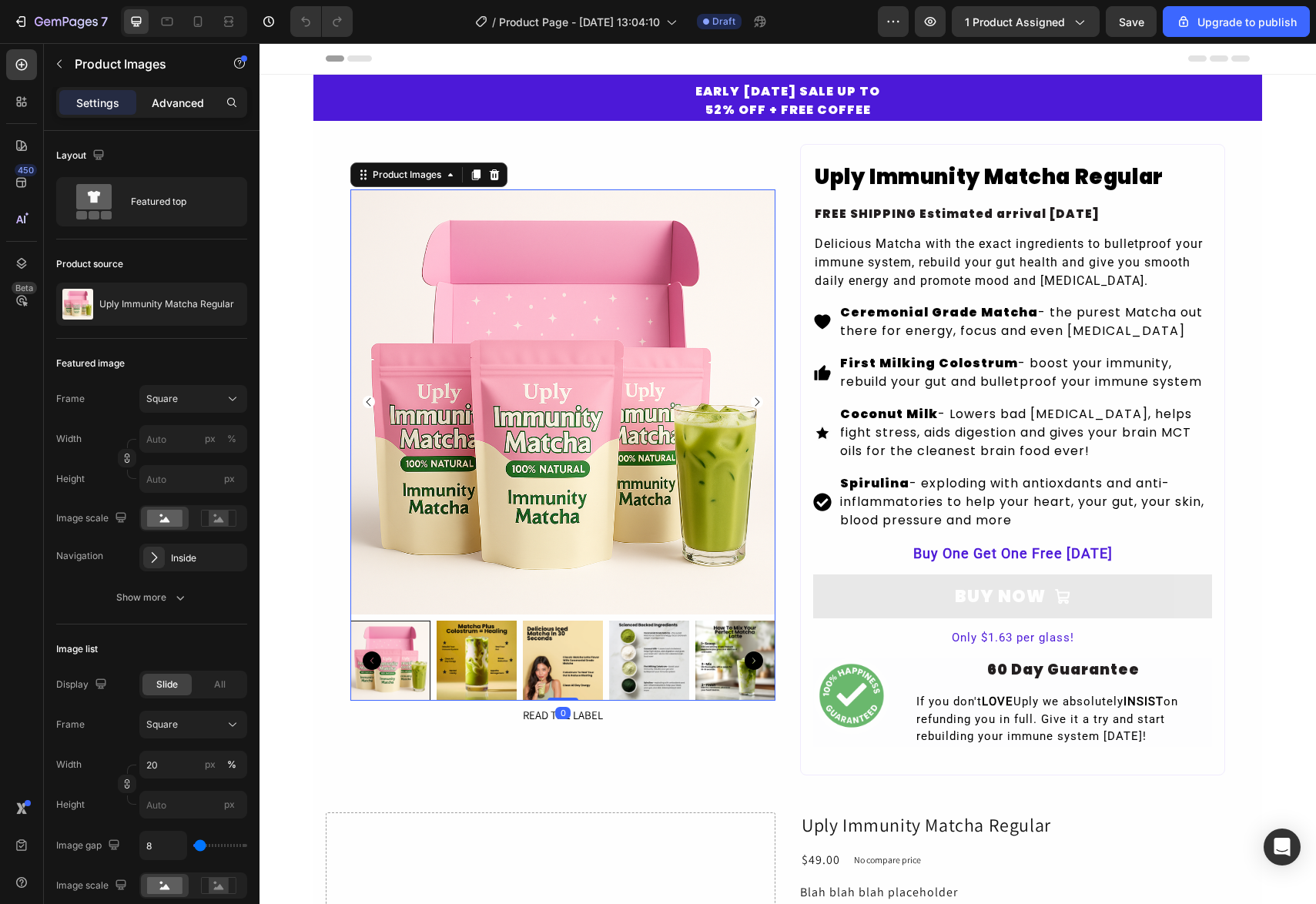
click at [192, 107] on p "Advanced" at bounding box center [178, 102] width 53 height 16
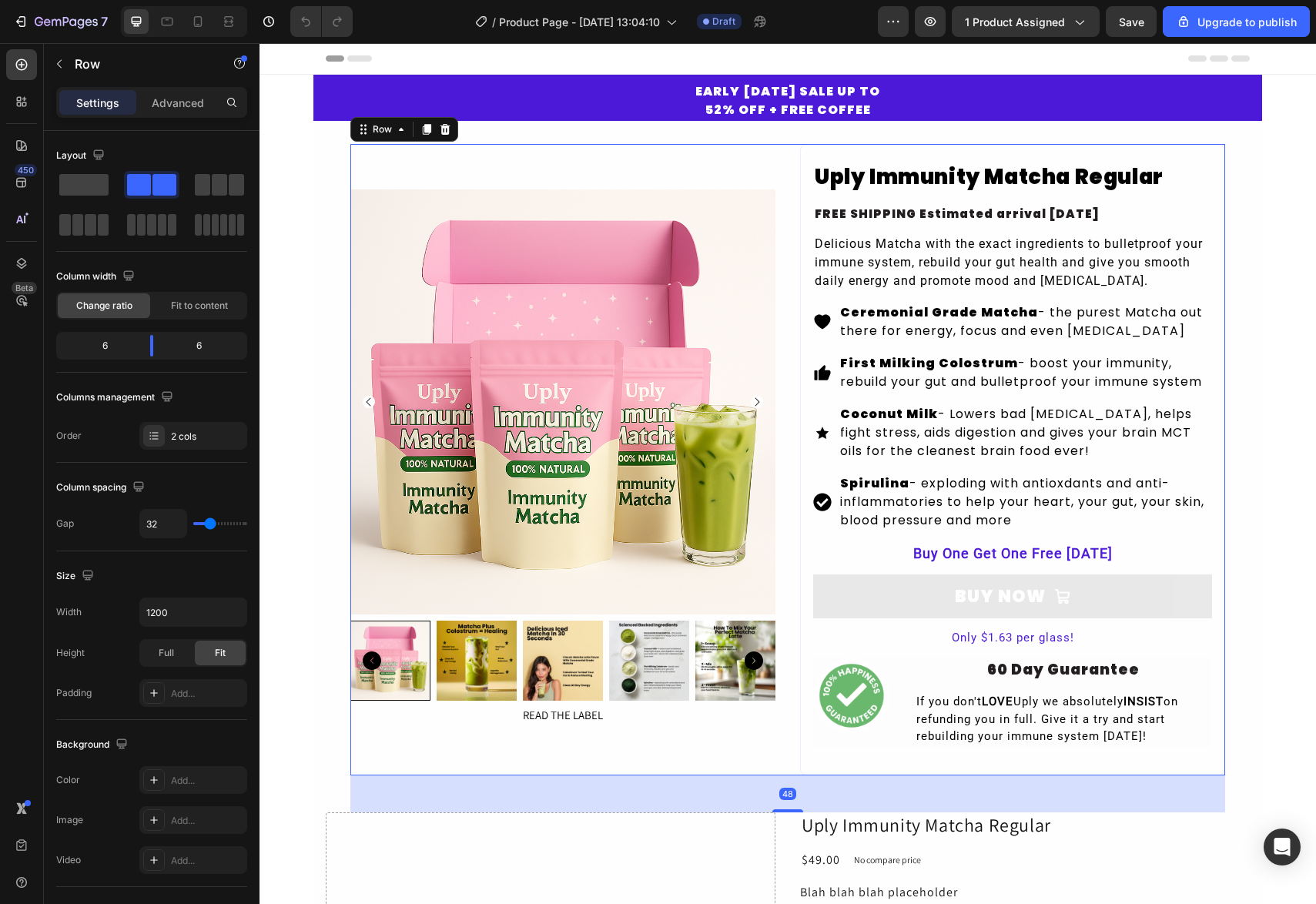
click at [591, 167] on div "Product Images READ THE LABEL Button" at bounding box center [563, 460] width 425 height 632
click at [184, 661] on div "Full" at bounding box center [167, 654] width 51 height 25
click at [217, 655] on span "Fit" at bounding box center [220, 654] width 11 height 14
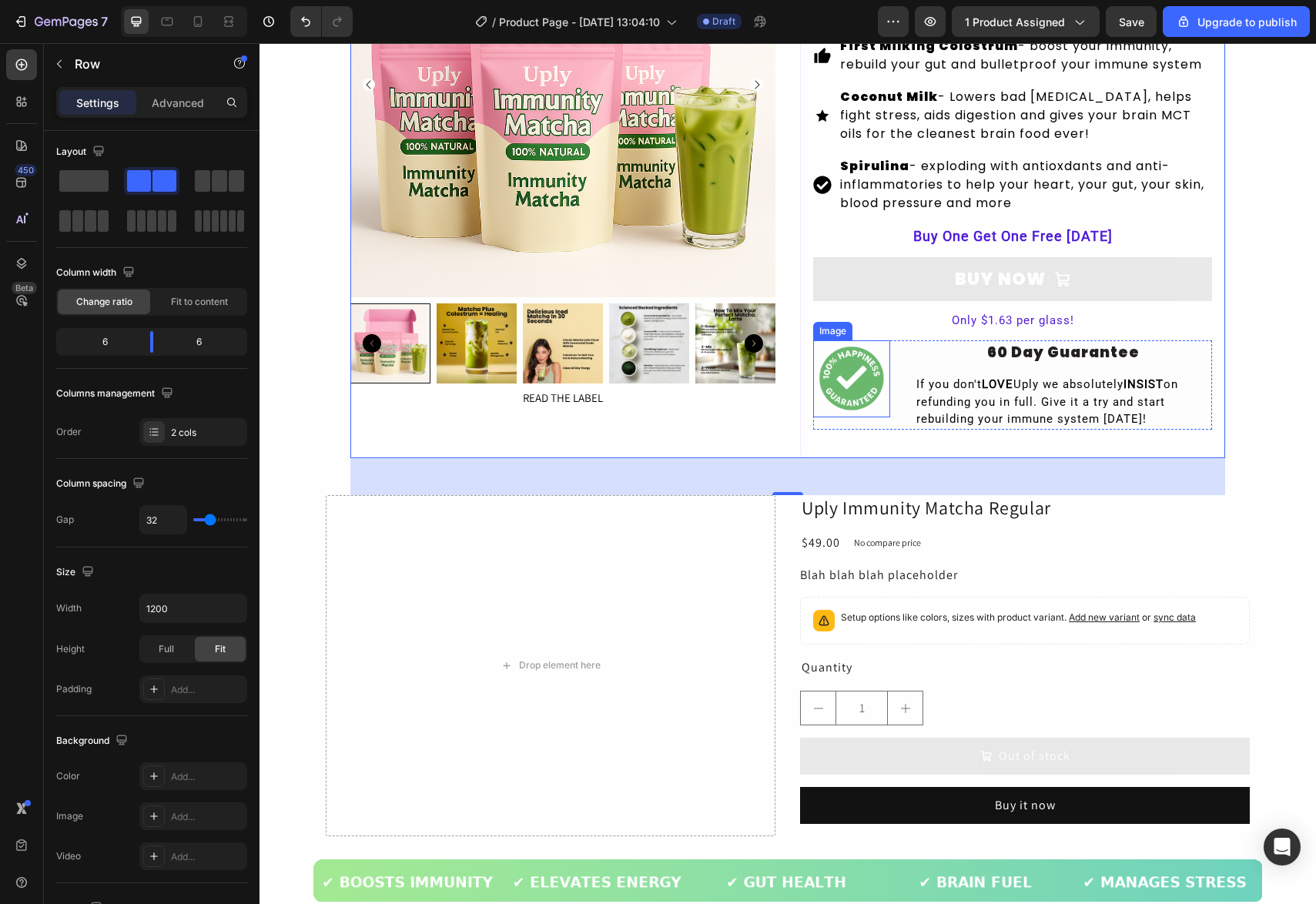
scroll to position [320, 0]
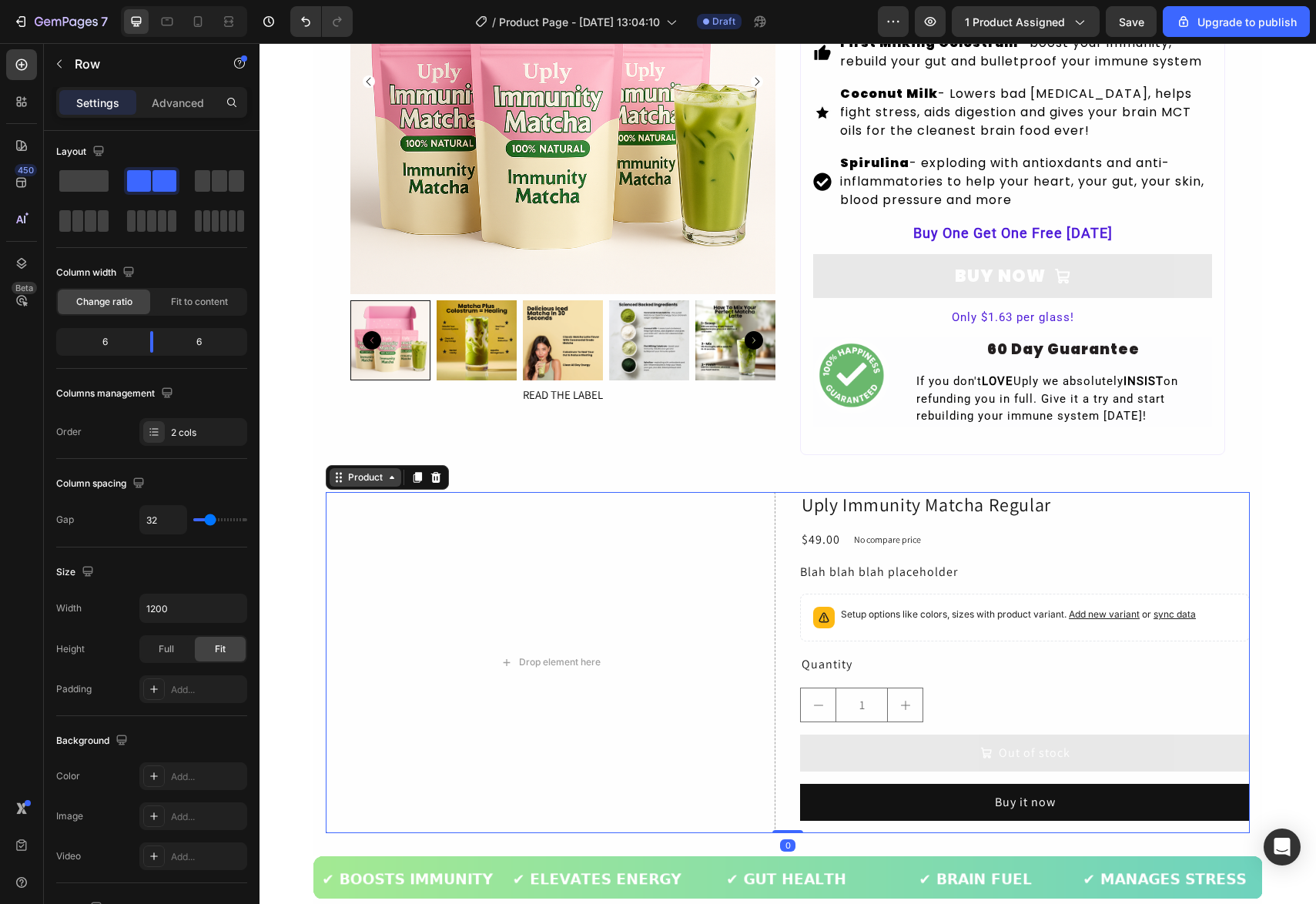
click at [358, 487] on div "Product" at bounding box center [365, 478] width 71 height 19
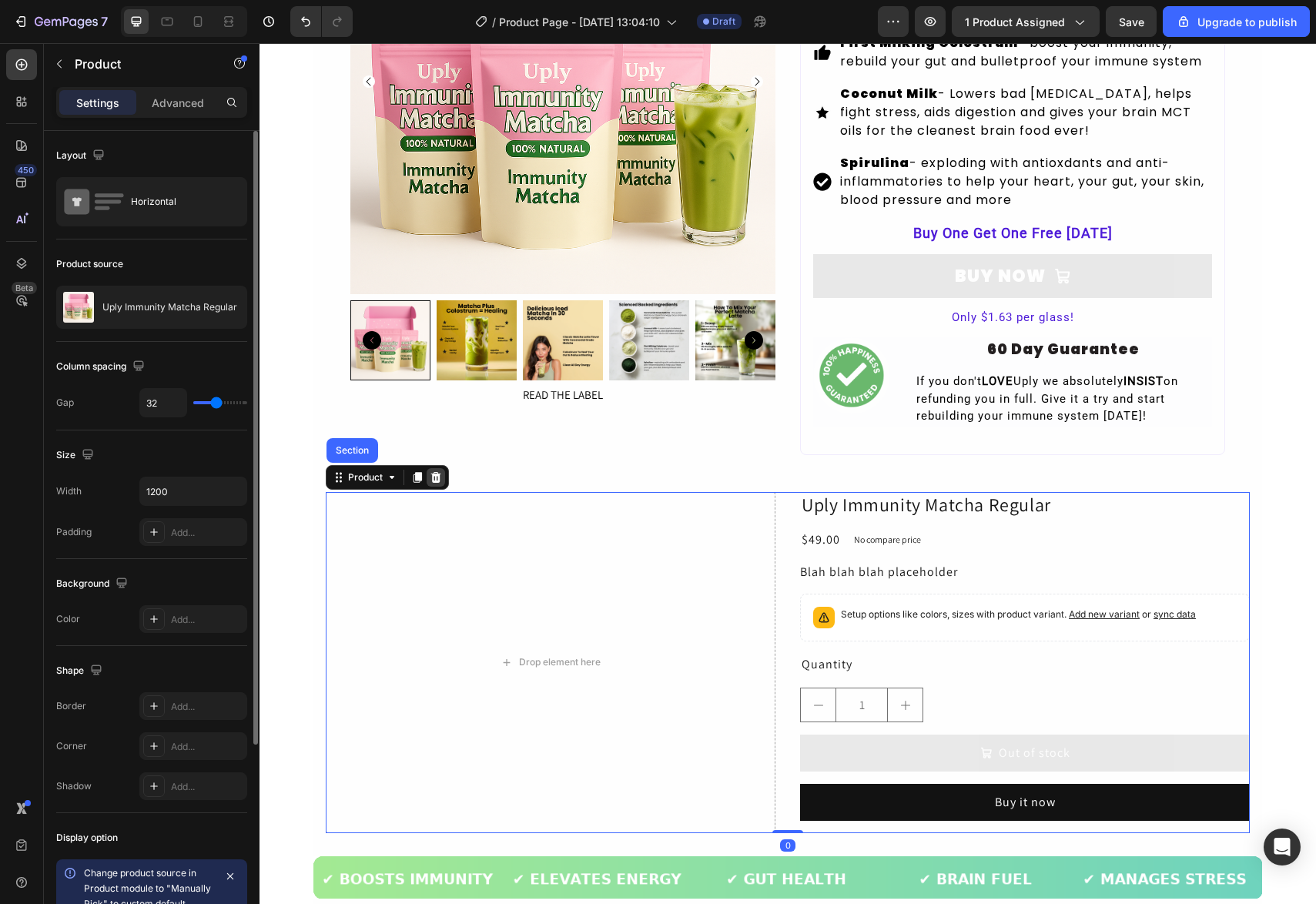
click at [436, 482] on icon at bounding box center [436, 477] width 10 height 11
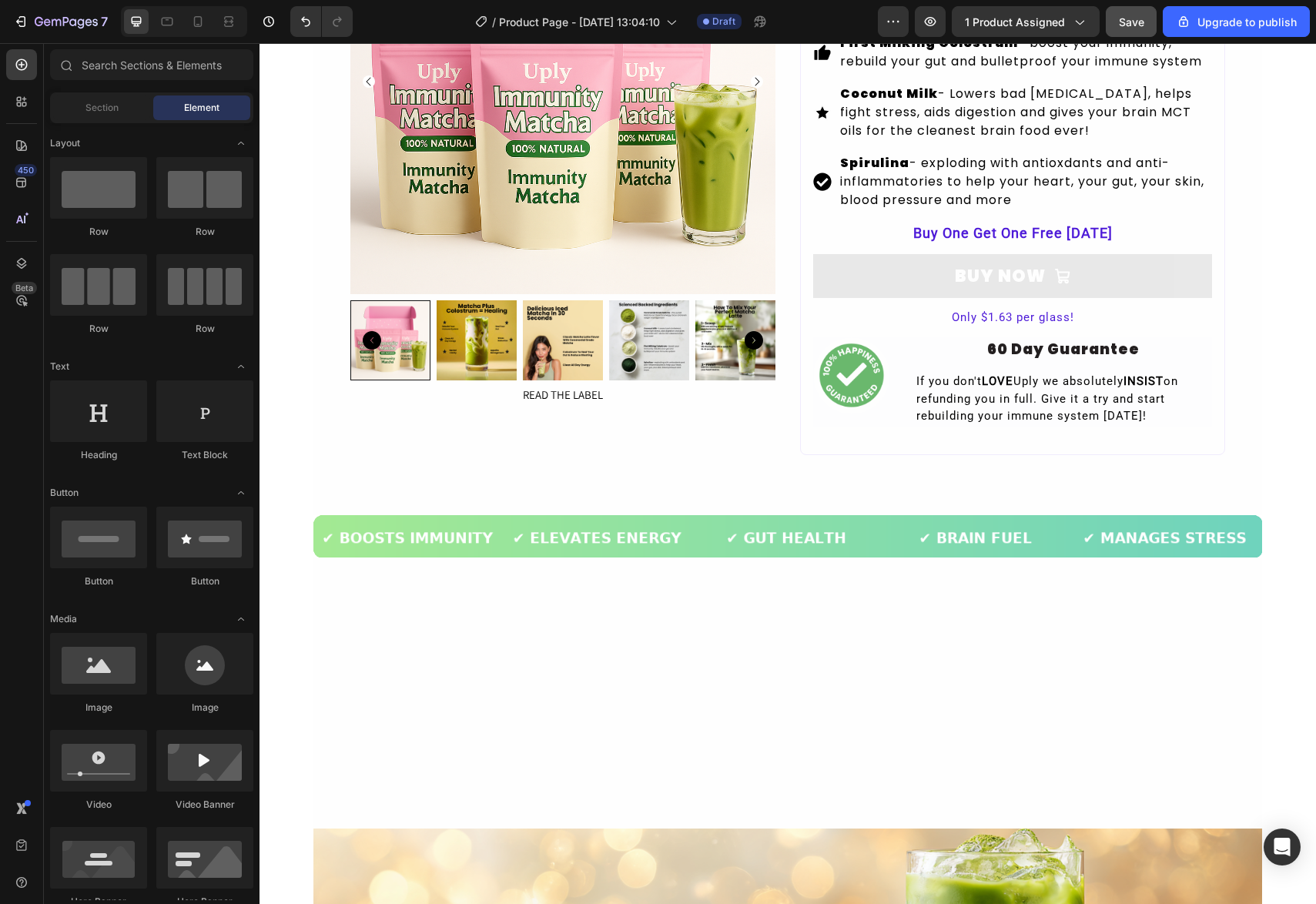
click at [1136, 29] on div "Save" at bounding box center [1132, 22] width 26 height 16
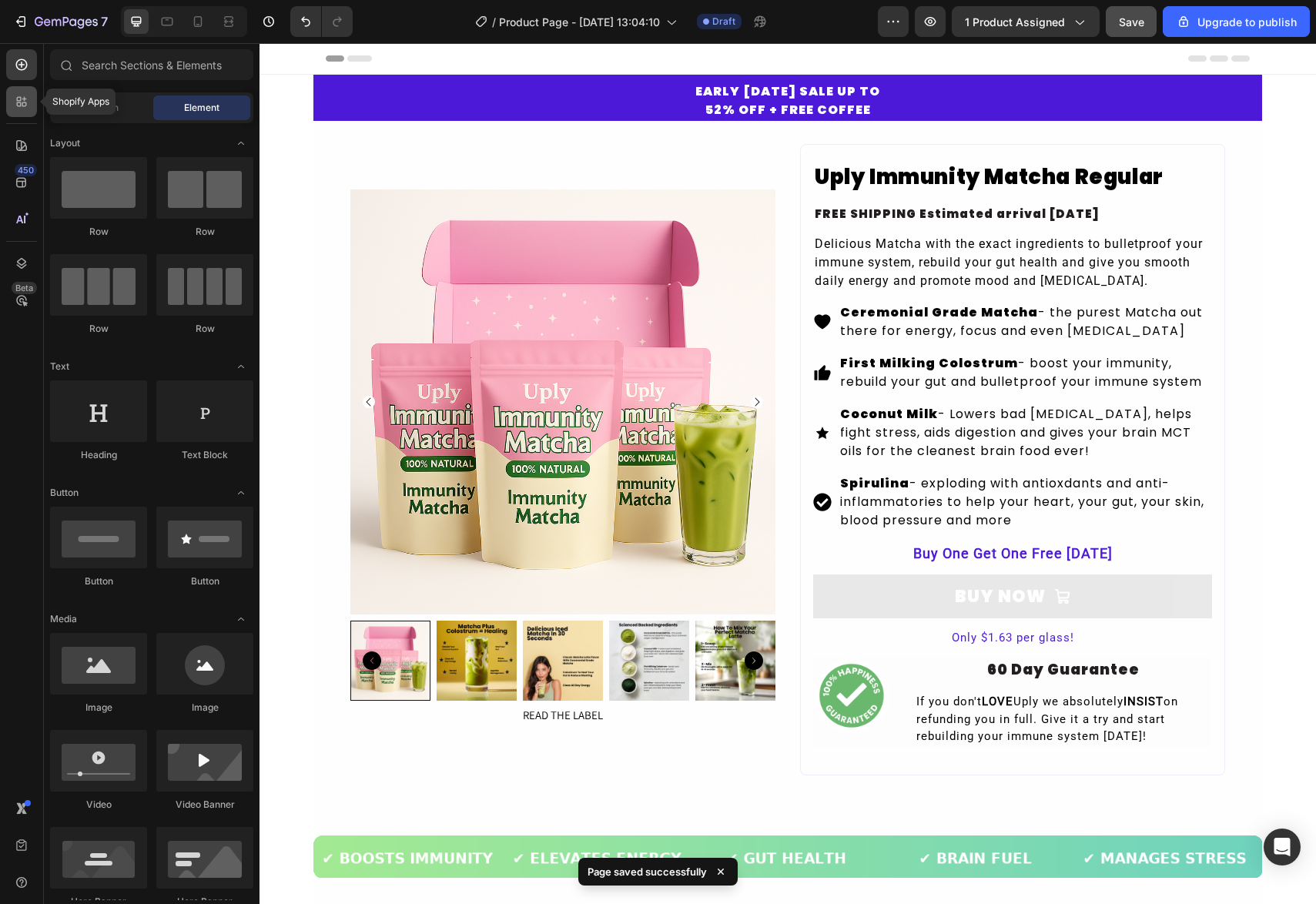
click at [33, 111] on div at bounding box center [22, 102] width 31 height 31
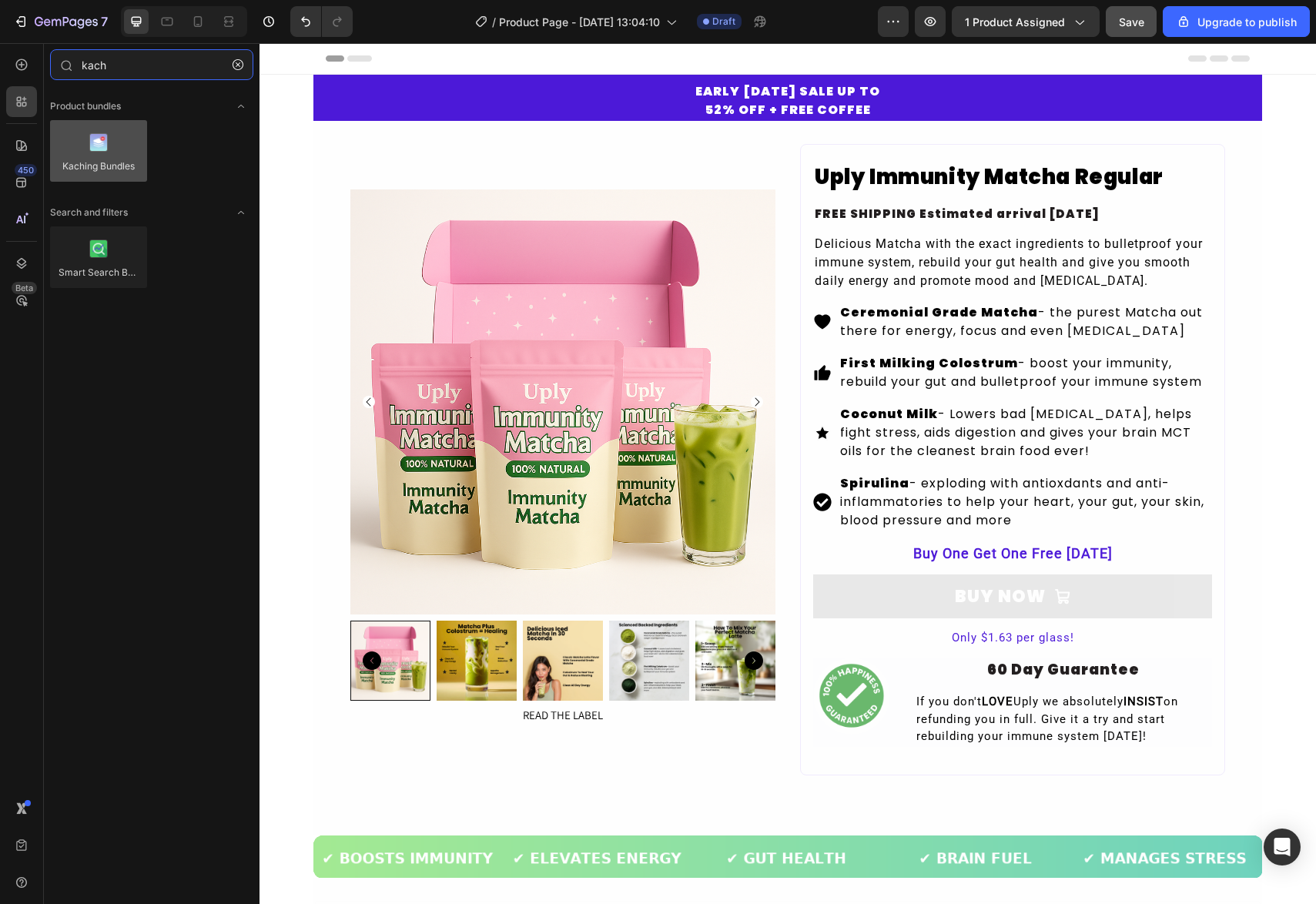
type input "kach"
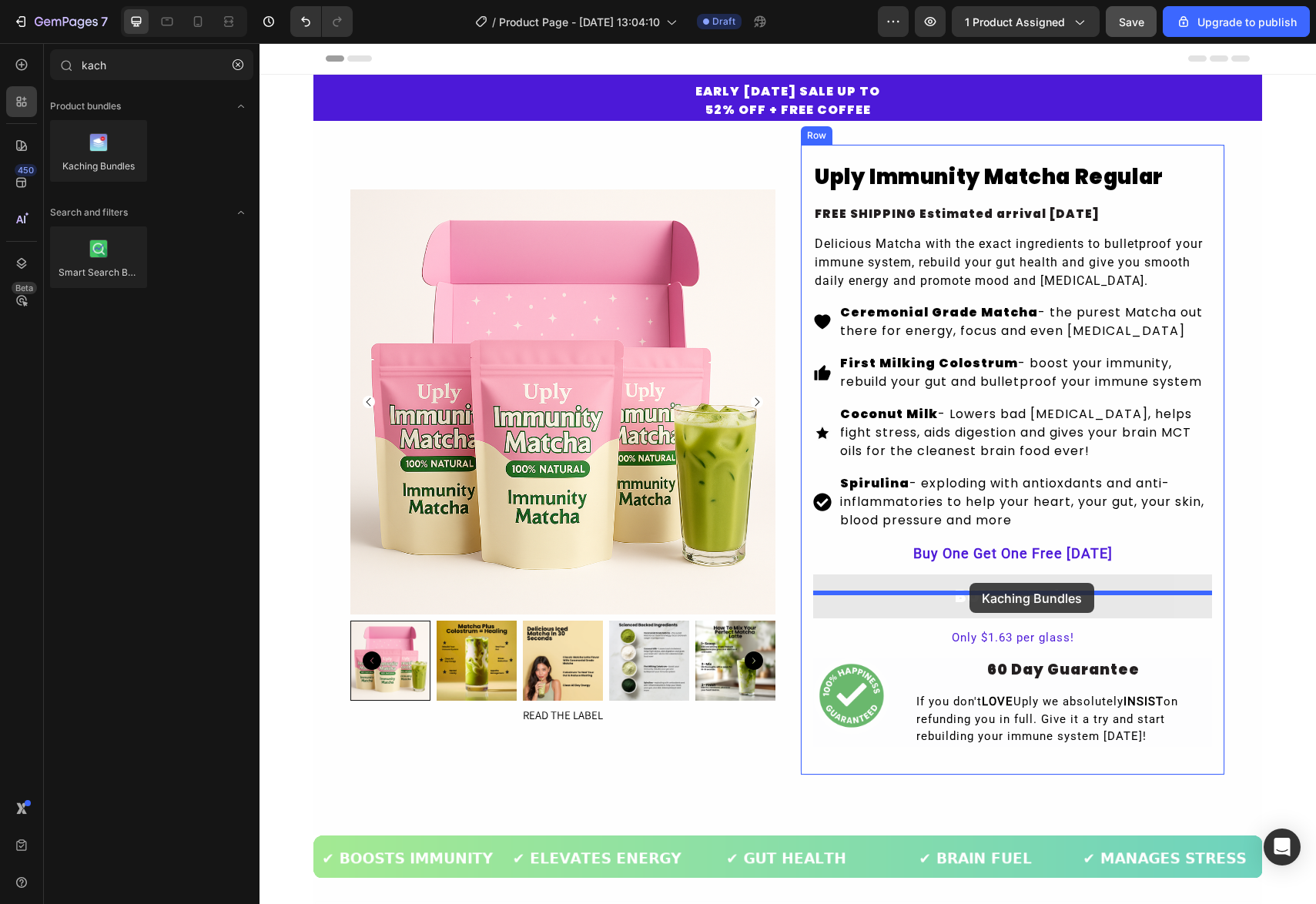
drag, startPoint x: 350, startPoint y: 193, endPoint x: 970, endPoint y: 583, distance: 732.5
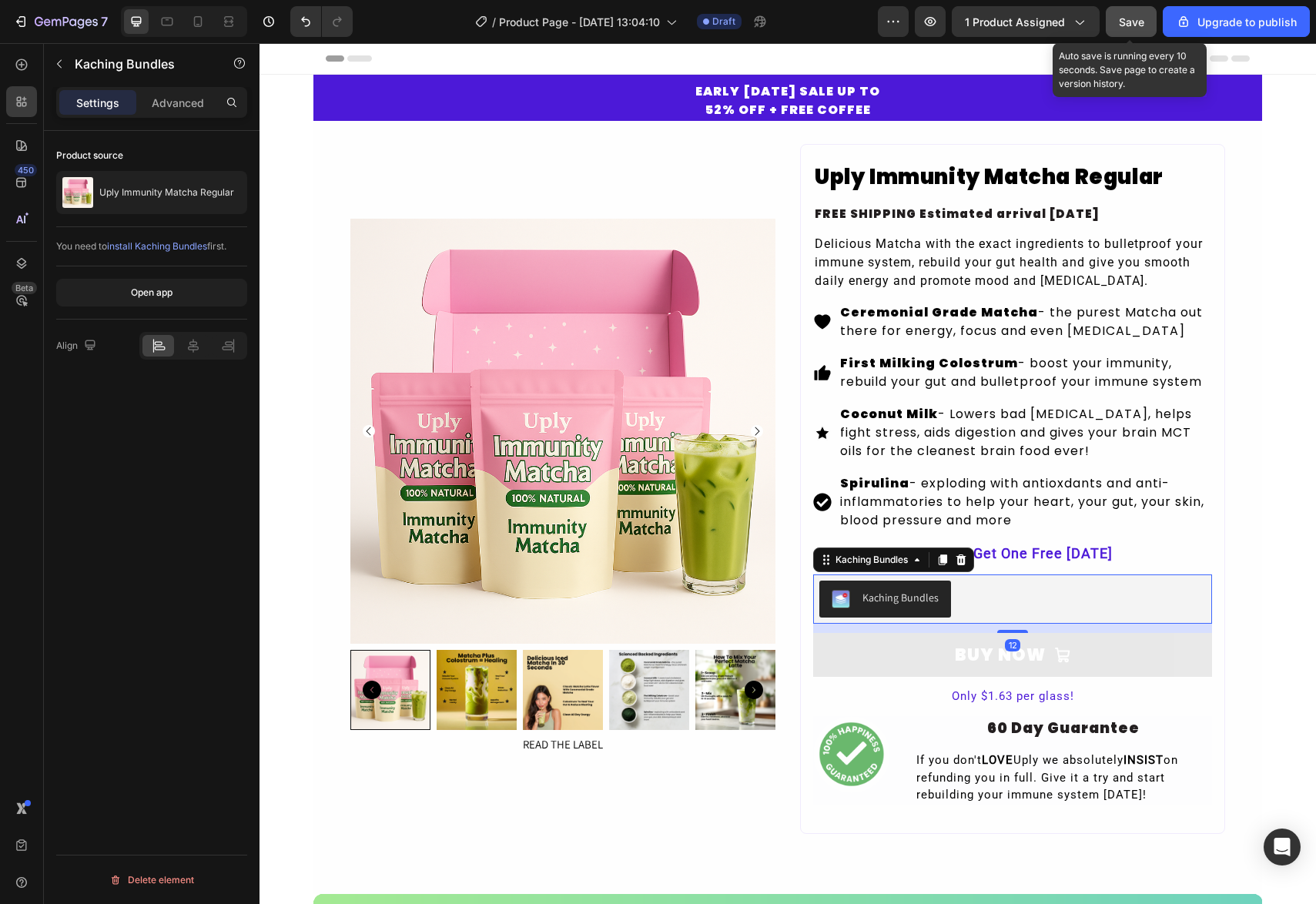
click at [1131, 28] on span "Save" at bounding box center [1132, 22] width 26 height 13
click at [1128, 21] on span "Save" at bounding box center [1132, 22] width 26 height 13
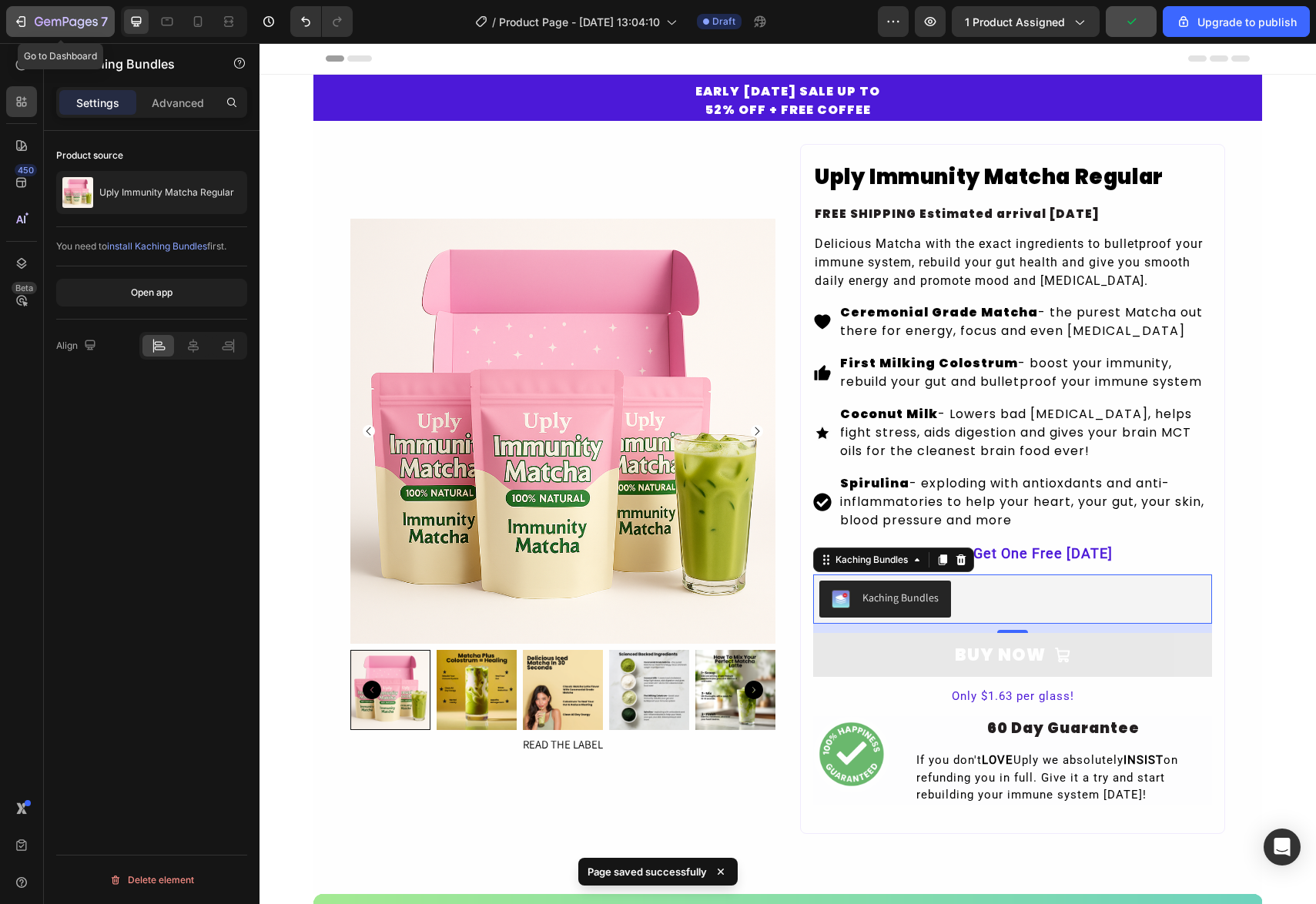
click at [30, 20] on div "7" at bounding box center [60, 22] width 95 height 19
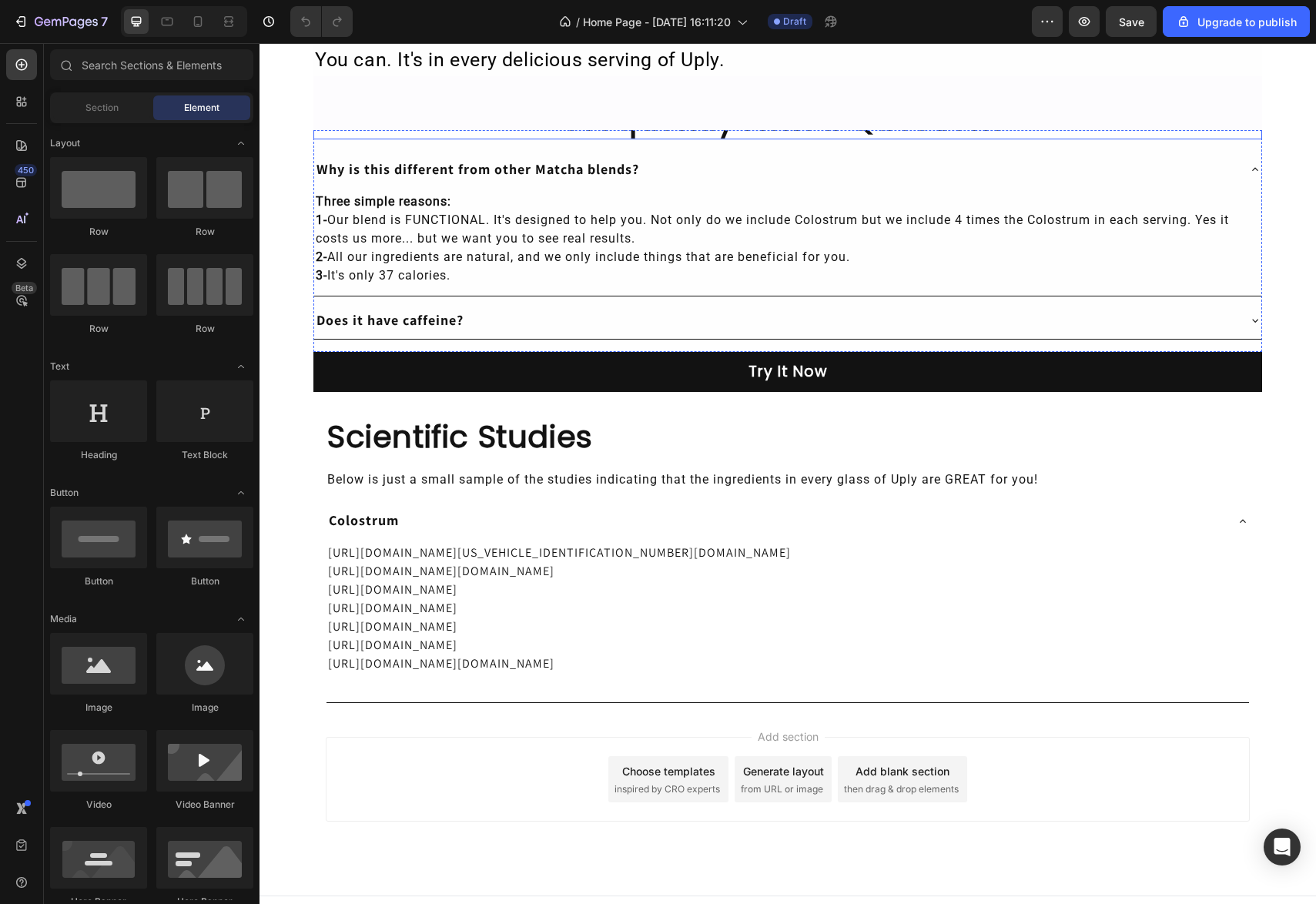
scroll to position [3541, 0]
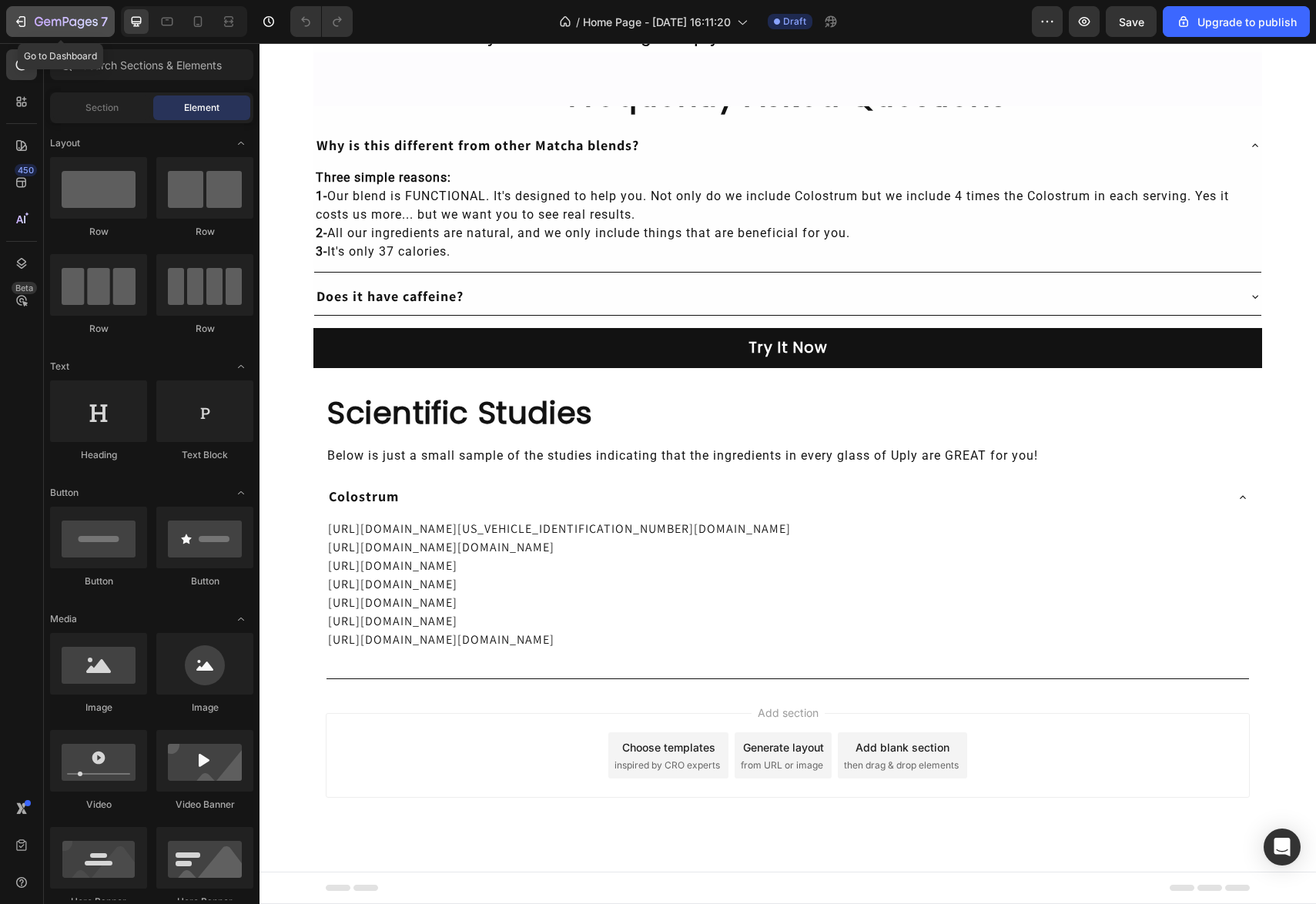
click at [73, 19] on icon "button" at bounding box center [72, 22] width 7 height 7
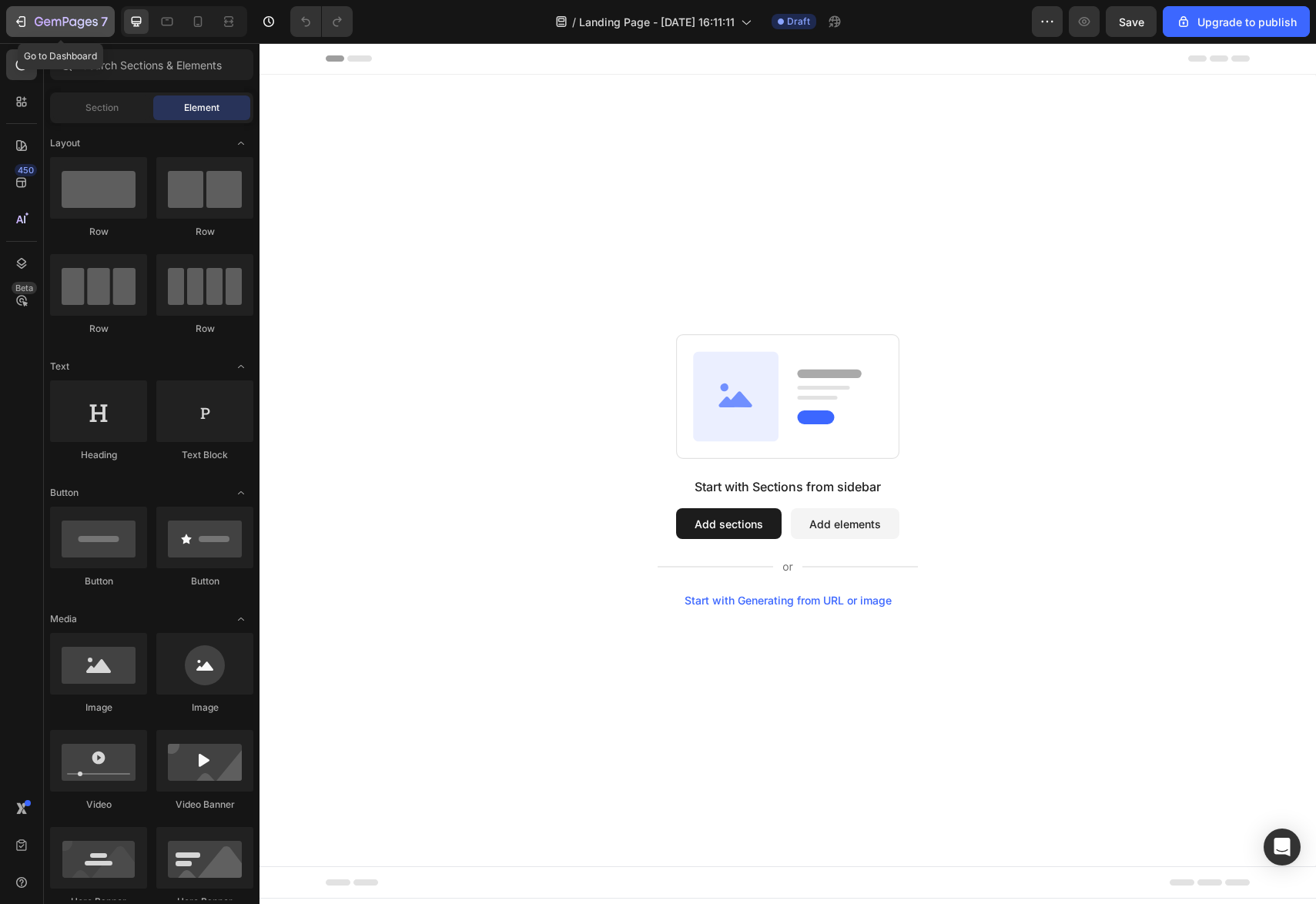
click at [60, 16] on icon "button" at bounding box center [66, 22] width 63 height 13
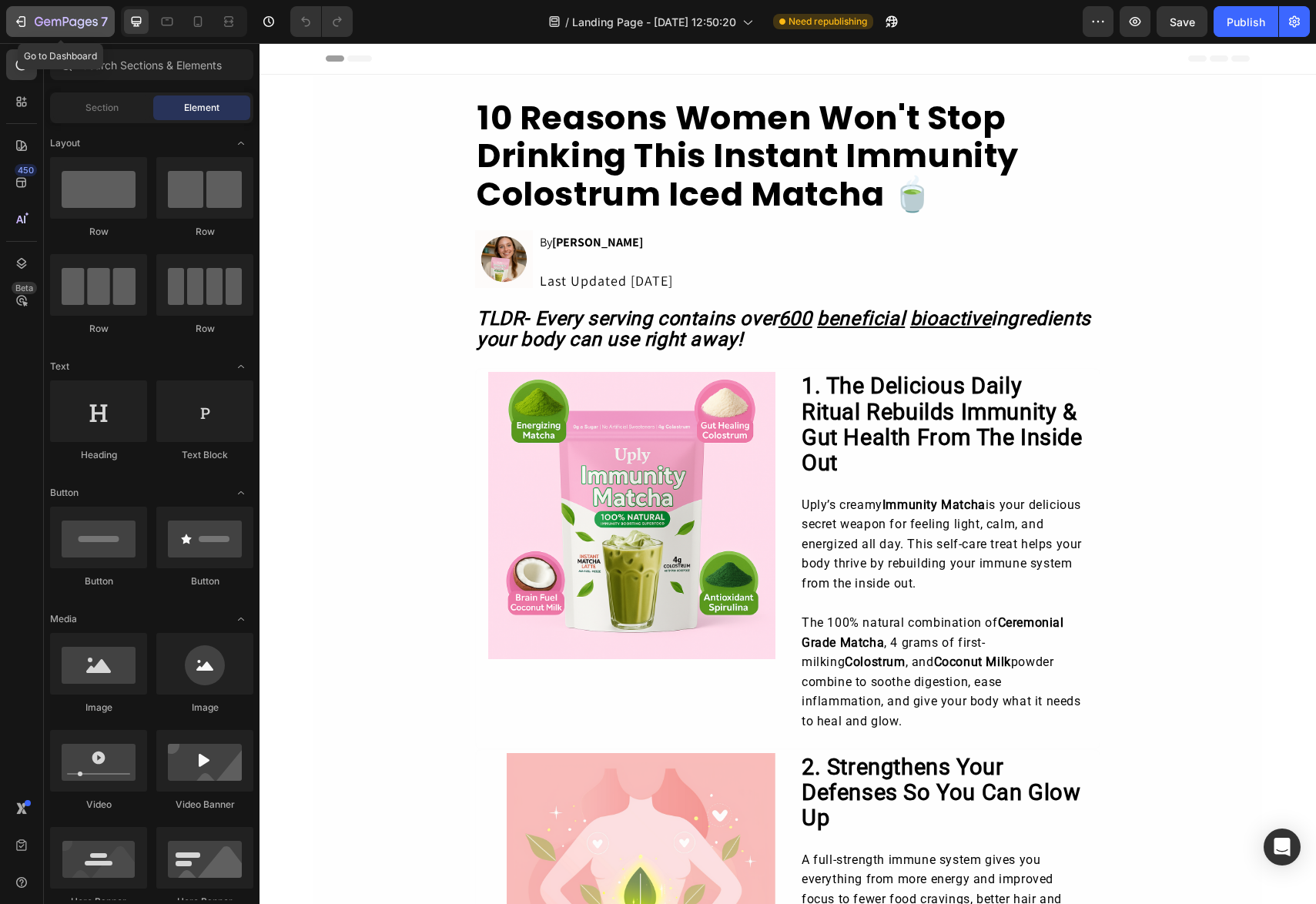
click at [68, 16] on icon "button" at bounding box center [66, 22] width 63 height 13
